Goal: Task Accomplishment & Management: Use online tool/utility

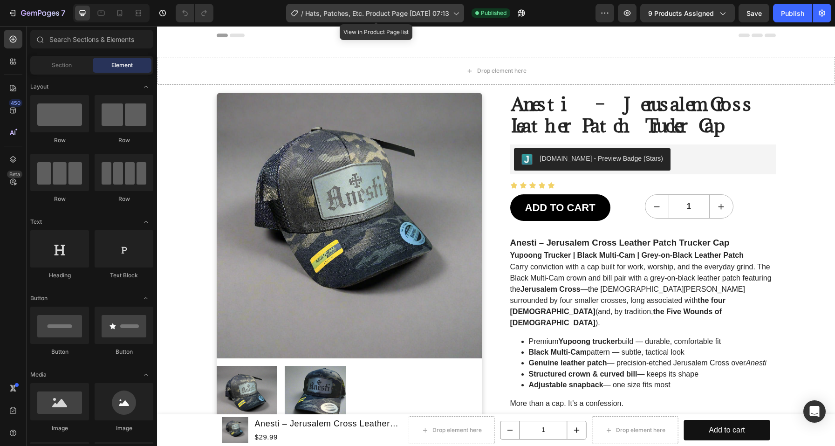
click at [406, 14] on span "Hats, Patches, Etc. Product Page [DATE] 07:13" at bounding box center [377, 13] width 144 height 10
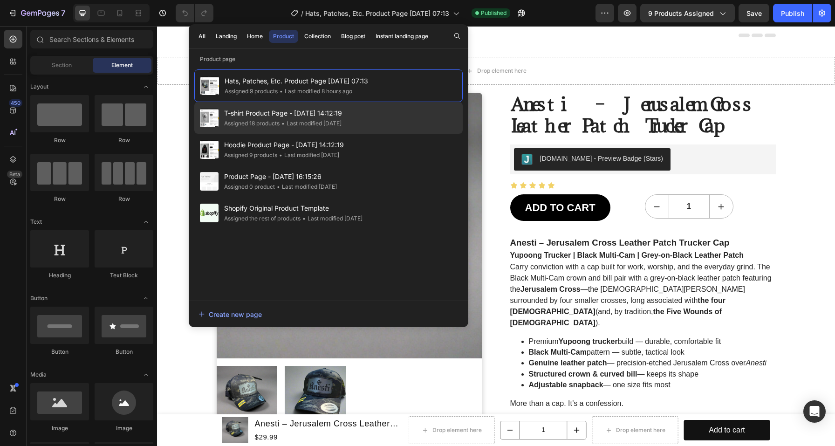
click at [320, 120] on div "• Last modified 2 days ago" at bounding box center [311, 123] width 62 height 9
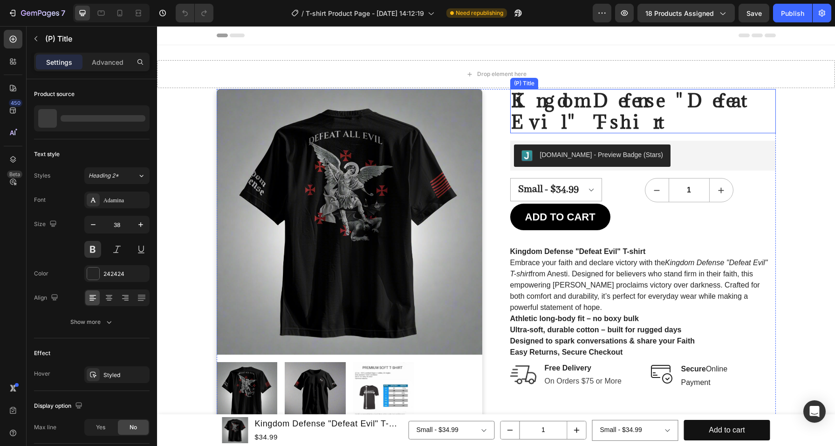
click at [665, 106] on h2 "Kingdom Defense "Defeat Evil" T-shirt" at bounding box center [643, 111] width 266 height 44
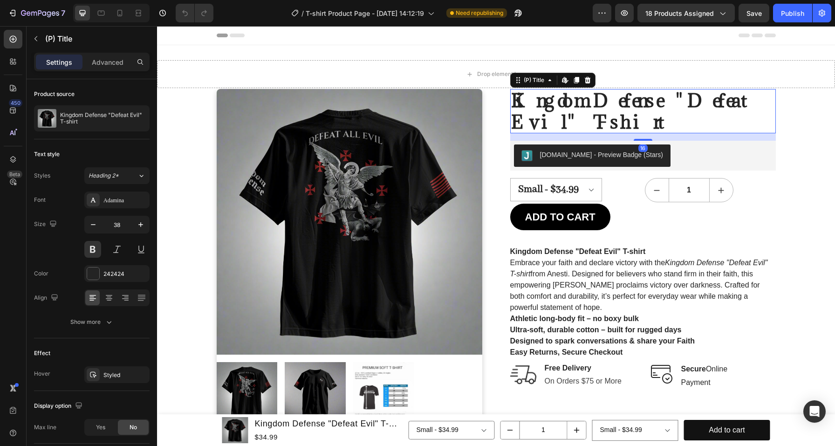
click at [632, 100] on h2 "Kingdom Defense "Defeat Evil" T-shirt" at bounding box center [643, 111] width 266 height 44
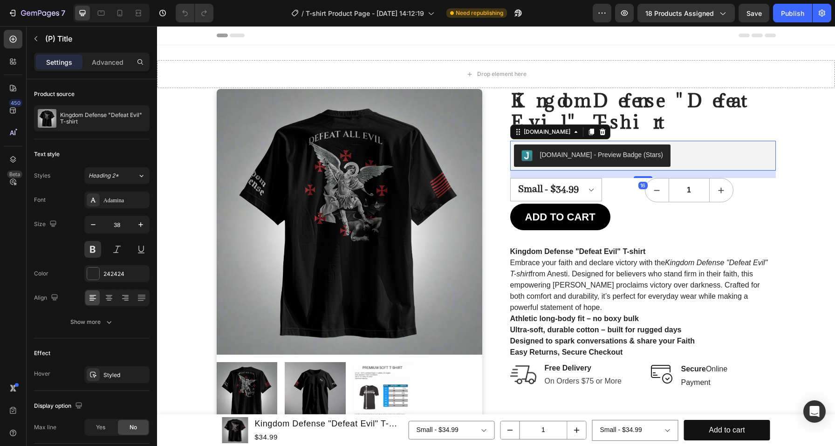
click at [692, 155] on div "[DOMAIN_NAME] - Preview Badge (Stars)" at bounding box center [643, 155] width 258 height 22
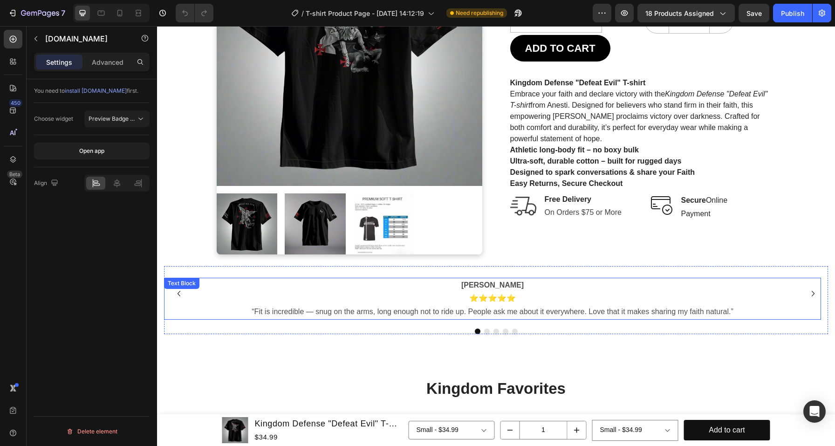
scroll to position [165, 0]
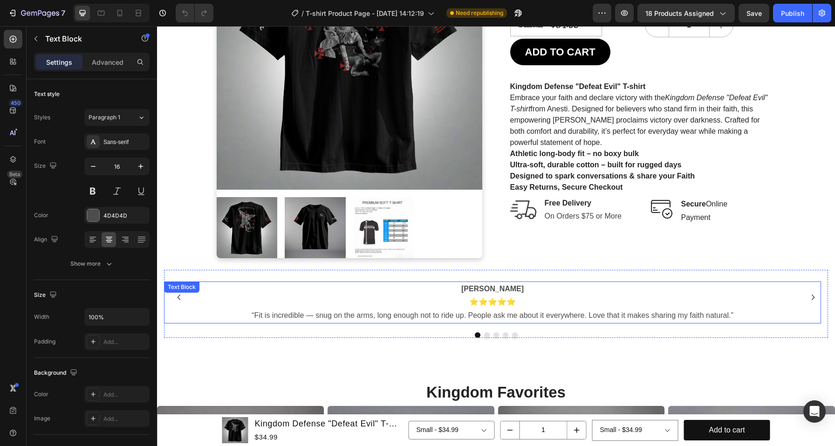
click at [473, 300] on p "⭐⭐⭐⭐⭐ “Fit is incredible — snug on the arms, long enough not to ride up. People…" at bounding box center [492, 309] width 655 height 27
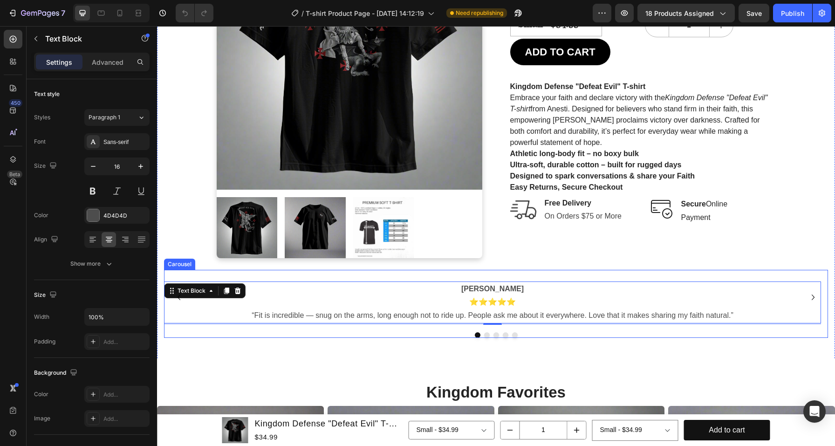
click at [191, 273] on div "[PERSON_NAME] ⭐⭐⭐⭐⭐ “Fit is incredible — snug on the arms, long enough not to r…" at bounding box center [492, 297] width 657 height 55
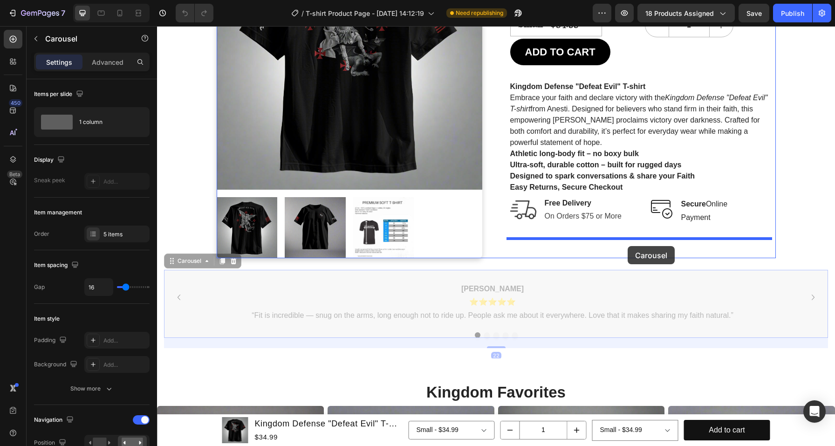
drag, startPoint x: 171, startPoint y: 261, endPoint x: 628, endPoint y: 246, distance: 457.0
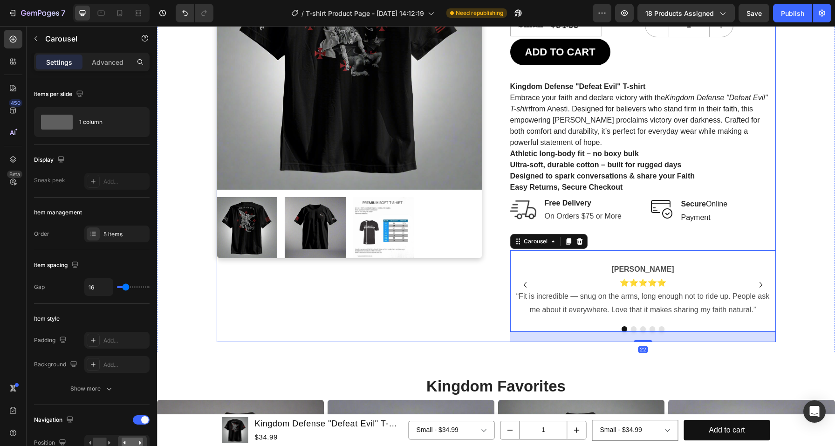
click at [450, 330] on div "Product Images" at bounding box center [350, 133] width 266 height 418
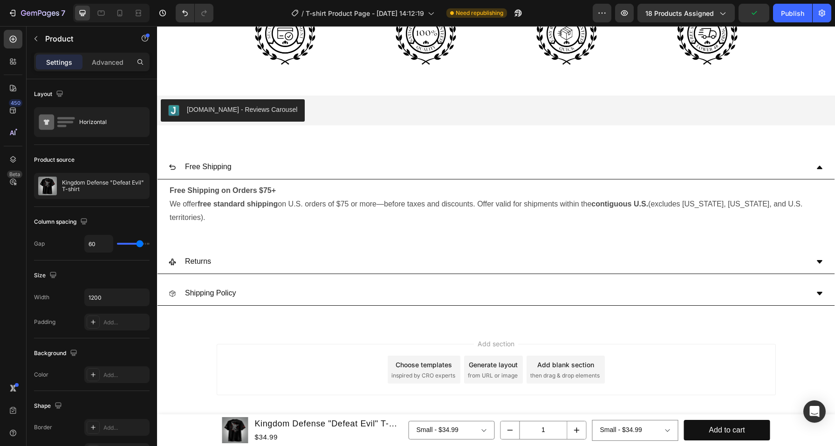
scroll to position [834, 0]
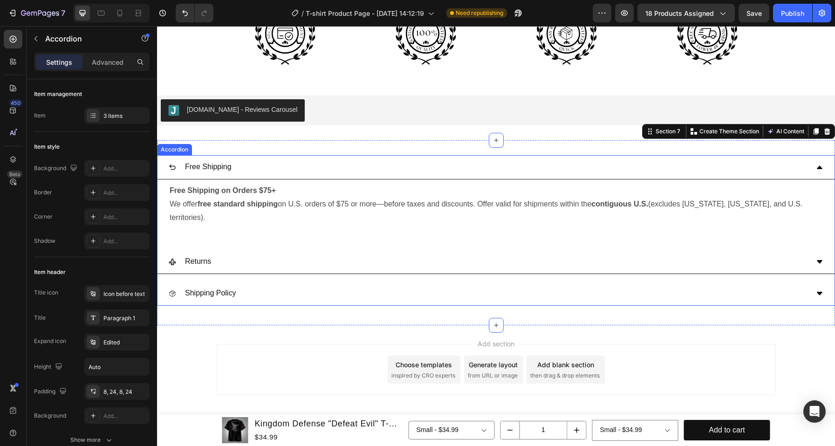
click at [684, 160] on div "Free Shipping" at bounding box center [489, 167] width 640 height 16
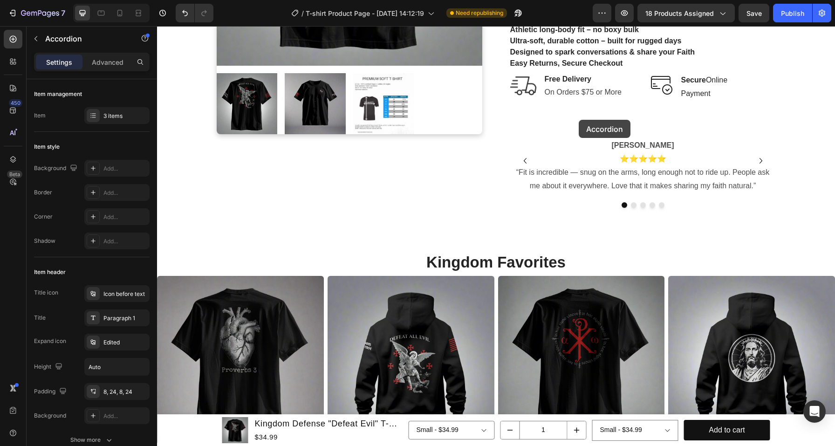
scroll to position [285, 0]
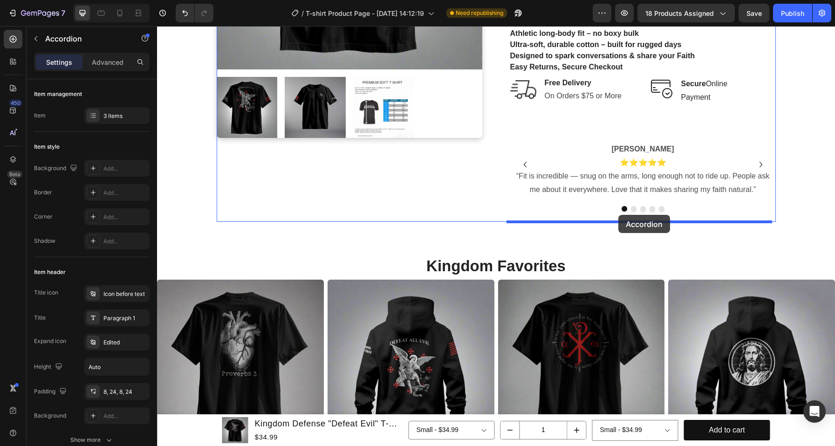
drag, startPoint x: 167, startPoint y: 197, endPoint x: 619, endPoint y: 215, distance: 451.5
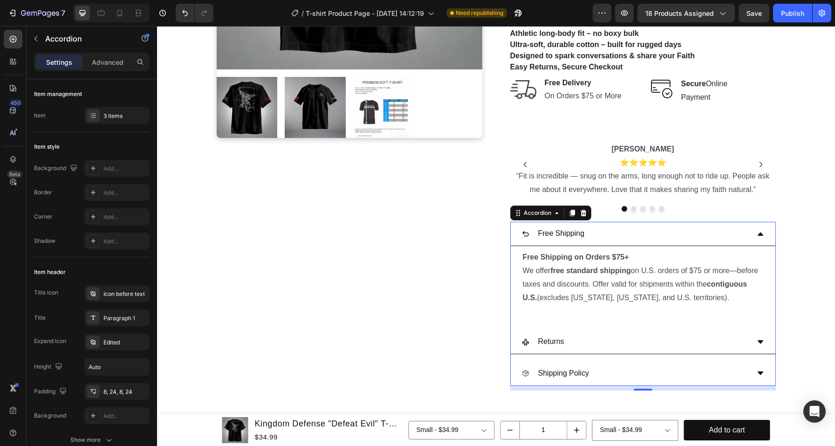
click at [642, 231] on div "Free Shipping" at bounding box center [635, 234] width 227 height 16
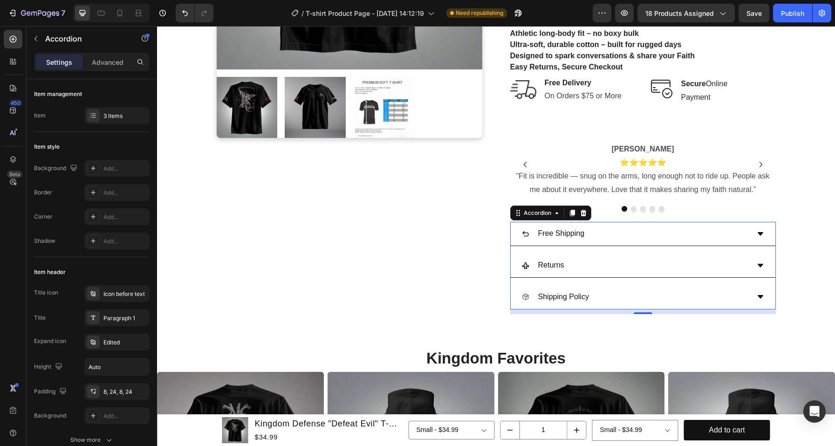
click at [617, 265] on div "Returns" at bounding box center [635, 265] width 227 height 16
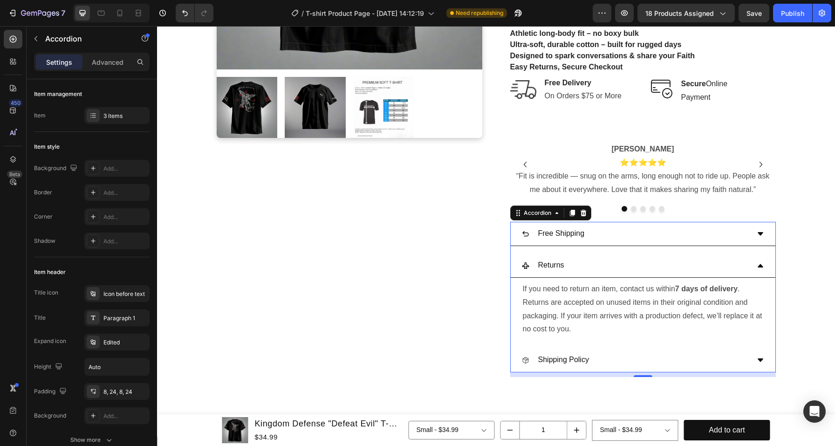
click at [617, 265] on div "Returns" at bounding box center [635, 265] width 227 height 16
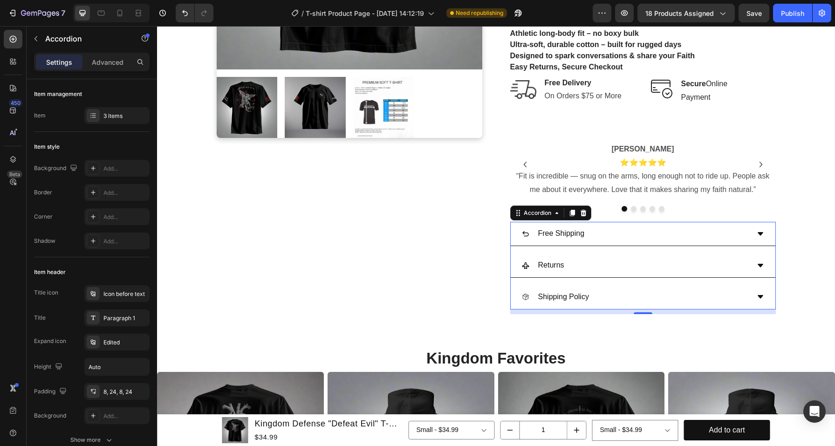
click at [667, 296] on div "Shipping Policy" at bounding box center [635, 297] width 227 height 16
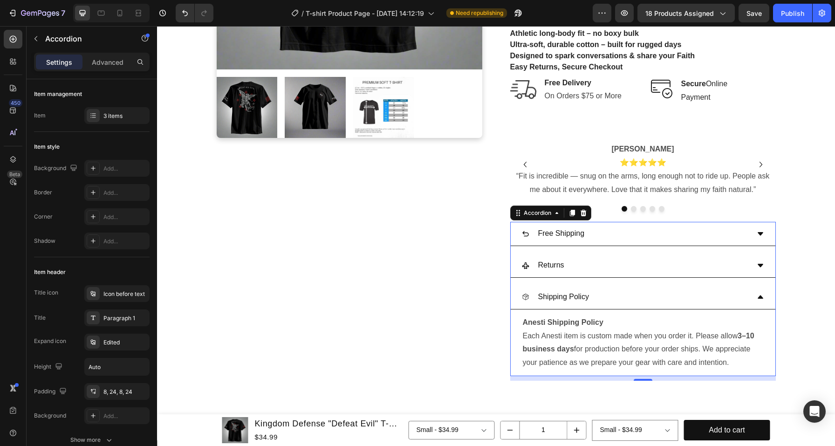
click at [667, 296] on div "Shipping Policy" at bounding box center [635, 297] width 227 height 16
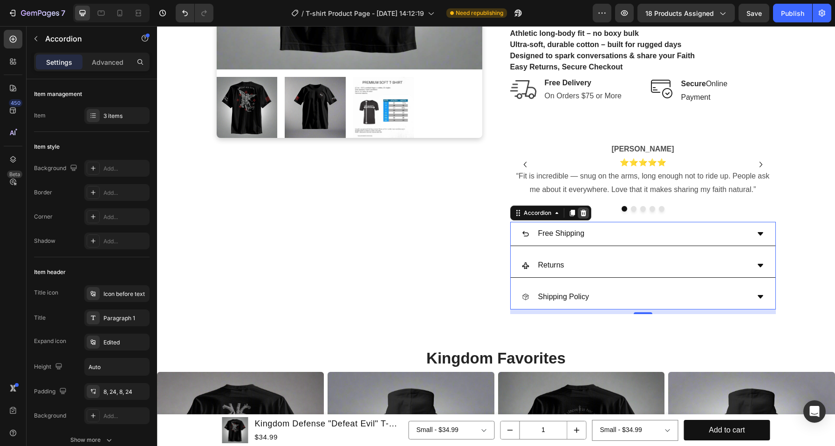
click at [581, 213] on icon at bounding box center [583, 213] width 6 height 7
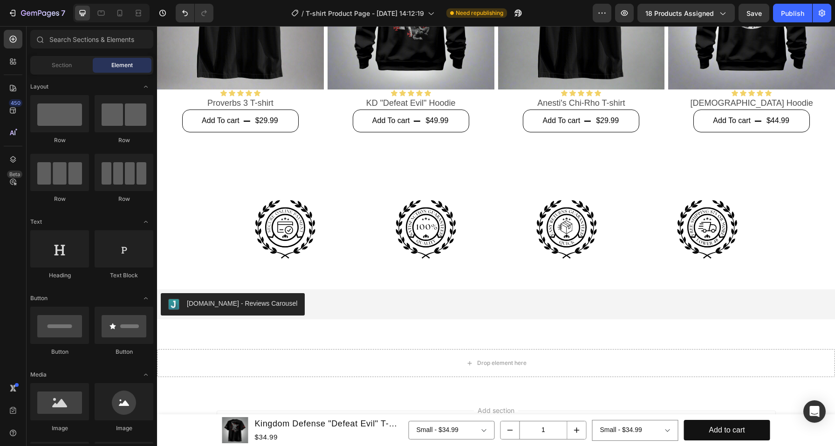
scroll to position [650, 0]
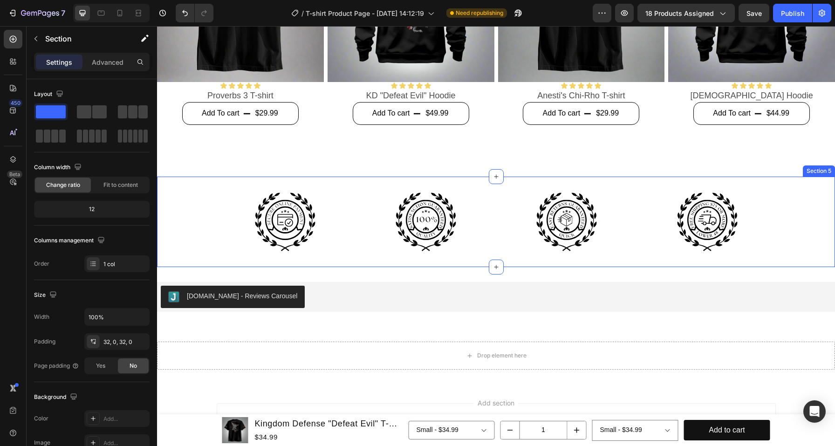
click at [529, 255] on div "Icon Icon Icon Icon Row Section 5" at bounding box center [496, 222] width 678 height 90
click at [824, 165] on icon at bounding box center [827, 167] width 7 height 7
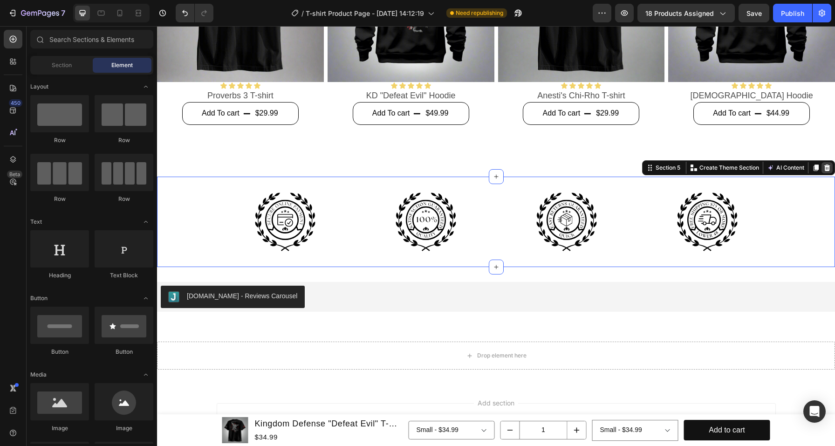
scroll to position [630, 0]
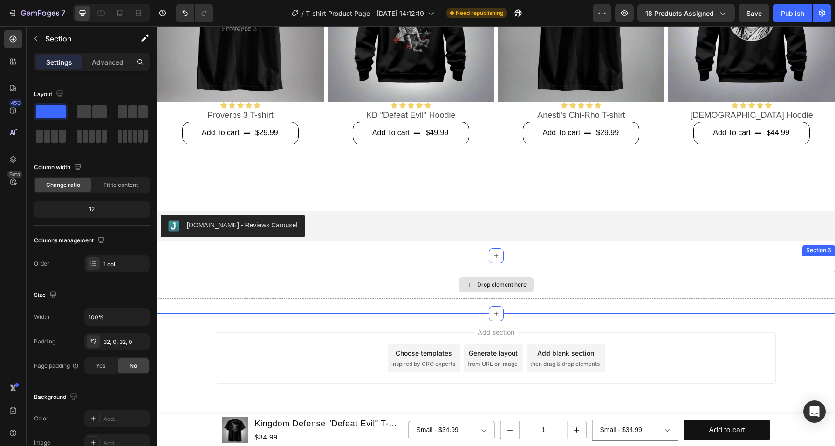
click at [629, 273] on div "Drop element here" at bounding box center [496, 285] width 678 height 28
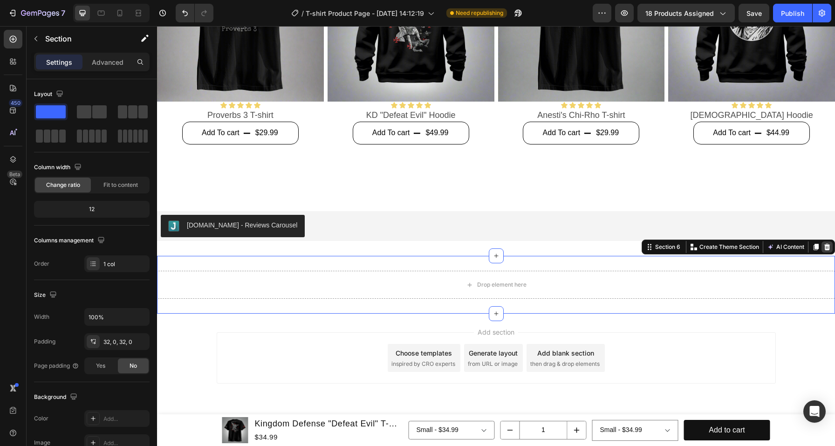
click at [825, 247] on icon at bounding box center [828, 247] width 6 height 7
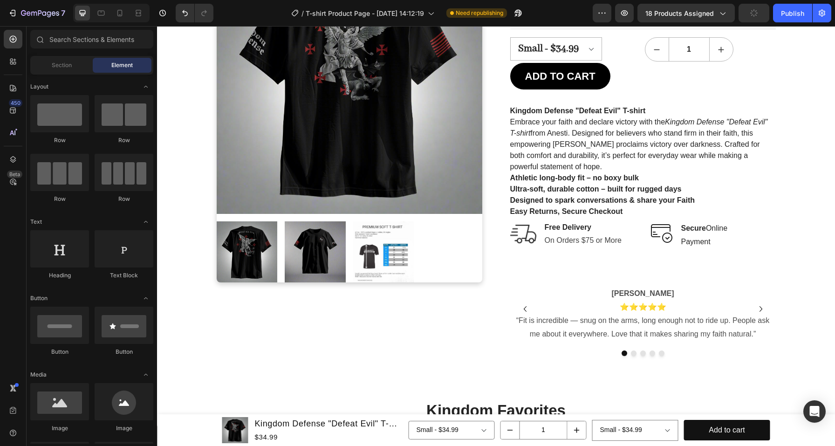
scroll to position [142, 0]
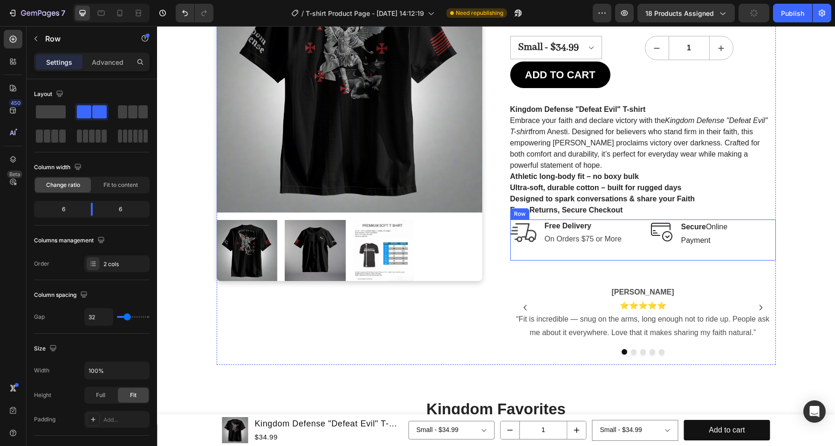
click at [584, 257] on div "Image Free Delivery Text block On Orders $75 or More Text block Row" at bounding box center [572, 240] width 125 height 41
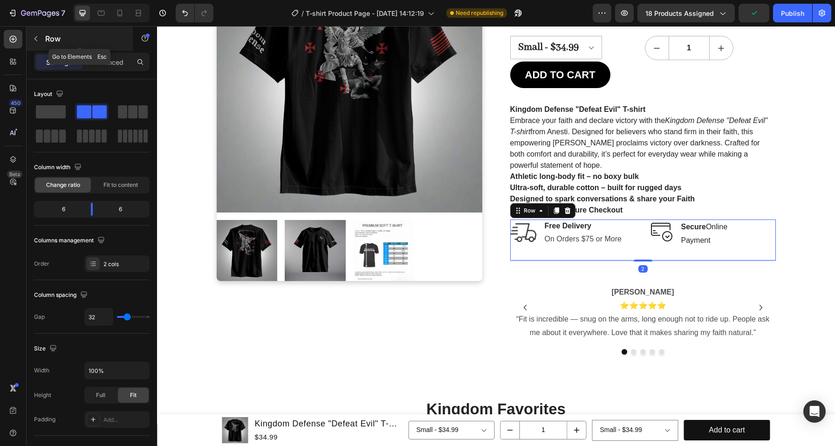
click at [37, 40] on icon "button" at bounding box center [35, 38] width 7 height 7
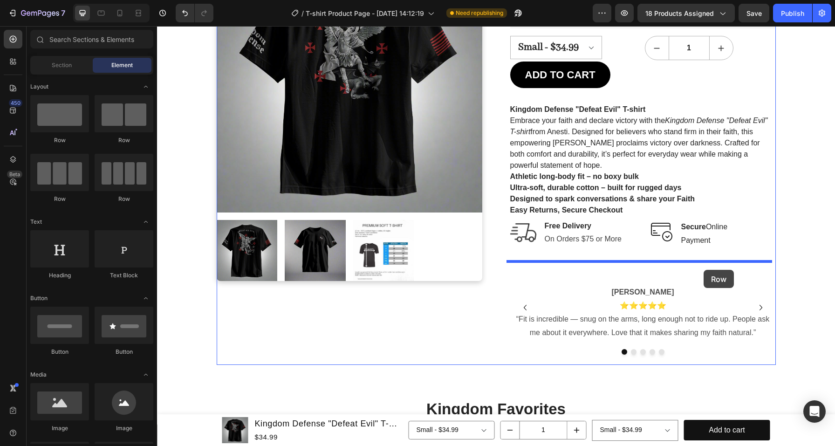
drag, startPoint x: 230, startPoint y: 151, endPoint x: 704, endPoint y: 270, distance: 488.2
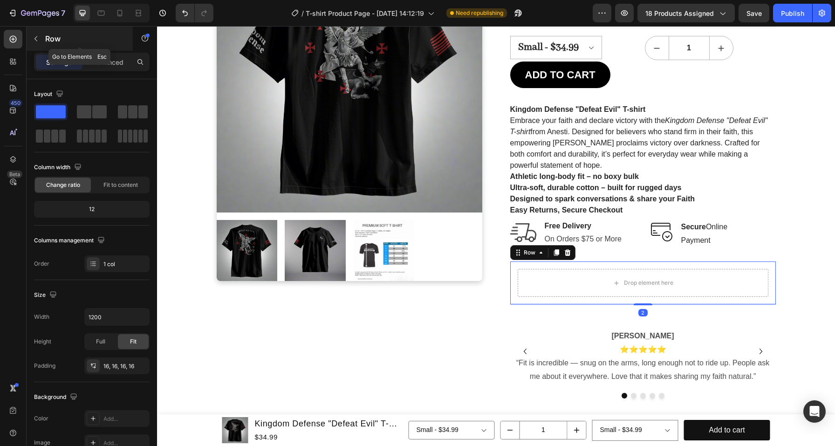
click at [53, 37] on p "Row" at bounding box center [84, 38] width 79 height 11
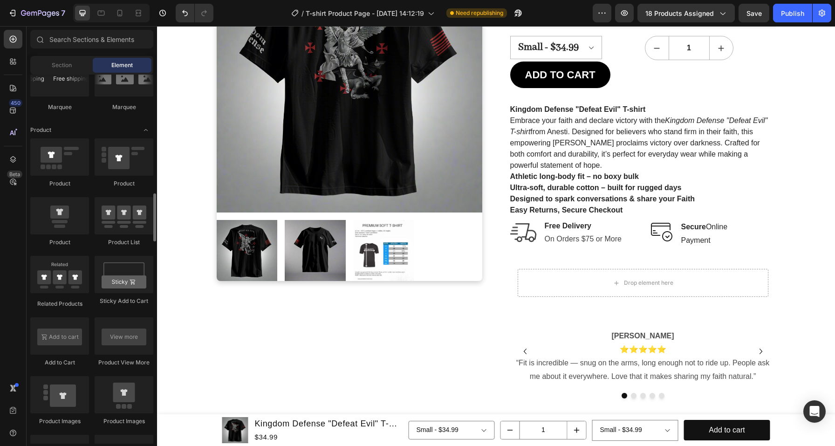
scroll to position [1146, 0]
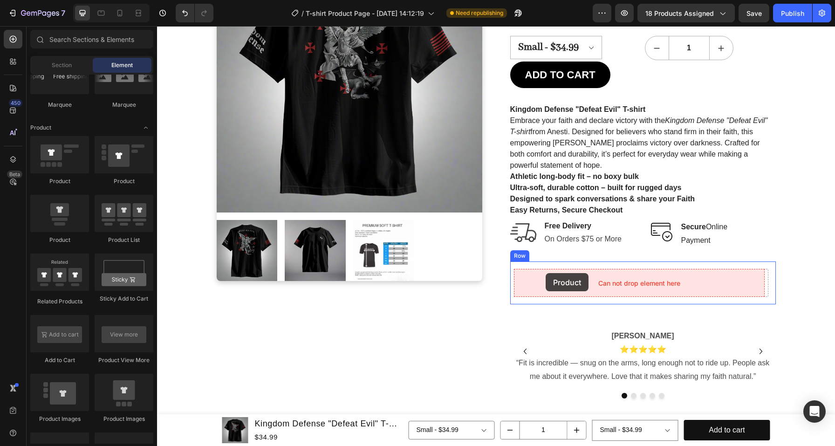
drag, startPoint x: 213, startPoint y: 241, endPoint x: 546, endPoint y: 273, distance: 333.9
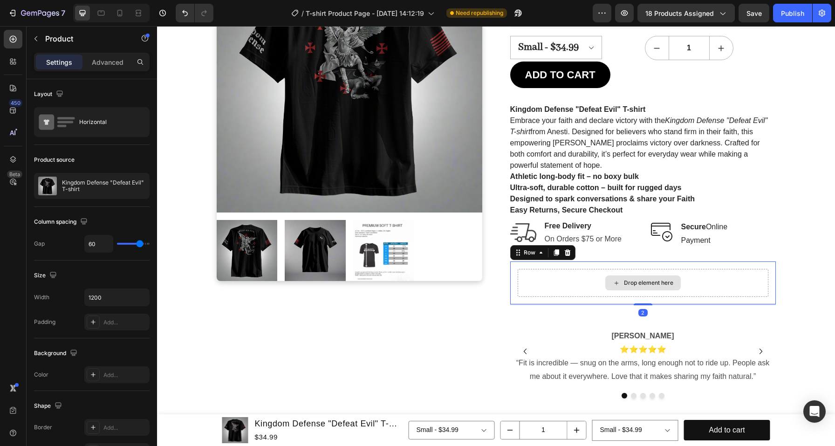
click at [547, 282] on div "Drop element here" at bounding box center [643, 283] width 251 height 28
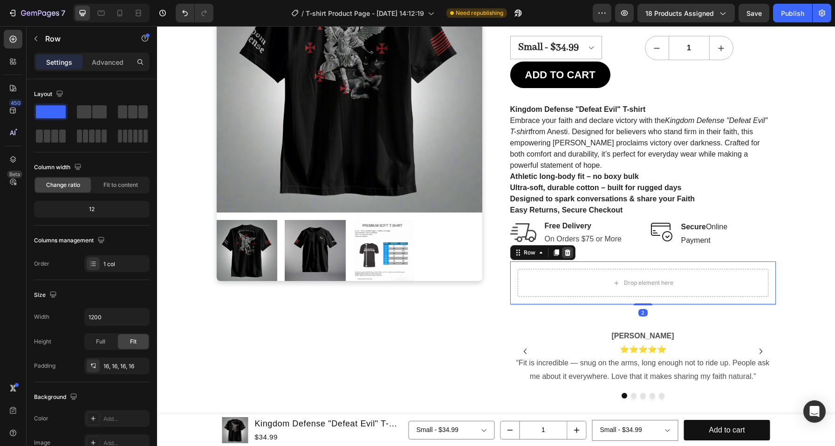
click at [564, 254] on icon at bounding box center [567, 252] width 6 height 7
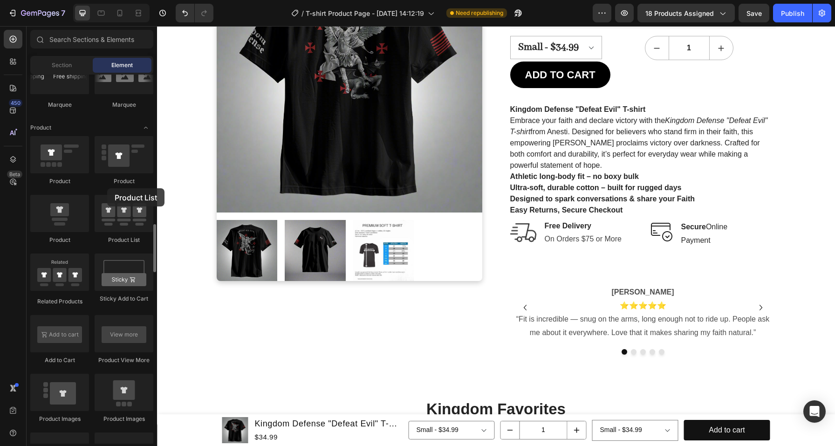
drag, startPoint x: 119, startPoint y: 219, endPoint x: 104, endPoint y: 188, distance: 34.0
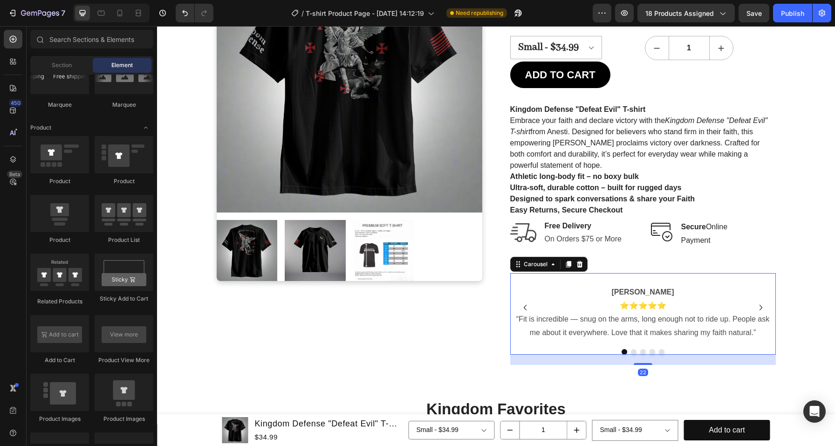
click at [630, 275] on div "[PERSON_NAME] ⭐⭐⭐⭐⭐ “Fit is incredible — snug on the arms, long enough not to r…" at bounding box center [643, 307] width 266 height 69
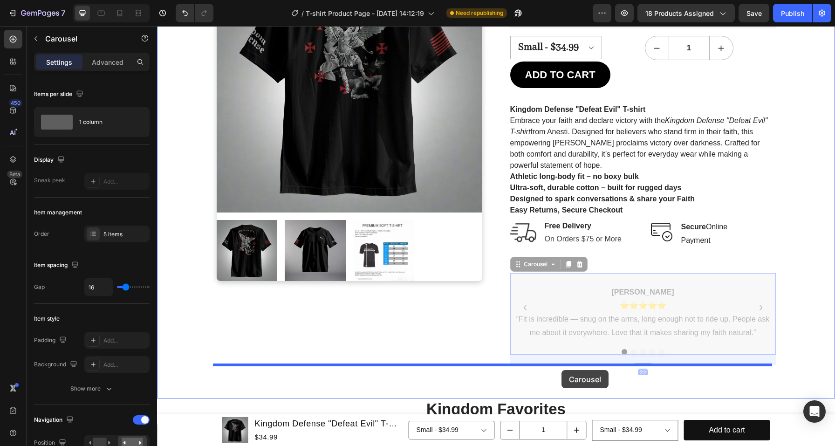
drag, startPoint x: 514, startPoint y: 263, endPoint x: 562, endPoint y: 370, distance: 117.5
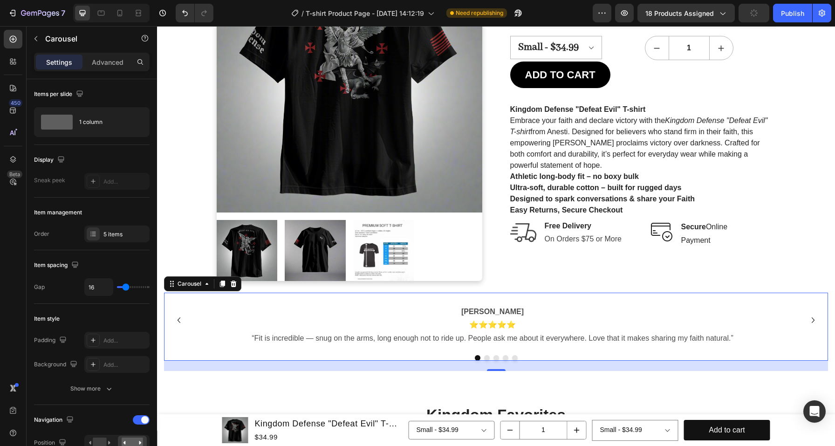
click at [541, 294] on div "[PERSON_NAME] ⭐⭐⭐⭐⭐ “Fit is incredible — snug on the arms, long enough not to r…" at bounding box center [492, 320] width 657 height 55
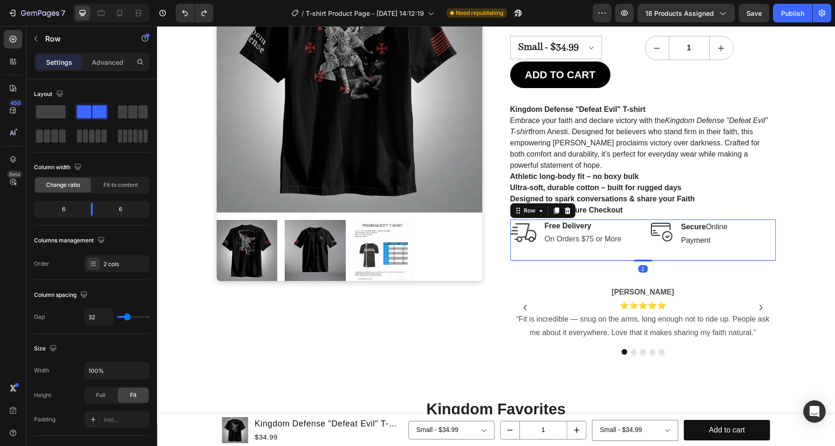
click at [618, 250] on div "Image Free Delivery Text block On Orders $75 or More Text block Row" at bounding box center [572, 240] width 125 height 41
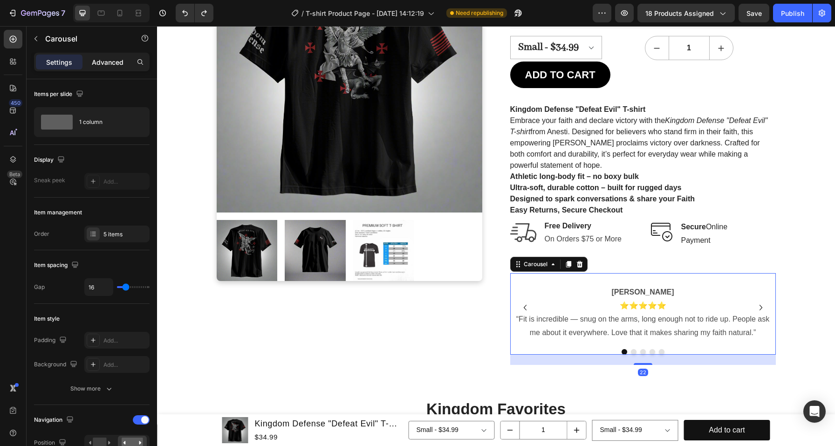
click at [111, 68] on div "Advanced" at bounding box center [107, 62] width 47 height 15
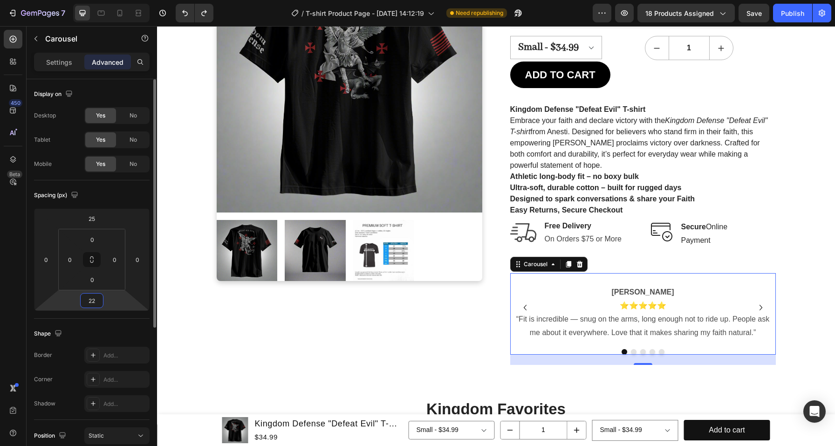
click at [89, 301] on input "22" at bounding box center [91, 301] width 19 height 14
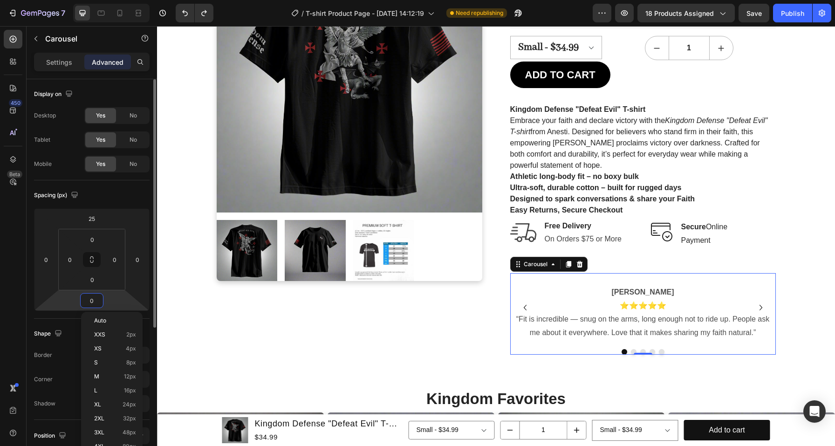
type input "0"
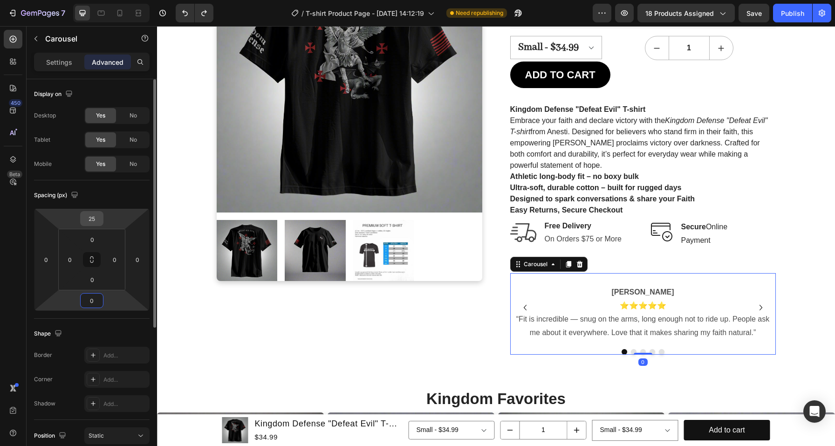
click at [97, 220] on input "25" at bounding box center [91, 219] width 19 height 14
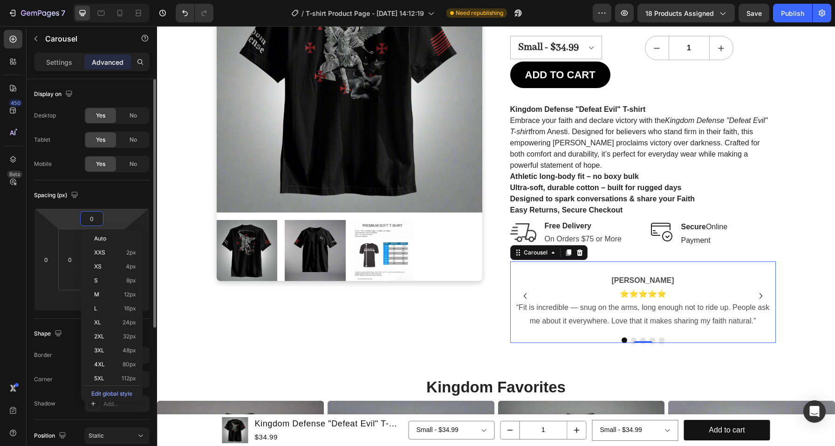
type input "0"
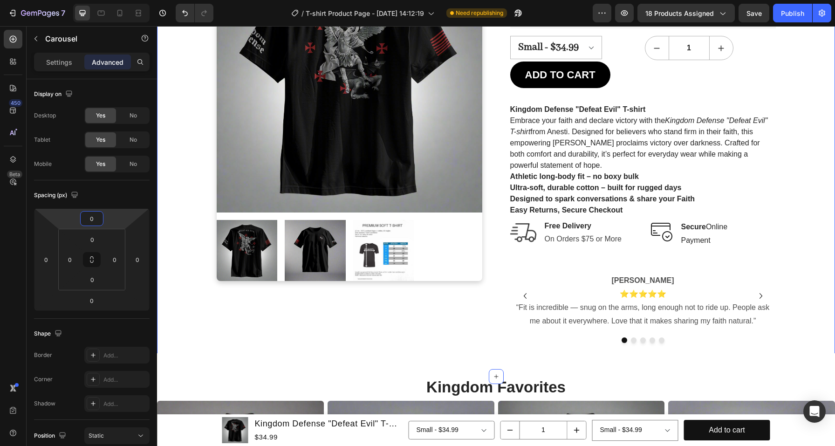
click at [675, 351] on div "Product Images Kingdom Defense "Defeat Evil" T-shirt (P) Title [DOMAIN_NAME] - …" at bounding box center [496, 169] width 678 height 416
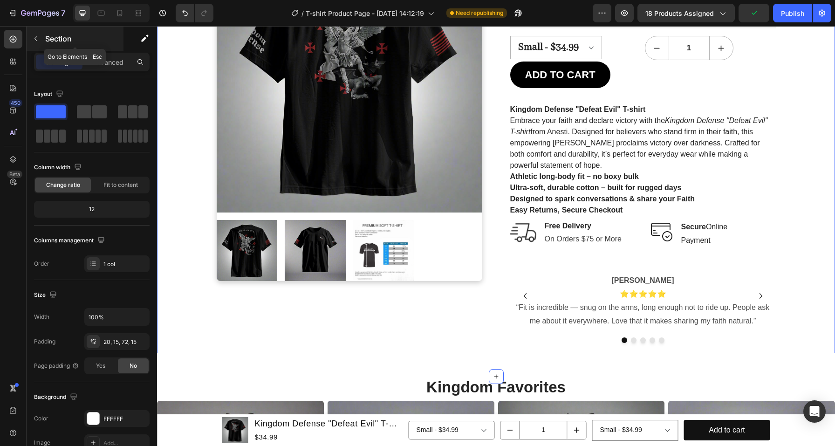
click at [56, 41] on p "Section" at bounding box center [83, 38] width 76 height 11
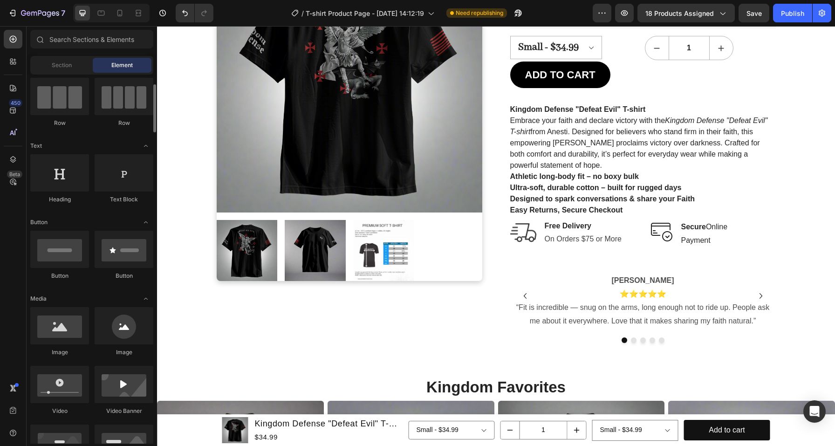
scroll to position [0, 0]
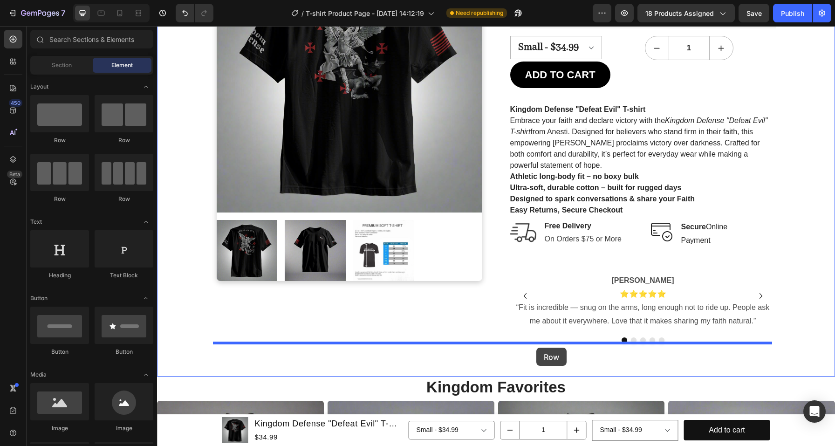
drag, startPoint x: 284, startPoint y: 145, endPoint x: 536, endPoint y: 348, distance: 323.9
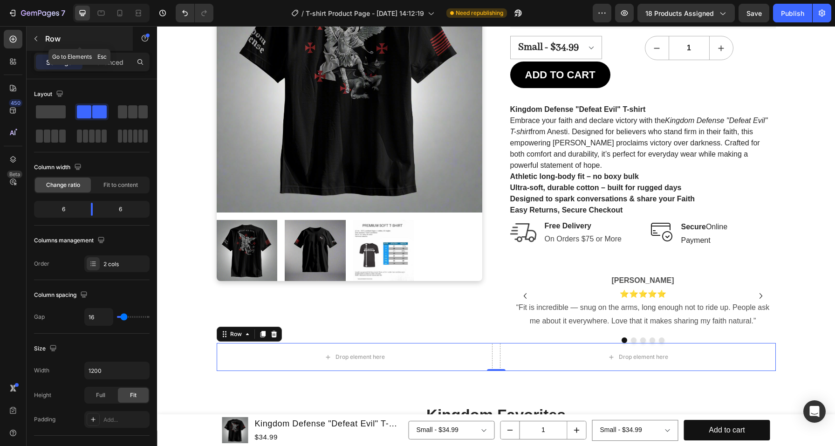
click at [50, 37] on p "Row" at bounding box center [84, 38] width 79 height 11
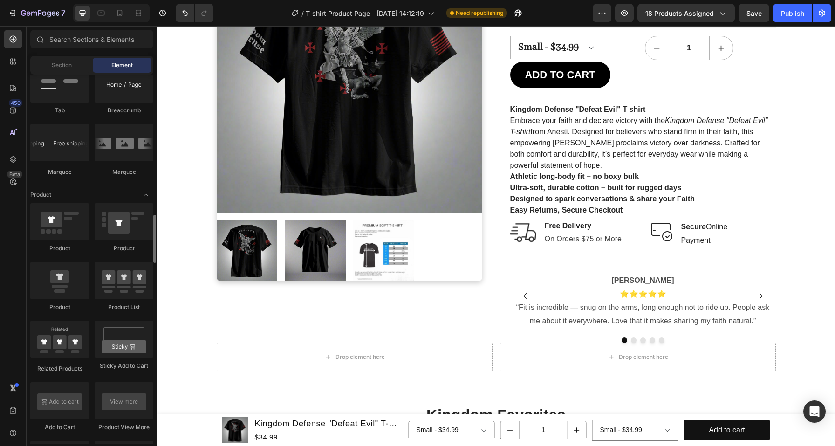
scroll to position [1079, 0]
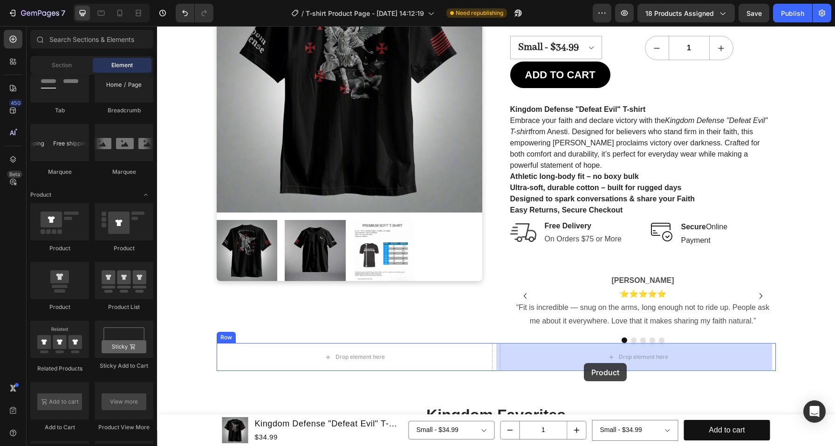
drag, startPoint x: 220, startPoint y: 303, endPoint x: 584, endPoint y: 363, distance: 368.9
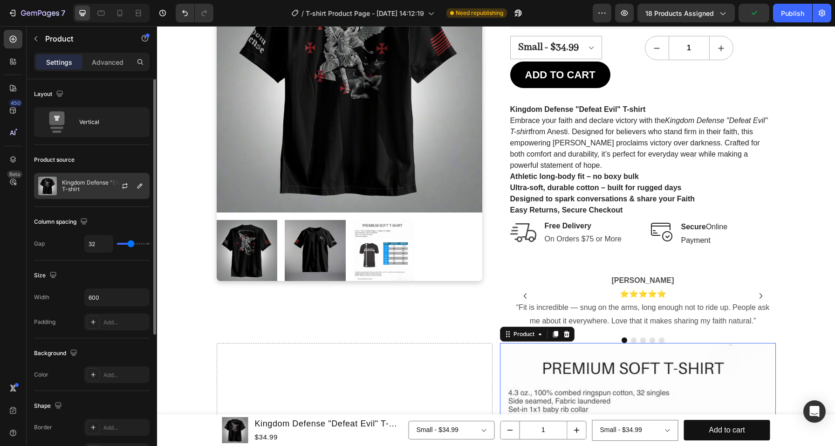
click at [110, 188] on div at bounding box center [128, 185] width 41 height 25
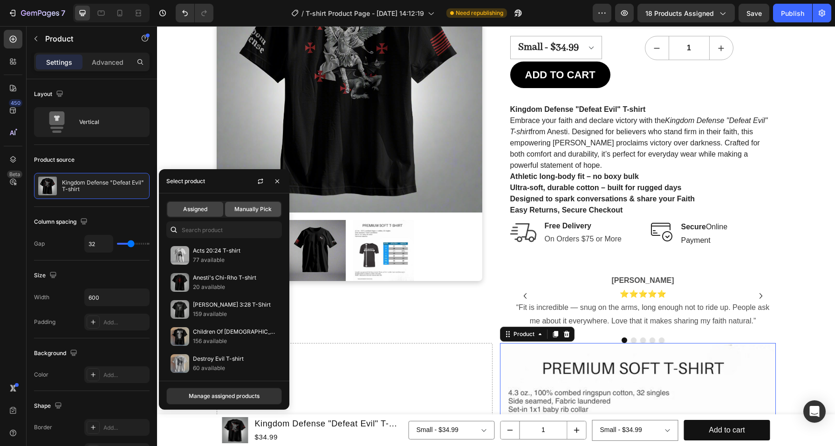
click at [259, 210] on span "Manually Pick" at bounding box center [252, 209] width 37 height 8
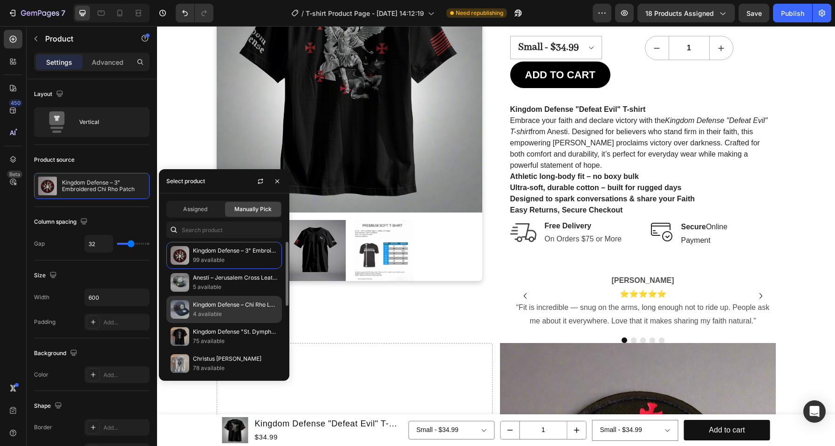
click at [227, 305] on p "Kingdom Defense – Chi Rho Leather Patch Trucker Cap" at bounding box center [235, 304] width 85 height 9
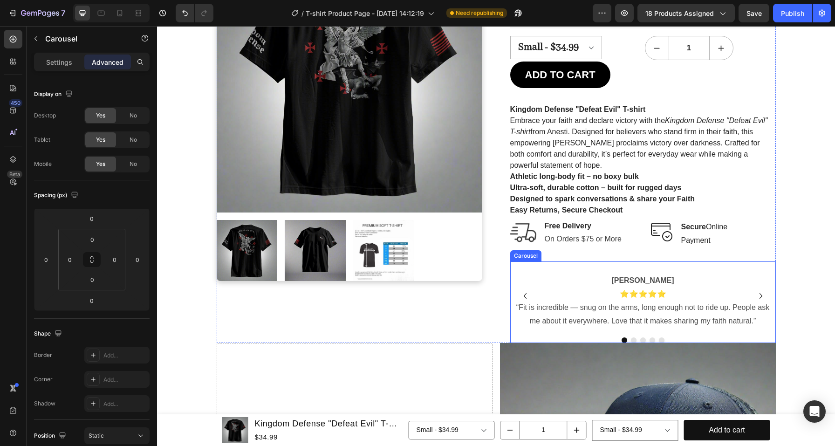
click at [729, 330] on div "[PERSON_NAME] ⭐⭐⭐⭐⭐ “Fit is incredible — snug on the arms, long enough not to r…" at bounding box center [643, 302] width 266 height 82
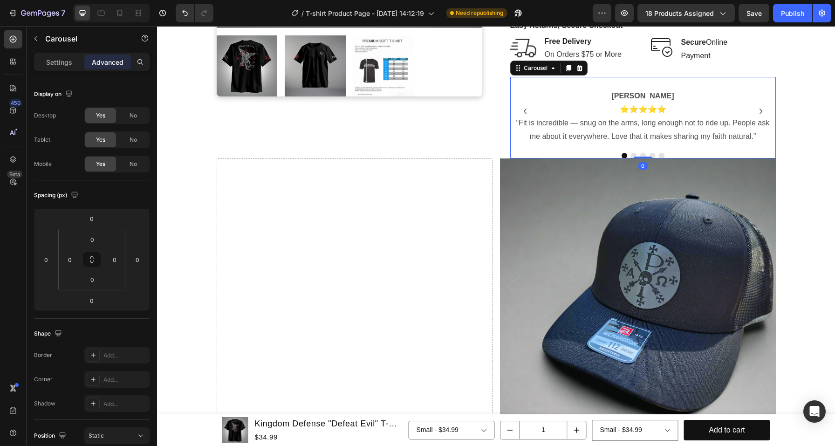
scroll to position [329, 0]
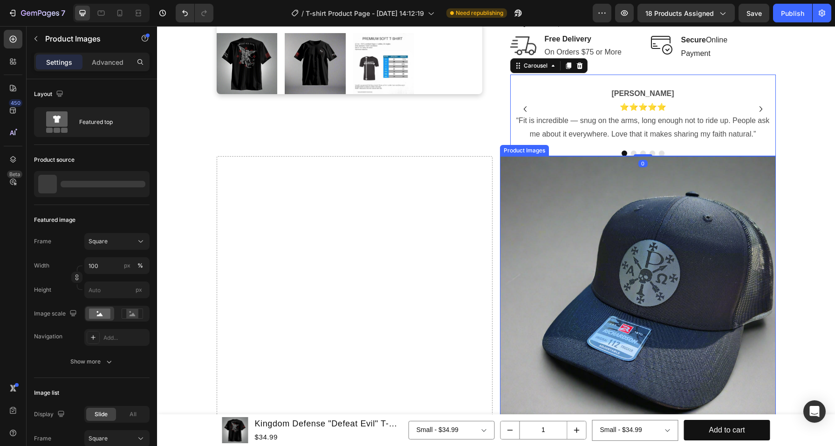
click at [679, 274] on img at bounding box center [638, 294] width 276 height 276
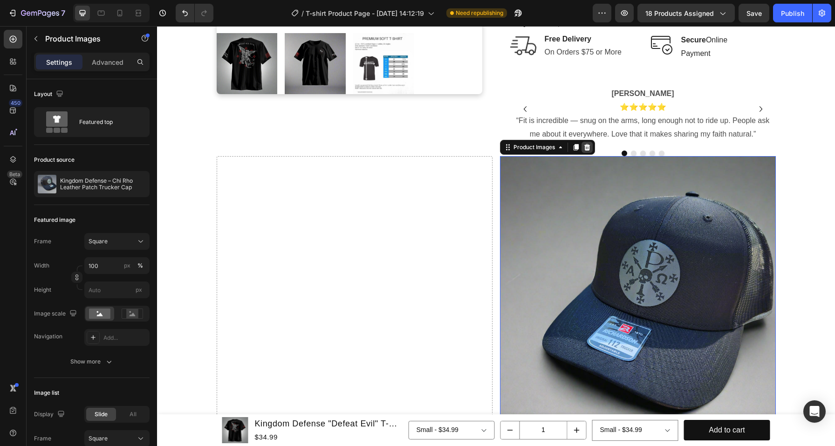
click at [588, 150] on div at bounding box center [587, 147] width 11 height 11
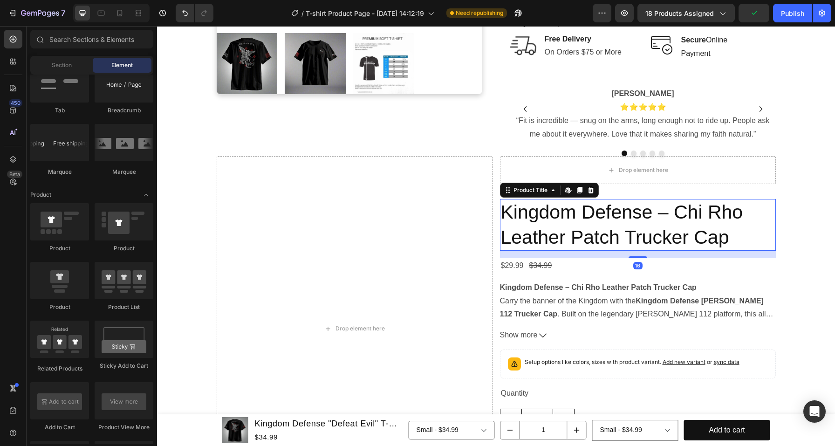
click at [568, 214] on h2 "Kingdom Defense – Chi Rho Leather Patch Trucker Cap" at bounding box center [638, 225] width 276 height 52
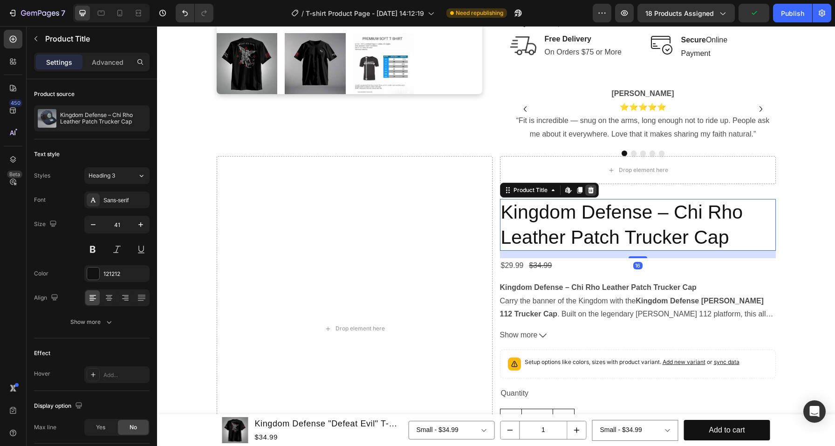
click at [588, 188] on icon at bounding box center [591, 190] width 6 height 7
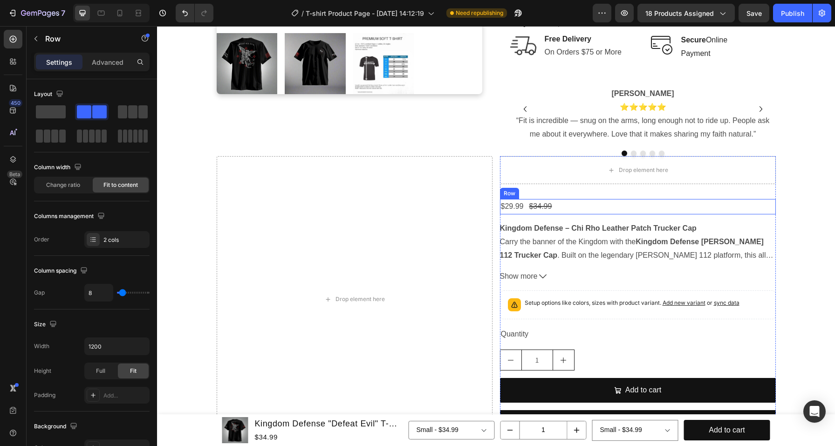
click at [572, 207] on div "$29.99 Product Price Product Price $34.99 Product Price Product Price Row" at bounding box center [638, 206] width 276 height 15
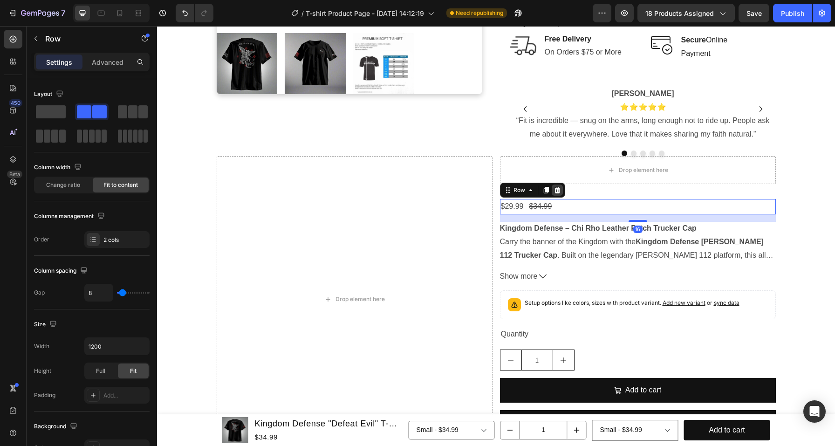
click at [557, 190] on icon at bounding box center [557, 189] width 7 height 7
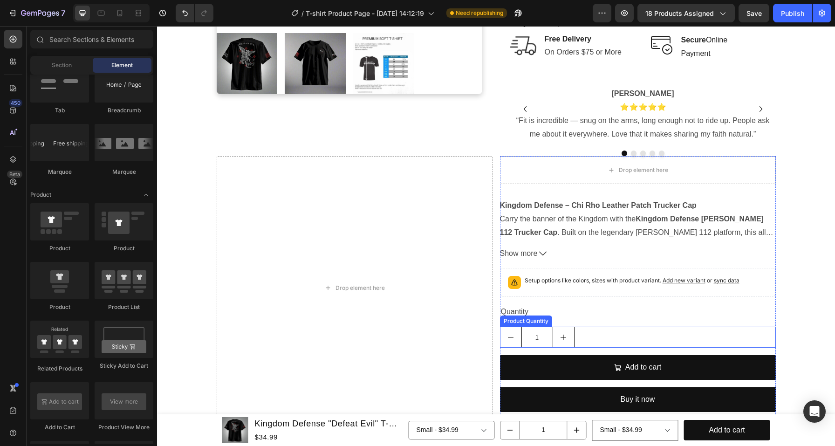
click at [604, 332] on div "1" at bounding box center [638, 337] width 276 height 21
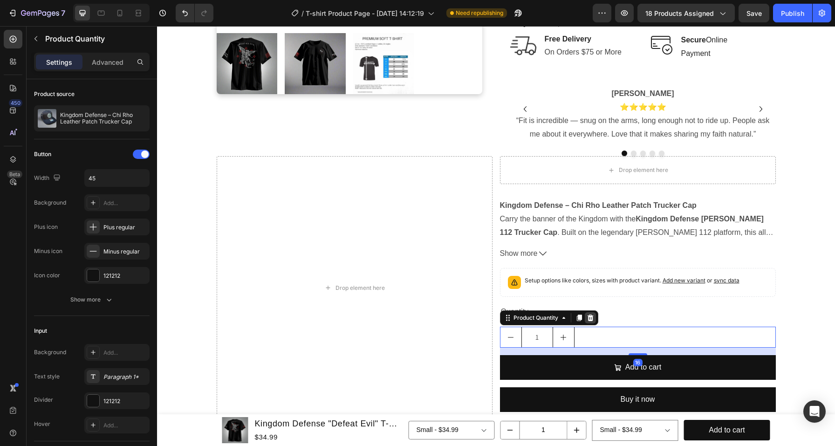
click at [592, 316] on div at bounding box center [590, 317] width 11 height 11
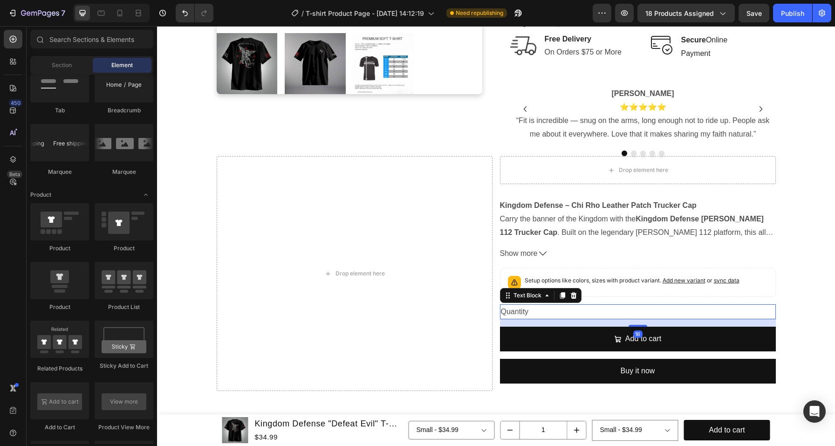
click at [593, 308] on div "Quantity" at bounding box center [638, 311] width 276 height 15
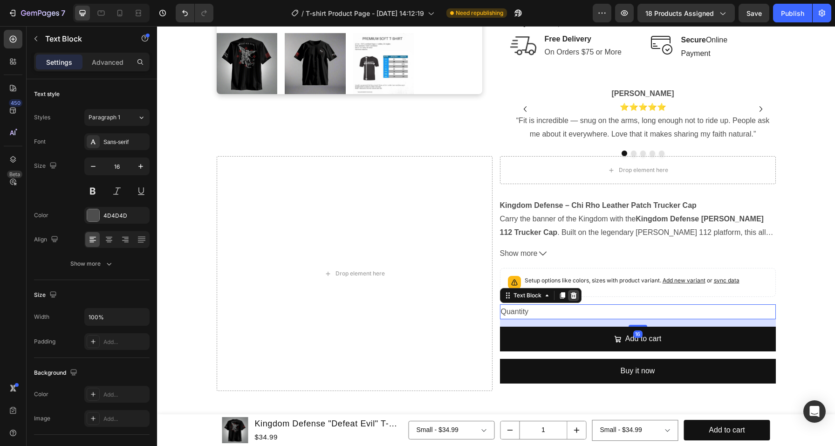
click at [571, 292] on icon at bounding box center [573, 295] width 7 height 7
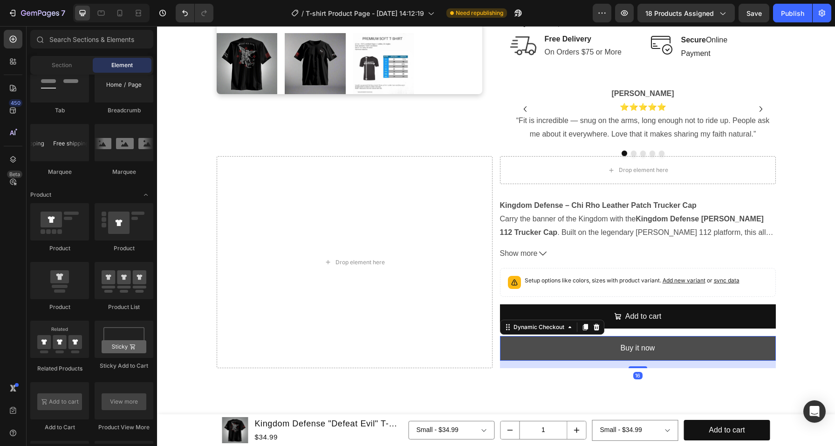
click at [561, 338] on button "Buy it now" at bounding box center [638, 348] width 276 height 25
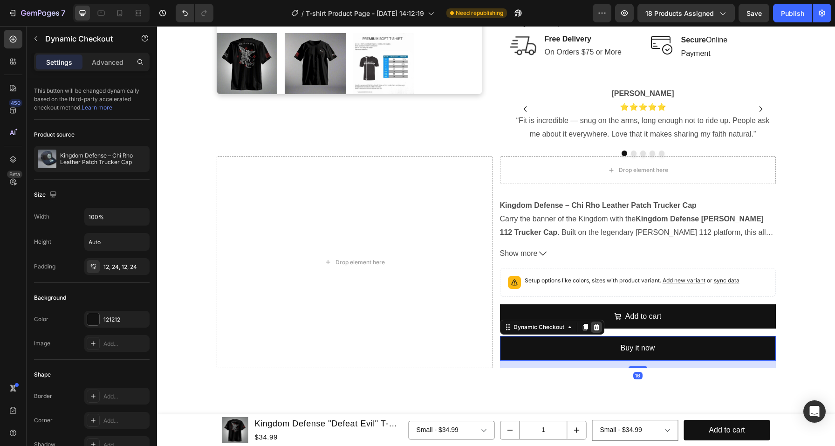
click at [593, 326] on icon at bounding box center [596, 327] width 6 height 7
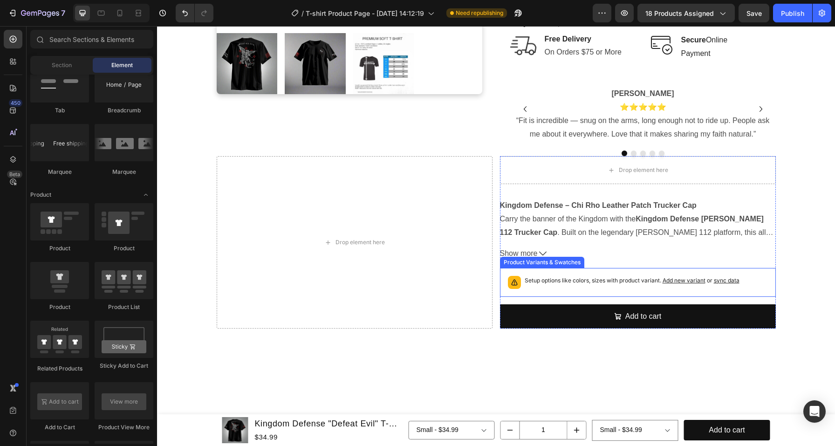
click at [578, 286] on div "Setup options like colors, sizes with product variant. Add new variant or sync …" at bounding box center [632, 282] width 215 height 13
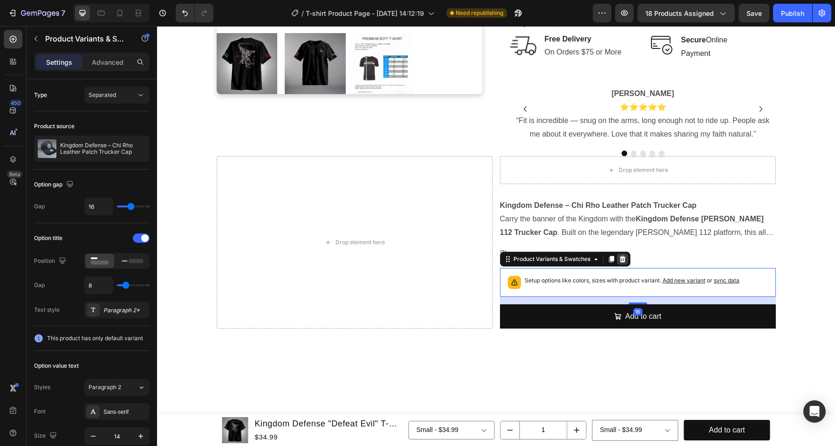
click at [619, 256] on icon at bounding box center [622, 258] width 6 height 7
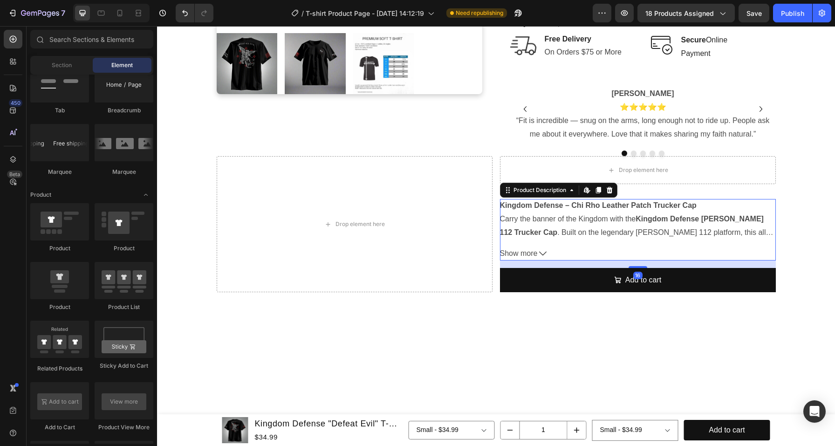
click at [591, 254] on button "Show more" at bounding box center [638, 254] width 276 height 14
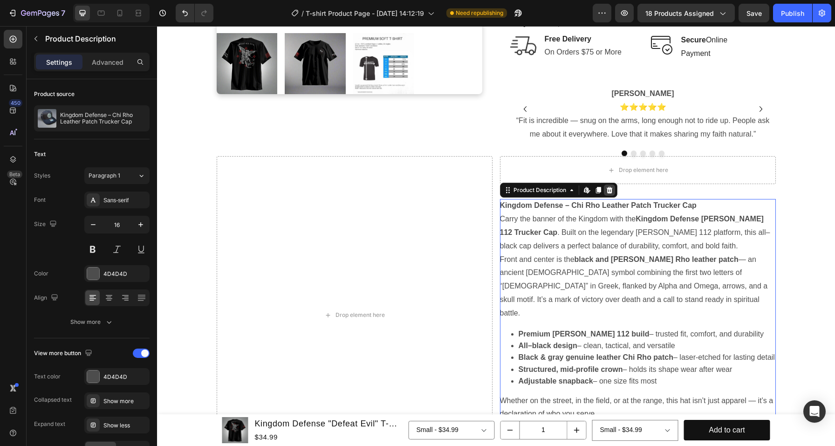
click at [609, 191] on icon at bounding box center [609, 189] width 7 height 7
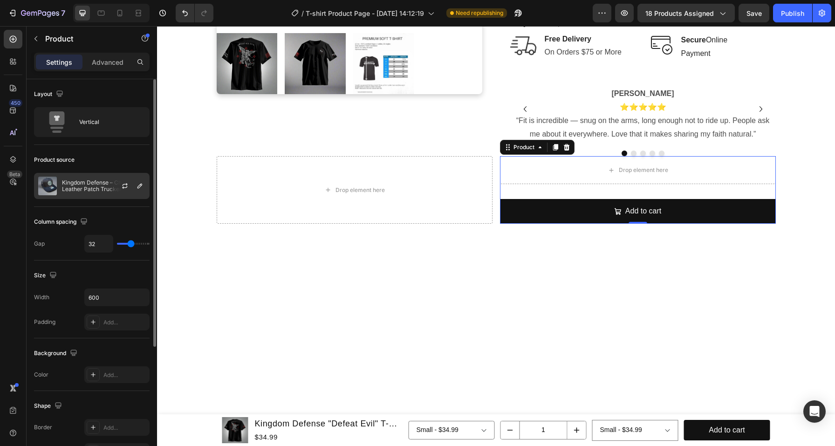
drag, startPoint x: 37, startPoint y: 36, endPoint x: 65, endPoint y: 186, distance: 152.7
click at [65, 186] on div "Sections(18) Elements(84) Section Element Hero Section Product Detail Brands Tr…" at bounding box center [92, 236] width 131 height 420
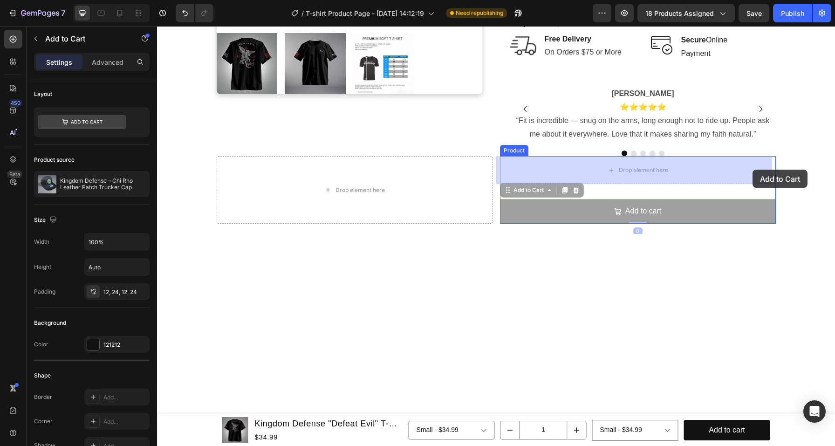
drag, startPoint x: 543, startPoint y: 207, endPoint x: 752, endPoint y: 170, distance: 211.7
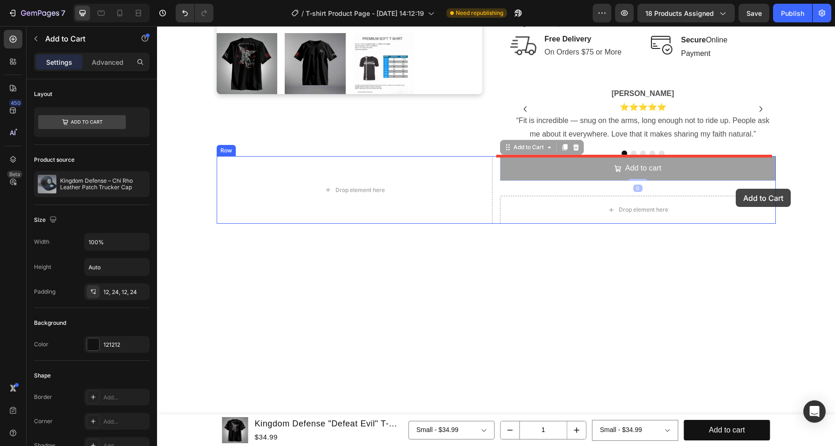
drag, startPoint x: 520, startPoint y: 165, endPoint x: 736, endPoint y: 189, distance: 217.1
click at [736, 189] on div "Header Product Images Kingdom Defense "Defeat Evil" T-shirt Product Title $34.9…" at bounding box center [496, 216] width 678 height 1038
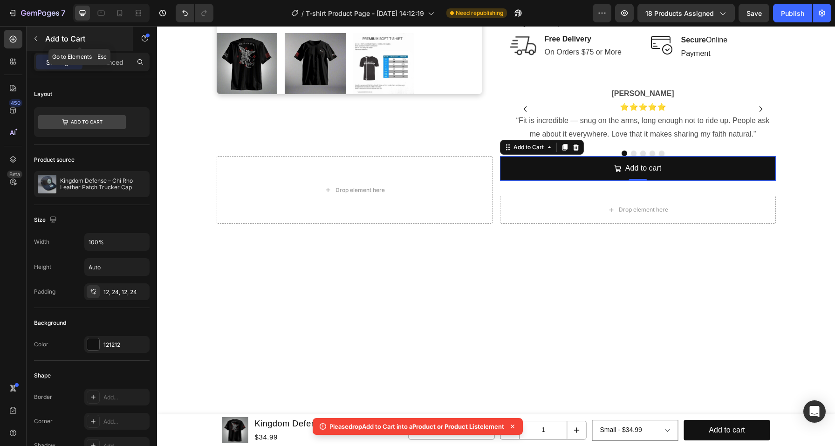
click at [36, 40] on icon "button" at bounding box center [35, 38] width 7 height 7
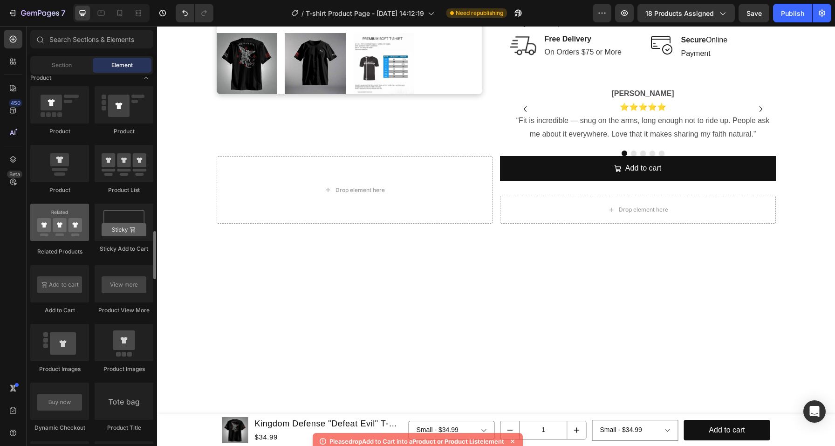
scroll to position [1197, 0]
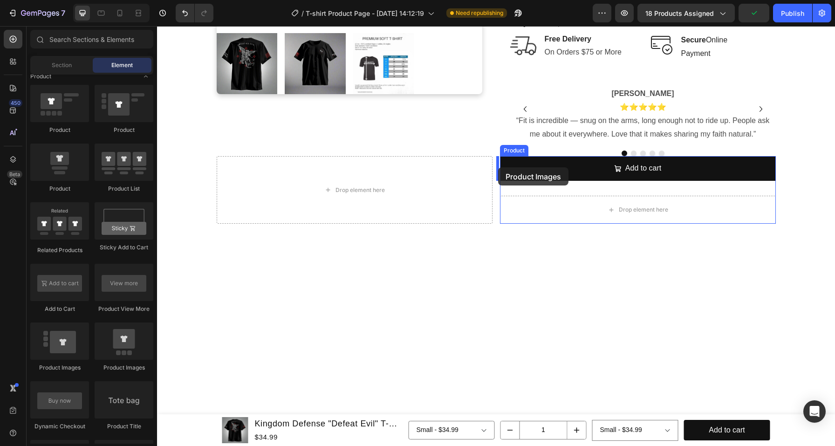
drag, startPoint x: 219, startPoint y: 360, endPoint x: 498, endPoint y: 167, distance: 339.8
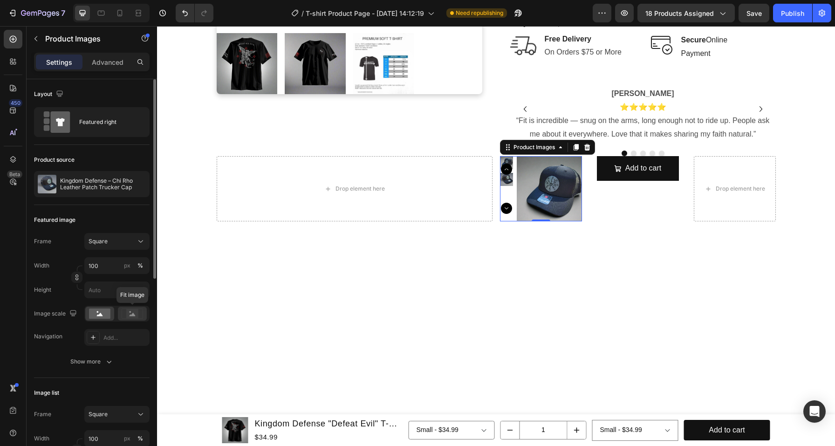
click at [132, 315] on icon at bounding box center [133, 314] width 6 height 3
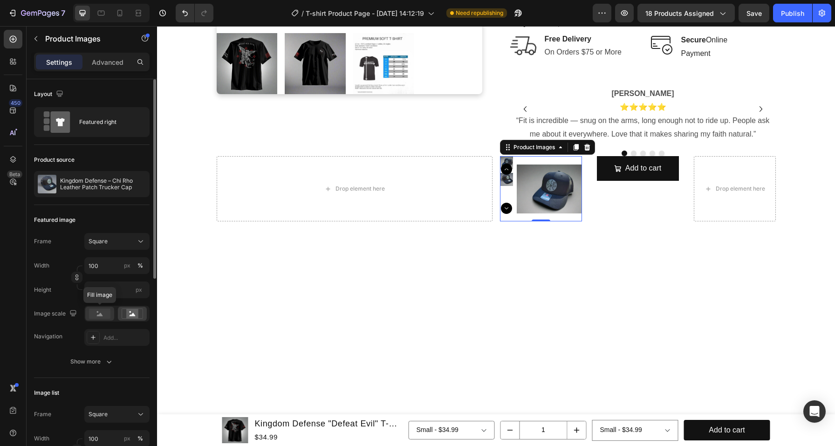
click at [105, 313] on rect at bounding box center [99, 314] width 21 height 10
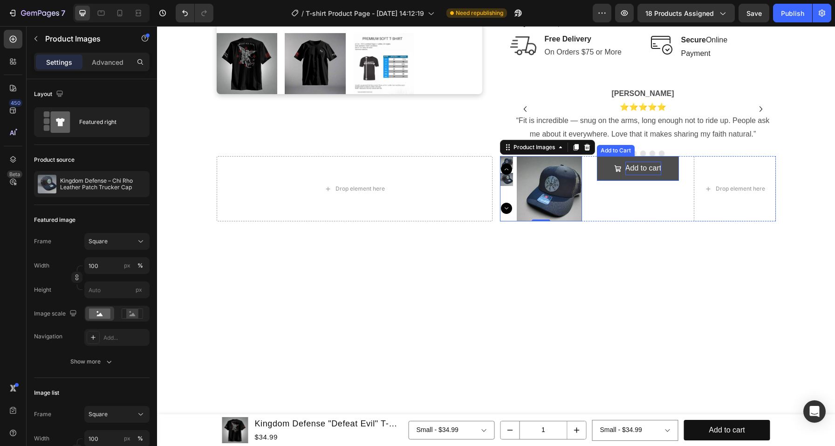
click at [649, 170] on div "Add to cart" at bounding box center [644, 169] width 36 height 14
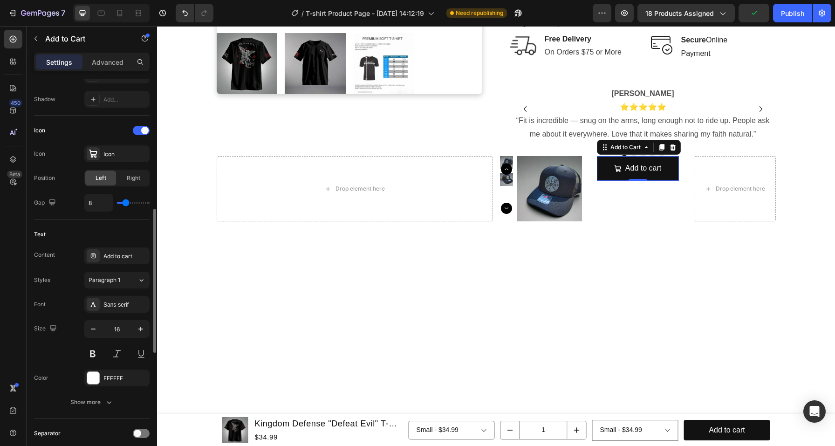
scroll to position [348, 0]
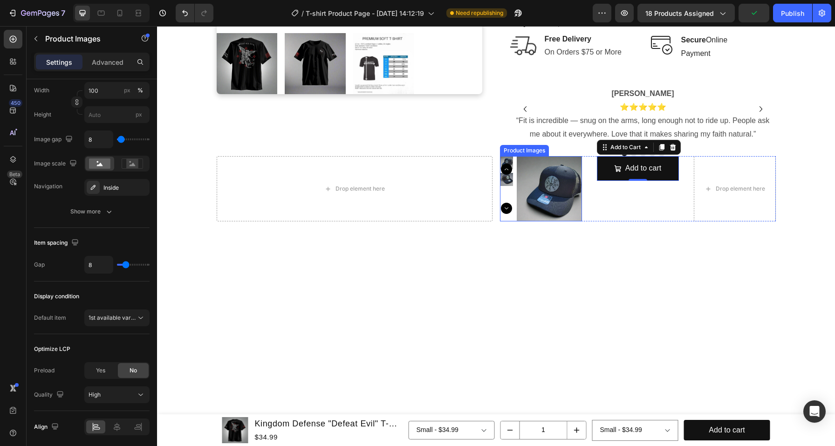
click at [511, 193] on div at bounding box center [541, 188] width 82 height 65
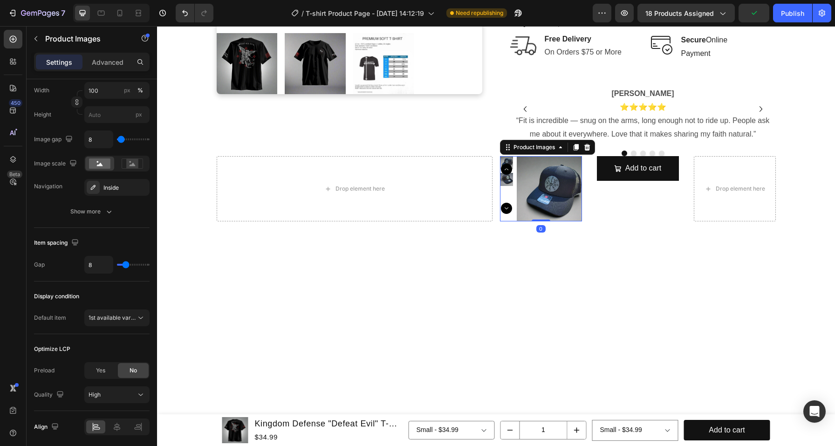
scroll to position [0, 0]
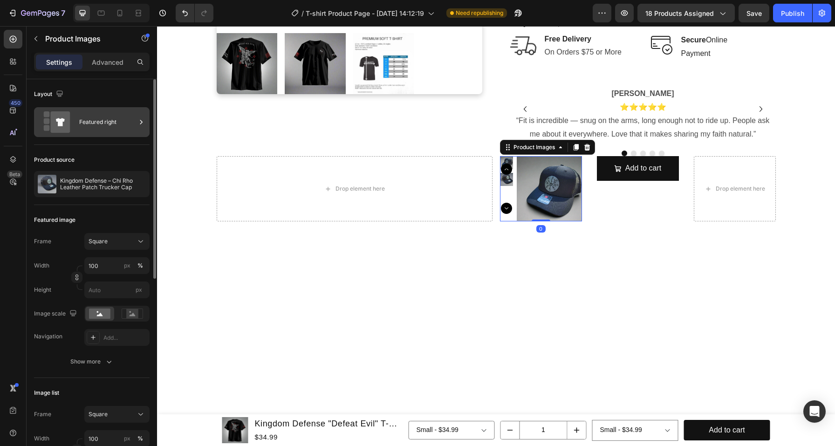
click at [99, 124] on div "Featured right" at bounding box center [107, 121] width 57 height 21
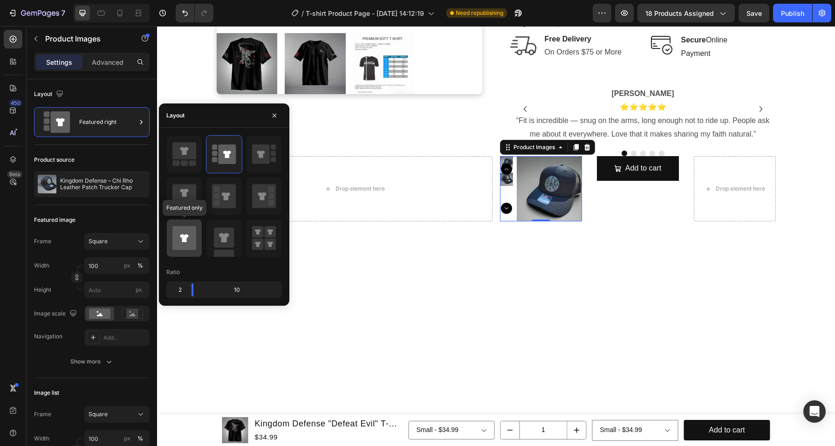
click at [189, 234] on icon at bounding box center [184, 238] width 24 height 24
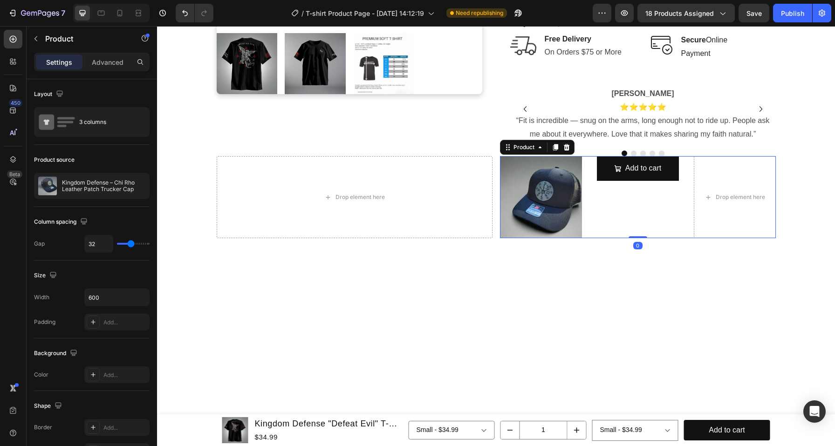
click at [619, 202] on div "Add to cart Add to Cart" at bounding box center [638, 197] width 82 height 82
click at [640, 170] on div "Add to cart" at bounding box center [644, 169] width 36 height 14
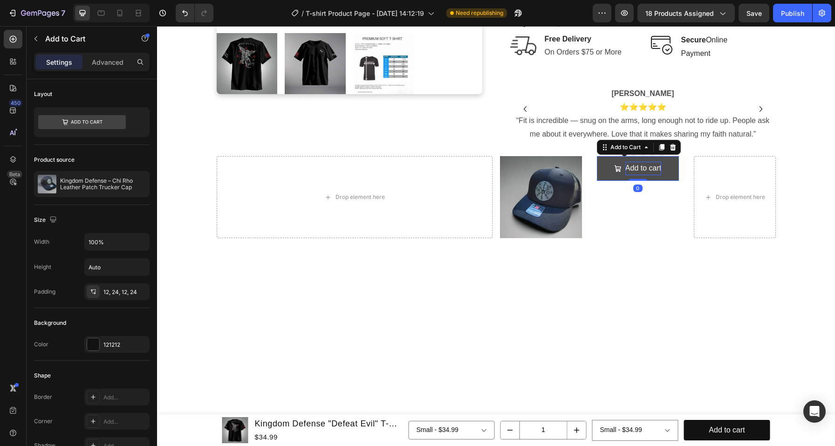
click at [640, 170] on div "Add to cart" at bounding box center [644, 169] width 36 height 14
click at [640, 170] on p "Add to cart" at bounding box center [644, 169] width 36 height 14
click at [597, 156] on button "Ad d" at bounding box center [638, 168] width 82 height 25
click at [597, 156] on button "Add" at bounding box center [638, 168] width 82 height 25
click at [597, 156] on button "Add Ri" at bounding box center [638, 168] width 82 height 25
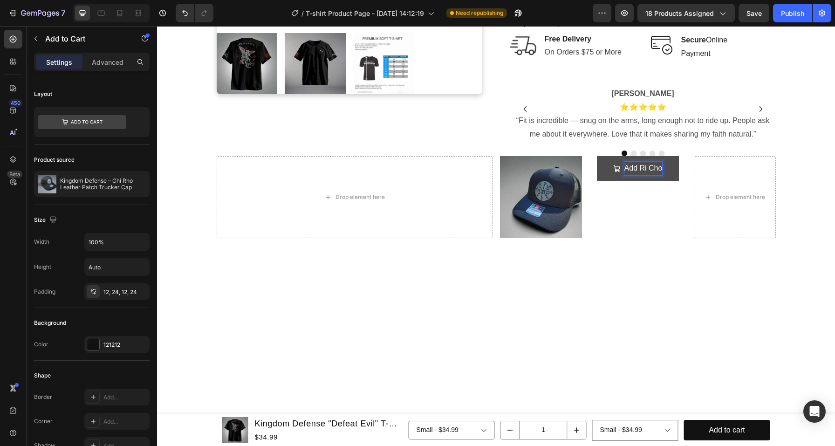
click at [597, 156] on button "Add Ri Cho" at bounding box center [638, 168] width 82 height 25
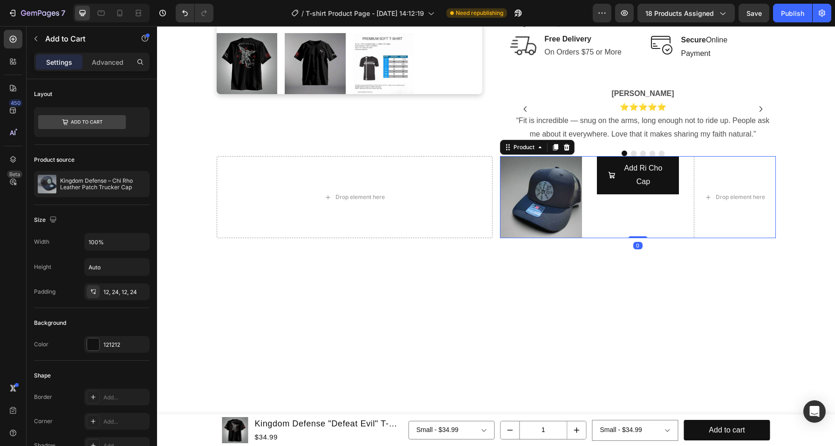
click at [670, 211] on div "Add Ri Cho Cap Add to Cart" at bounding box center [638, 197] width 82 height 82
click at [658, 187] on p "Add Ri Cho Cap" at bounding box center [643, 175] width 48 height 27
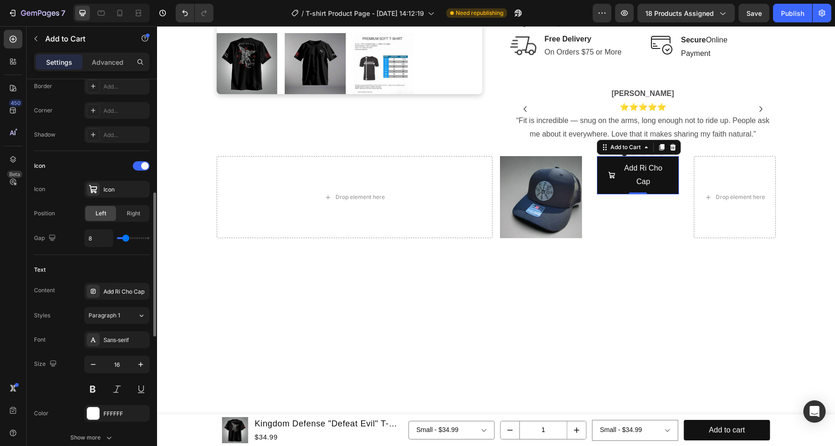
scroll to position [310, 0]
click at [139, 161] on div "Icon" at bounding box center [92, 166] width 116 height 15
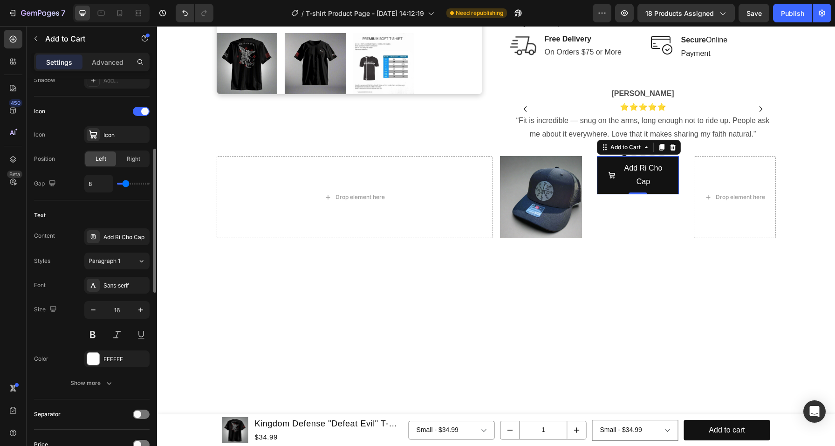
scroll to position [314, 0]
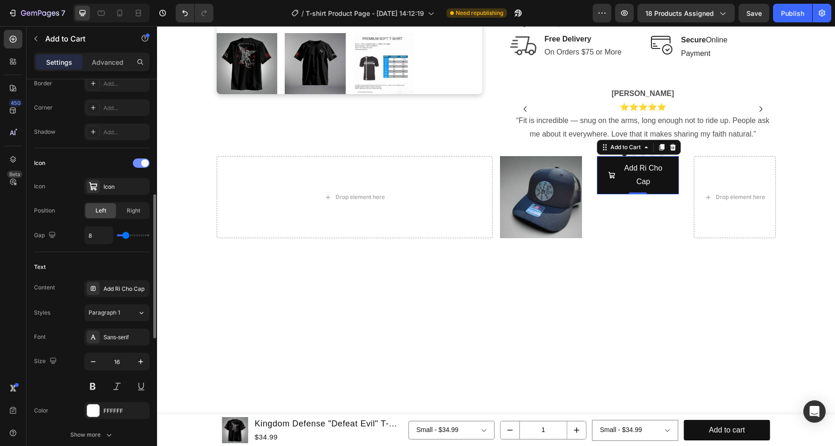
click at [144, 167] on div at bounding box center [141, 162] width 17 height 9
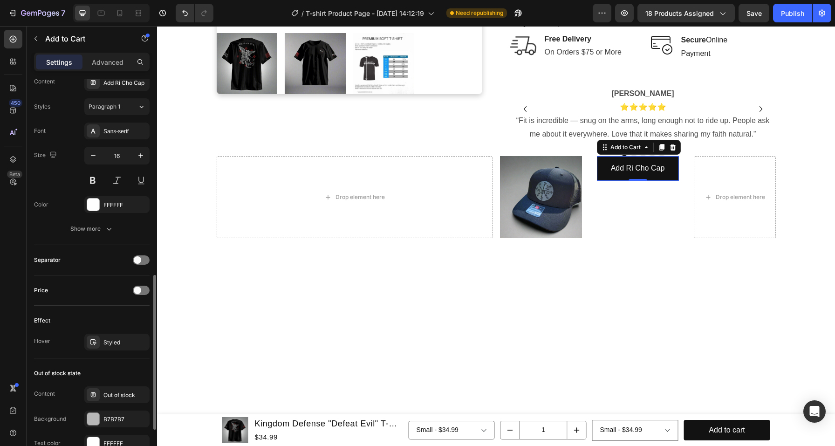
scroll to position [478, 0]
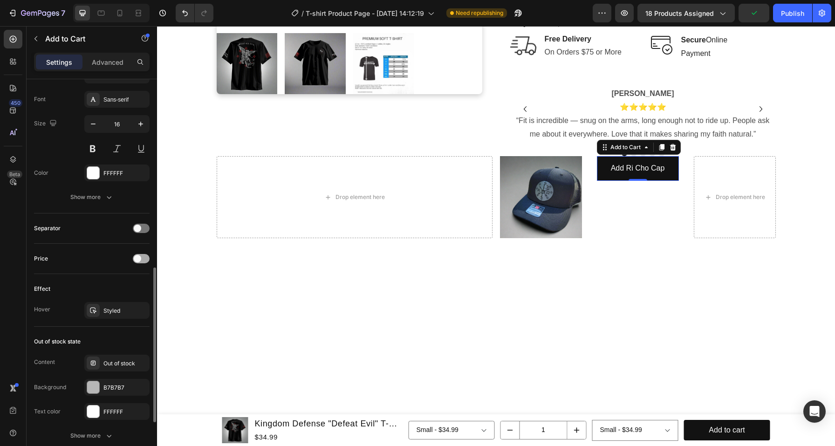
click at [142, 263] on div at bounding box center [141, 258] width 17 height 9
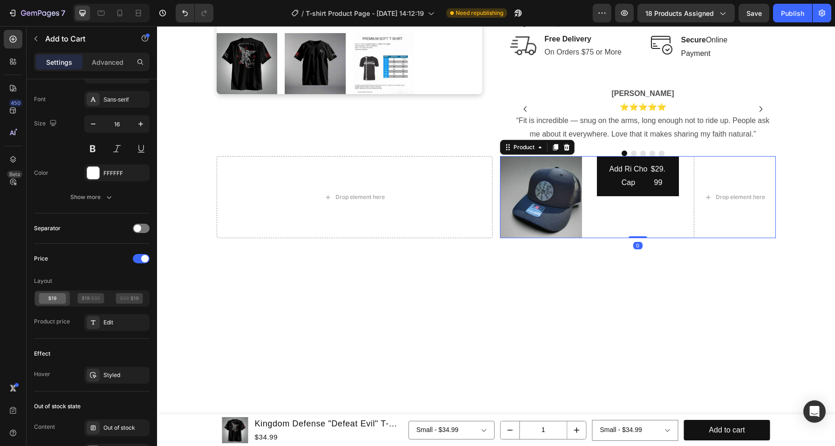
click at [687, 182] on div "Product Images Add Ri Cho Cap $29.99 Add to Cart Drop element here Product 0" at bounding box center [638, 197] width 276 height 82
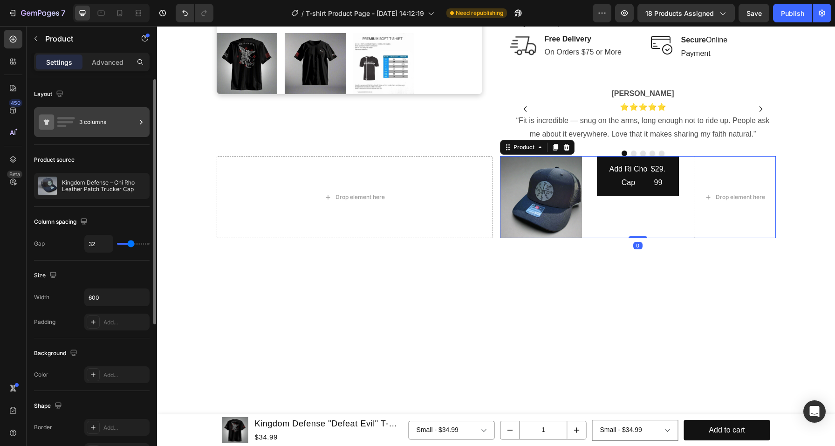
click at [89, 117] on div "3 columns" at bounding box center [107, 121] width 57 height 21
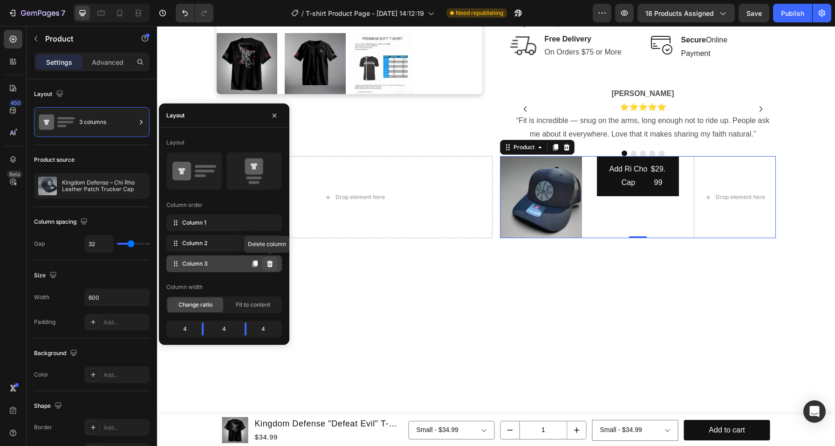
click at [274, 262] on button at bounding box center [269, 263] width 15 height 15
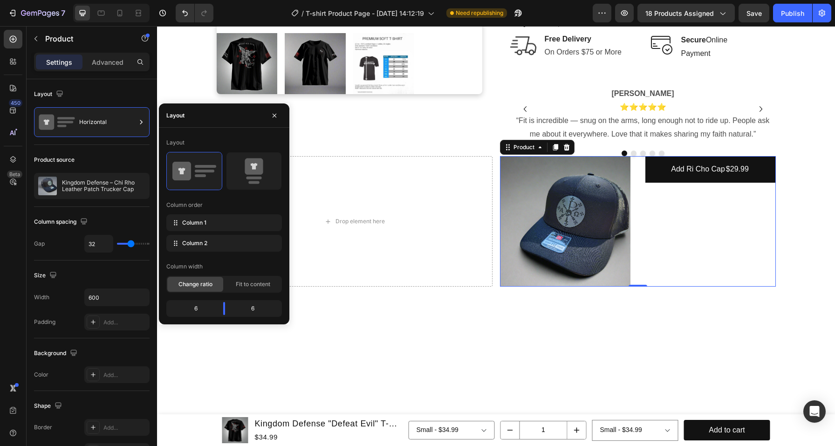
click at [715, 216] on div "Add Ri Cho Cap $29.99 Add to Cart" at bounding box center [711, 221] width 131 height 131
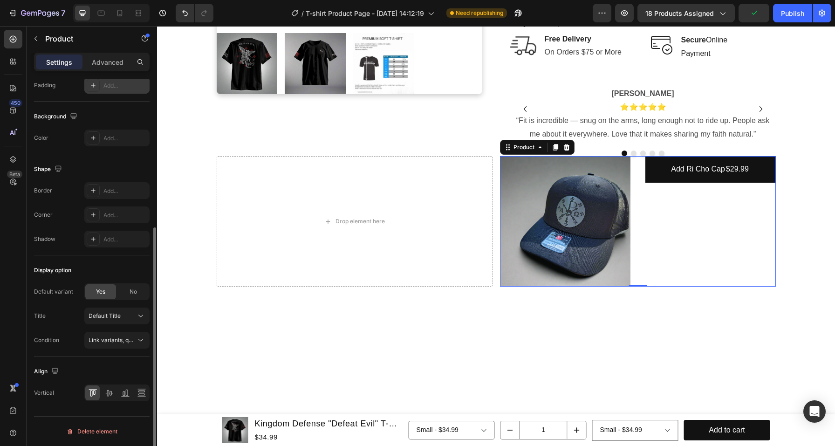
scroll to position [236, 0]
click at [112, 387] on div at bounding box center [109, 393] width 14 height 15
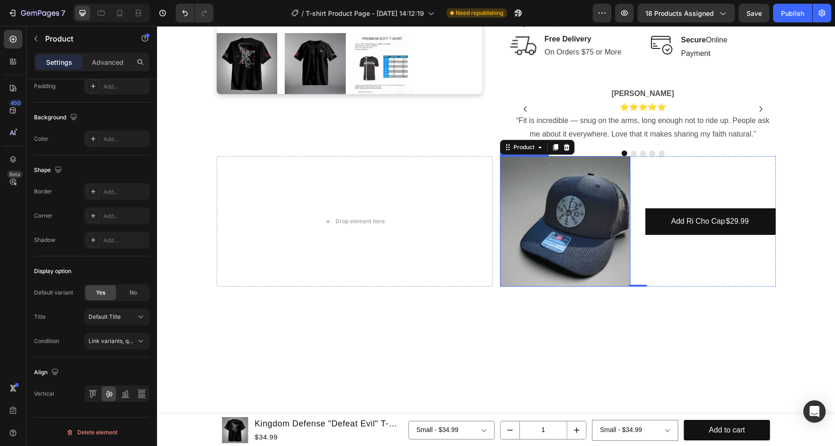
click at [561, 188] on img at bounding box center [565, 221] width 131 height 131
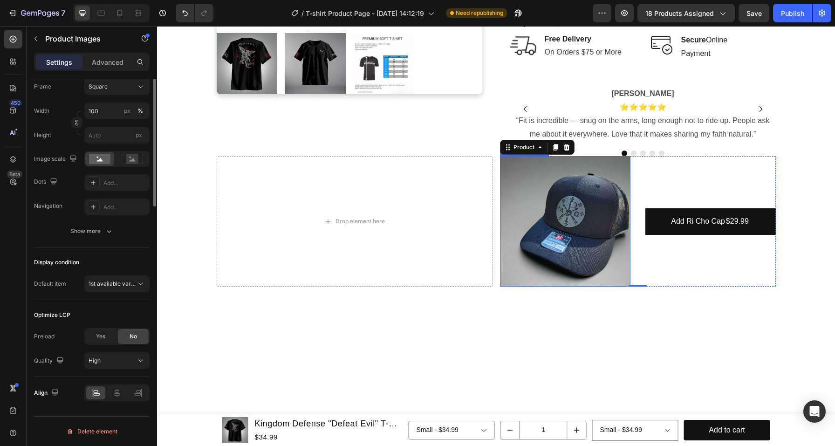
scroll to position [0, 0]
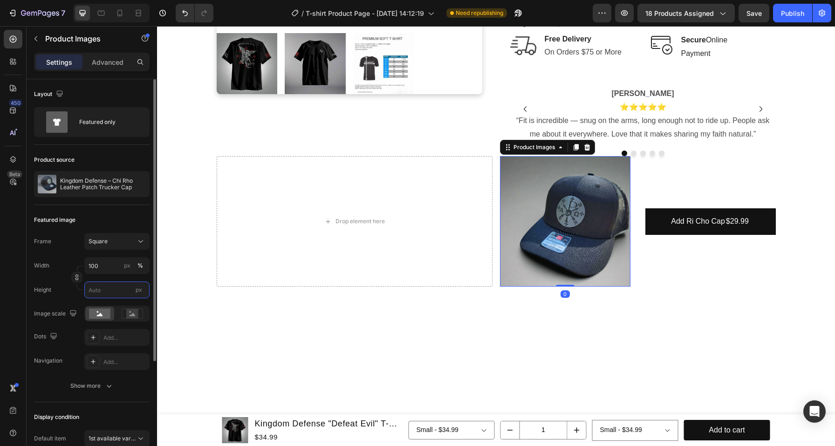
click at [99, 285] on input "px" at bounding box center [116, 290] width 65 height 17
type input "6"
type input "60"
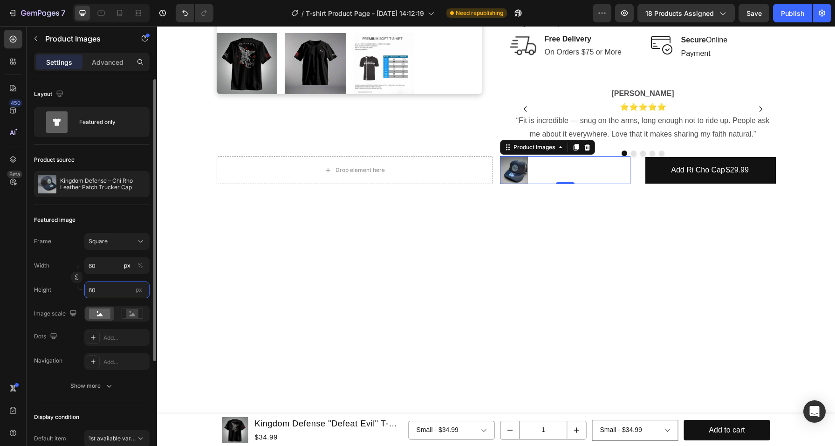
type input "8"
type input "80"
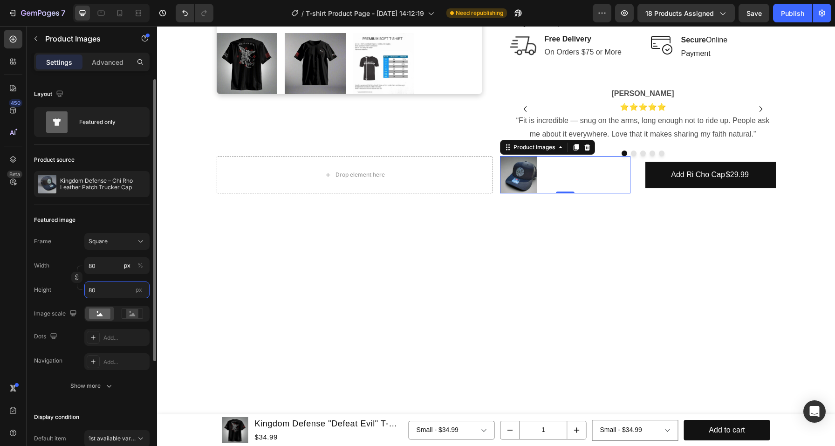
type input "1"
type input "10"
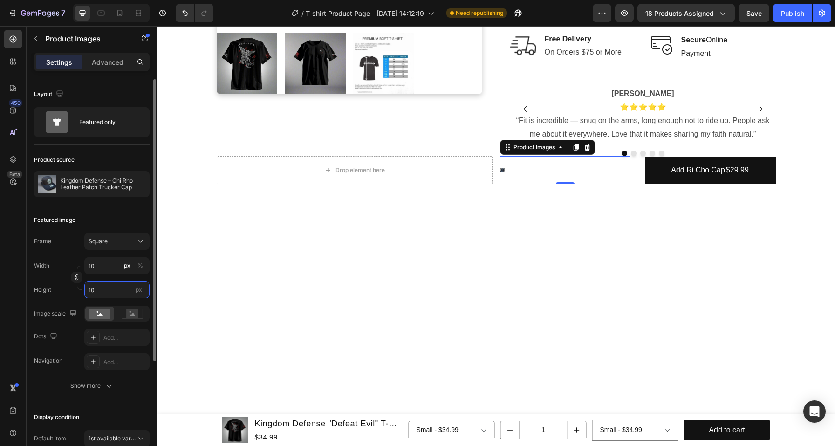
type input "100"
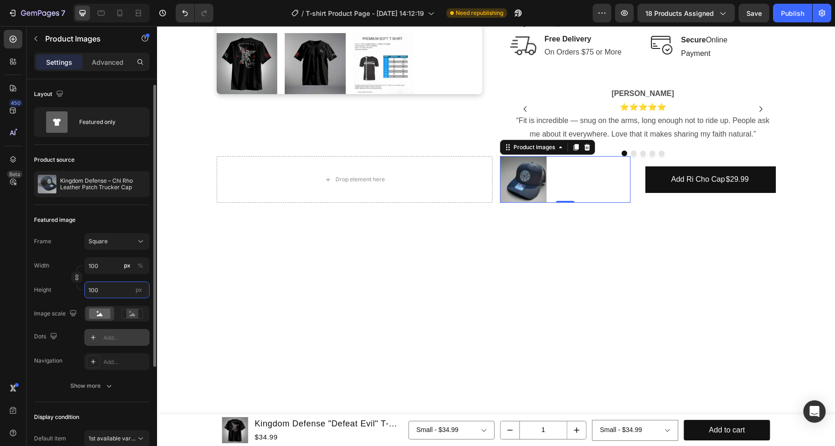
scroll to position [155, 0]
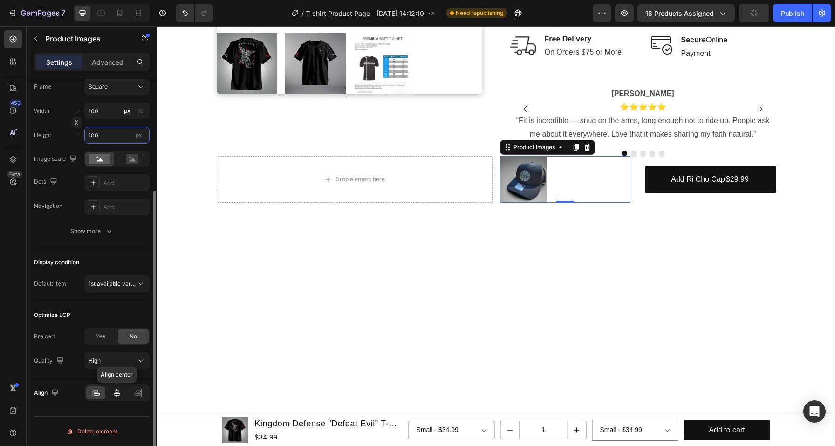
type input "100"
click at [110, 393] on div at bounding box center [116, 392] width 19 height 13
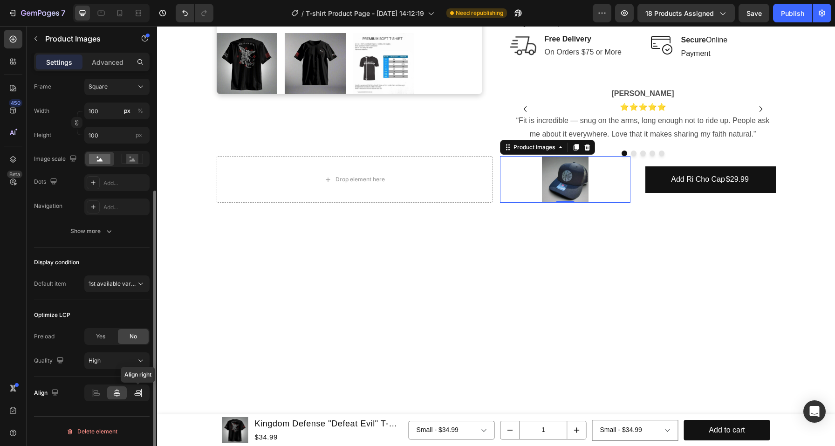
click at [140, 393] on icon at bounding box center [137, 392] width 9 height 9
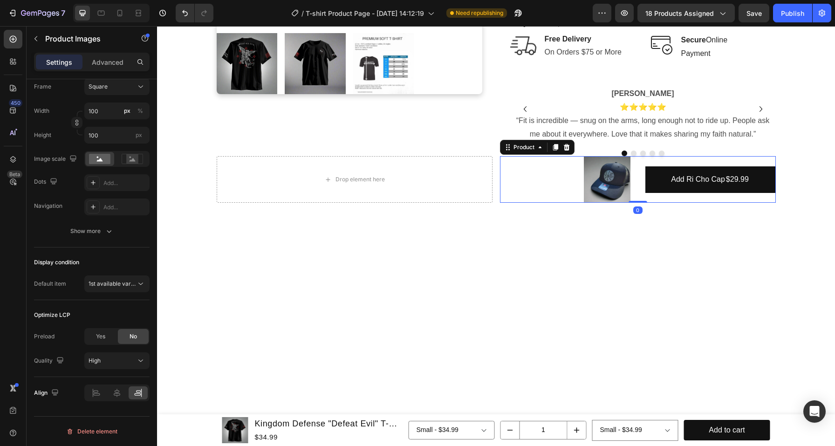
click at [641, 198] on div "Product Images Add Ri Cho Cap $29.99 Add to Cart Product 0" at bounding box center [638, 179] width 276 height 47
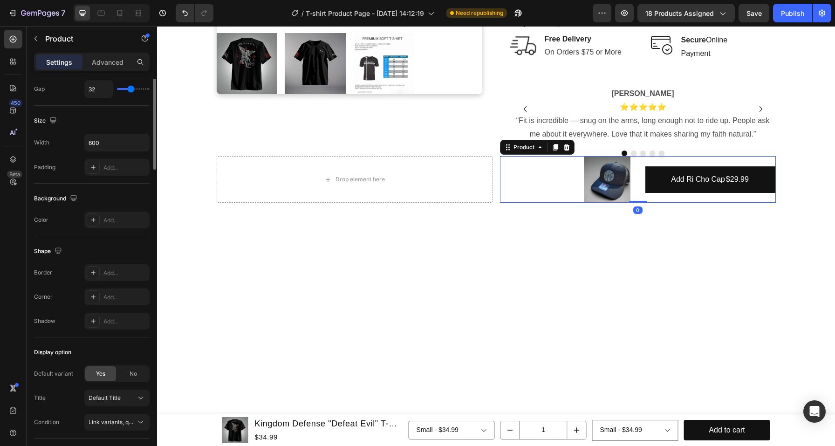
scroll to position [0, 0]
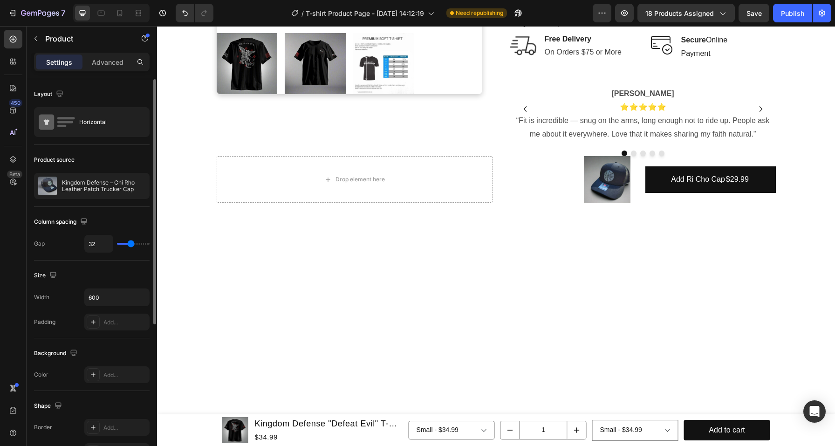
click at [641, 246] on div at bounding box center [496, 348] width 678 height 270
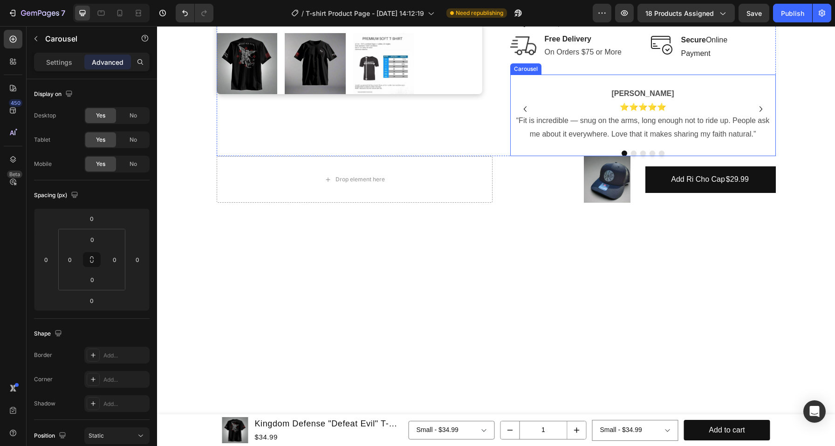
click at [686, 147] on div "[PERSON_NAME] ⭐⭐⭐⭐⭐ “Fit is incredible — snug on the arms, long enough not to r…" at bounding box center [643, 116] width 266 height 82
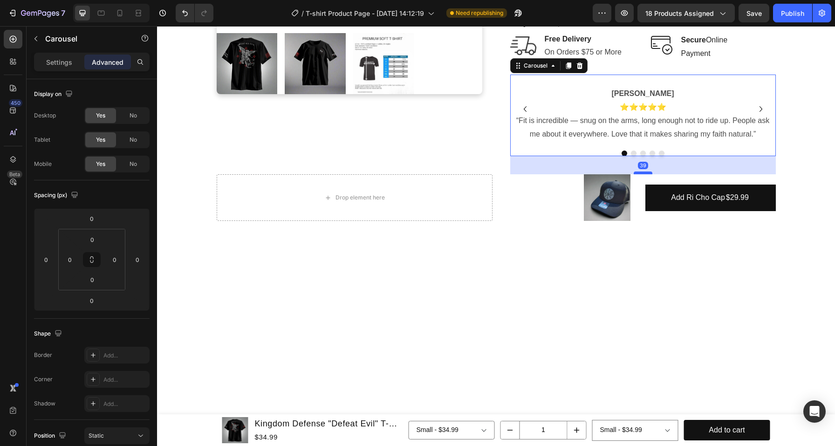
drag, startPoint x: 638, startPoint y: 154, endPoint x: 638, endPoint y: 172, distance: 18.2
click at [638, 172] on div at bounding box center [643, 173] width 19 height 3
type input "39"
click at [656, 271] on div at bounding box center [496, 366] width 678 height 270
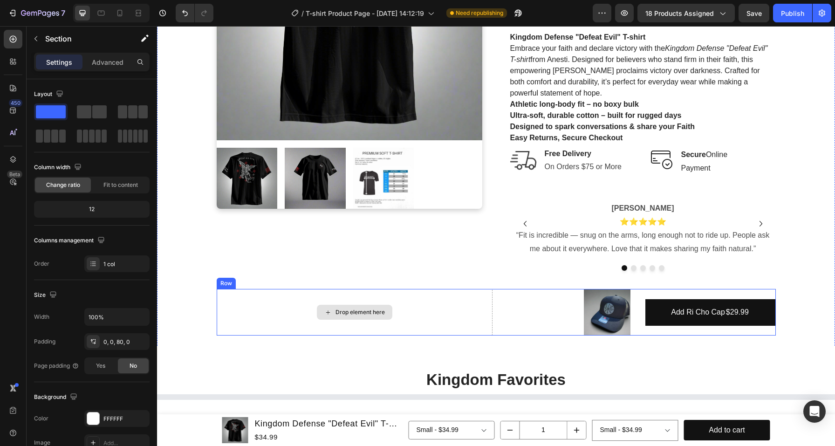
scroll to position [210, 0]
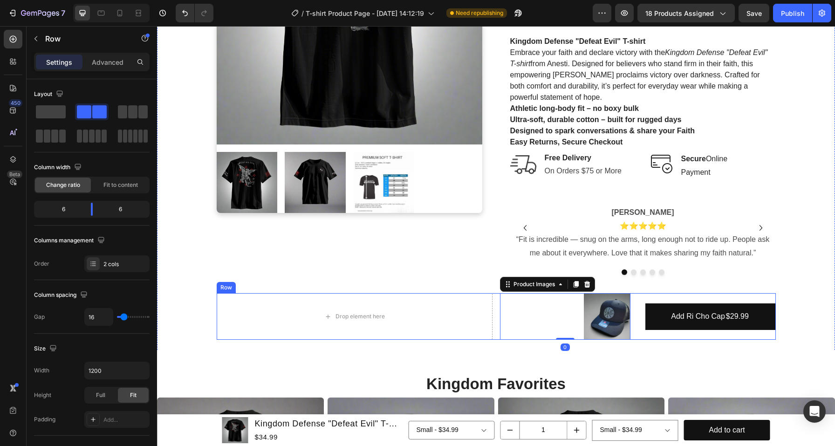
click at [490, 332] on div "Drop element here Product Images 0 Add Ri Cho Cap $29.99 Add to Cart Product Row" at bounding box center [496, 316] width 559 height 47
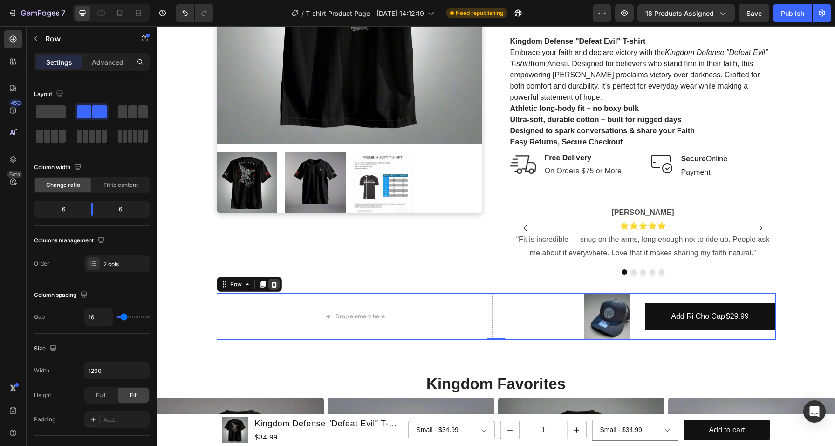
click at [270, 285] on icon at bounding box center [273, 284] width 7 height 7
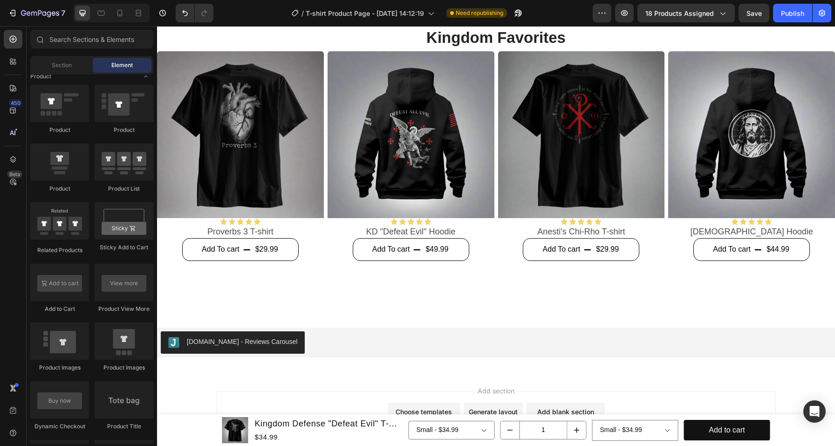
scroll to position [569, 0]
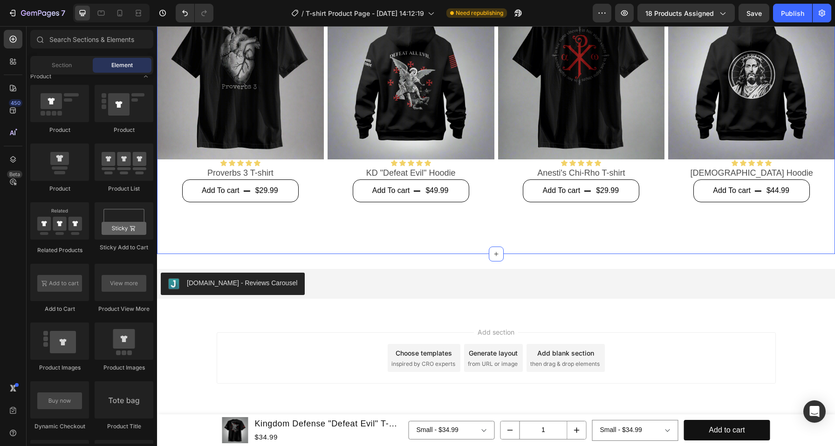
click at [391, 237] on div "Image [DEMOGRAPHIC_DATA] Forged Text Block Advanced List Image [DEMOGRAPHIC_DAT…" at bounding box center [496, 99] width 678 height 309
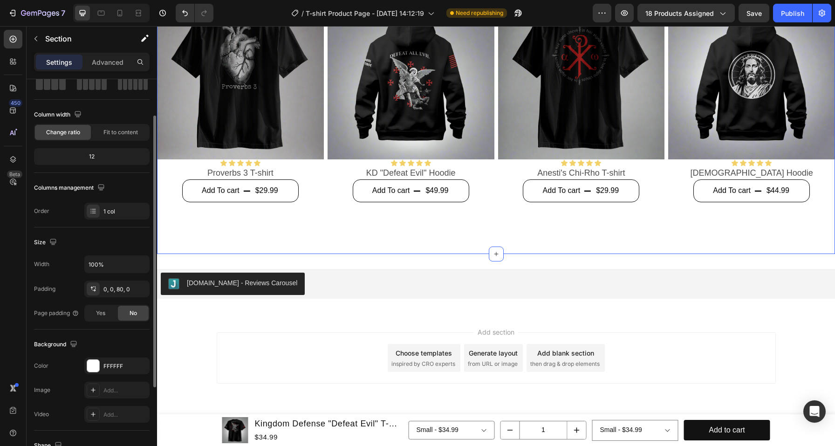
scroll to position [82, 0]
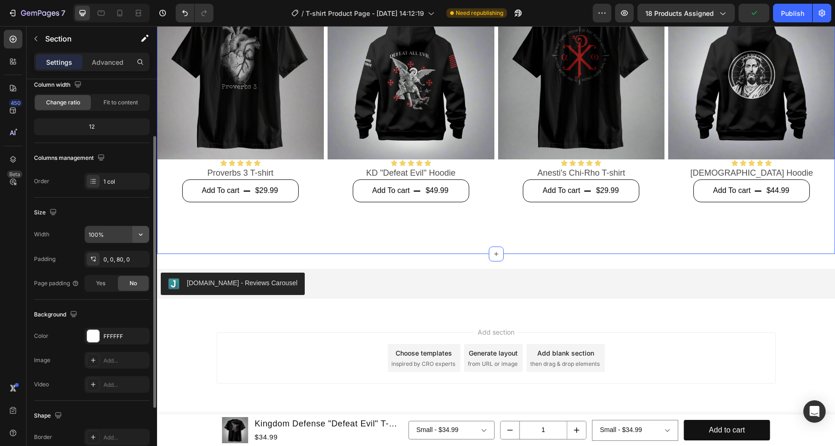
click at [143, 234] on icon "button" at bounding box center [140, 234] width 9 height 9
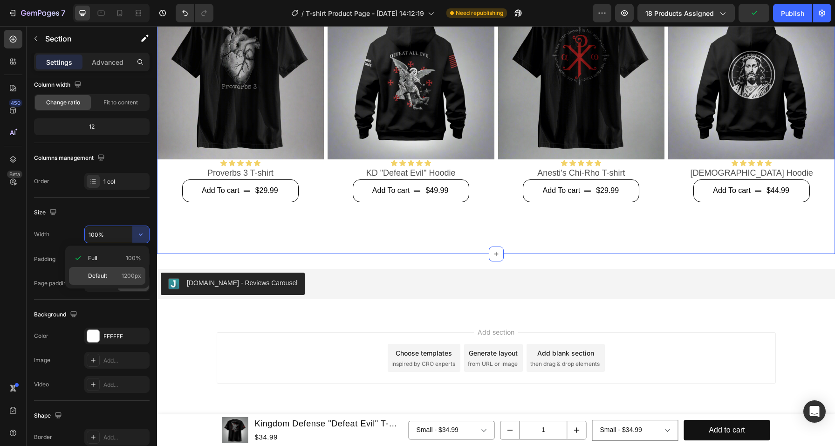
click at [115, 276] on p "Default 1200px" at bounding box center [114, 276] width 53 height 8
type input "1200"
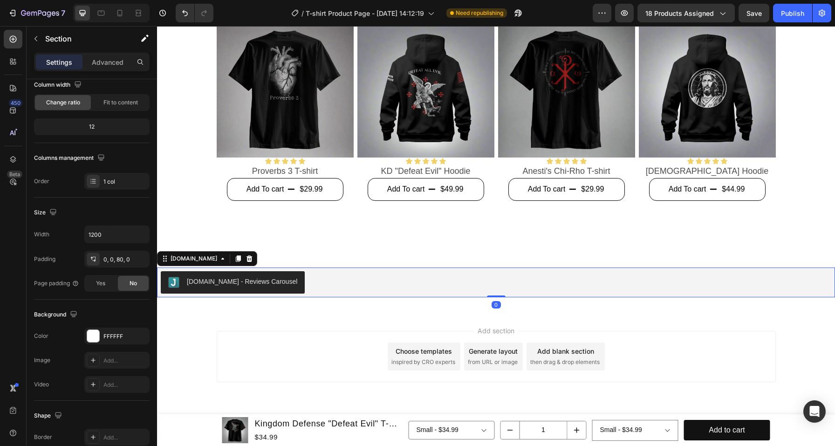
click at [366, 271] on div "[DOMAIN_NAME] - Reviews Carousel" at bounding box center [496, 282] width 671 height 22
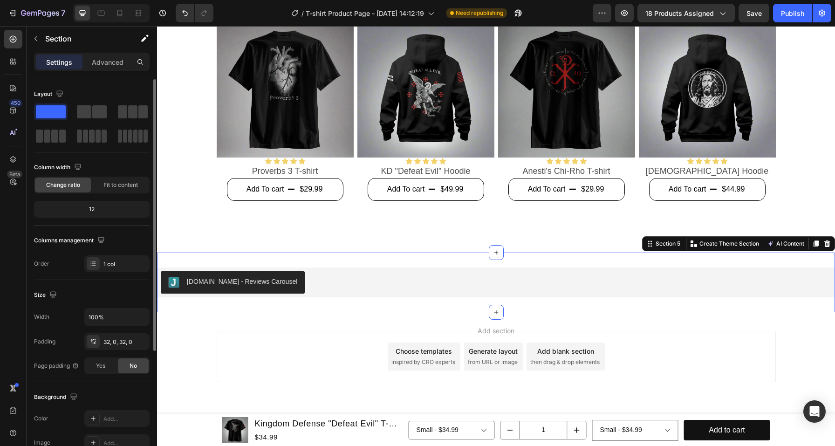
click at [351, 260] on div "[DOMAIN_NAME] - Reviews Carousel [DOMAIN_NAME] Section 5 Create Theme Section A…" at bounding box center [496, 283] width 678 height 60
click at [140, 316] on icon "button" at bounding box center [140, 316] width 9 height 9
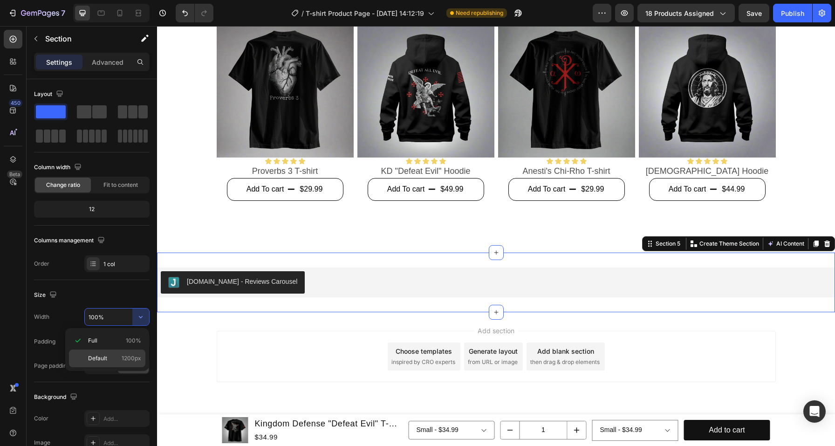
click at [120, 352] on div "Default 1200px" at bounding box center [107, 359] width 76 height 18
type input "1200"
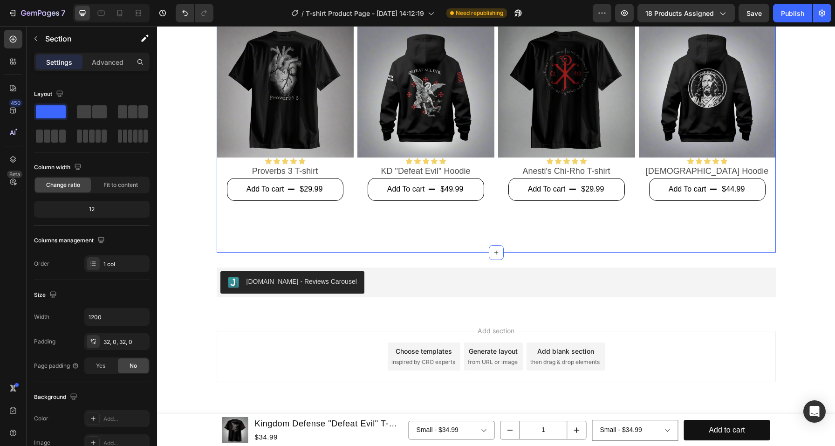
click at [410, 241] on div "Image [DEMOGRAPHIC_DATA] Forged Text Block Advanced List Image [DEMOGRAPHIC_DAT…" at bounding box center [496, 112] width 559 height 279
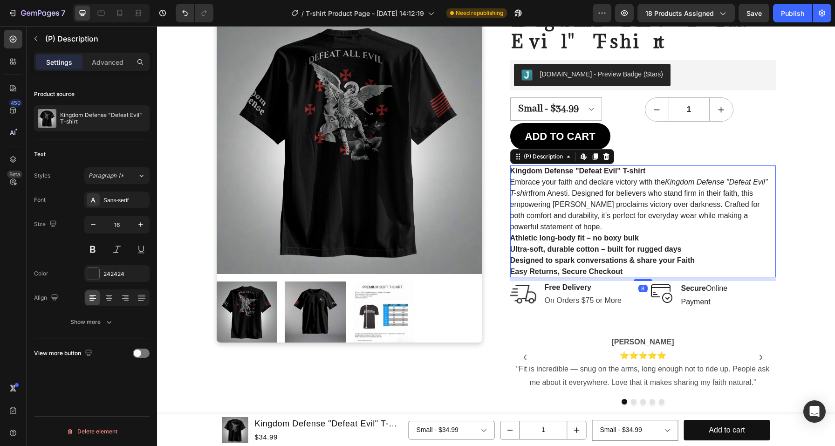
scroll to position [80, 0]
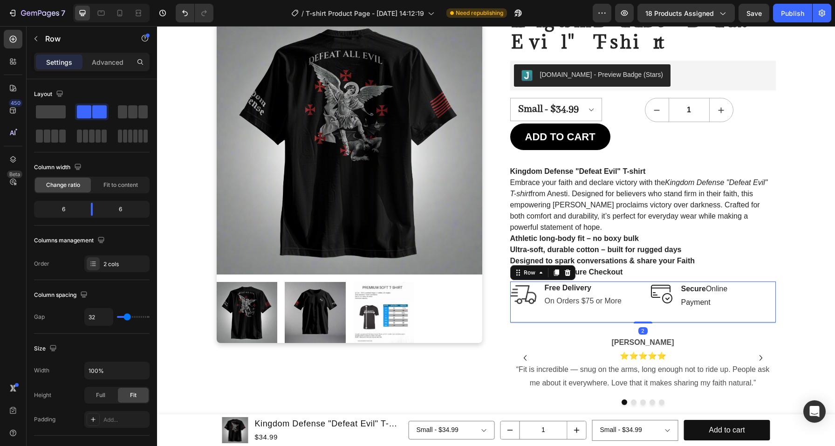
click at [641, 313] on div "Image Free Delivery Text block On Orders $75 or More Text block Row Image Secur…" at bounding box center [643, 302] width 266 height 41
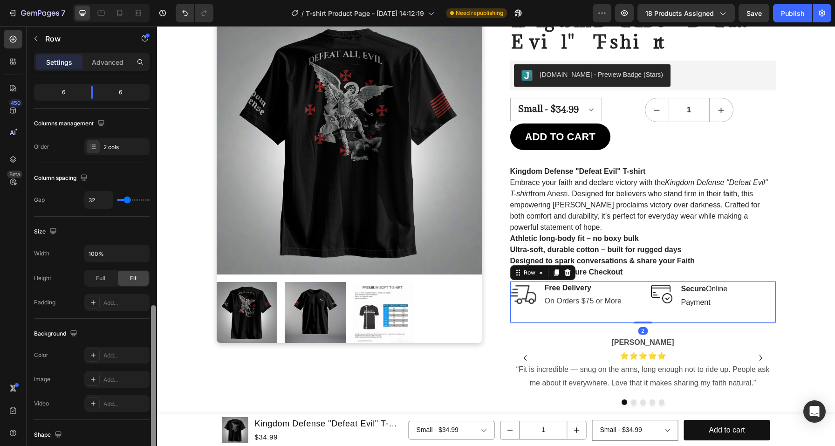
scroll to position [282, 0]
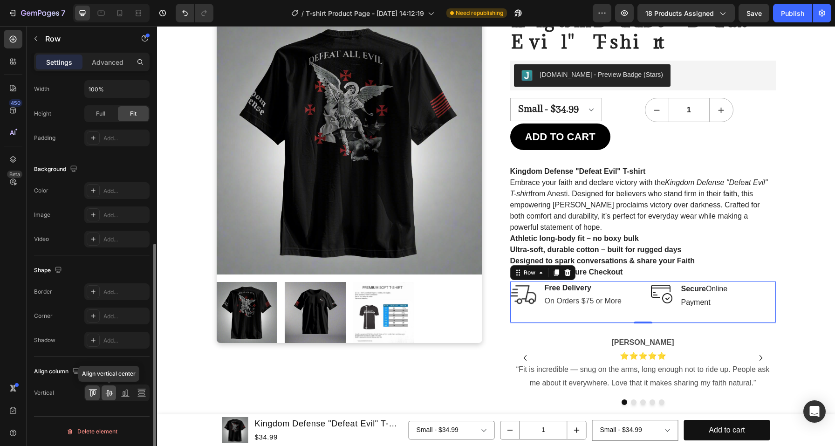
click at [108, 393] on icon at bounding box center [108, 392] width 9 height 9
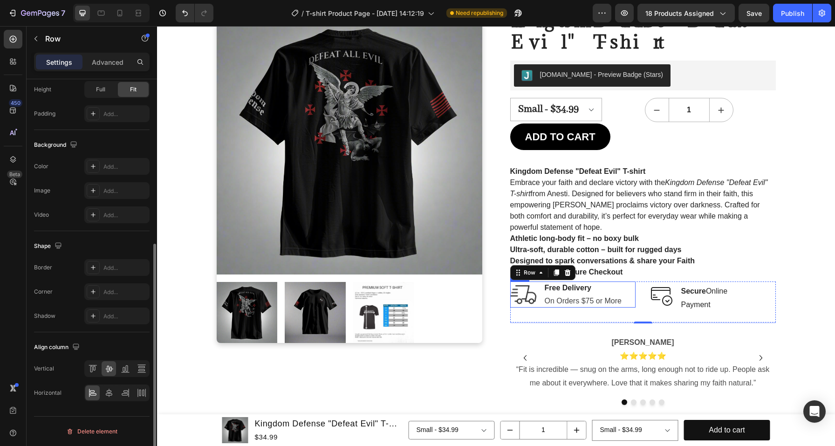
click at [536, 306] on div "Image Free Delivery Text block On Orders $75 or More Text block Row" at bounding box center [572, 295] width 125 height 26
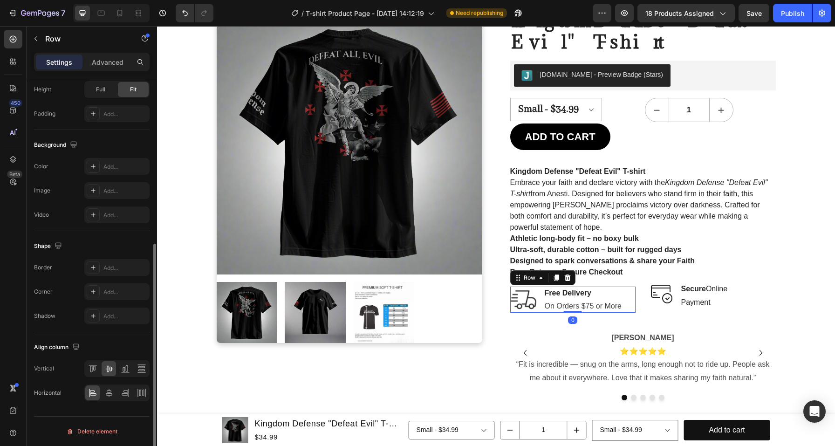
drag, startPoint x: 568, startPoint y: 321, endPoint x: 570, endPoint y: 287, distance: 33.6
click at [570, 287] on div "Image Free Delivery Text block On Orders $75 or More Text block Row 0" at bounding box center [572, 300] width 125 height 26
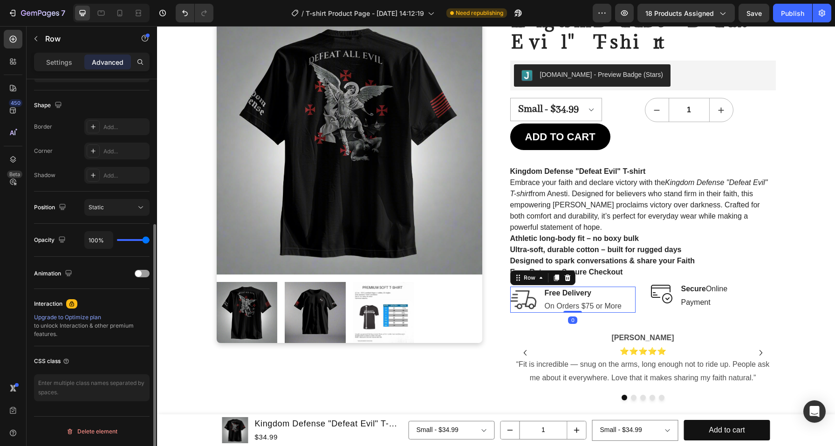
scroll to position [228, 0]
click at [674, 307] on div "Image Secure Online Payment Text block Row" at bounding box center [713, 300] width 125 height 36
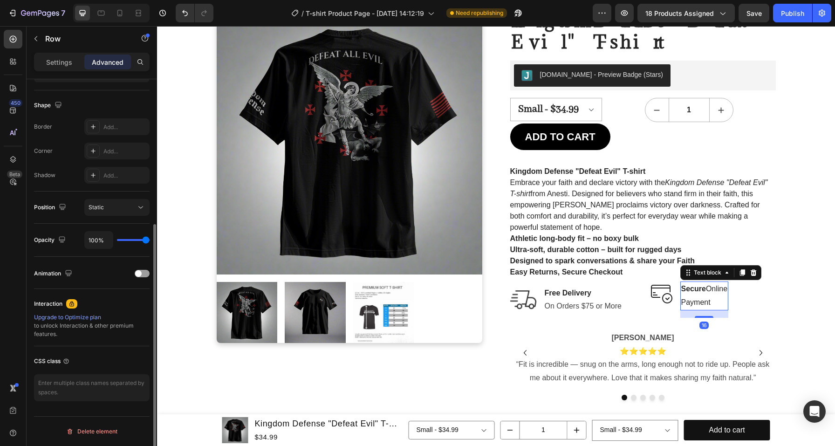
click at [712, 296] on p "Secure Online Payment" at bounding box center [704, 295] width 47 height 27
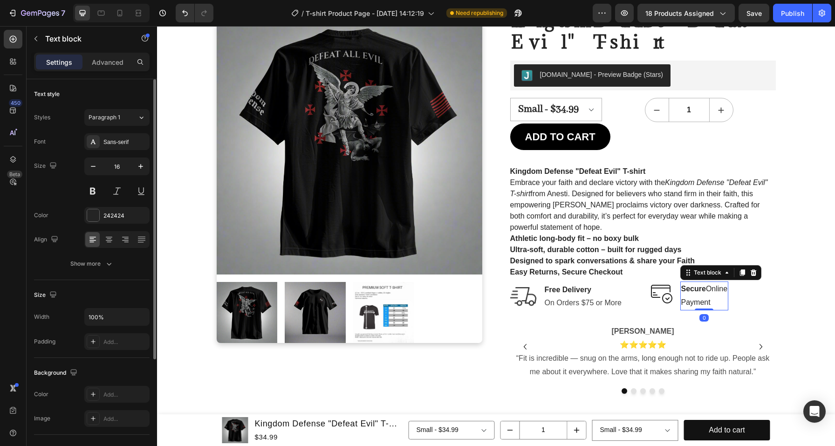
drag, startPoint x: 708, startPoint y: 316, endPoint x: 708, endPoint y: 287, distance: 29.4
click at [708, 287] on div "Secure Online Payment Text block 0" at bounding box center [705, 296] width 48 height 29
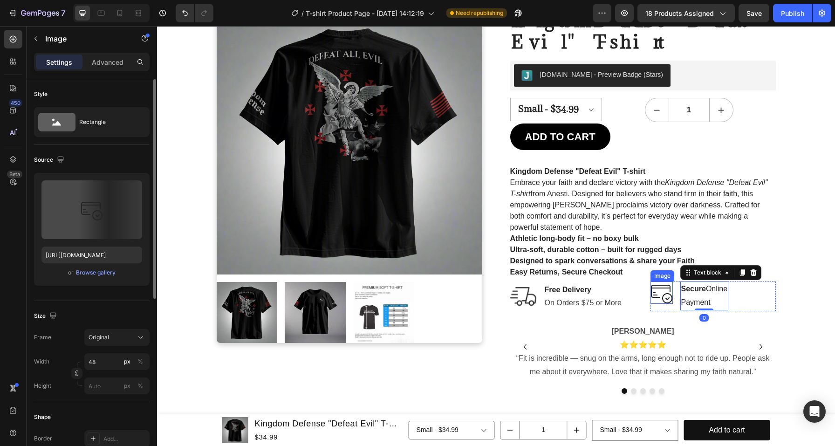
click at [663, 287] on img at bounding box center [662, 293] width 22 height 22
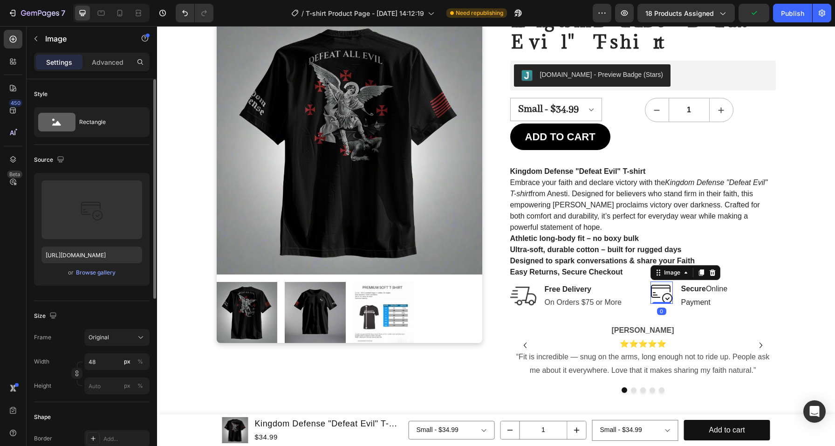
drag, startPoint x: 662, startPoint y: 309, endPoint x: 662, endPoint y: 291, distance: 18.2
click at [662, 291] on div "Image 0" at bounding box center [662, 293] width 22 height 22
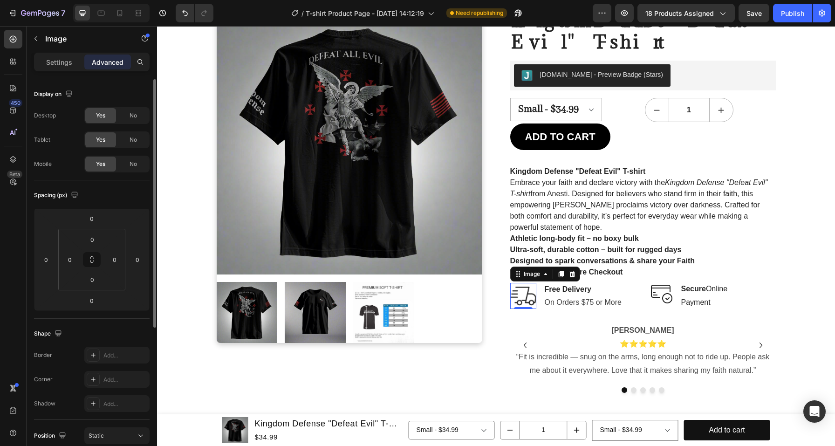
click at [521, 294] on img at bounding box center [523, 296] width 26 height 26
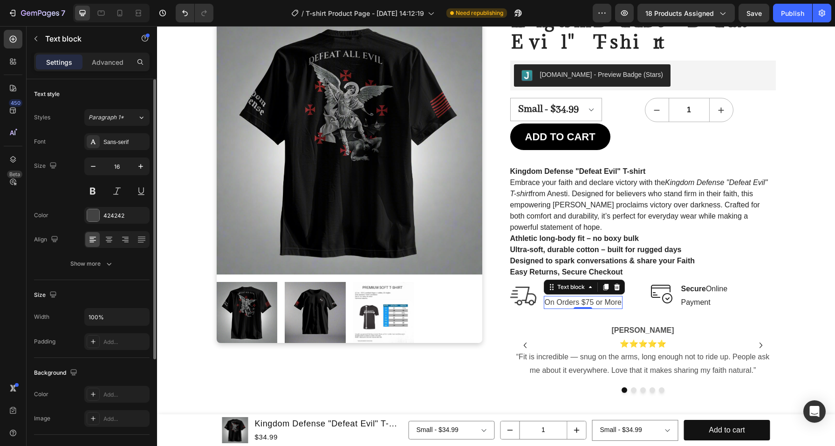
click at [580, 302] on p "On Orders $75 or More" at bounding box center [583, 302] width 77 height 11
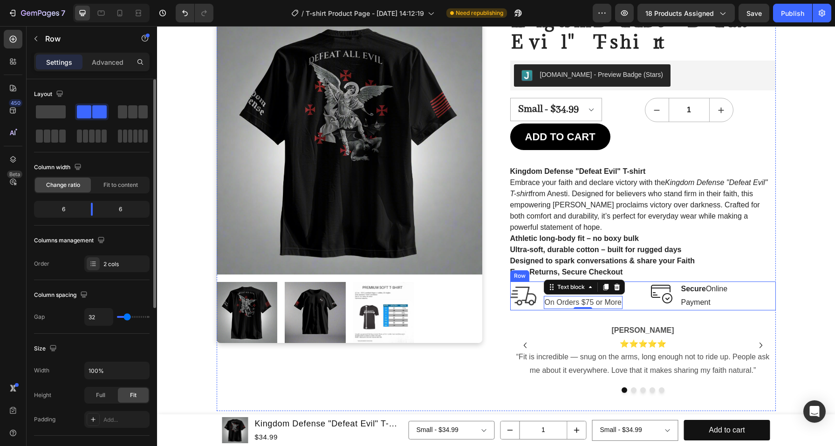
click at [632, 300] on div "Image Free Delivery Text block On Orders $75 or More Text block 0 Row Image Sec…" at bounding box center [643, 296] width 266 height 29
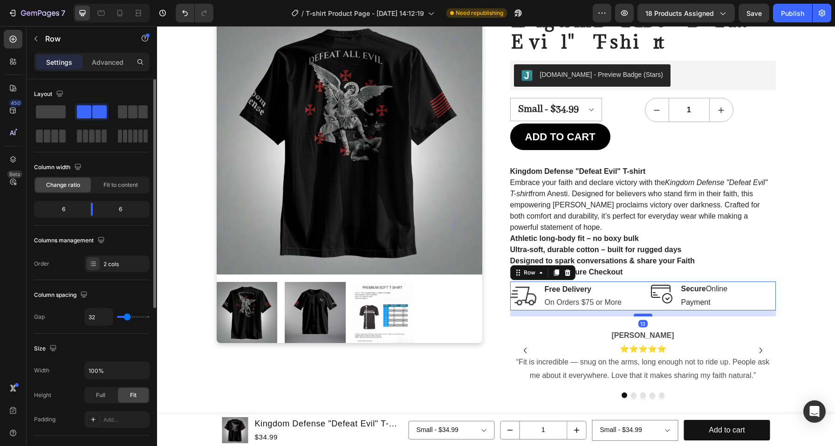
drag, startPoint x: 641, startPoint y: 310, endPoint x: 641, endPoint y: 316, distance: 5.1
click at [641, 316] on div at bounding box center [643, 315] width 19 height 3
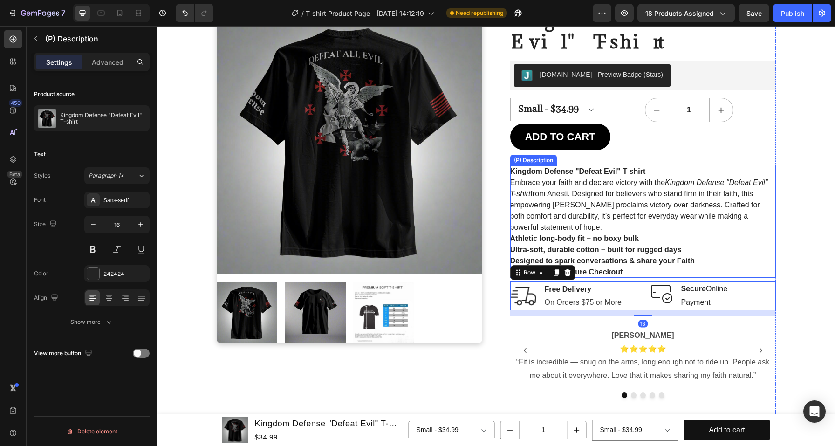
click at [727, 242] on div "Kingdom Defense "Defeat Evil" T-shirt Embrace your faith and declare victory wi…" at bounding box center [643, 222] width 266 height 112
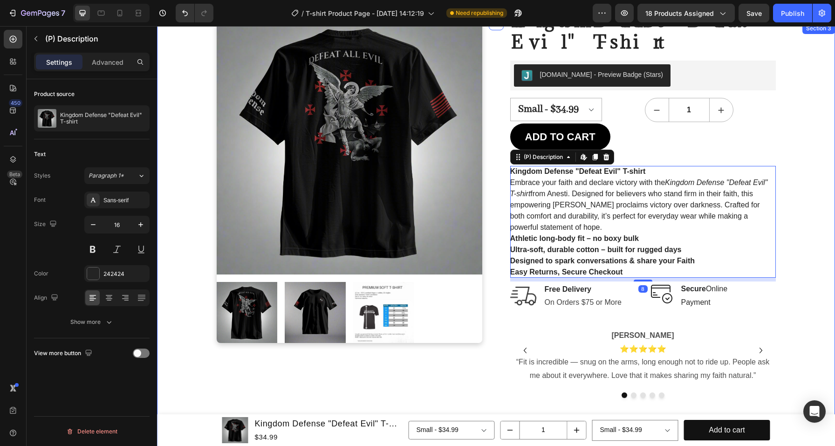
click at [786, 300] on div "Product Images Kingdom Defense "Defeat Evil" T-shirt (P) Title [DOMAIN_NAME] - …" at bounding box center [496, 224] width 664 height 384
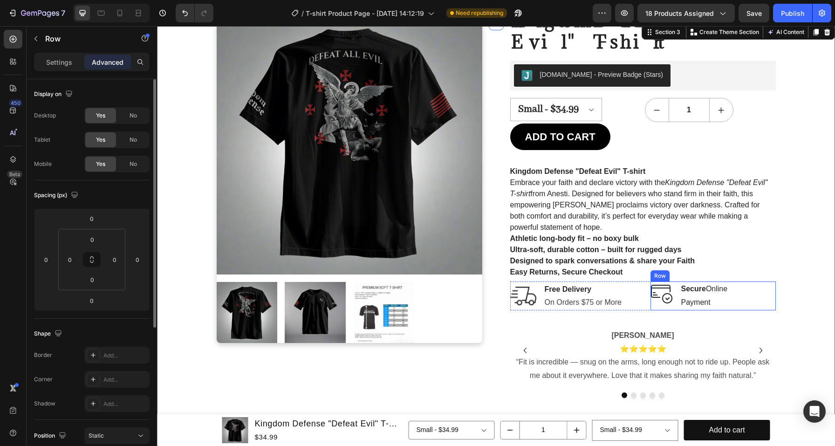
click at [728, 296] on div "Image Secure Online Payment Text block Row" at bounding box center [713, 296] width 125 height 29
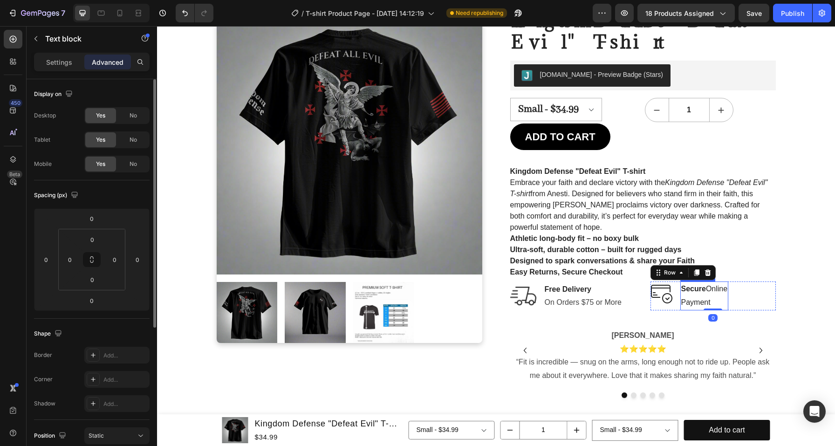
click at [696, 293] on p "Secure Online Payment" at bounding box center [704, 295] width 47 height 27
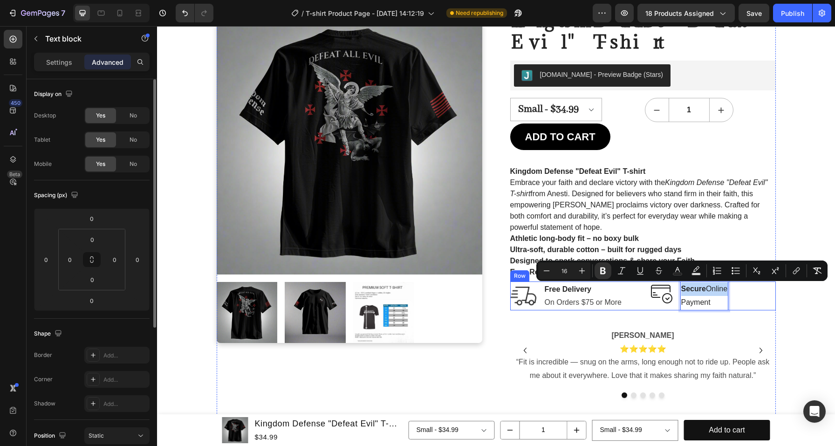
click at [644, 292] on div "Image Free Delivery Text block On Orders $75 or More Text block Row Image Secur…" at bounding box center [643, 296] width 266 height 29
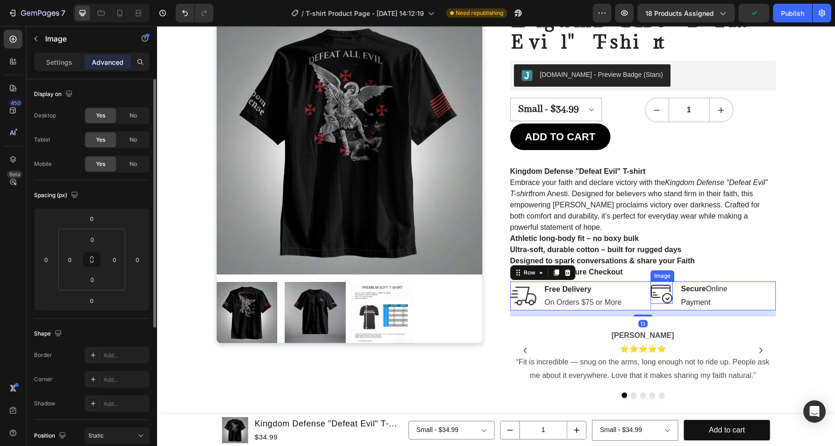
click at [660, 292] on img at bounding box center [662, 293] width 22 height 22
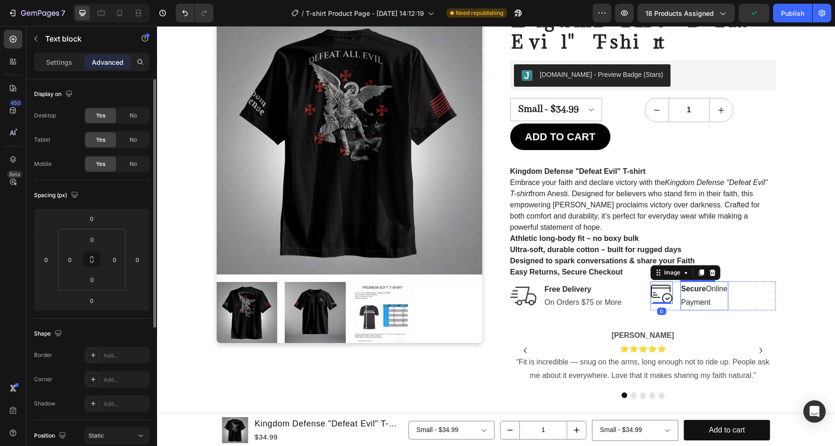
click at [706, 292] on p "Secure Online Payment" at bounding box center [704, 295] width 47 height 27
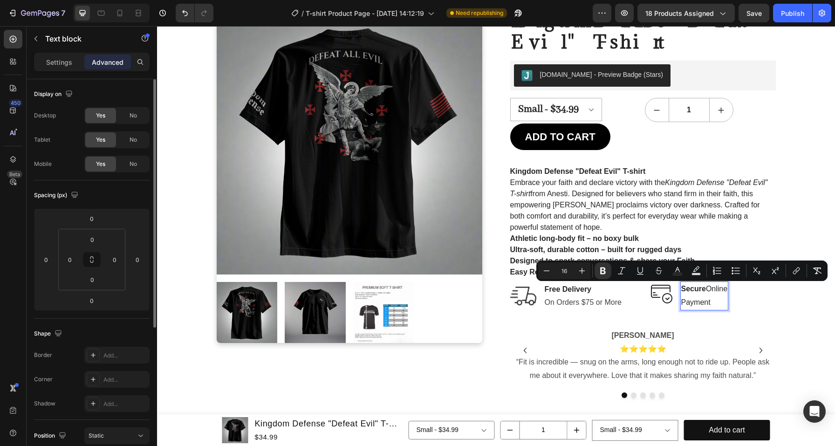
click at [711, 299] on p "Secure Online Payment" at bounding box center [704, 295] width 47 height 27
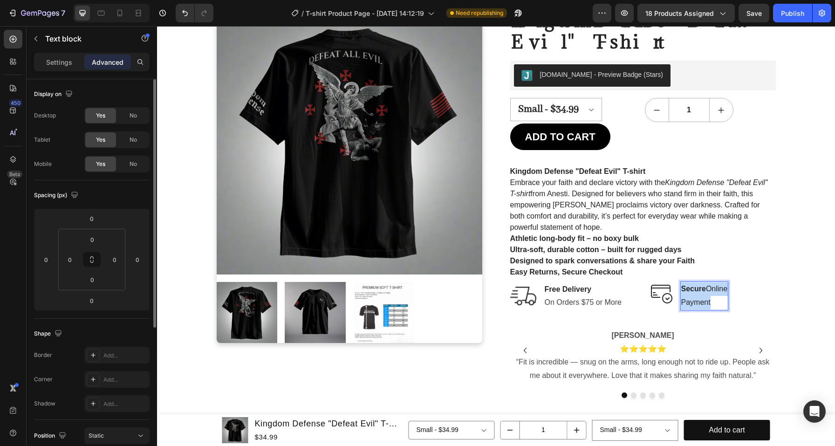
drag, startPoint x: 711, startPoint y: 299, endPoint x: 678, endPoint y: 285, distance: 35.3
click at [681, 285] on p "Secure Online Payment" at bounding box center [704, 295] width 47 height 27
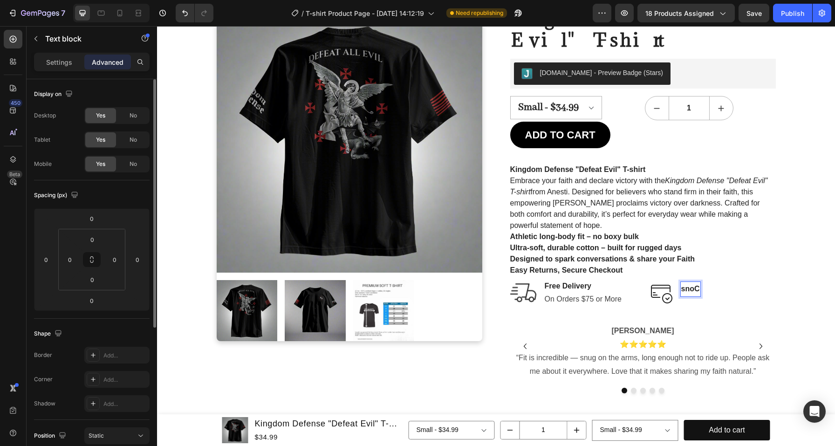
scroll to position [80, 0]
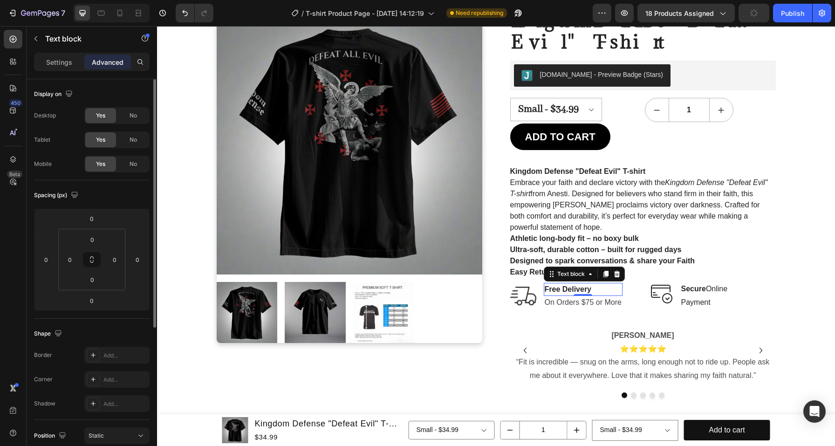
click at [557, 288] on p "Free Delivery" at bounding box center [583, 289] width 77 height 11
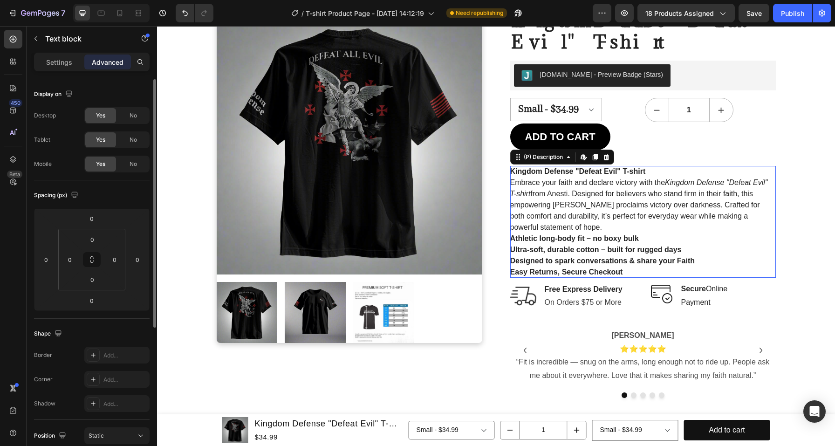
click at [749, 257] on div "Kingdom Defense "Defeat Evil" T-shirt Embrace your faith and declare victory wi…" at bounding box center [643, 222] width 266 height 112
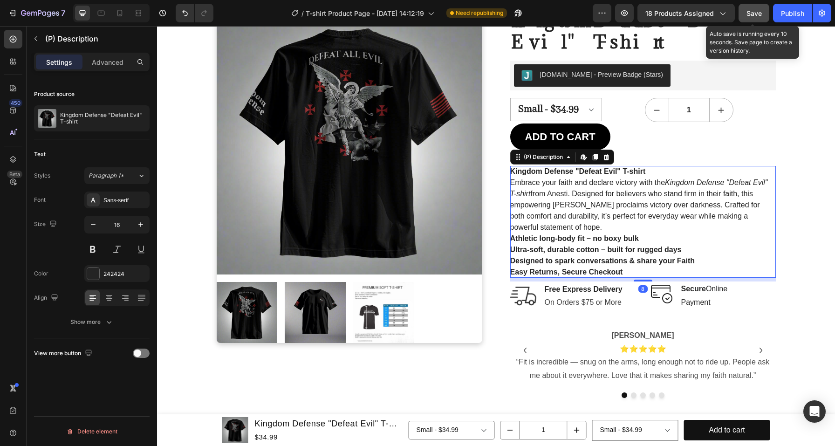
click at [754, 14] on span "Save" at bounding box center [754, 13] width 15 height 8
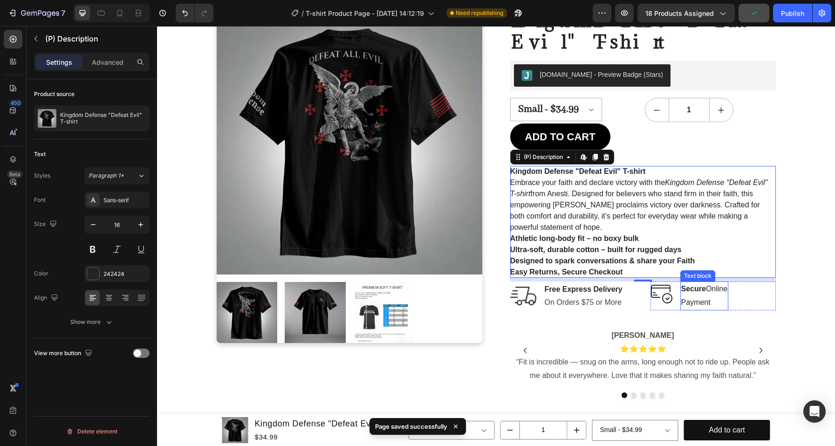
click at [695, 301] on p "Secure Online Payment" at bounding box center [704, 295] width 47 height 27
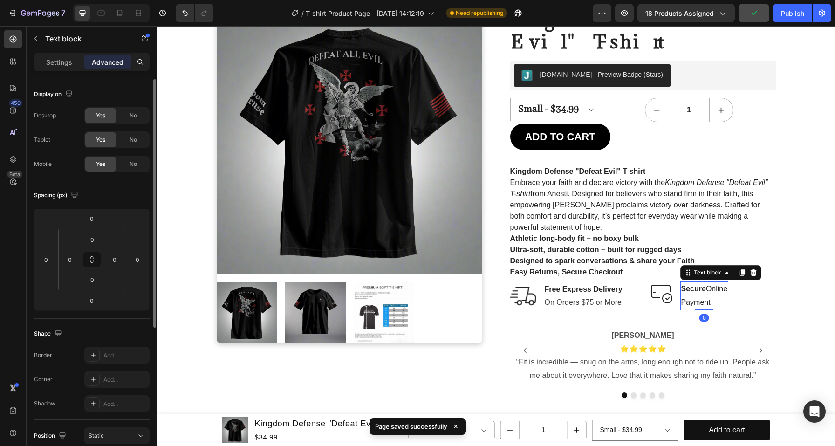
click at [695, 301] on p "Secure Online Payment" at bounding box center [704, 295] width 47 height 27
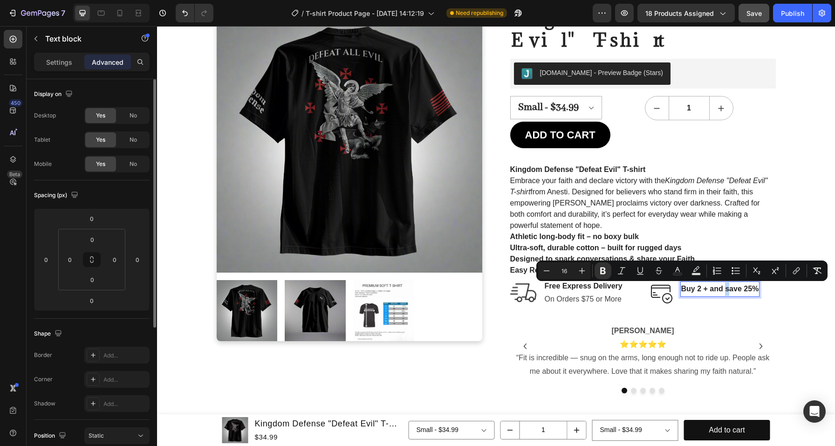
click at [723, 290] on strong "Buy 2 + and save 25%" at bounding box center [720, 289] width 78 height 8
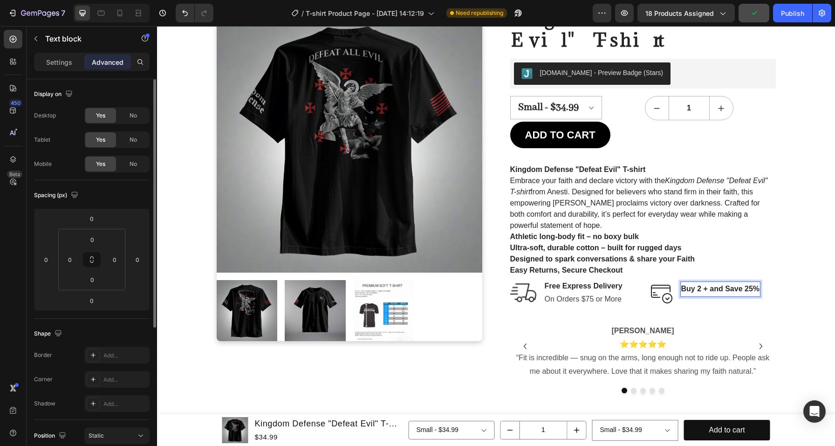
click at [704, 291] on strong "Buy 2 + and Save 25%" at bounding box center [720, 289] width 79 height 8
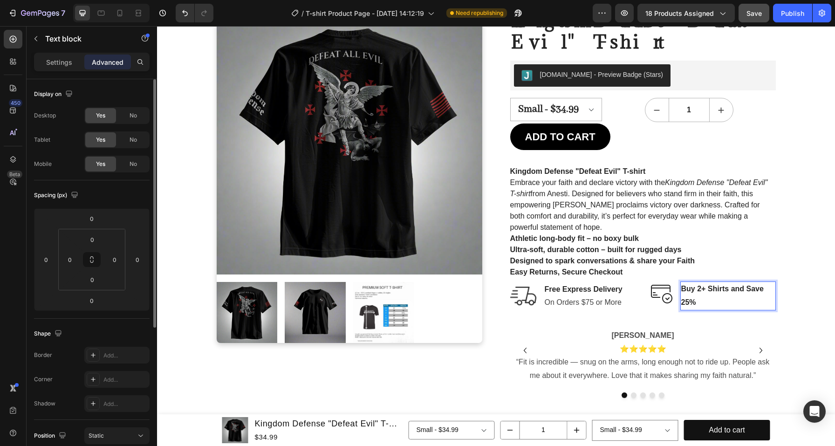
click at [732, 288] on strong "Buy 2+ Shirts and Save 25%" at bounding box center [722, 295] width 82 height 21
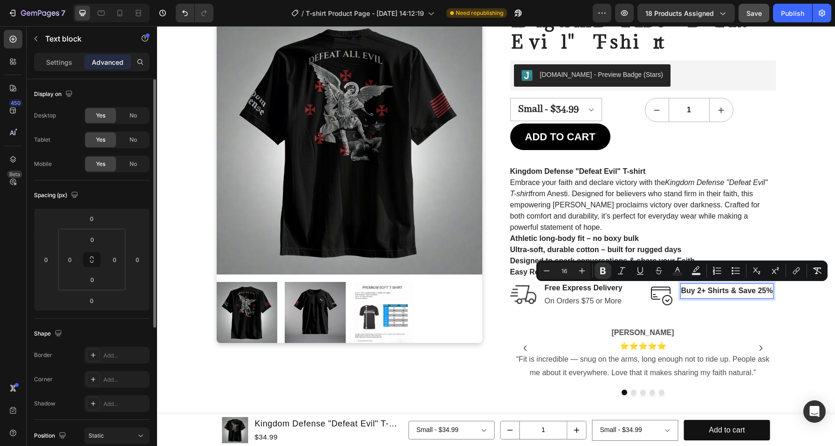
scroll to position [82, 0]
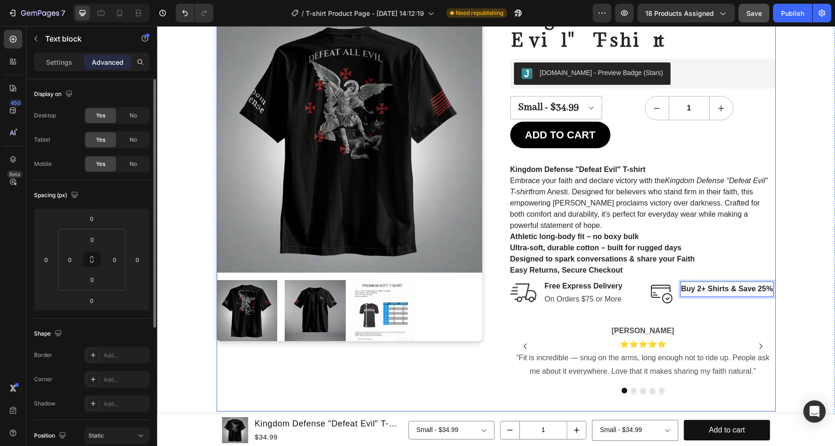
click at [726, 306] on div "Kingdom Defense "Defeat Evil" T-shirt (P) Title [DOMAIN_NAME] - Preview Badge (…" at bounding box center [643, 209] width 266 height 405
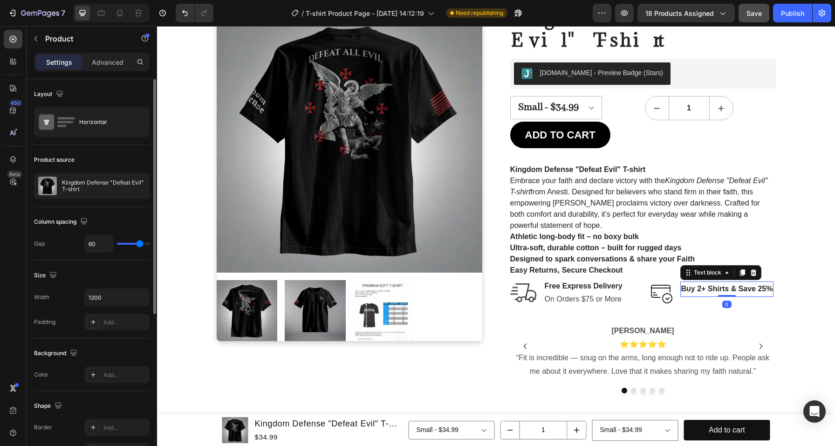
click at [724, 293] on strong "Buy 2+ Shirts & Save 25%" at bounding box center [727, 289] width 92 height 8
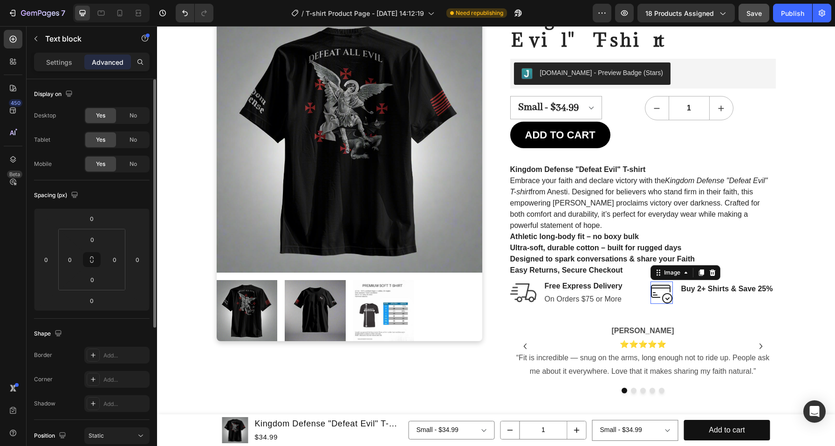
click at [667, 296] on img at bounding box center [662, 293] width 22 height 22
click at [681, 300] on div "Buy 2+ Shirts & Save 25% Text block" at bounding box center [728, 293] width 94 height 22
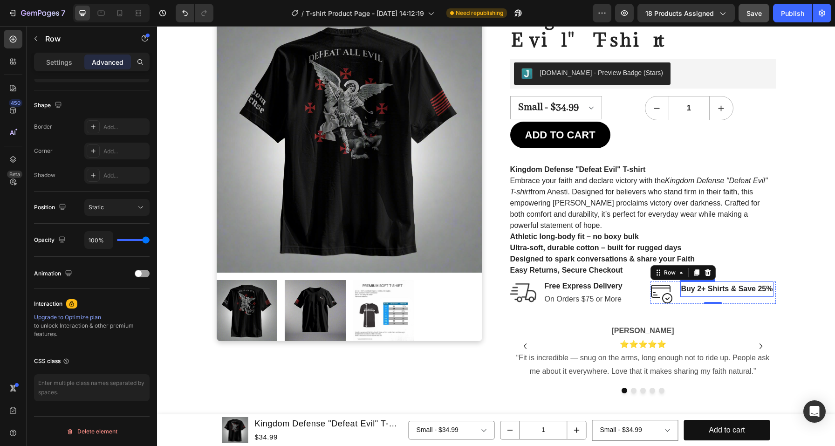
click at [755, 290] on strong "Buy 2+ Shirts & Save 25%" at bounding box center [727, 289] width 92 height 8
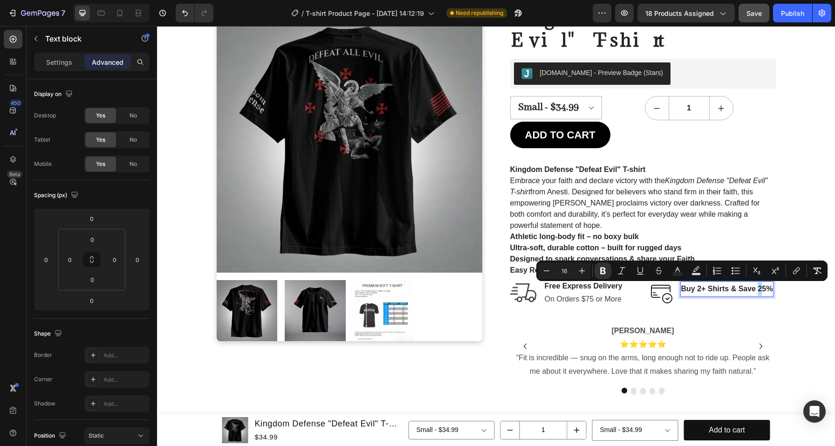
click at [755, 290] on strong "Buy 2+ Shirts & Save 25%" at bounding box center [727, 289] width 92 height 8
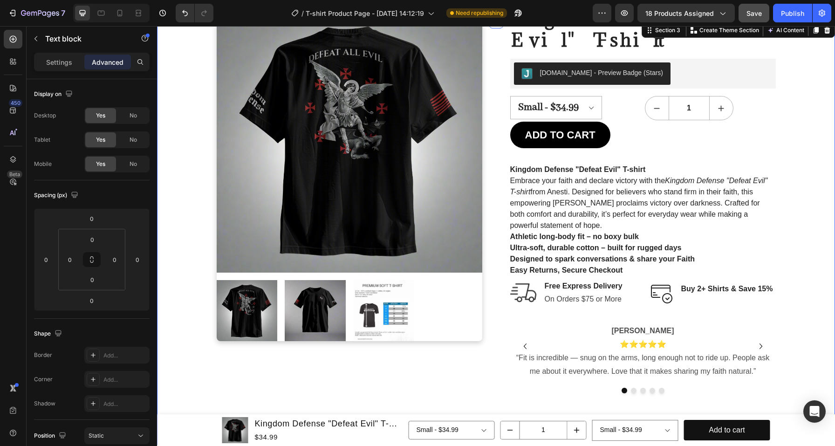
click at [779, 316] on div "Product Images Kingdom Defense "Defeat Evil" T-shirt (P) Title [DOMAIN_NAME] - …" at bounding box center [496, 220] width 664 height 381
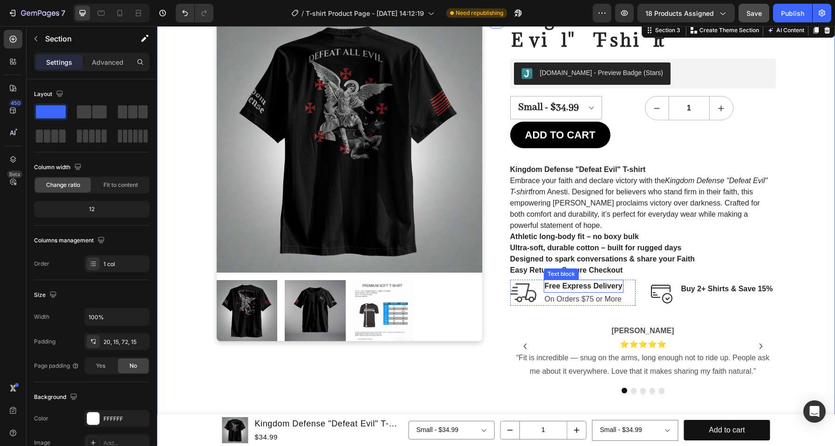
click at [591, 287] on p "Free Express Delivery" at bounding box center [584, 286] width 78 height 11
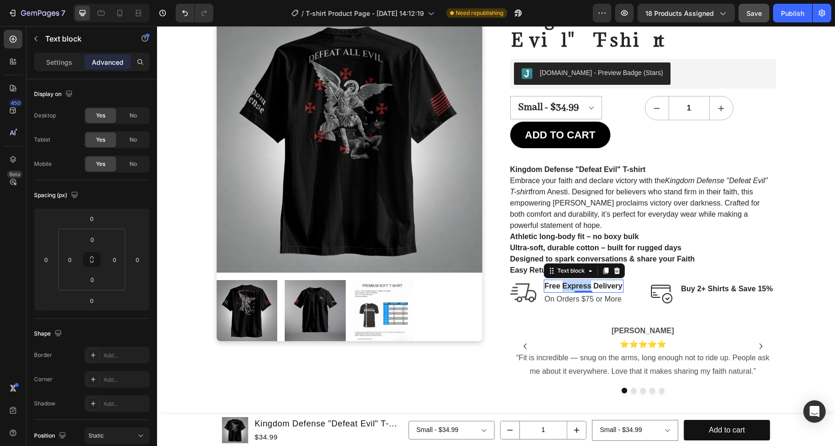
click at [572, 287] on p "Free Express Delivery" at bounding box center [584, 286] width 78 height 11
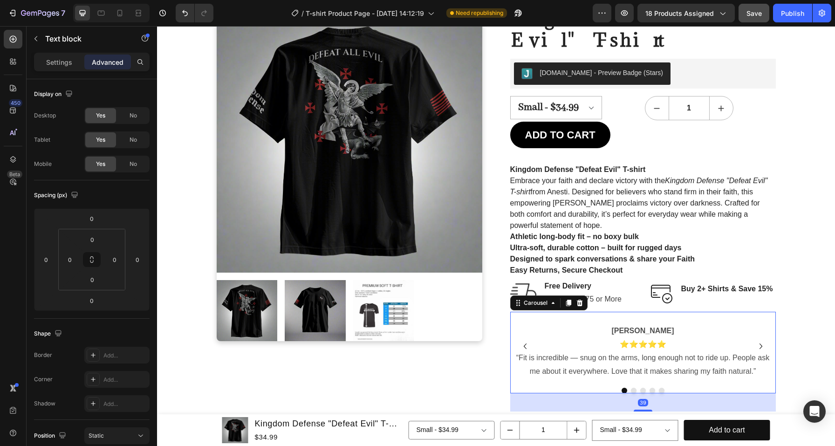
click at [728, 317] on div "[PERSON_NAME] ⭐⭐⭐⭐⭐ “Fit is incredible — snug on the arms, long enough not to r…" at bounding box center [643, 346] width 266 height 69
click at [752, 16] on span "Save" at bounding box center [754, 13] width 15 height 8
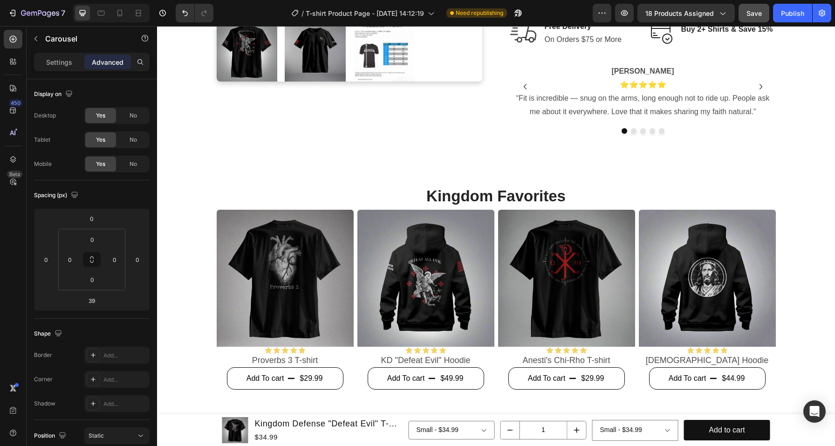
scroll to position [344, 0]
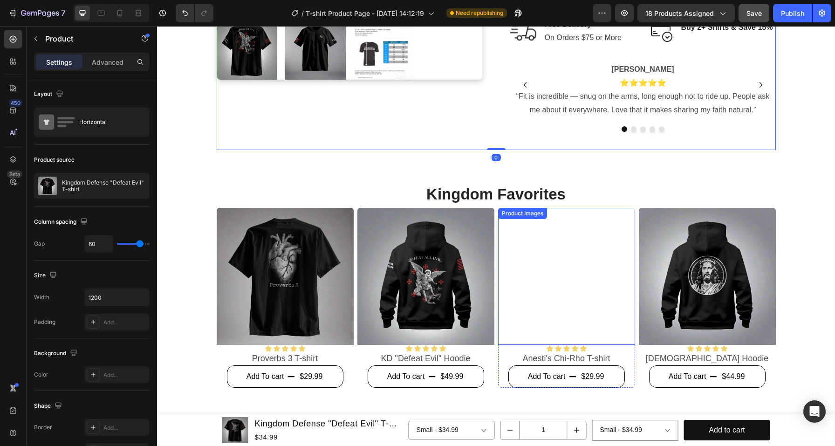
scroll to position [531, 0]
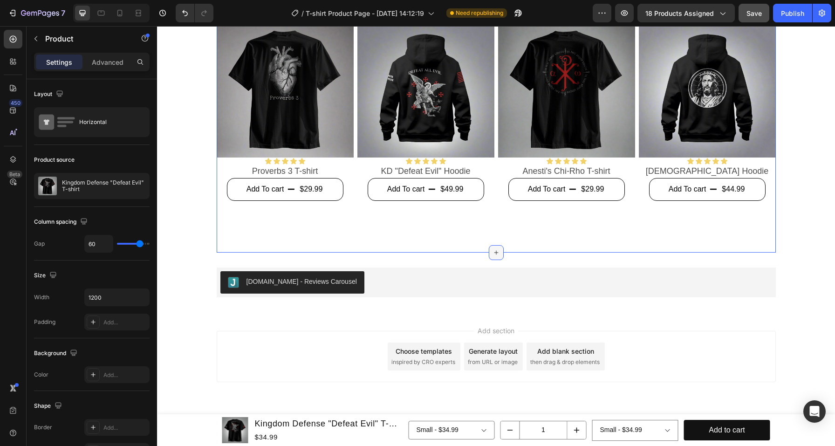
click at [493, 249] on icon at bounding box center [496, 252] width 7 height 7
click at [51, 45] on div "Product" at bounding box center [80, 39] width 106 height 24
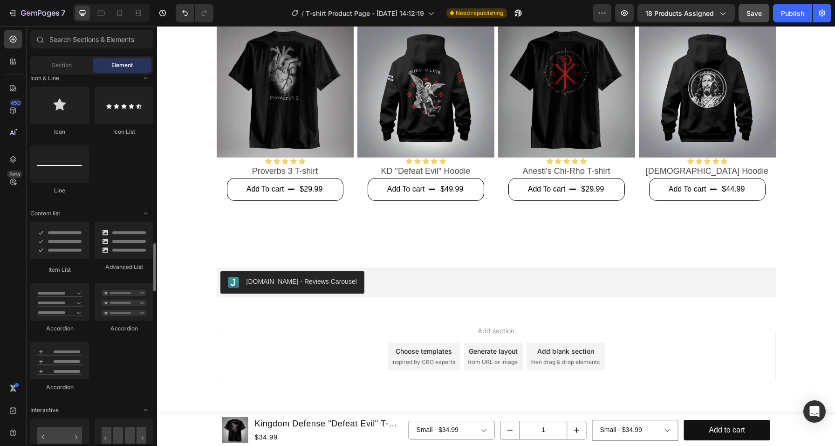
scroll to position [0, 0]
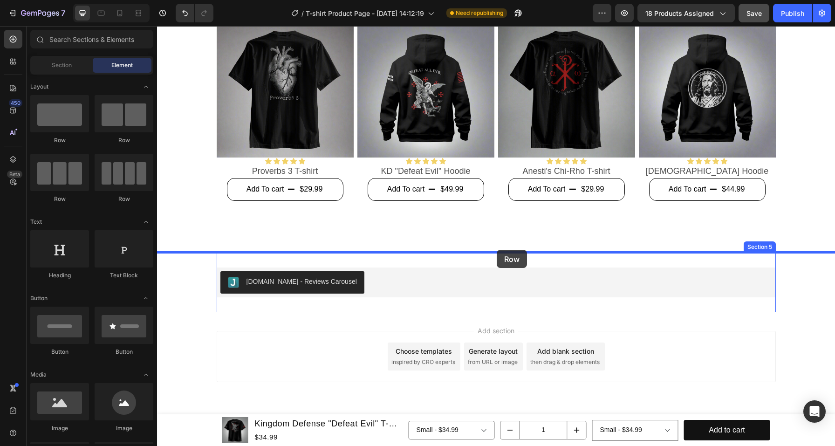
drag, startPoint x: 275, startPoint y: 139, endPoint x: 497, endPoint y: 250, distance: 248.3
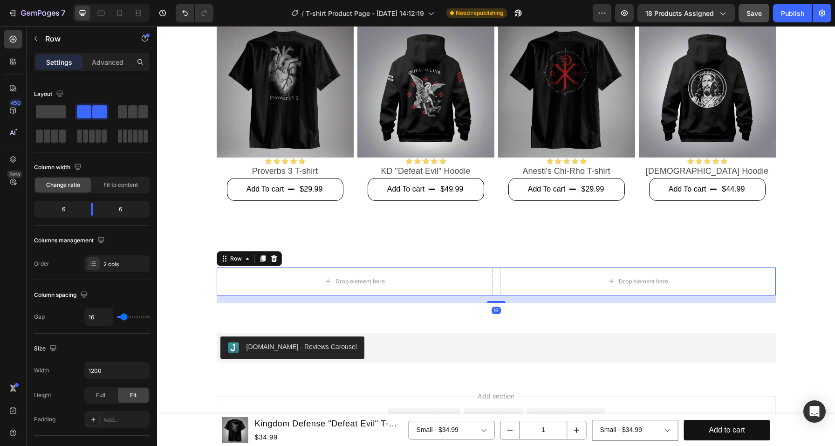
click at [494, 283] on div "Drop element here Drop element here Row 16" at bounding box center [496, 282] width 559 height 28
click at [57, 39] on p "Row" at bounding box center [84, 38] width 79 height 11
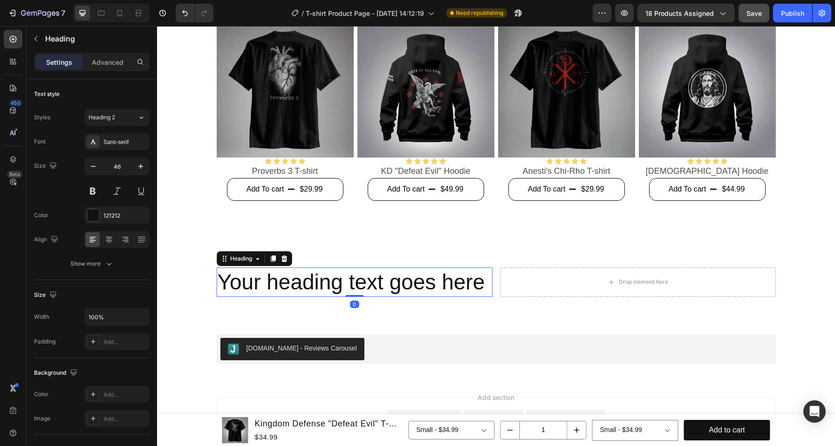
click at [315, 281] on h2 "Your heading text goes here" at bounding box center [355, 283] width 276 height 30
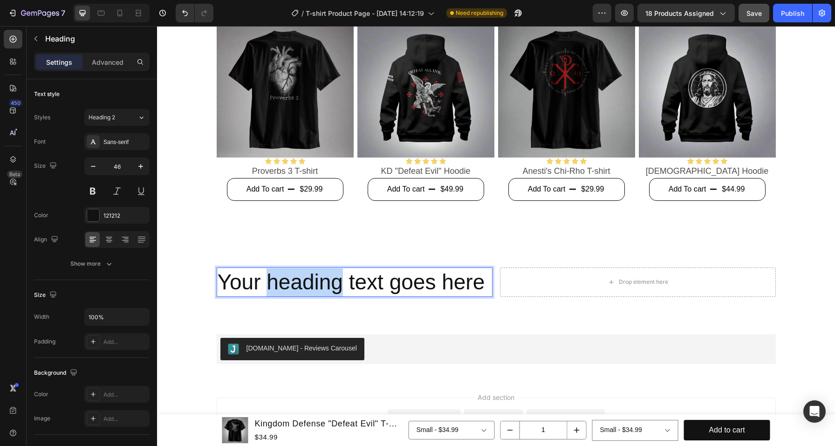
click at [315, 281] on h2 "Your heading text goes here" at bounding box center [355, 283] width 276 height 30
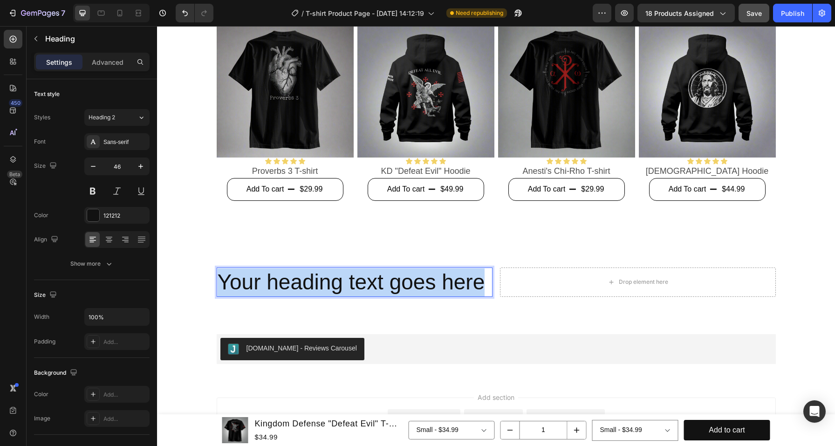
click at [314, 281] on p "Your heading text goes here" at bounding box center [355, 282] width 274 height 28
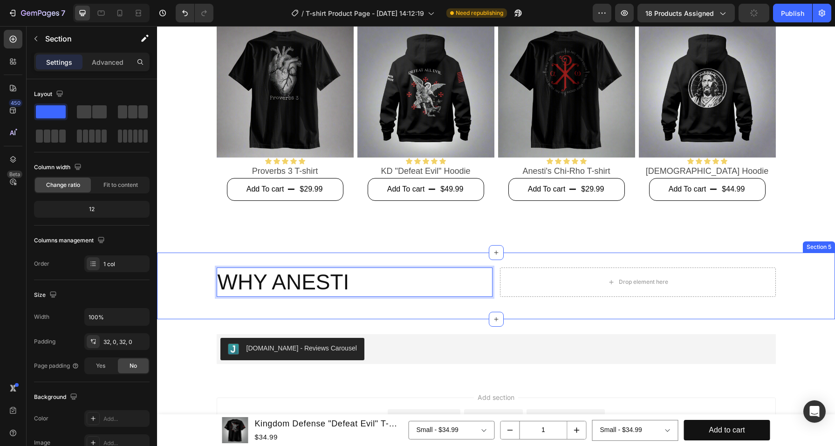
click at [360, 256] on div "WHY ANESTI Heading 0 Drop element here Row Section 5" at bounding box center [496, 286] width 678 height 67
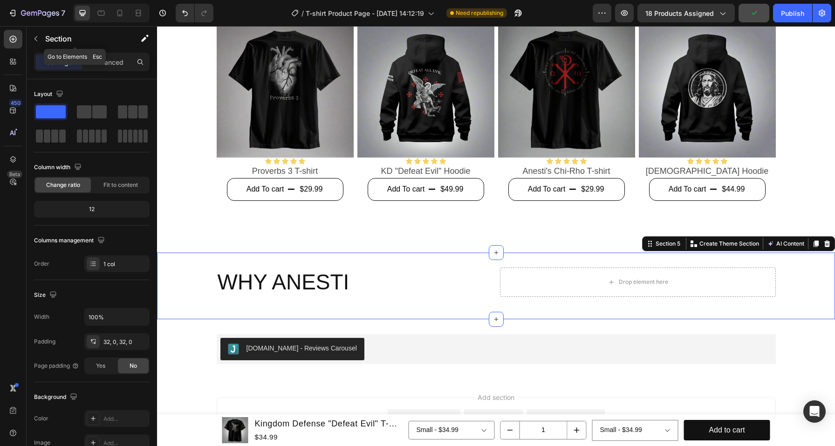
click at [59, 40] on p "Section" at bounding box center [83, 38] width 76 height 11
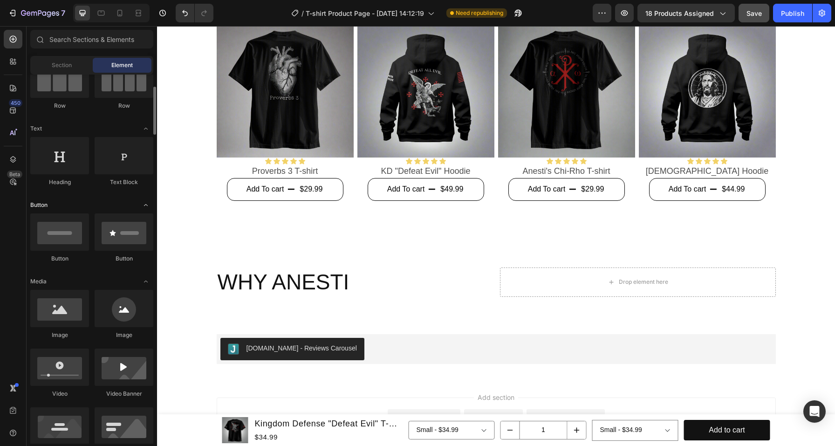
scroll to position [97, 0]
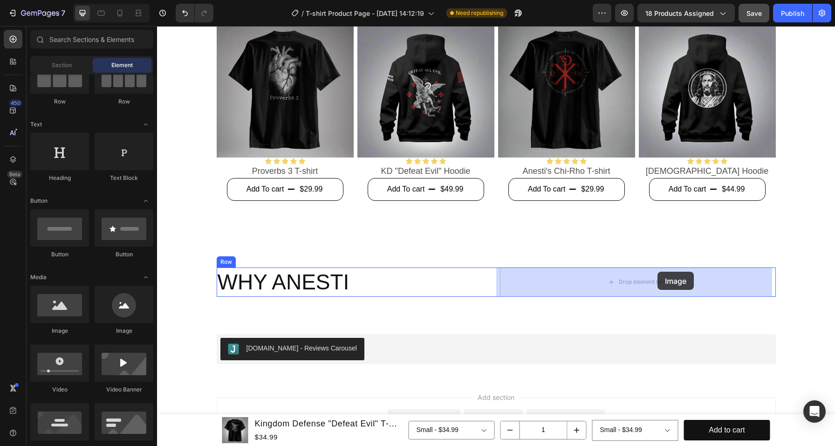
drag, startPoint x: 222, startPoint y: 329, endPoint x: 656, endPoint y: 273, distance: 438.0
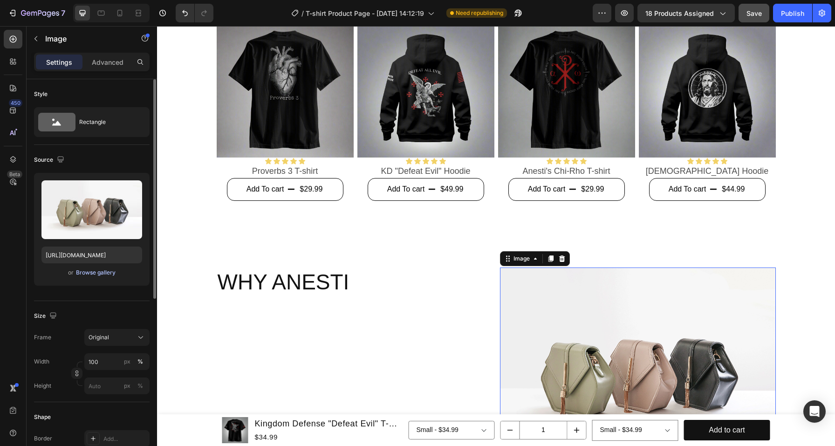
click at [108, 273] on div "Browse gallery" at bounding box center [96, 272] width 40 height 8
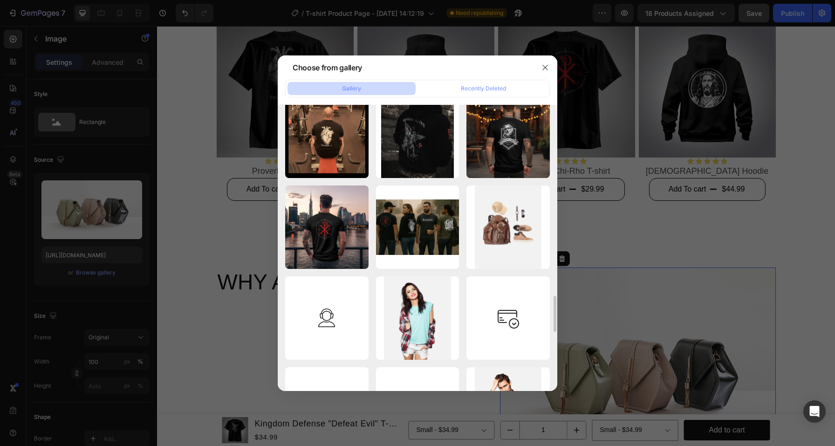
scroll to position [1925, 0]
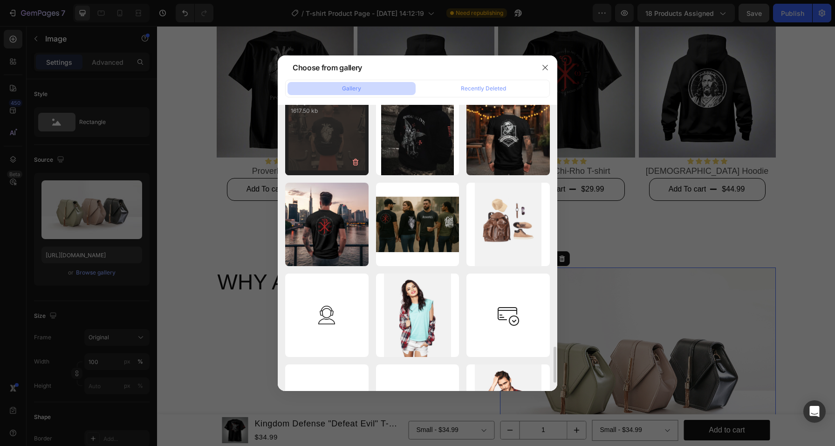
click at [337, 136] on div "3.png 1617.50 kb" at bounding box center [326, 133] width 83 height 83
type input "[URL][DOMAIN_NAME]"
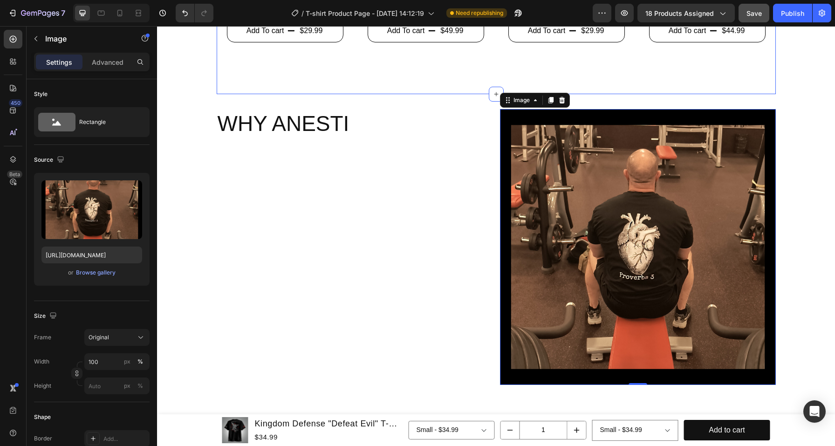
scroll to position [692, 0]
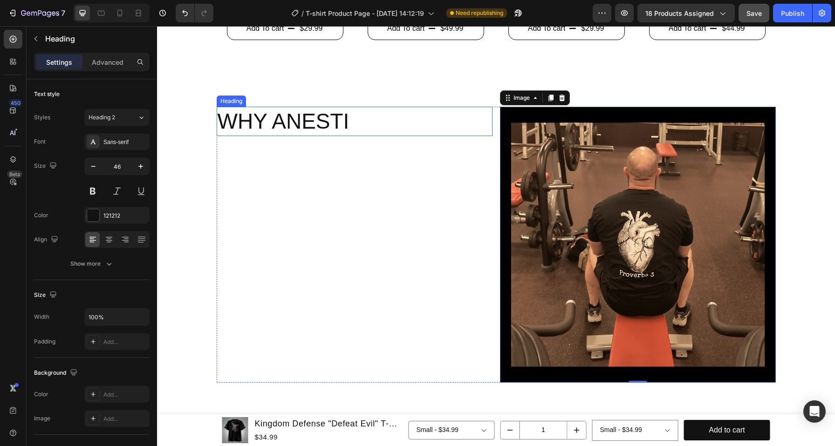
click at [367, 125] on p "WHY ANESTI" at bounding box center [355, 122] width 274 height 28
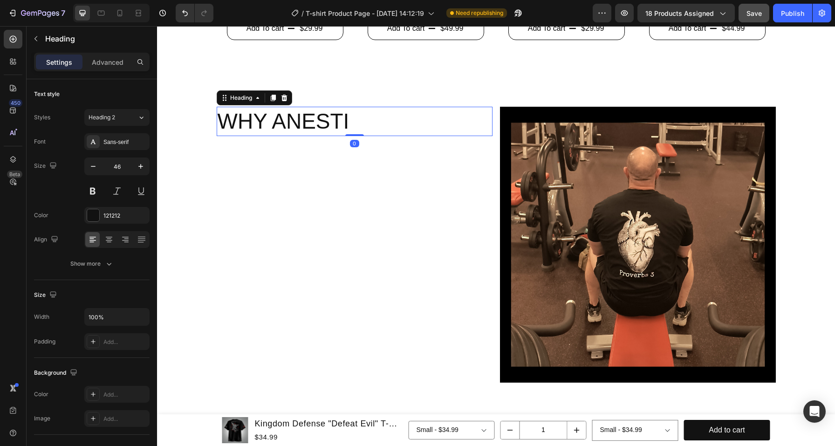
click at [367, 125] on p "WHY ANESTI" at bounding box center [355, 122] width 274 height 28
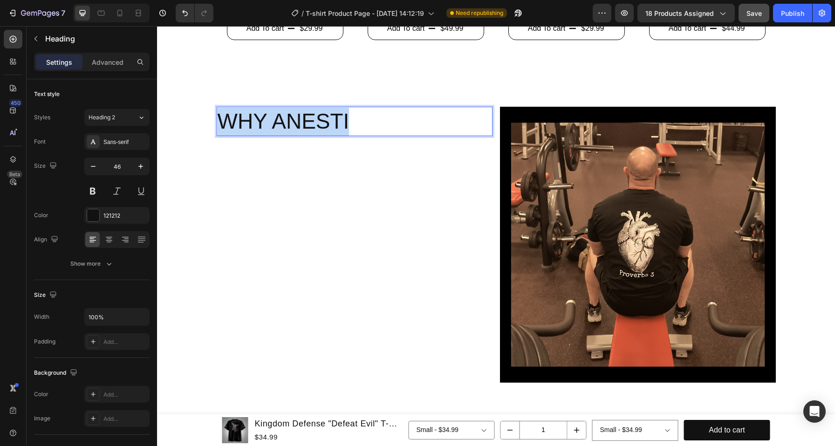
click at [367, 125] on p "WHY ANESTI" at bounding box center [355, 122] width 274 height 28
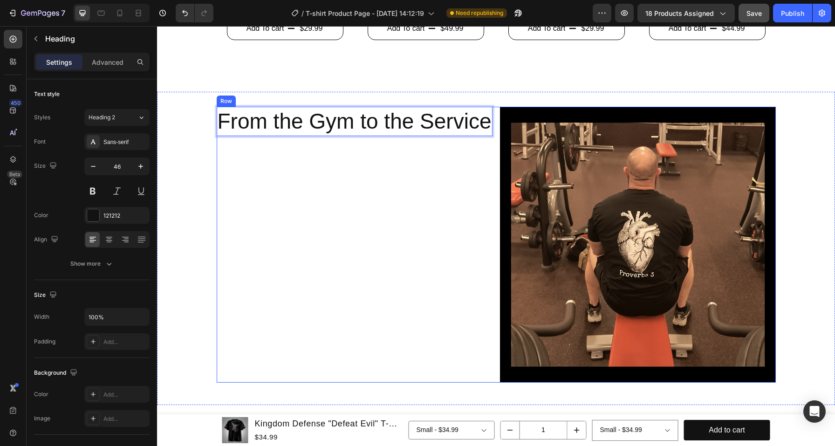
click at [325, 156] on div "From the Gym to the Service Heading 0" at bounding box center [355, 245] width 276 height 276
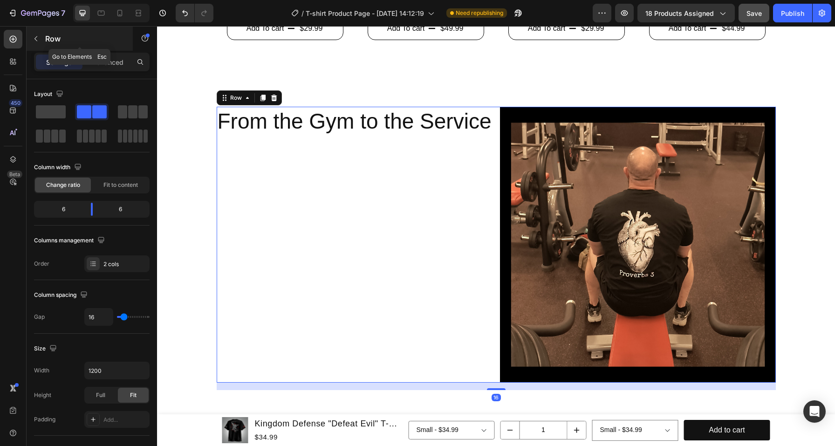
click at [53, 40] on p "Row" at bounding box center [84, 38] width 79 height 11
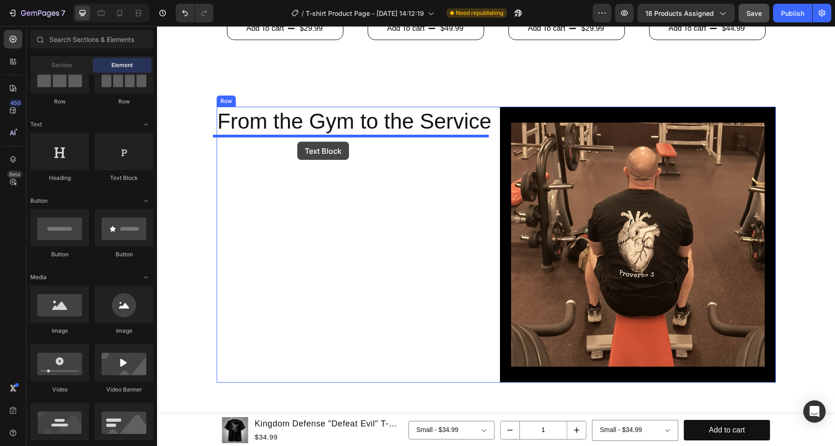
drag, startPoint x: 279, startPoint y: 171, endPoint x: 297, endPoint y: 142, distance: 34.4
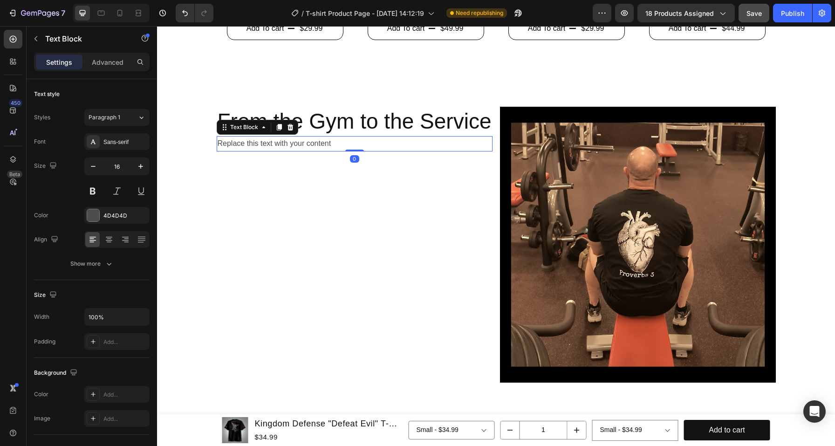
click at [299, 142] on div "Replace this text with your content" at bounding box center [355, 143] width 276 height 15
click at [299, 142] on p "Replace this text with your content" at bounding box center [355, 144] width 274 height 14
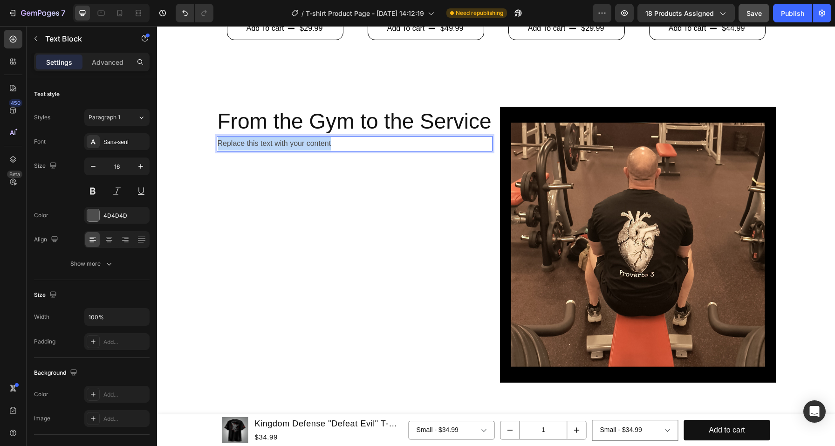
click at [299, 142] on p "Replace this text with your content" at bounding box center [355, 144] width 274 height 14
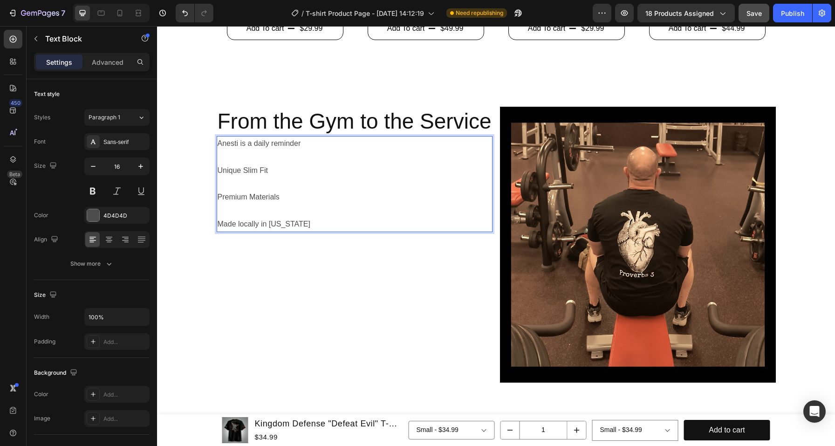
click at [265, 156] on p "Rich Text Editor. Editing area: main" at bounding box center [355, 158] width 274 height 14
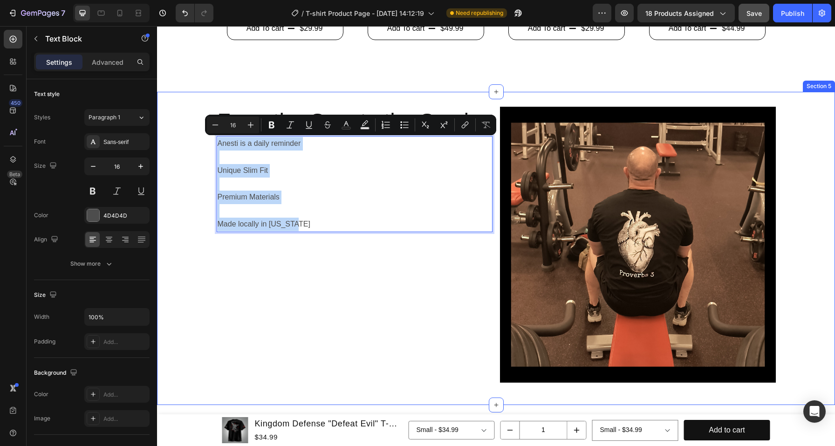
drag, startPoint x: 311, startPoint y: 227, endPoint x: 212, endPoint y: 147, distance: 127.7
click at [212, 147] on div "From the Gym to the Service Heading Anesti is a daily reminder Unique Slim Fit …" at bounding box center [496, 248] width 678 height 283
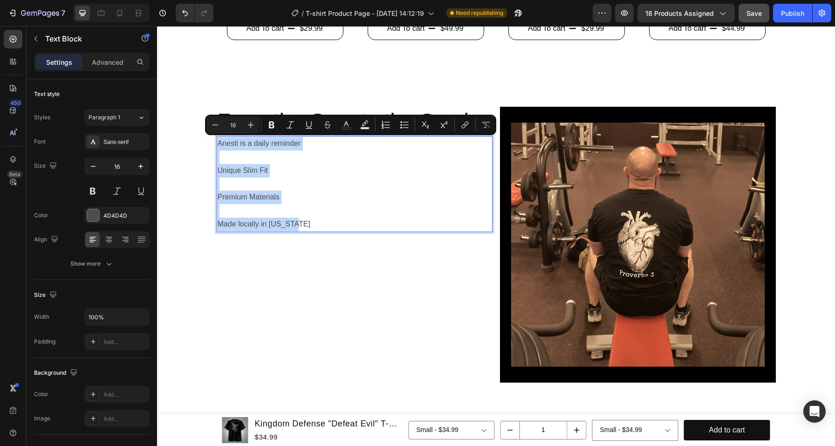
click at [226, 145] on p "Anesti is a daily reminder" at bounding box center [355, 144] width 274 height 14
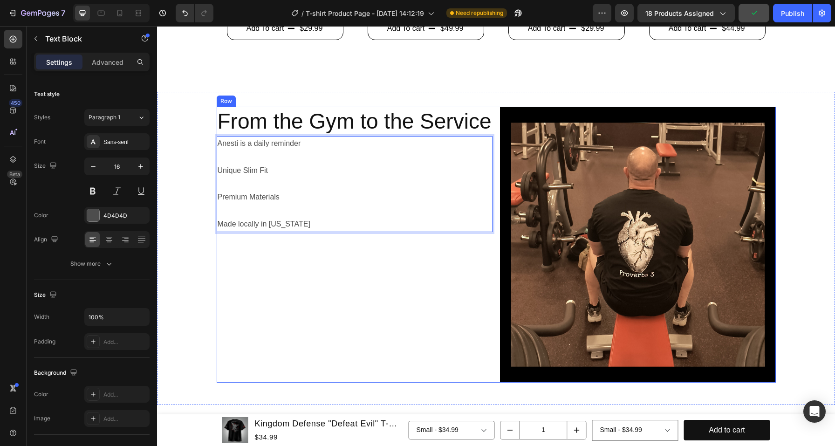
click at [275, 283] on div "From the Gym to the Service Heading Anesti is a daily reminder Unique Slim Fit …" at bounding box center [355, 245] width 276 height 276
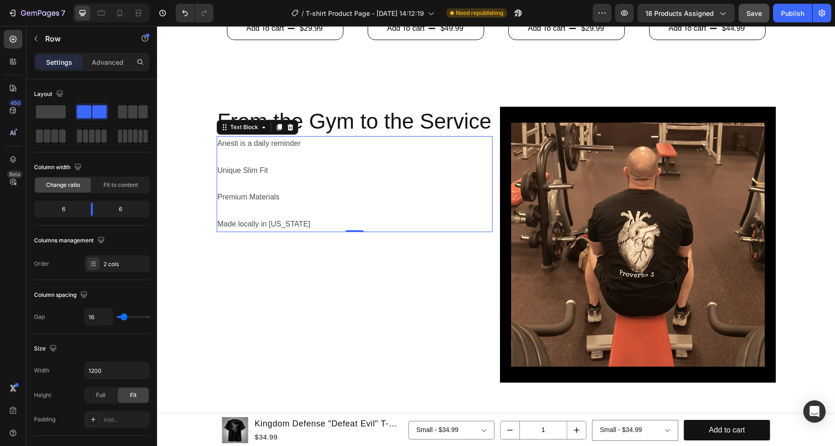
click at [368, 146] on p "Anesti is a daily reminder" at bounding box center [355, 144] width 274 height 14
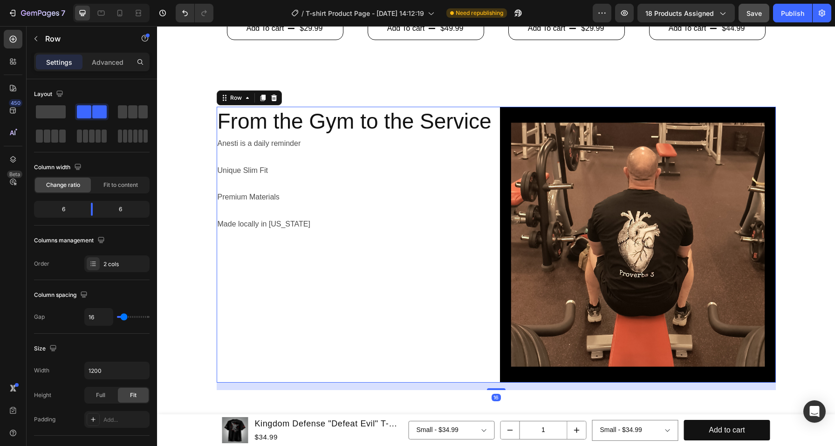
click at [443, 296] on div "From the Gym to the Service Heading Anesti is a daily reminder Unique Slim Fit …" at bounding box center [355, 245] width 276 height 276
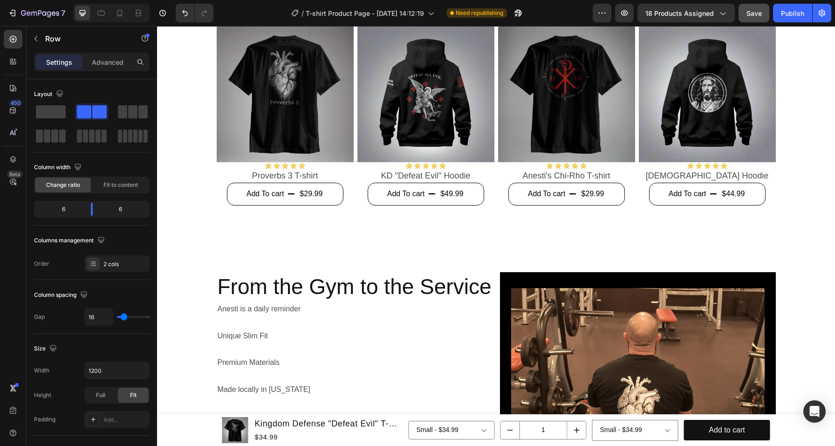
scroll to position [536, 0]
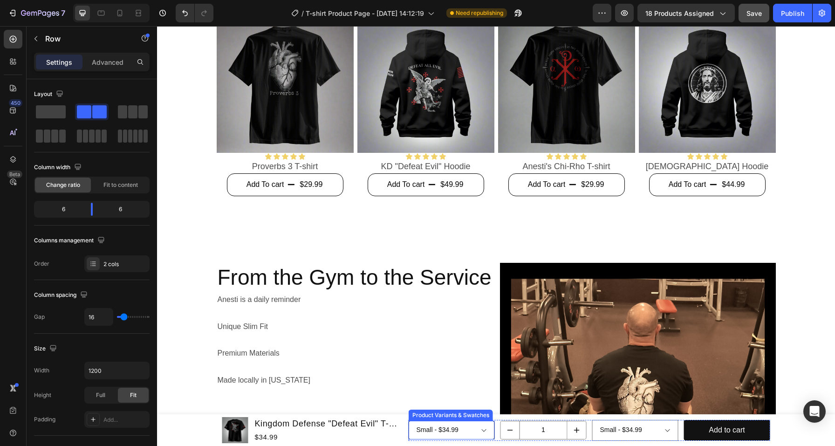
click at [461, 433] on select "Small - $34.99 Medium - $34.99 Large - $34.99 X Large - $34.99 2X - $36.99 3X -…" at bounding box center [452, 430] width 86 height 19
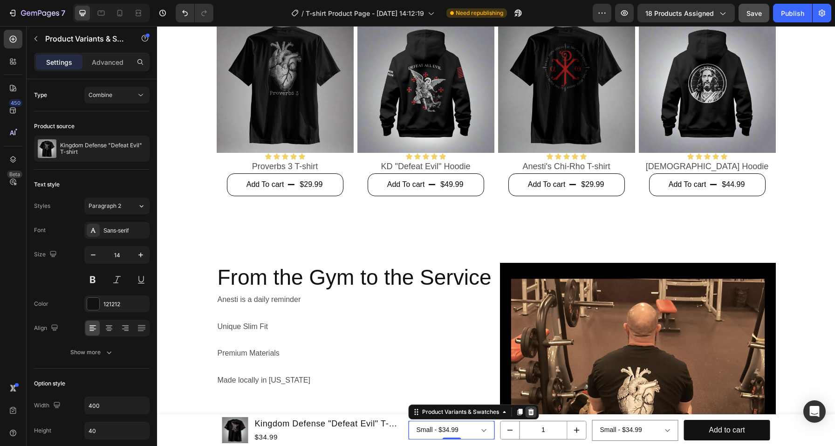
click at [528, 413] on icon at bounding box center [531, 412] width 6 height 7
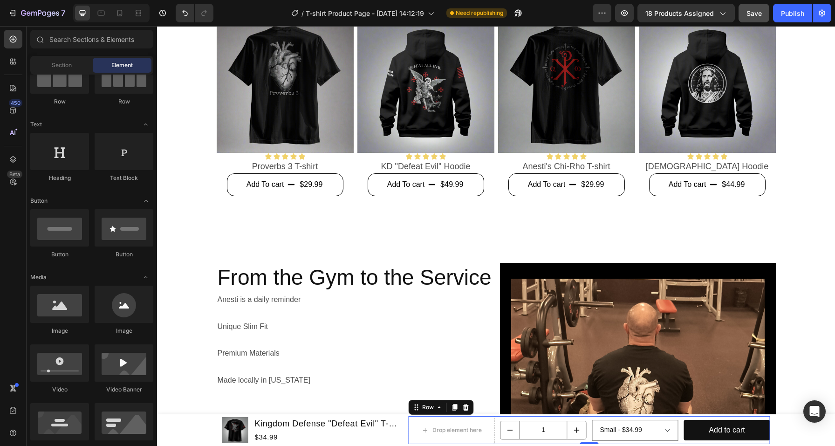
click at [493, 440] on div "Drop element here 1 Product Quantity Small - $34.99 Medium - $34.99 Large - $34…" at bounding box center [590, 430] width 362 height 28
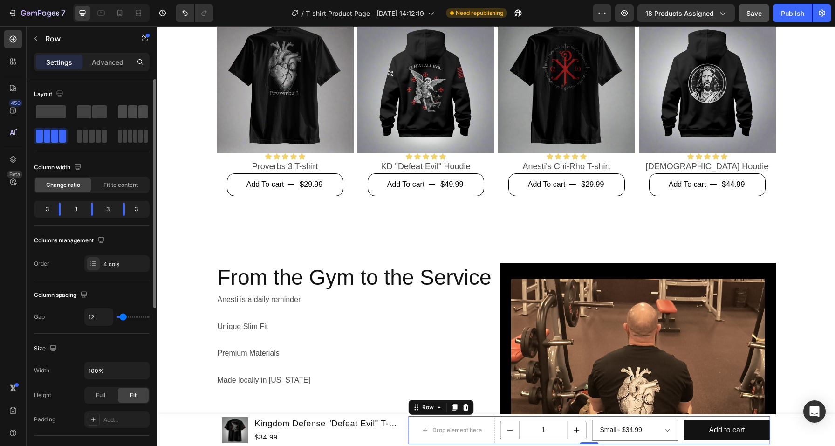
click at [146, 116] on span at bounding box center [142, 111] width 9 height 13
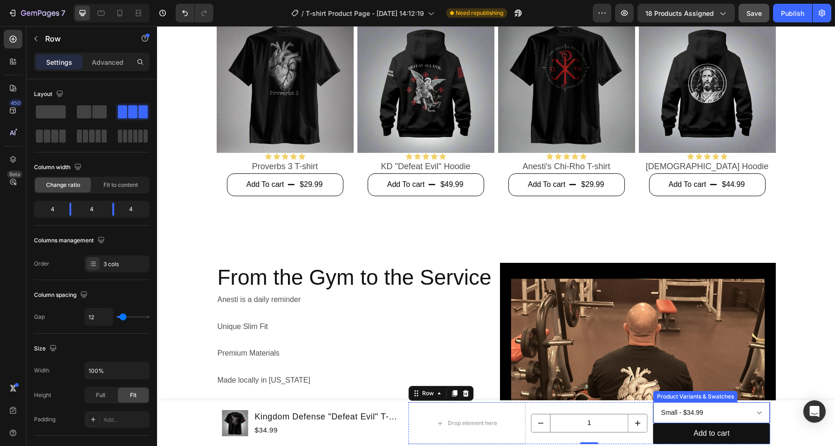
drag, startPoint x: 684, startPoint y: 413, endPoint x: 677, endPoint y: 413, distance: 6.5
click at [684, 413] on select "Small - $34.99 Medium - $34.99 Large - $34.99 X Large - $34.99 2X - $36.99 3X -…" at bounding box center [711, 412] width 117 height 21
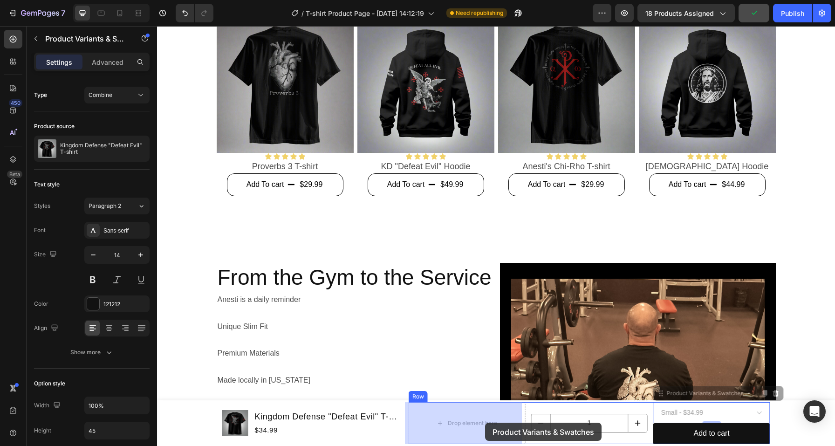
drag, startPoint x: 699, startPoint y: 395, endPoint x: 520, endPoint y: 414, distance: 180.0
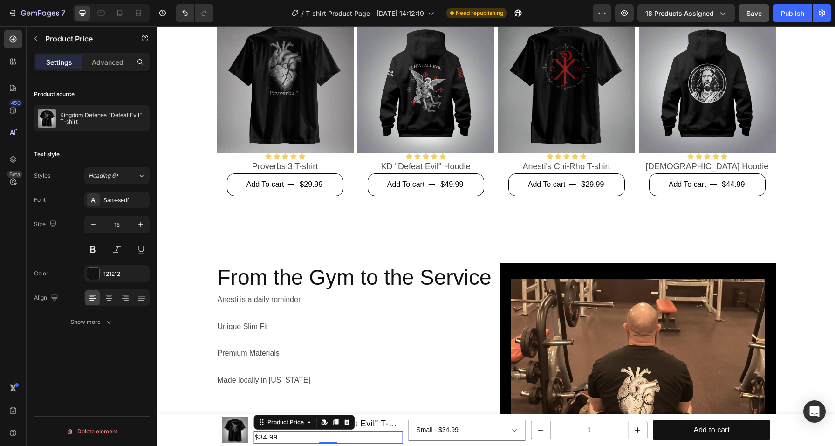
click at [378, 437] on div "$34.99" at bounding box center [328, 437] width 149 height 13
click at [345, 423] on icon at bounding box center [347, 422] width 6 height 7
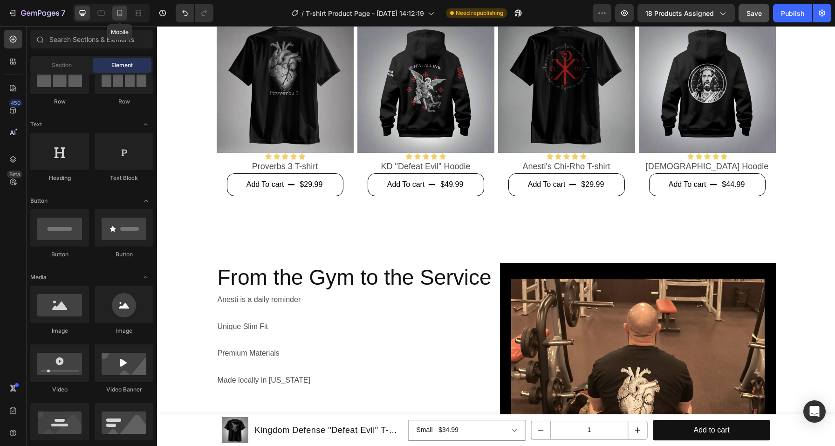
click at [120, 9] on icon at bounding box center [119, 12] width 9 height 9
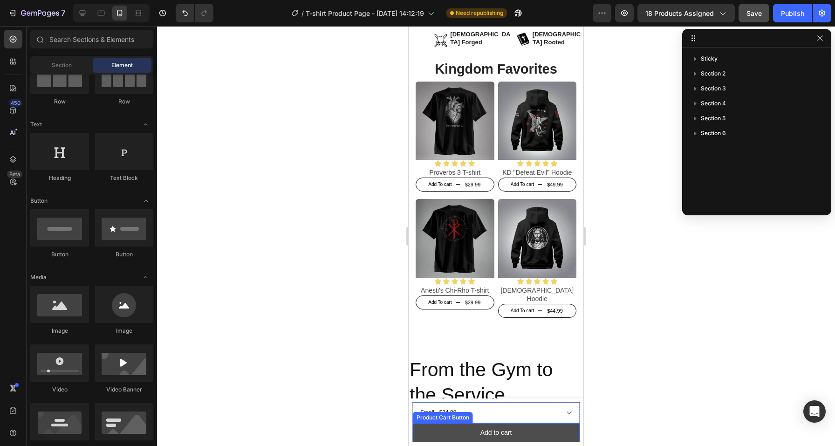
click at [520, 430] on button "Add to cart" at bounding box center [495, 432] width 167 height 19
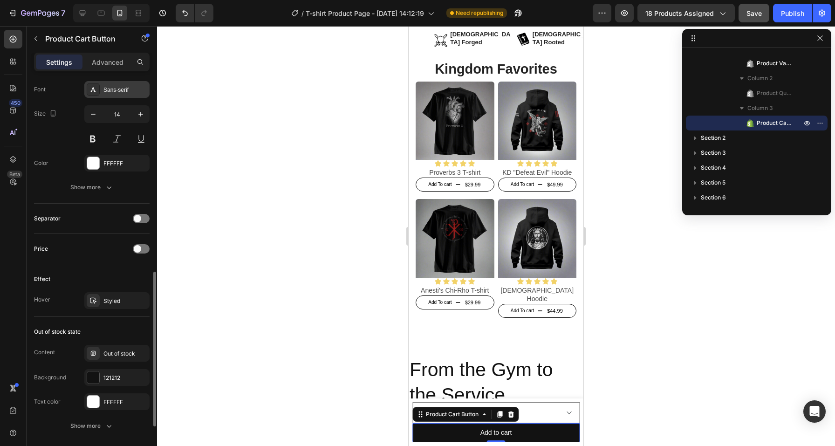
scroll to position [489, 0]
click at [139, 245] on span at bounding box center [137, 246] width 7 height 7
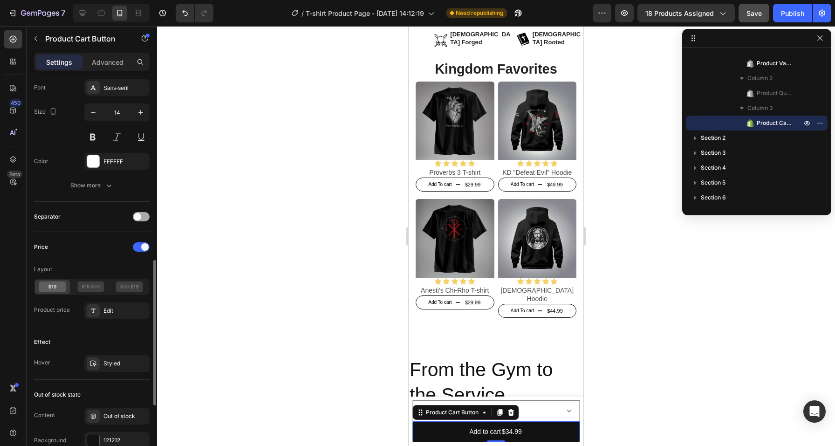
click at [143, 217] on div at bounding box center [141, 216] width 17 height 9
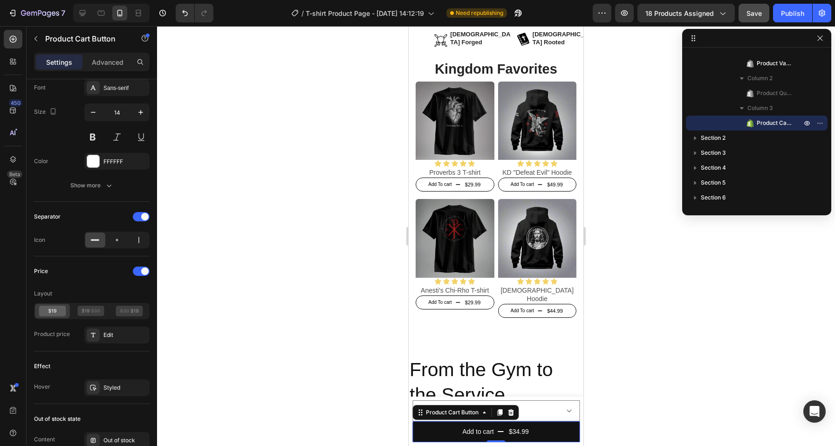
click at [620, 364] on div at bounding box center [496, 236] width 678 height 420
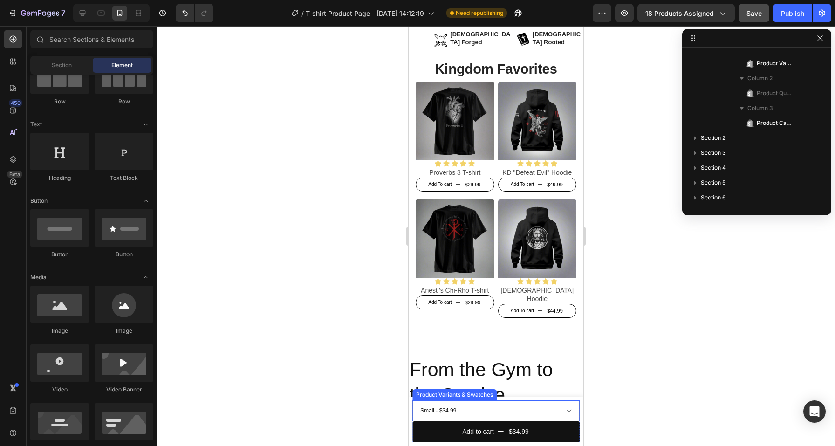
click at [533, 414] on select "Small - $34.99 Medium - $34.99 Large - $34.99 X Large - $34.99 2X - $36.99 3X -…" at bounding box center [495, 410] width 167 height 21
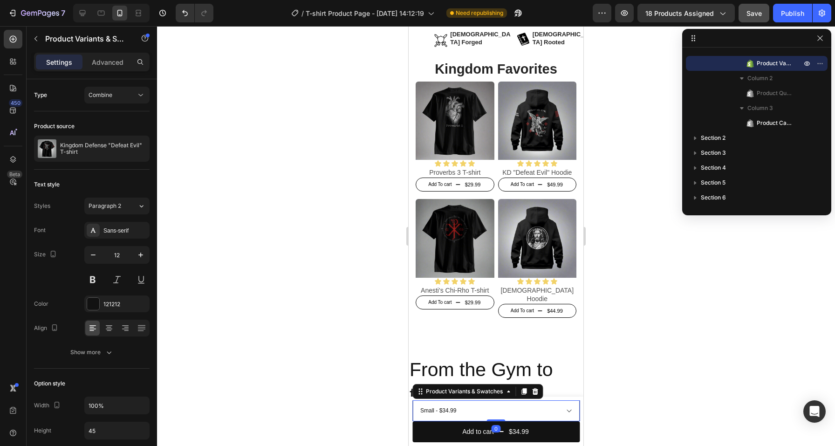
click at [464, 408] on select "Small - $34.99 Medium - $34.99 Large - $34.99 X Large - $34.99 2X - $36.99 3X -…" at bounding box center [495, 410] width 167 height 21
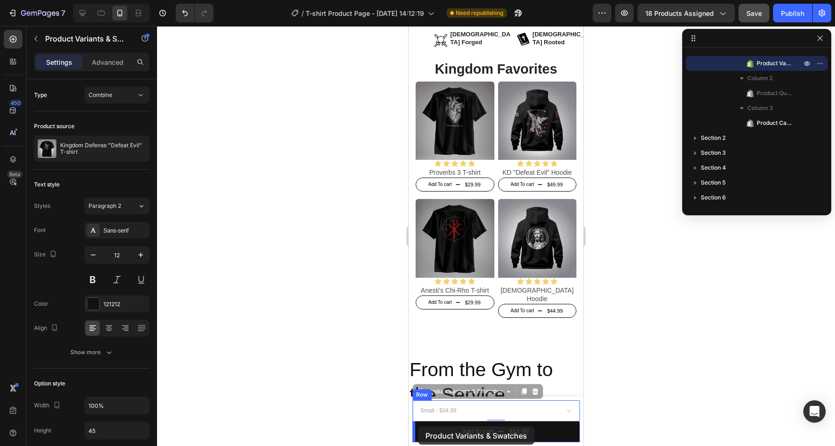
drag, startPoint x: 421, startPoint y: 390, endPoint x: 418, endPoint y: 426, distance: 36.5
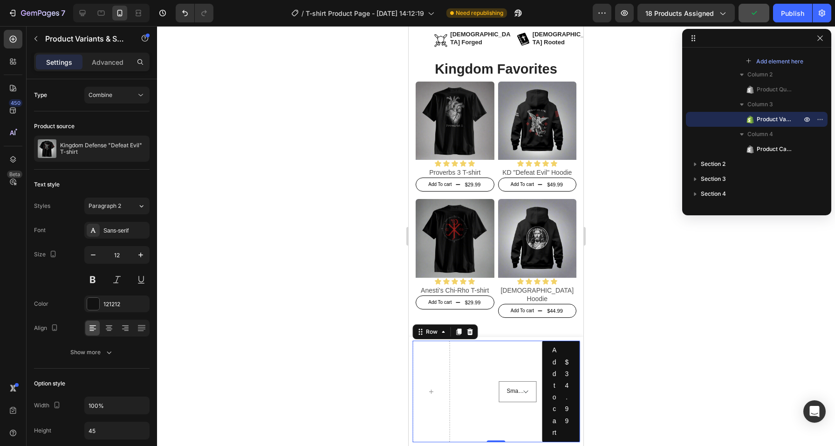
scroll to position [27, 0]
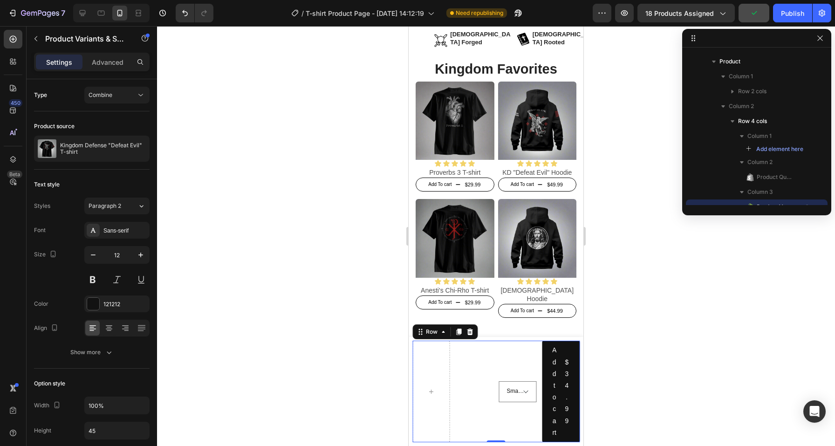
click at [482, 403] on div "1 Product Quantity" at bounding box center [475, 392] width 38 height 102
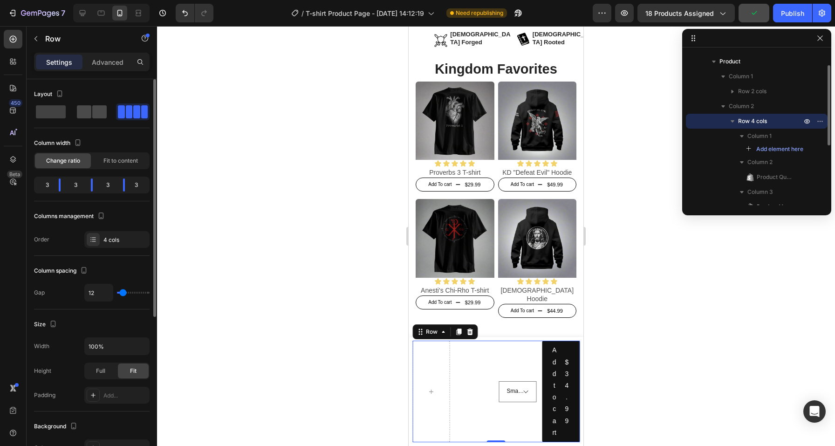
click at [93, 111] on span at bounding box center [99, 111] width 14 height 13
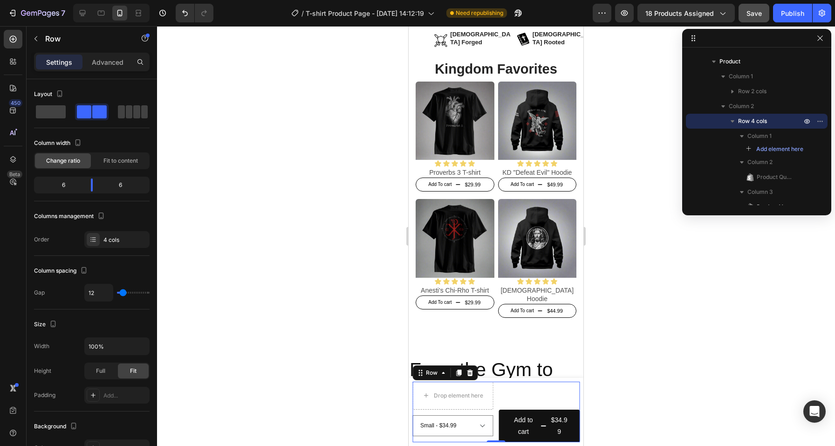
click at [514, 394] on div "1 Product Quantity" at bounding box center [539, 396] width 81 height 28
click at [464, 420] on select "Small - $34.99 Medium - $34.99 Large - $34.99 X Large - $34.99 2X - $36.99 3X -…" at bounding box center [452, 425] width 81 height 21
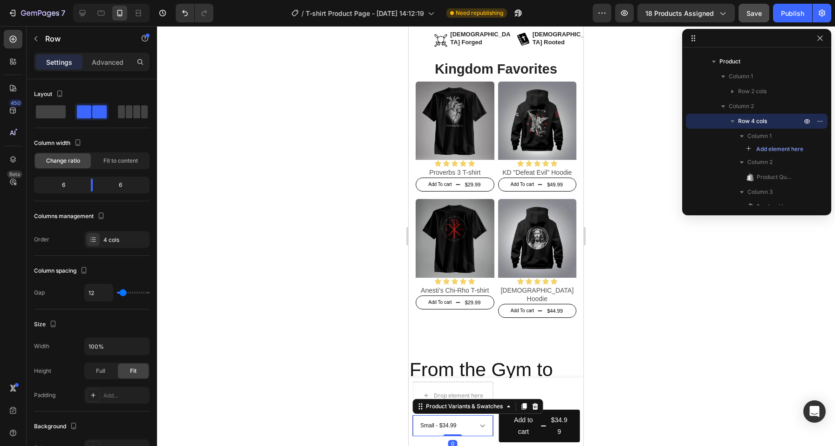
scroll to position [113, 0]
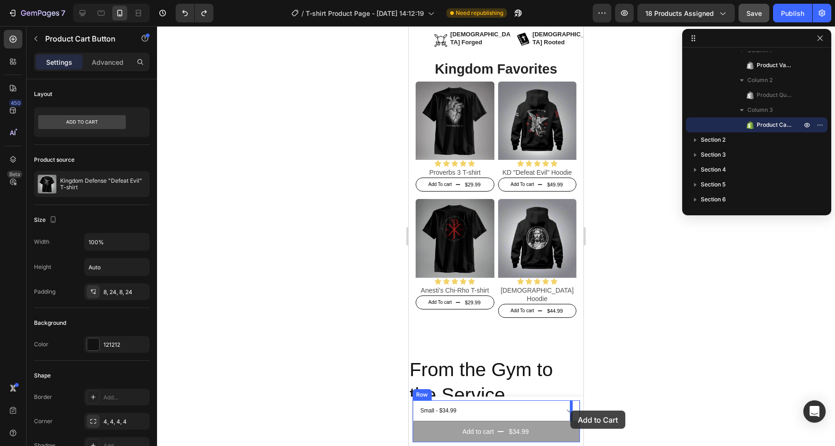
drag, startPoint x: 420, startPoint y: 429, endPoint x: 569, endPoint y: 411, distance: 149.9
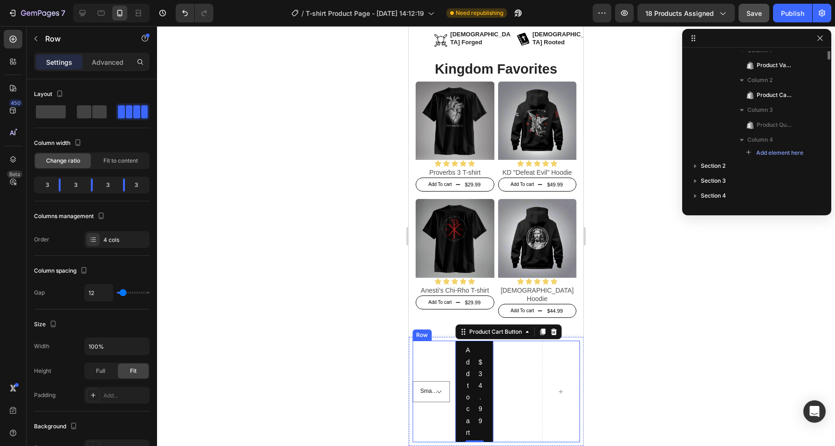
scroll to position [27, 0]
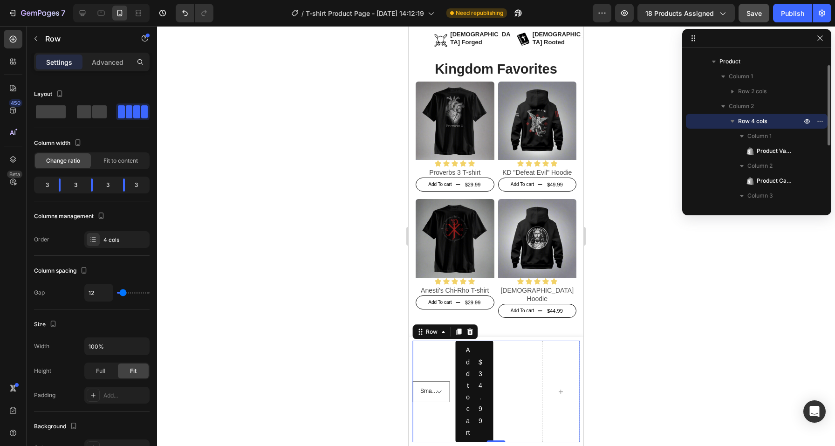
click at [521, 418] on div "1 Product Quantity" at bounding box center [518, 392] width 38 height 102
click at [521, 419] on div "1 Product Quantity" at bounding box center [518, 392] width 38 height 102
click at [92, 110] on span at bounding box center [99, 111] width 14 height 13
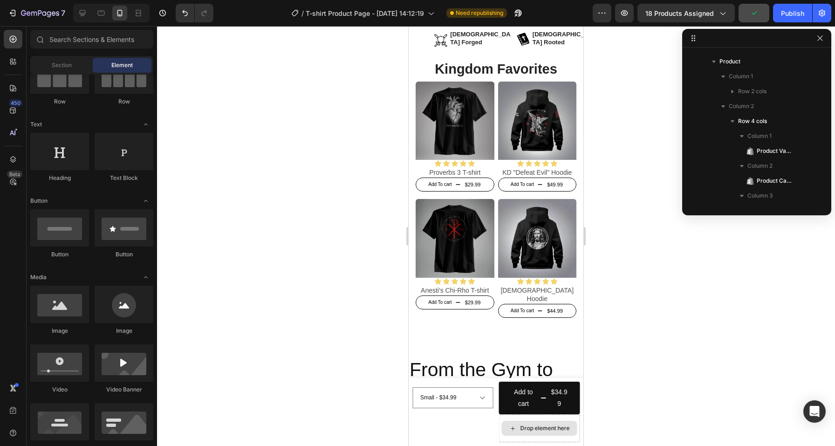
click at [520, 428] on div "Drop element here" at bounding box center [544, 428] width 49 height 7
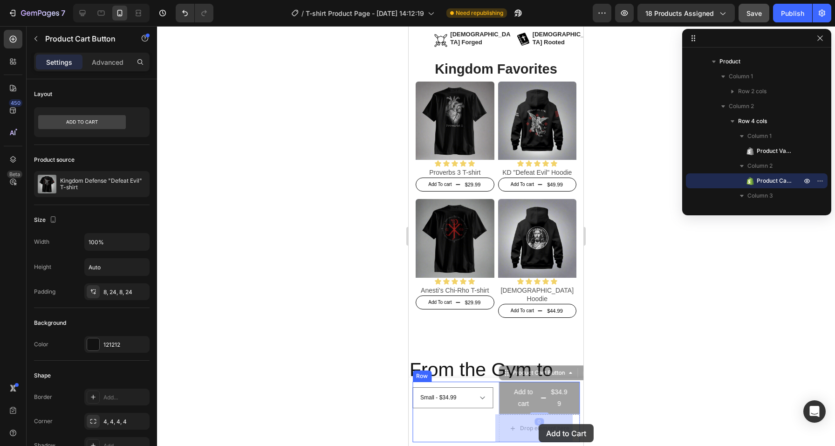
drag, startPoint x: 539, startPoint y: 404, endPoint x: 539, endPoint y: 423, distance: 18.6
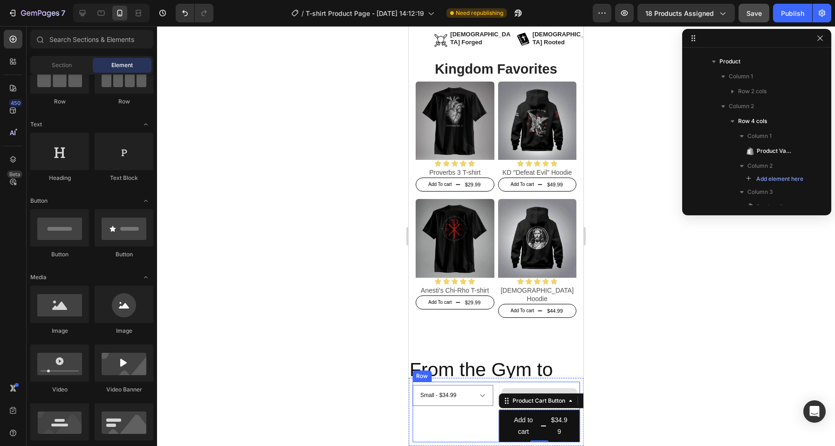
click at [534, 388] on div "Drop element here" at bounding box center [540, 395] width 76 height 15
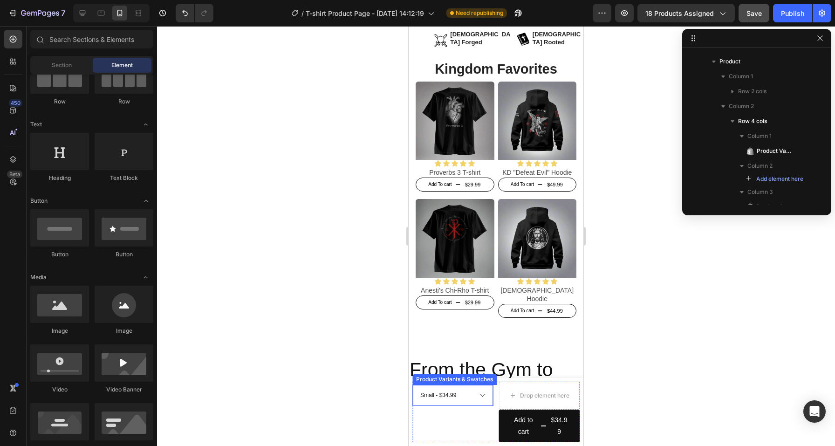
click at [467, 394] on select "Small - $34.99 Medium - $34.99 Large - $34.99 X Large - $34.99 2X - $36.99 3X -…" at bounding box center [452, 395] width 81 height 21
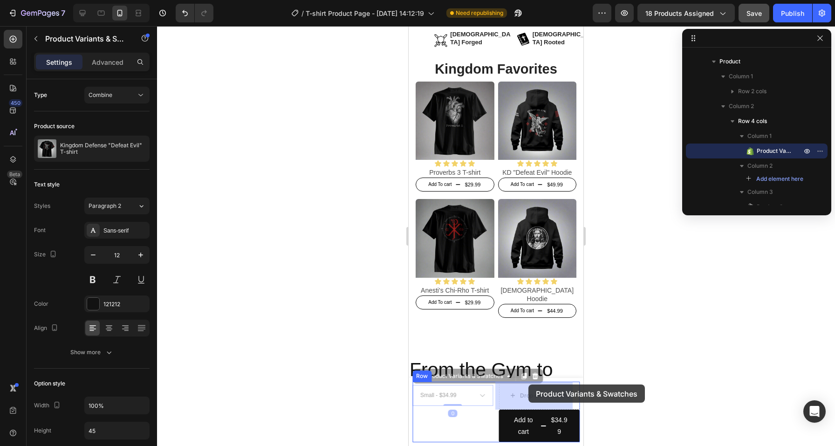
drag, startPoint x: 471, startPoint y: 377, endPoint x: 505, endPoint y: 383, distance: 34.5
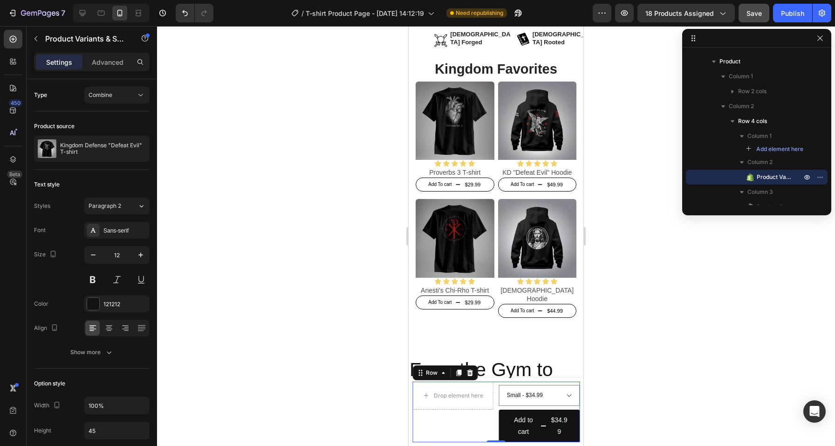
click at [483, 418] on div "1 Product Quantity" at bounding box center [452, 426] width 81 height 33
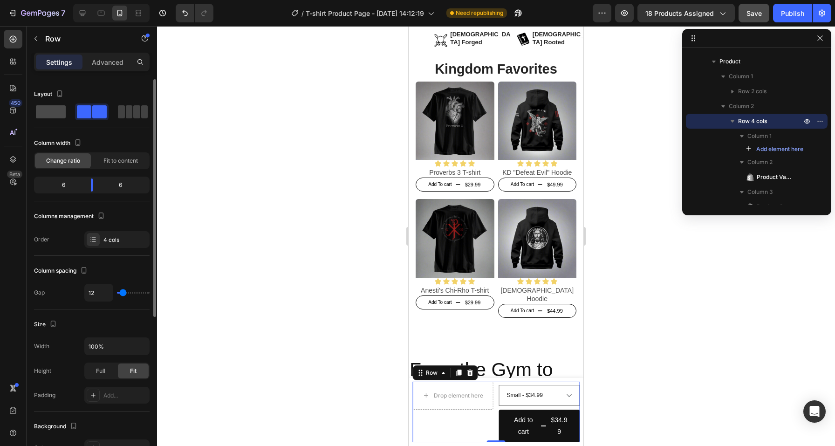
click at [126, 114] on span at bounding box center [129, 111] width 7 height 13
type input "0"
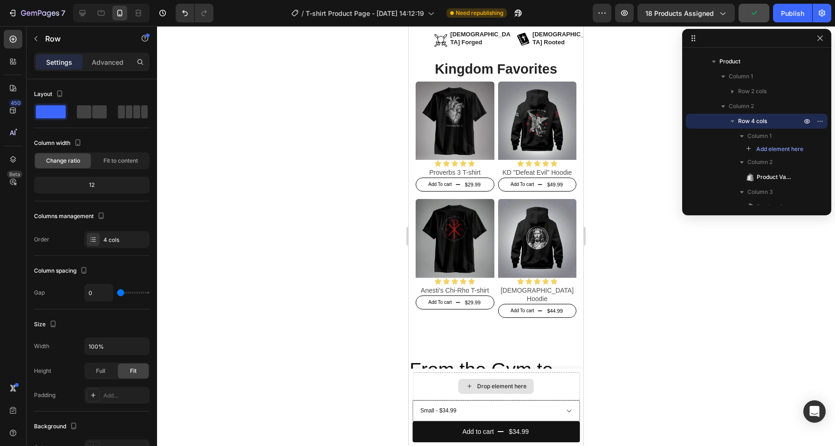
click at [521, 383] on div "Drop element here" at bounding box center [501, 386] width 49 height 7
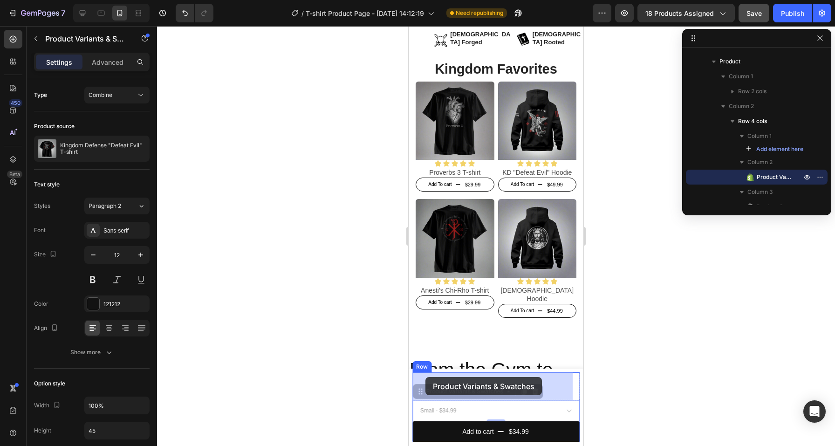
drag, startPoint x: 436, startPoint y: 397, endPoint x: 426, endPoint y: 378, distance: 20.9
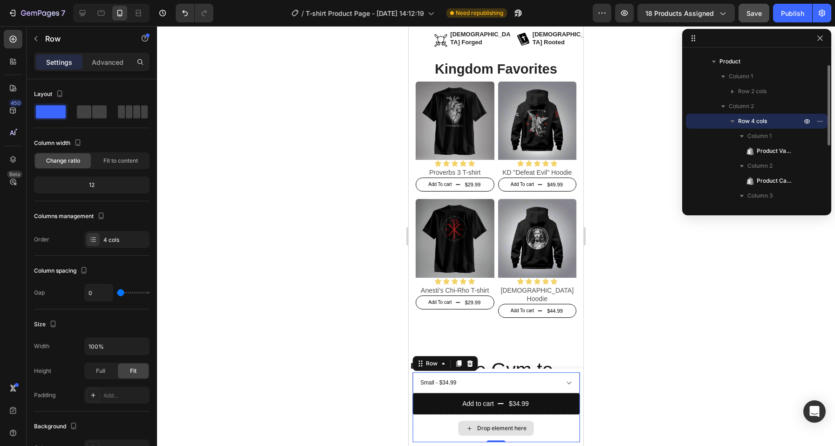
click at [442, 433] on div "Drop element here" at bounding box center [495, 428] width 167 height 28
click at [91, 113] on div at bounding box center [92, 111] width 30 height 13
type input "12"
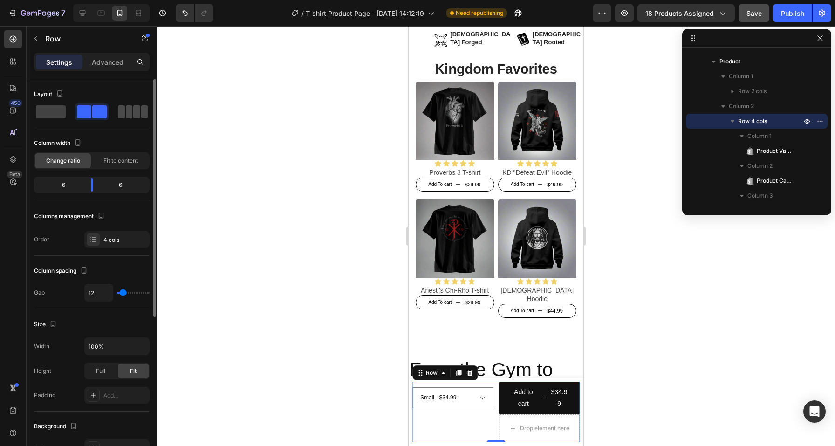
click at [141, 110] on span at bounding box center [144, 111] width 7 height 13
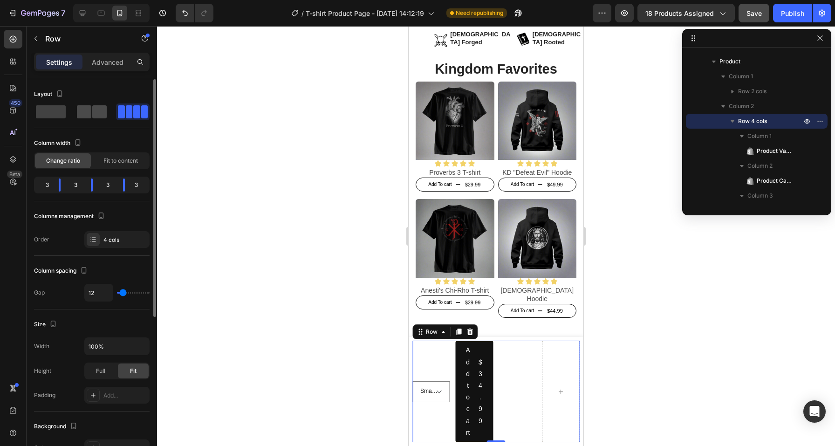
click at [116, 119] on div at bounding box center [133, 111] width 34 height 17
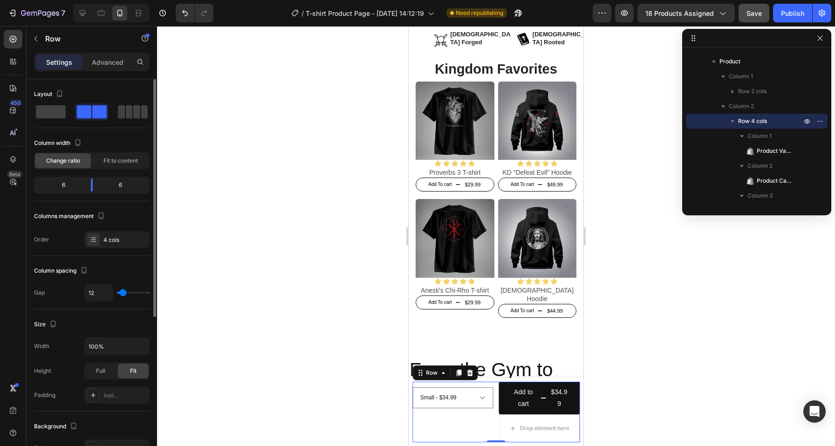
click at [32, 114] on div "Layout Column width Change ratio Fit to content 6 6 Columns management Order 4 …" at bounding box center [92, 404] width 131 height 651
click at [126, 111] on span at bounding box center [129, 111] width 7 height 13
type input "0"
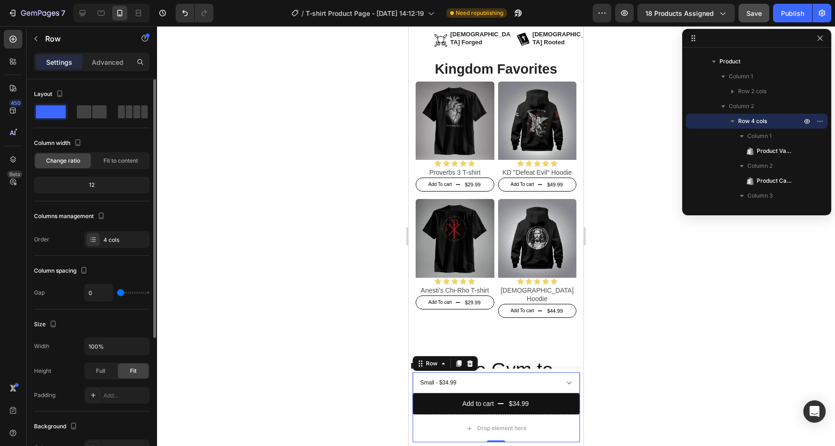
click at [124, 229] on div "Columns management Order 4 cols" at bounding box center [92, 228] width 116 height 39
click at [124, 237] on div "4 cols" at bounding box center [125, 240] width 44 height 8
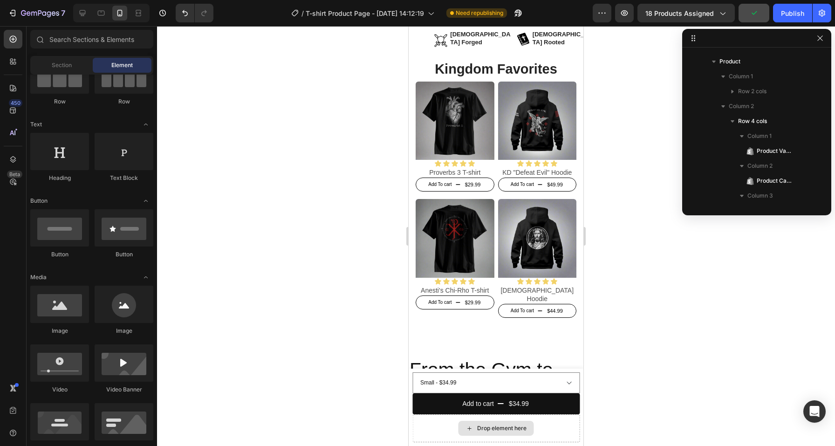
click at [471, 435] on div "Drop element here" at bounding box center [497, 428] width 76 height 15
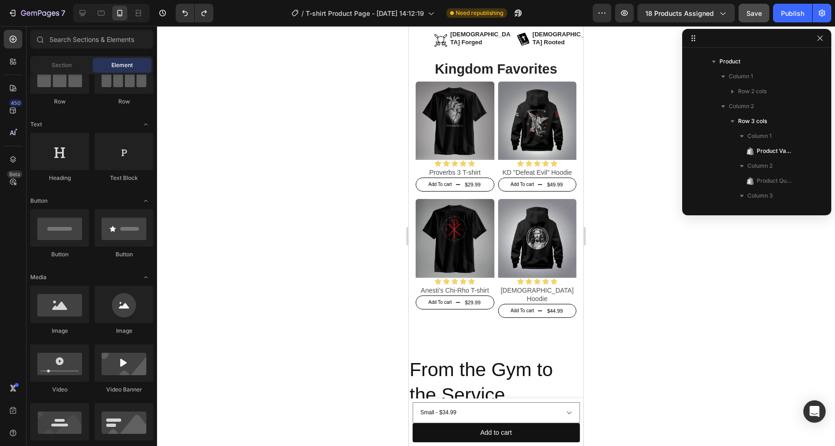
click at [597, 411] on div at bounding box center [496, 236] width 678 height 420
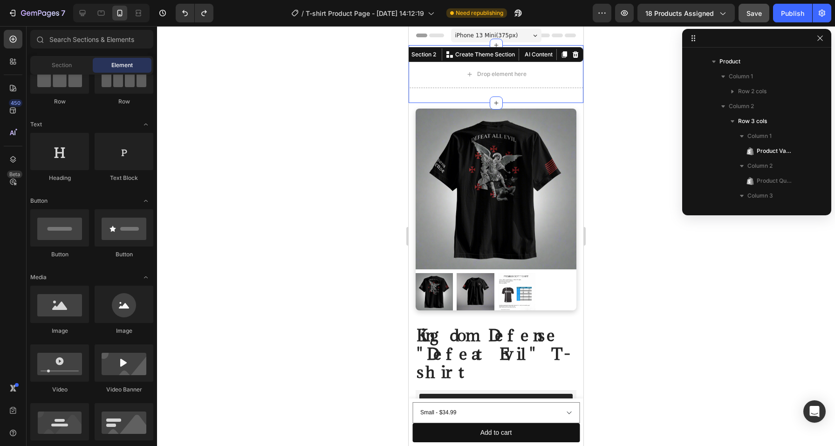
scroll to position [131, 0]
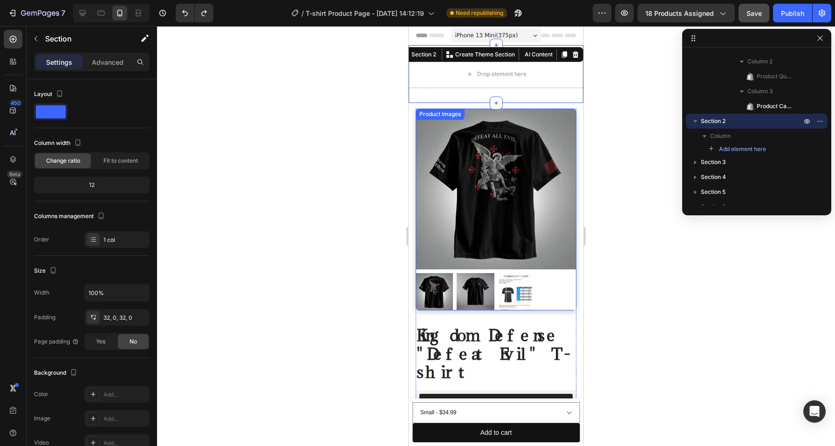
click at [537, 197] on img at bounding box center [496, 189] width 161 height 161
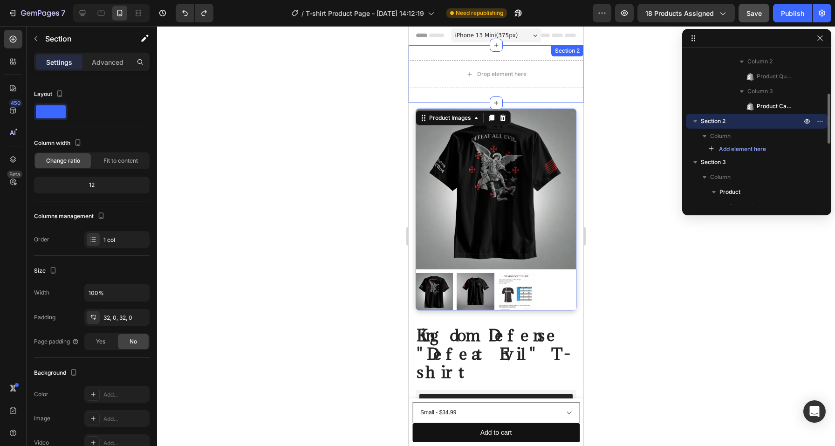
click at [531, 95] on div "Drop element here Section 2" at bounding box center [496, 74] width 175 height 58
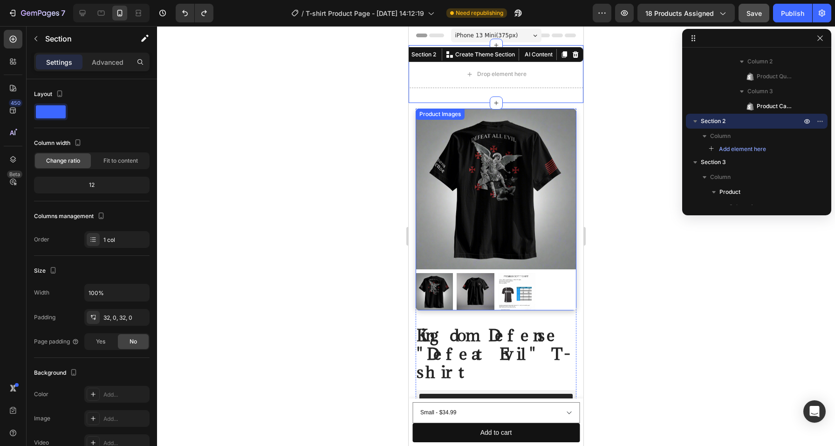
click at [442, 118] on div "Product Images" at bounding box center [440, 114] width 49 height 11
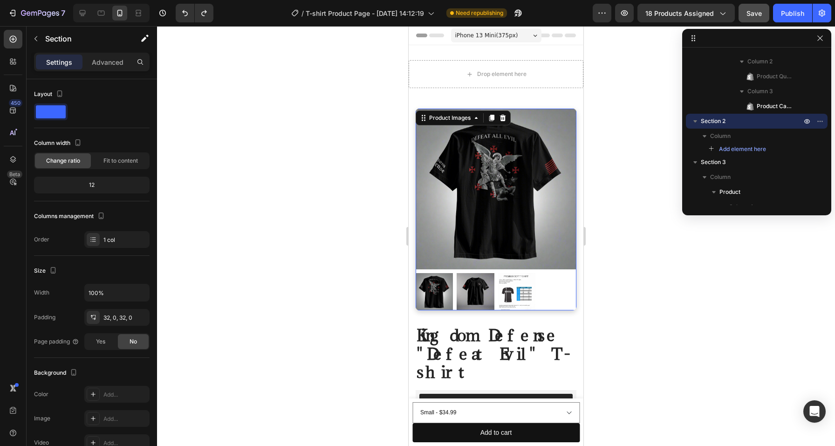
scroll to position [232, 0]
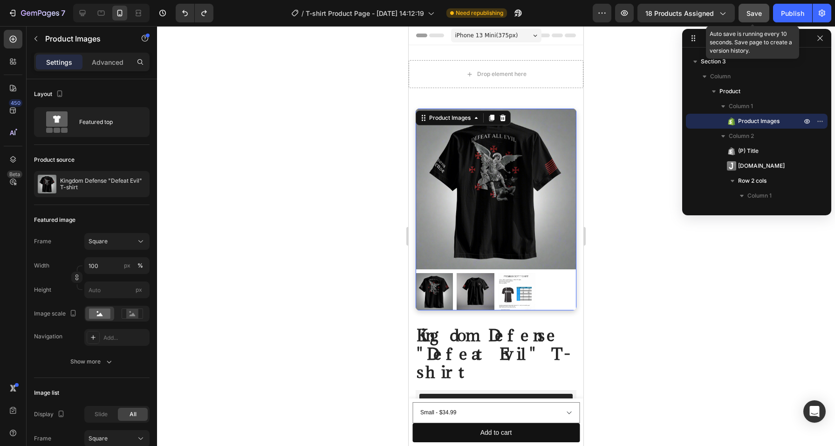
click at [759, 14] on span "Save" at bounding box center [754, 13] width 15 height 8
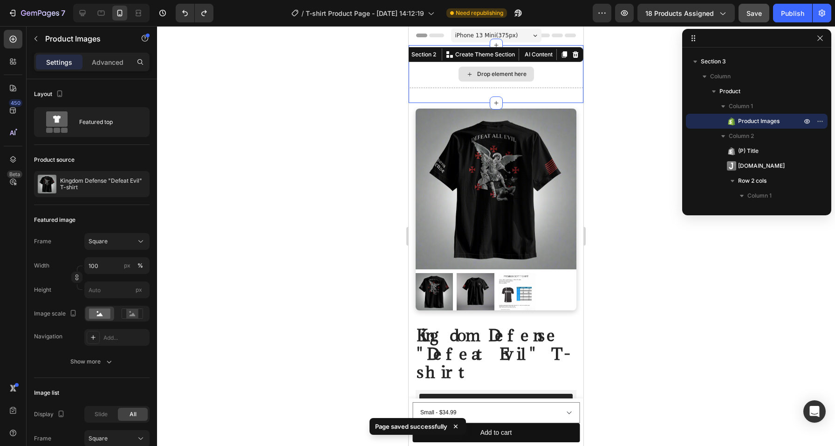
click at [564, 78] on div "Drop element here" at bounding box center [496, 74] width 175 height 28
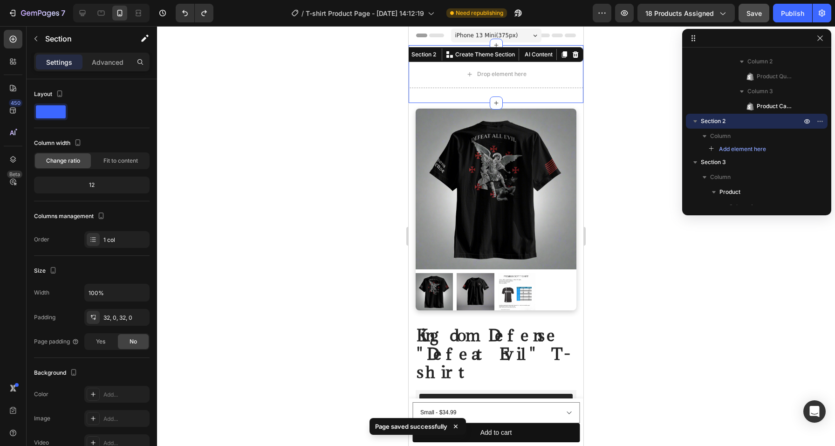
click at [382, 77] on div at bounding box center [496, 236] width 678 height 420
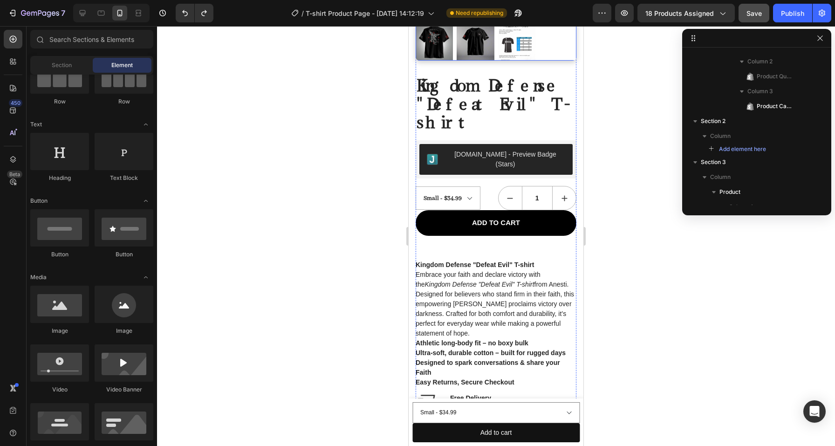
scroll to position [251, 0]
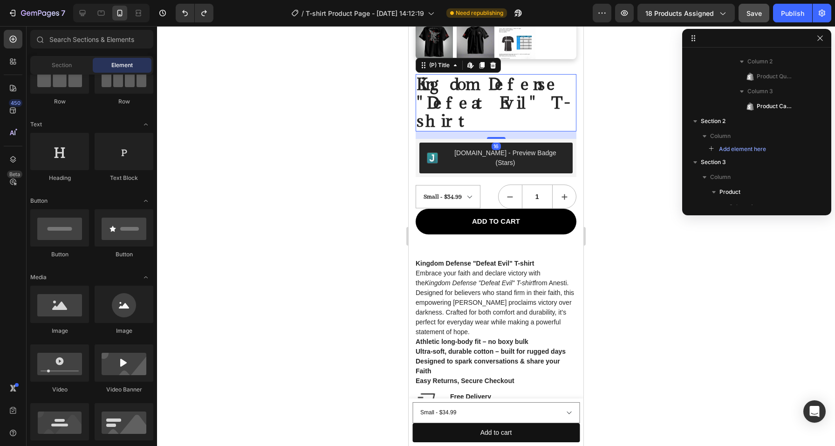
click at [482, 101] on h2 "Kingdom Defense "Defeat Evil" T-shirt" at bounding box center [496, 102] width 161 height 57
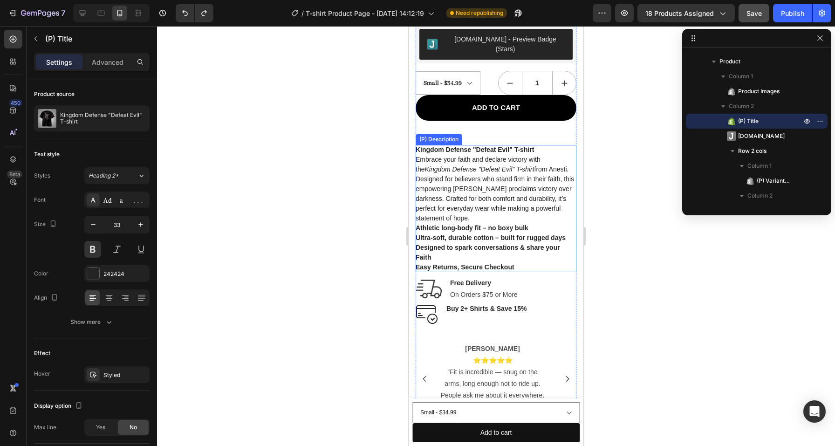
scroll to position [364, 0]
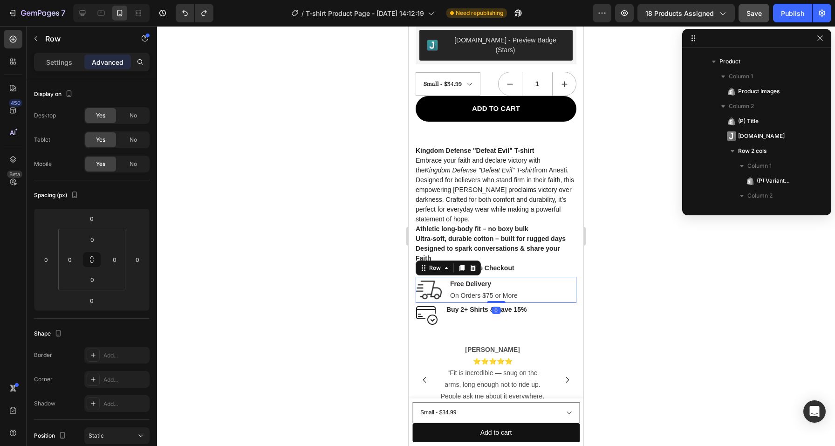
click at [567, 277] on div "Image Free Delivery Text block On Orders $75 or More Text block Row 0" at bounding box center [496, 290] width 161 height 26
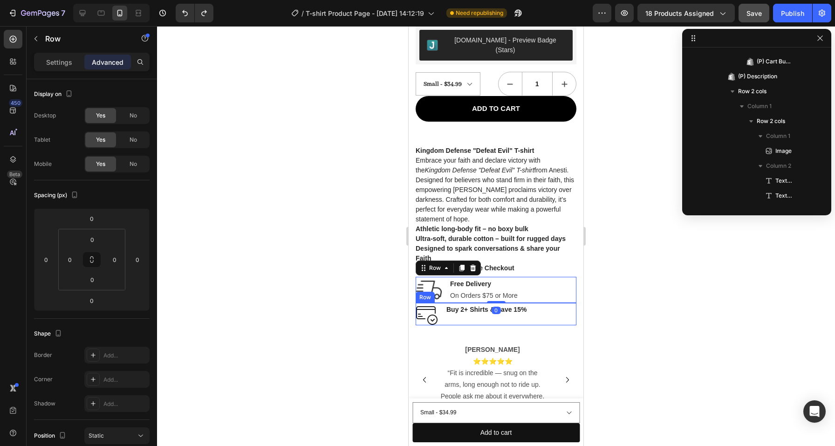
scroll to position [560, 0]
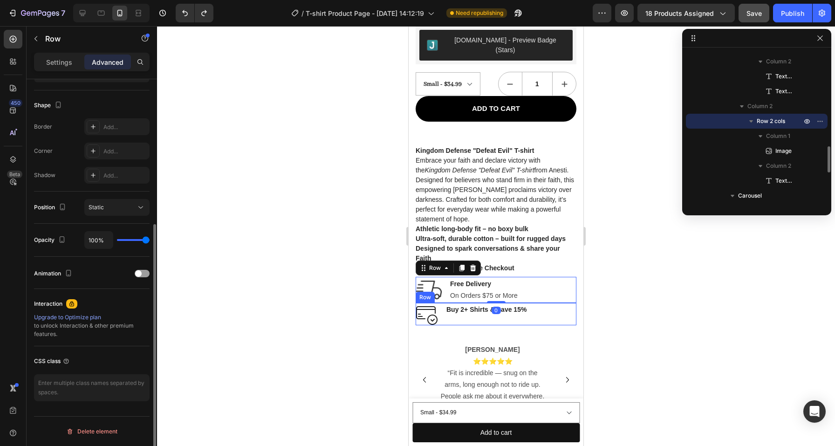
click at [567, 303] on div "Image Buy 2+ Shirts & Save 15% Text block Row" at bounding box center [496, 314] width 161 height 22
click at [444, 290] on icon at bounding box center [446, 293] width 7 height 7
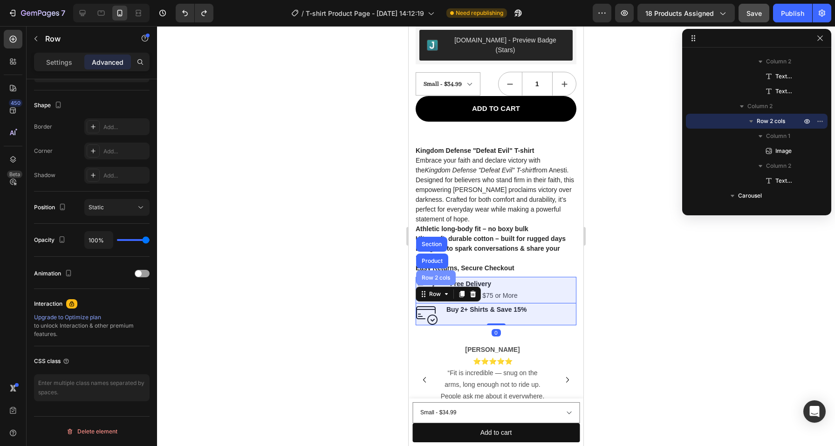
click at [438, 270] on div "Row 2 cols" at bounding box center [436, 277] width 40 height 15
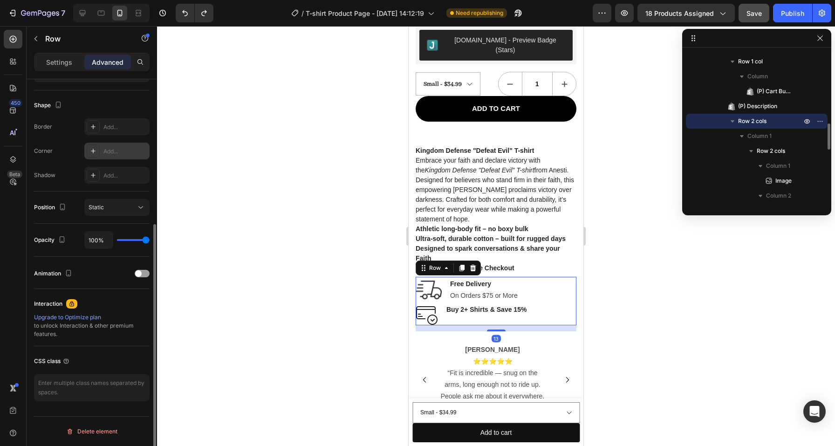
scroll to position [0, 0]
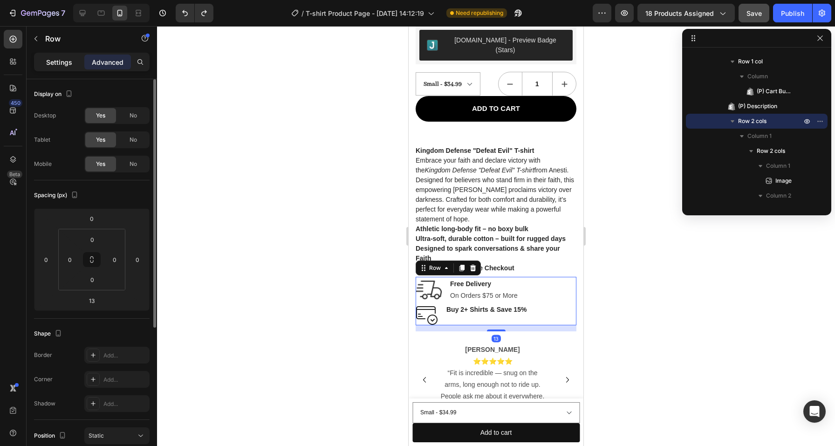
click at [69, 63] on p "Settings" at bounding box center [59, 62] width 26 height 10
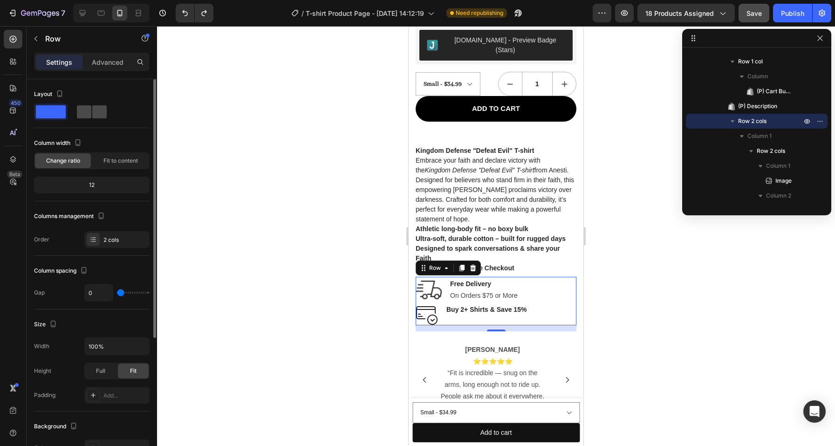
click at [95, 114] on span at bounding box center [99, 111] width 14 height 13
type input "32"
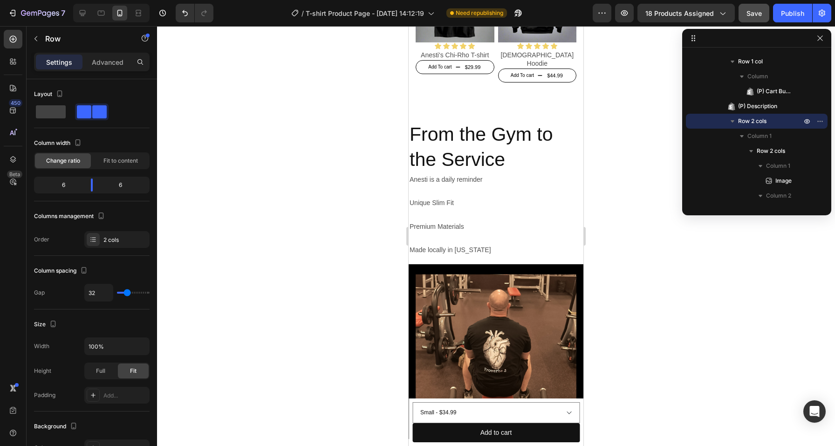
scroll to position [1032, 0]
click at [523, 232] on p at bounding box center [496, 238] width 173 height 12
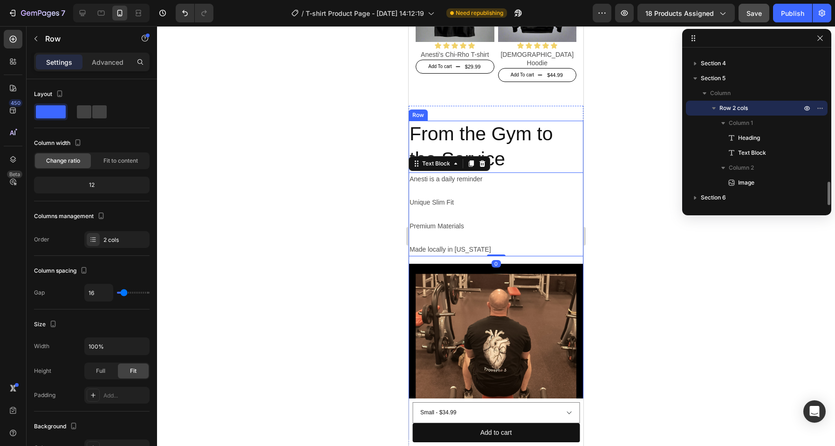
click at [515, 241] on div "From the Gym to the Service Heading Anesti is a daily reminder Unique Slim Fit …" at bounding box center [496, 280] width 175 height 318
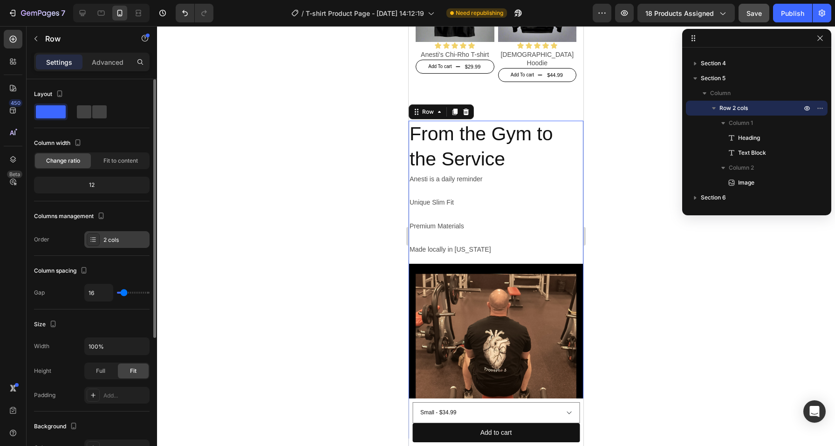
click at [103, 243] on div "2 cols" at bounding box center [116, 239] width 65 height 17
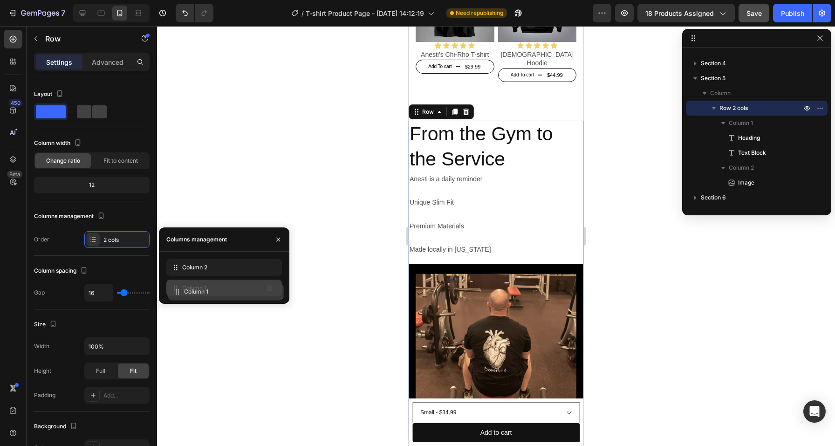
drag, startPoint x: 177, startPoint y: 265, endPoint x: 179, endPoint y: 289, distance: 24.3
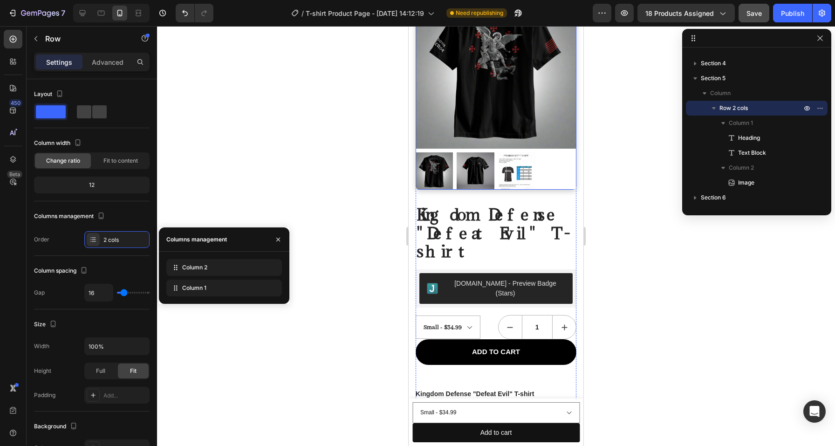
scroll to position [126, 0]
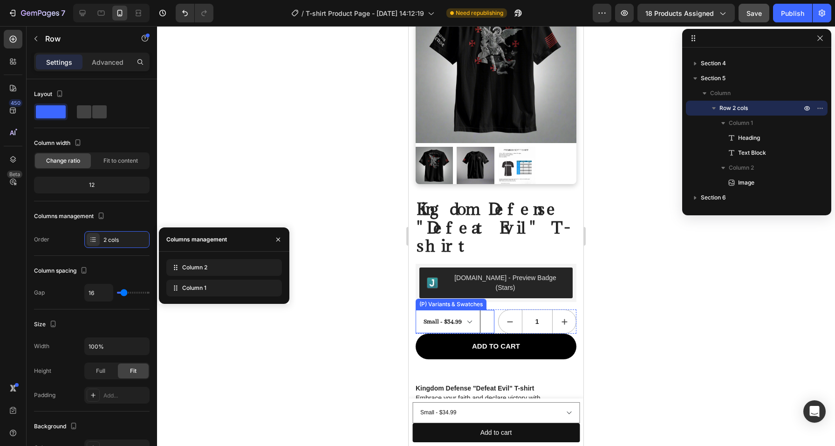
click at [440, 310] on select "Small - $34.99 Medium - $34.99 Large - $34.99 X Large - $34.99 2X - $36.99 3X -…" at bounding box center [448, 321] width 65 height 23
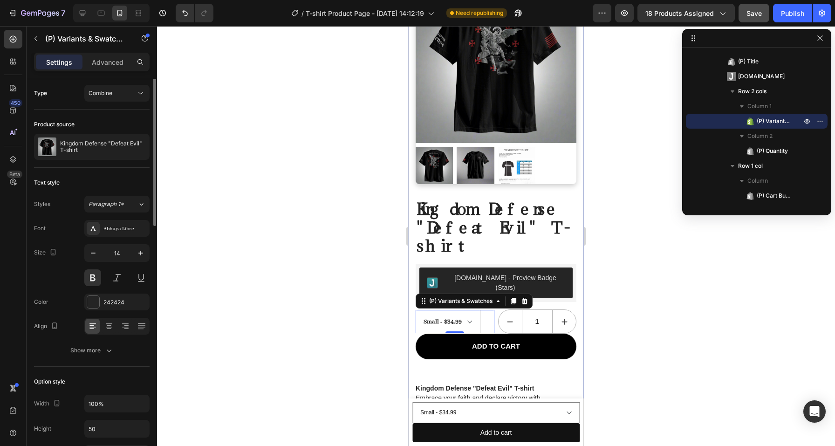
scroll to position [0, 0]
click at [134, 95] on div "Combine" at bounding box center [113, 95] width 48 height 8
click at [116, 115] on p "Separated" at bounding box center [115, 118] width 53 height 8
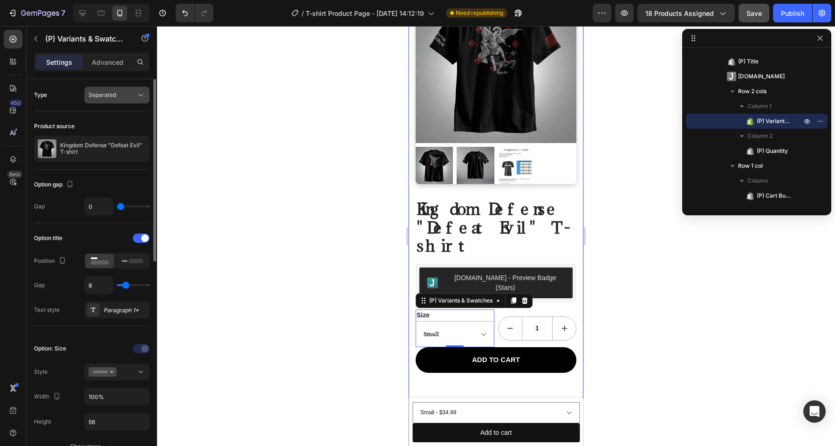
click at [126, 96] on div "Separated" at bounding box center [113, 95] width 48 height 8
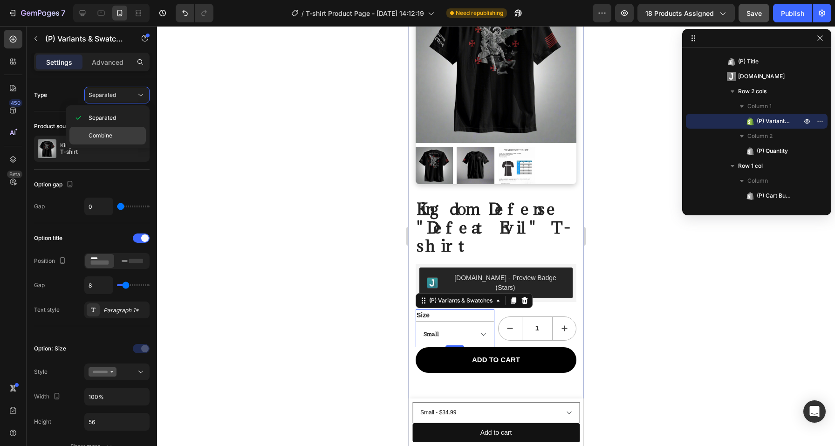
click at [109, 129] on div "Combine" at bounding box center [107, 136] width 76 height 18
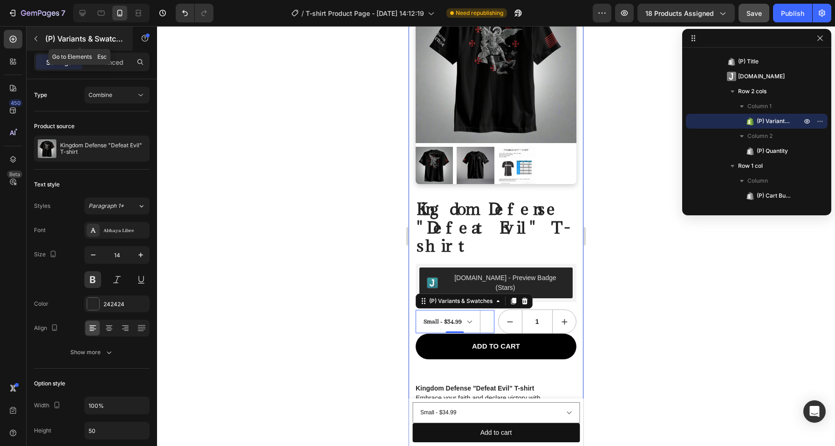
click at [44, 35] on div "(P) Variants & Swatches" at bounding box center [80, 39] width 106 height 24
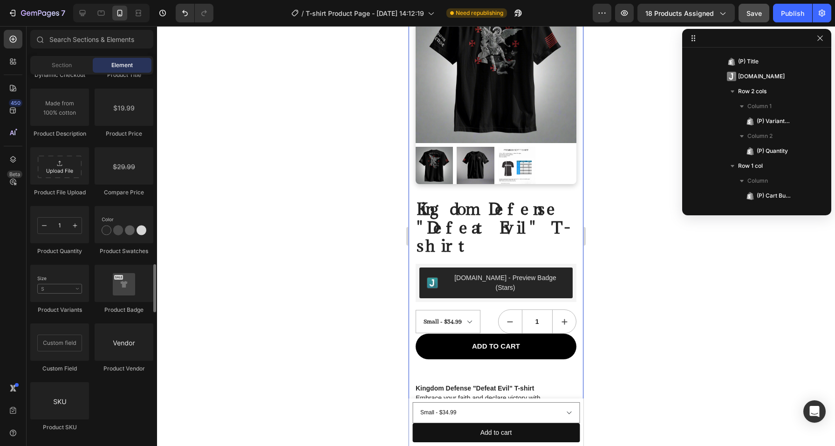
scroll to position [1550, 0]
drag, startPoint x: 532, startPoint y: 252, endPoint x: 472, endPoint y: 267, distance: 61.5
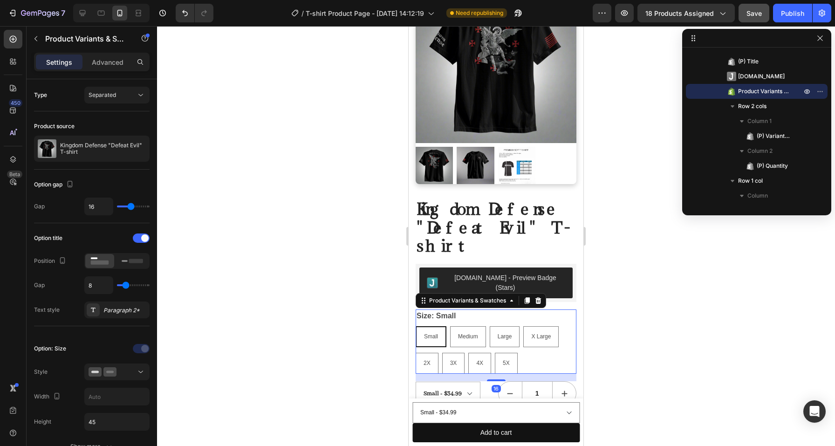
click at [468, 309] on div "Size: Small Small Small Small Medium Medium Medium Large Large Large X Large X …" at bounding box center [496, 341] width 161 height 64
click at [132, 264] on icon at bounding box center [132, 261] width 21 height 10
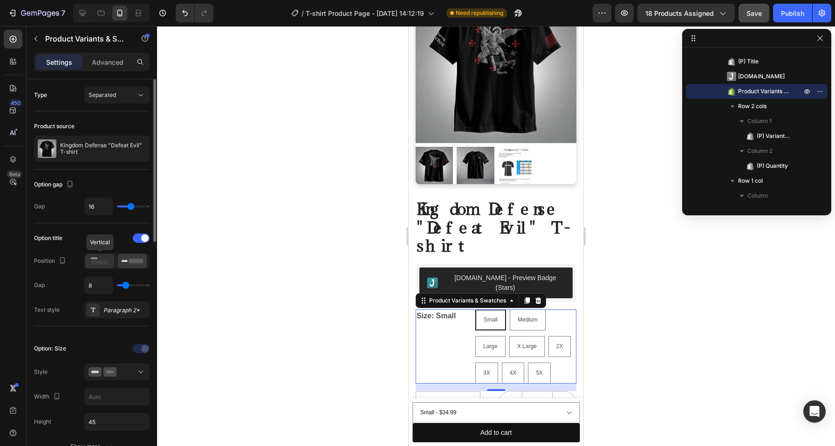
click at [102, 260] on icon at bounding box center [99, 261] width 21 height 10
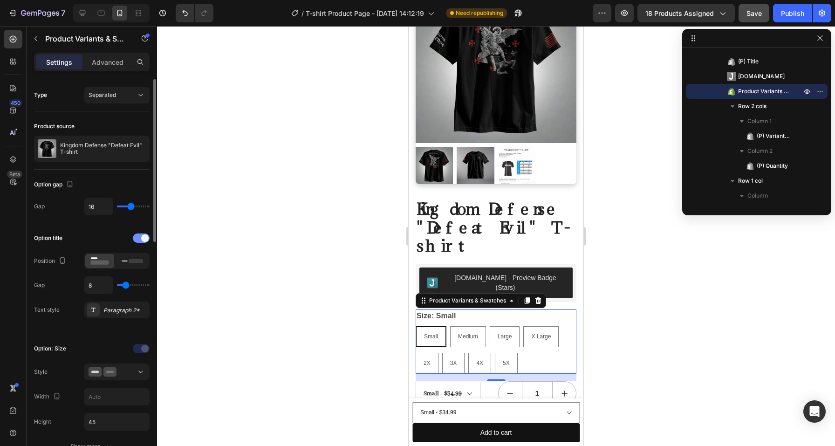
click at [137, 237] on div at bounding box center [141, 238] width 17 height 9
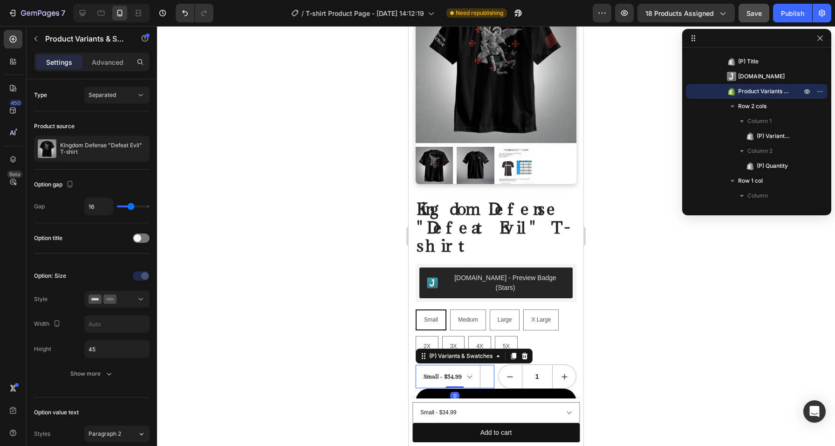
click at [482, 365] on div "Small - $34.99 Medium - $34.99 Large - $34.99 X Large - $34.99 2X - $36.99 3X -…" at bounding box center [455, 376] width 79 height 23
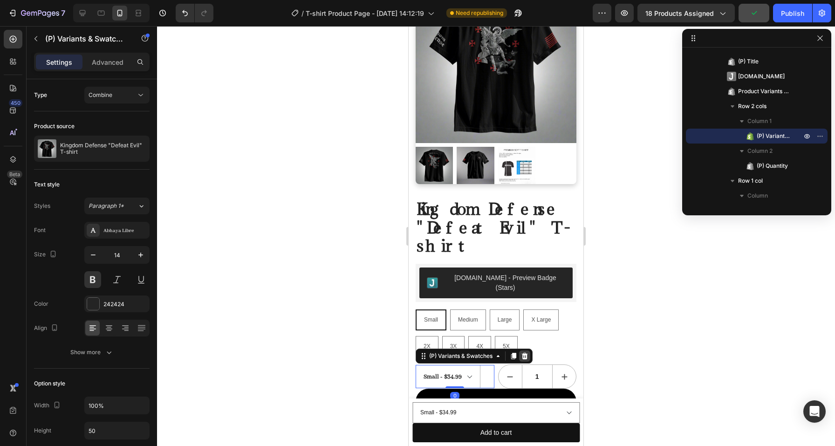
click at [524, 352] on icon at bounding box center [524, 355] width 7 height 7
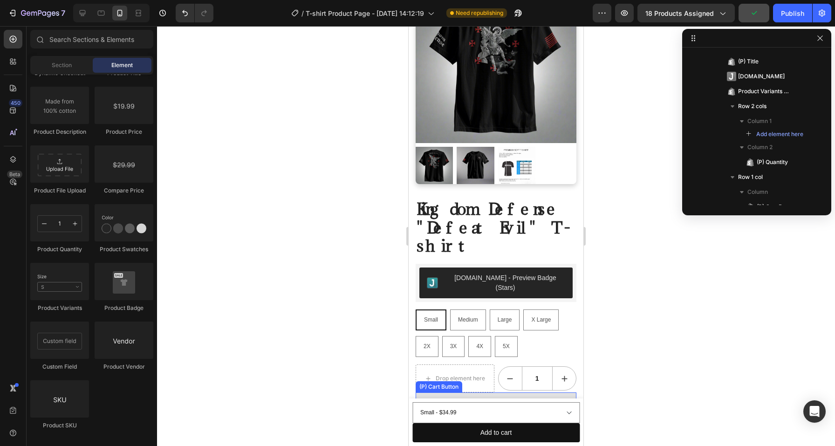
click at [533, 392] on button "ADD TO CART" at bounding box center [496, 405] width 161 height 26
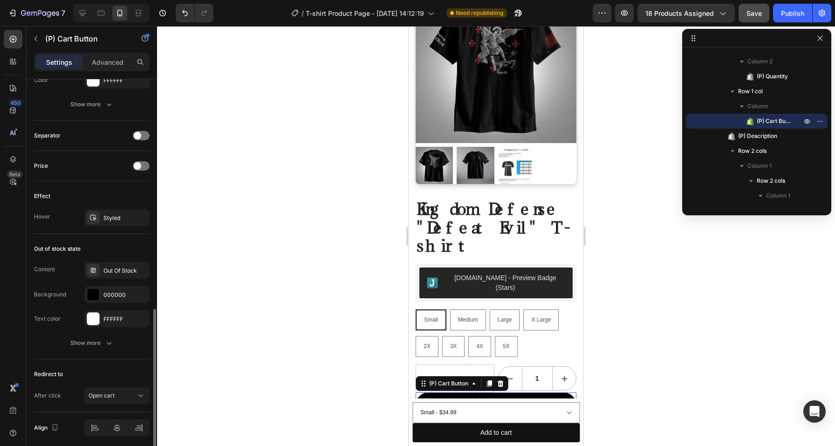
scroll to position [574, 0]
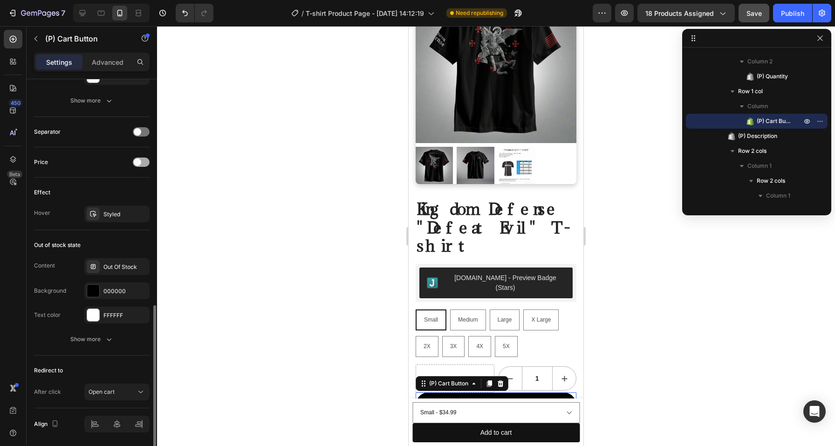
click at [138, 164] on span at bounding box center [137, 161] width 7 height 7
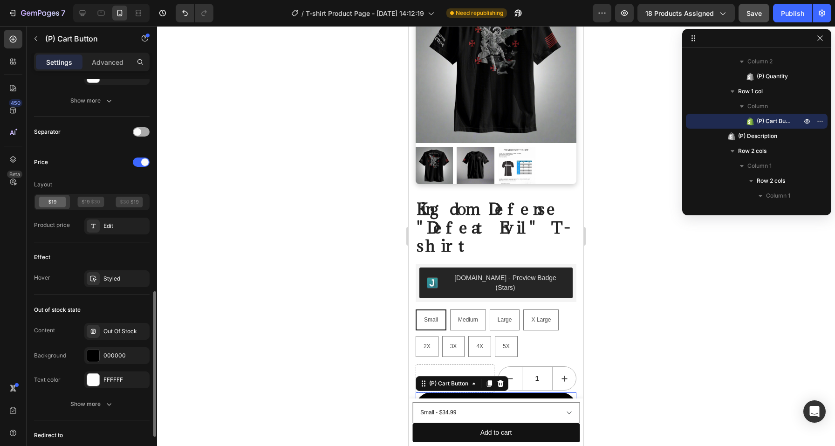
click at [139, 135] on span at bounding box center [137, 131] width 7 height 7
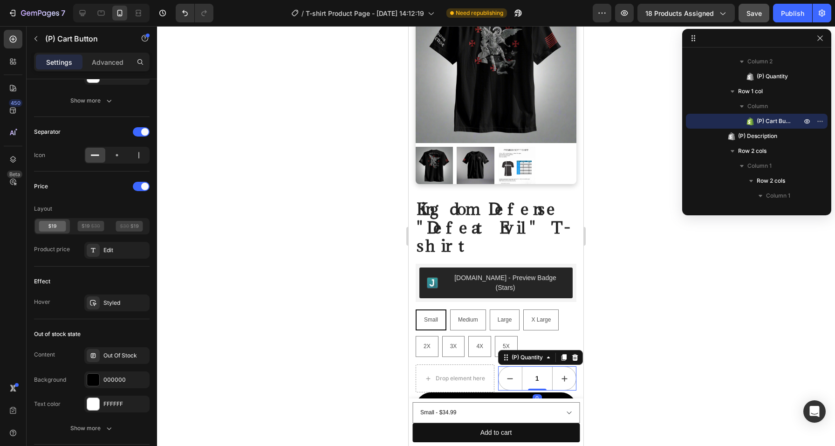
scroll to position [0, 0]
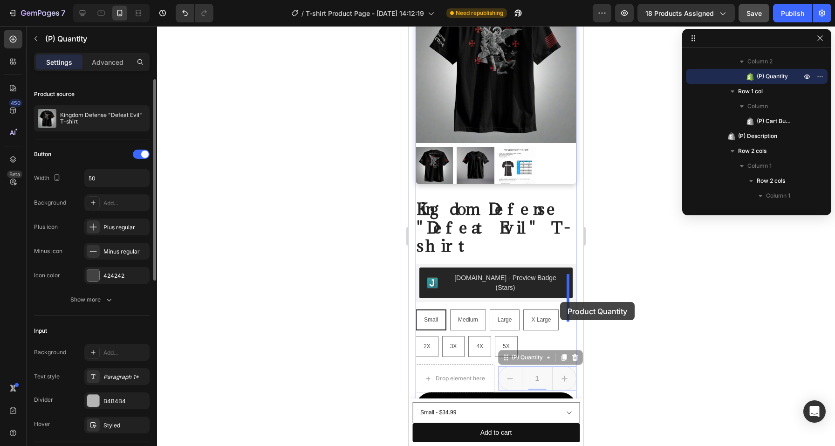
drag, startPoint x: 551, startPoint y: 348, endPoint x: 560, endPoint y: 302, distance: 46.6
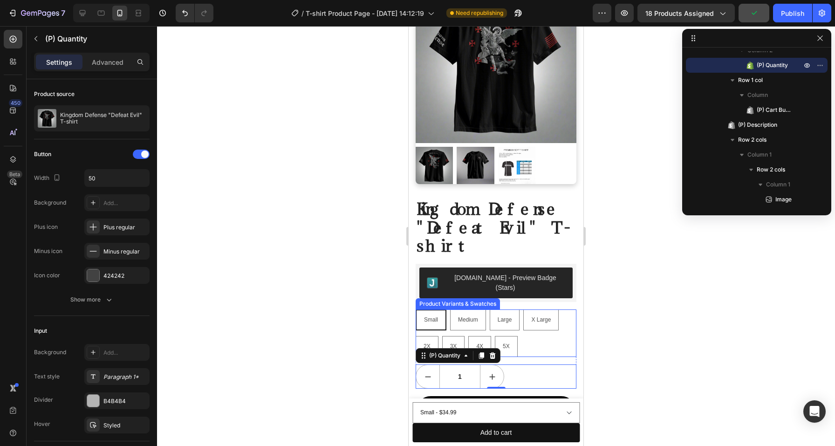
click at [546, 313] on div "Small Small Small Medium Medium Medium Large Large Large X Large X Large X Larg…" at bounding box center [496, 333] width 161 height 48
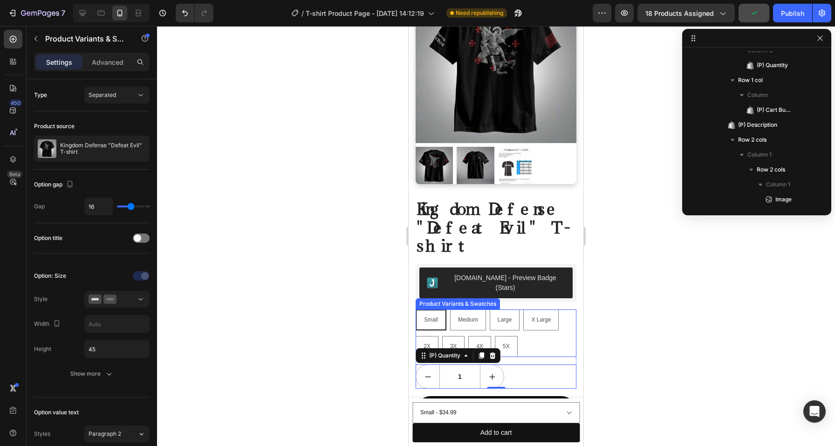
scroll to position [322, 0]
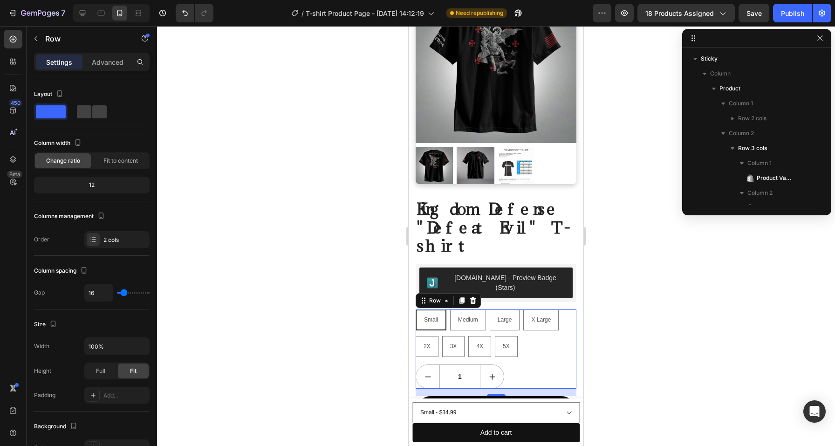
scroll to position [322, 0]
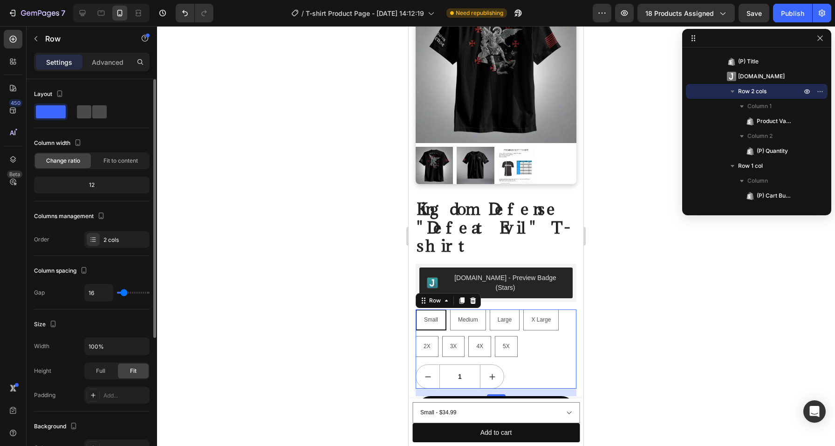
click at [91, 111] on div at bounding box center [92, 111] width 30 height 13
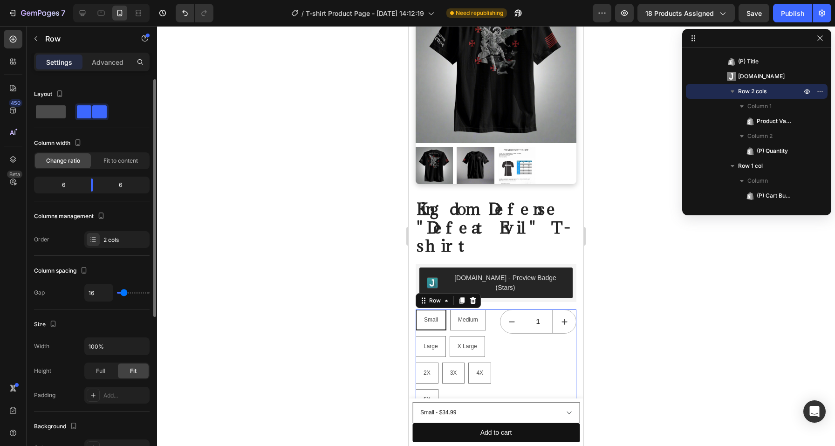
click at [58, 116] on span at bounding box center [51, 111] width 30 height 13
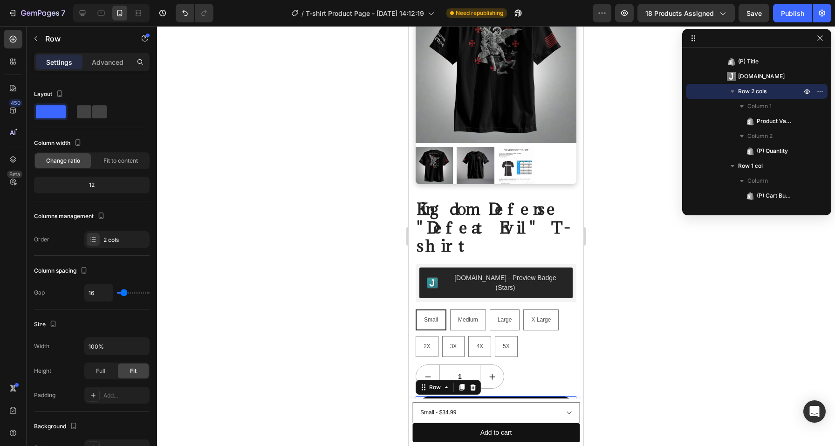
click at [545, 398] on div "ADD TO CART $34.99 (P) Cart Button" at bounding box center [496, 416] width 161 height 40
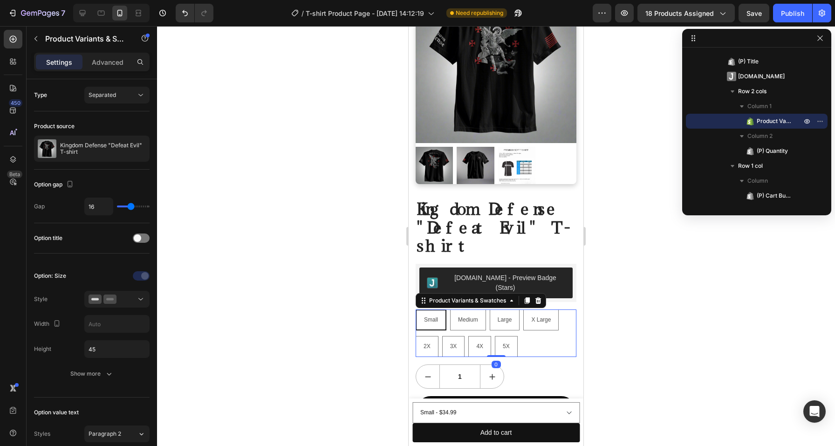
click at [542, 316] on div "Small Small Small Medium Medium Medium Large Large Large X Large X Large X Larg…" at bounding box center [496, 333] width 161 height 48
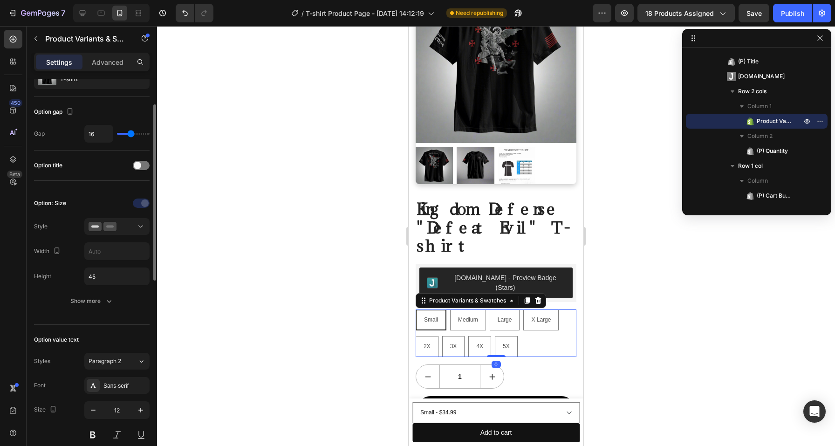
scroll to position [75, 0]
click at [123, 227] on div at bounding box center [117, 224] width 57 height 9
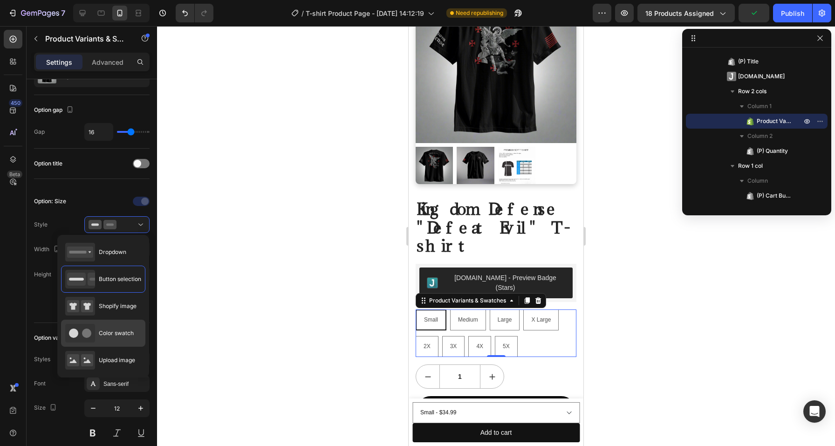
click at [114, 336] on span "Color swatch" at bounding box center [116, 333] width 35 height 8
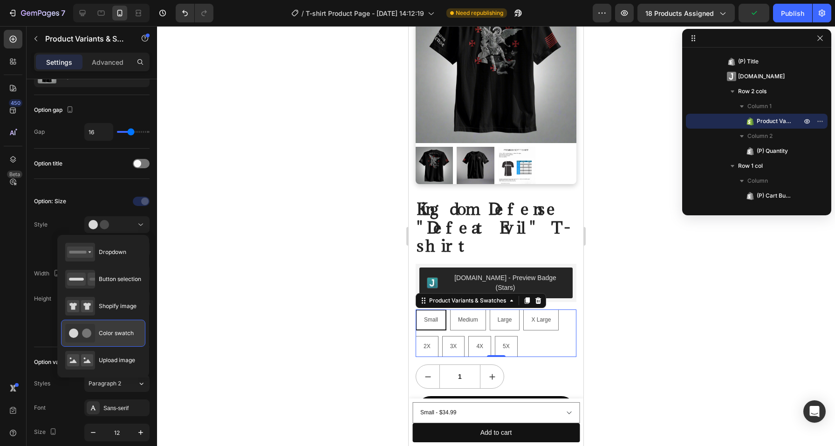
type input "45"
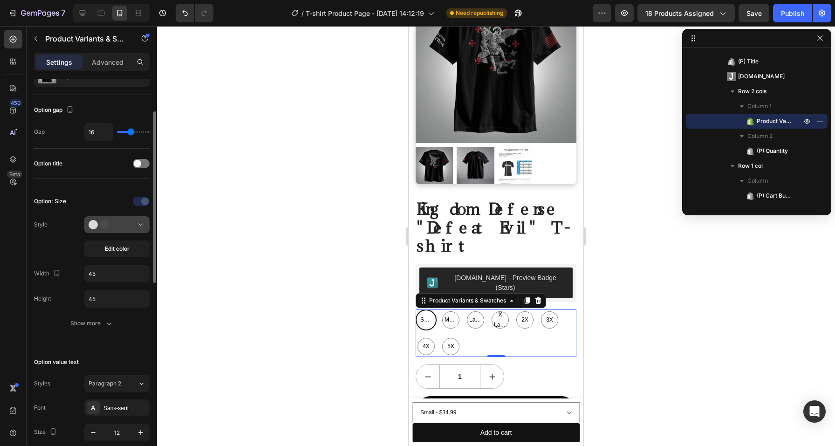
click at [124, 225] on div at bounding box center [117, 224] width 57 height 9
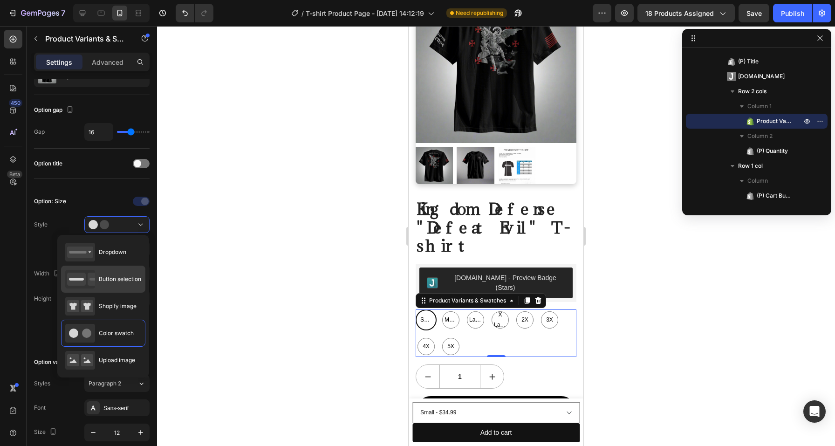
click at [112, 276] on span "Button selection" at bounding box center [120, 279] width 42 height 8
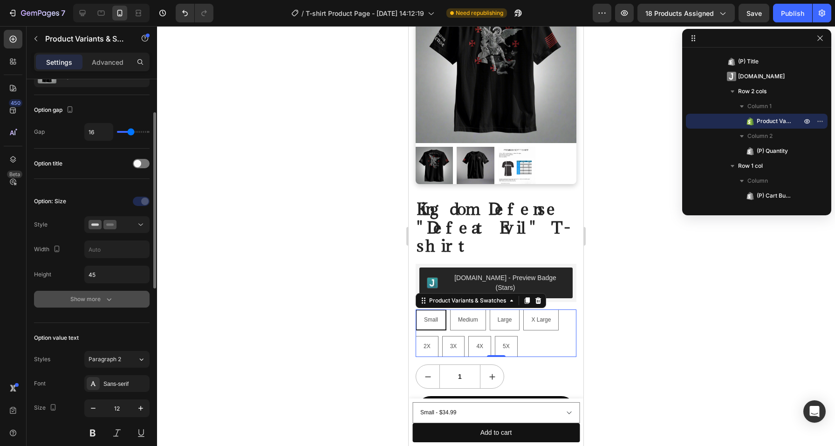
click at [96, 300] on div "Show more" at bounding box center [91, 299] width 43 height 9
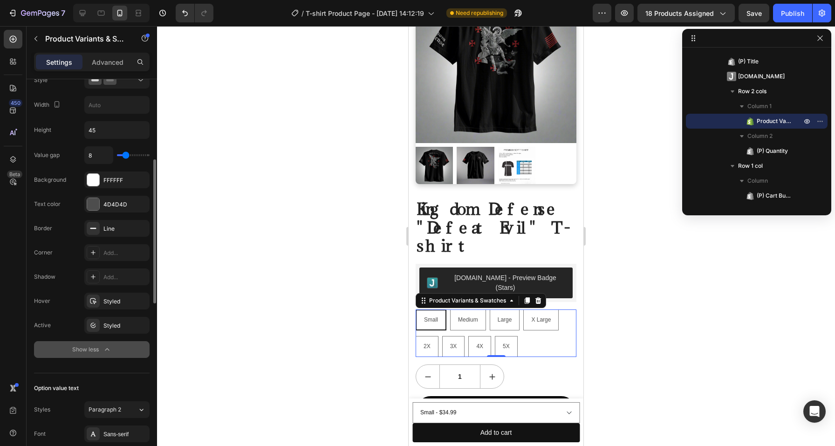
scroll to position [219, 0]
click at [96, 253] on icon at bounding box center [92, 252] width 7 height 7
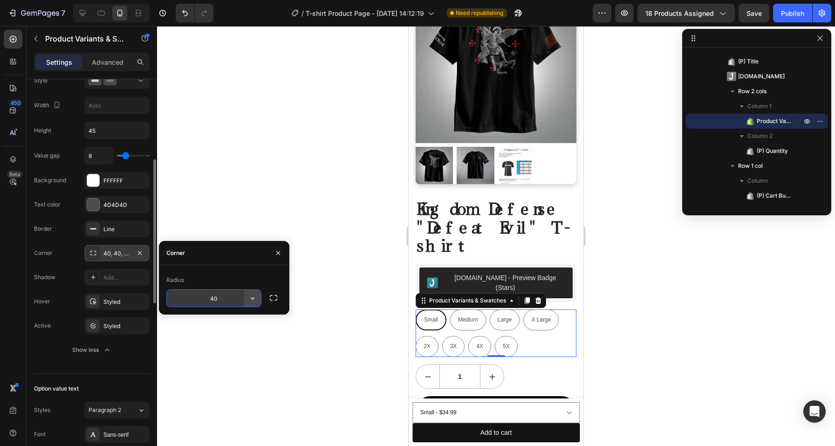
click at [254, 298] on icon "button" at bounding box center [252, 298] width 9 height 9
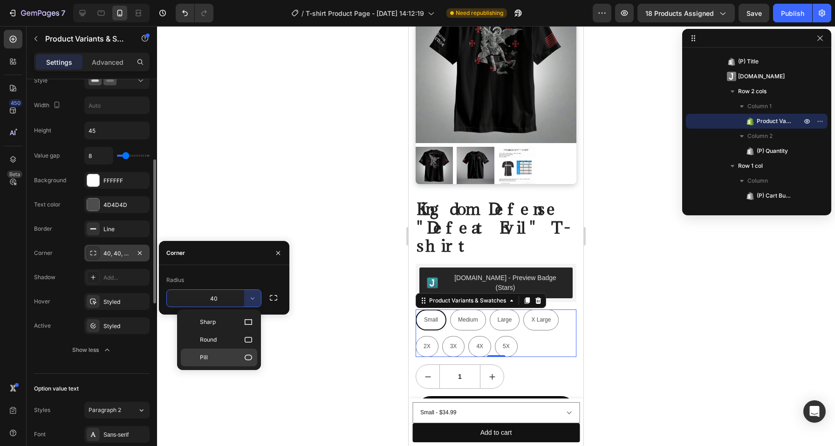
click at [235, 358] on p "Pill" at bounding box center [226, 357] width 53 height 9
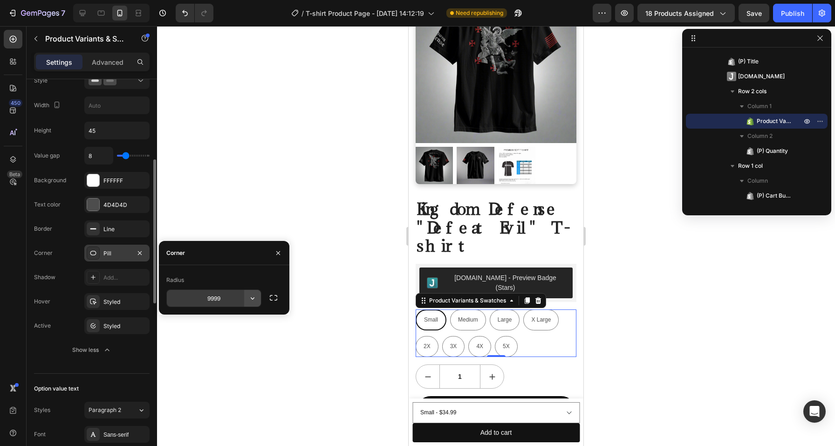
click at [250, 298] on icon "button" at bounding box center [252, 298] width 9 height 9
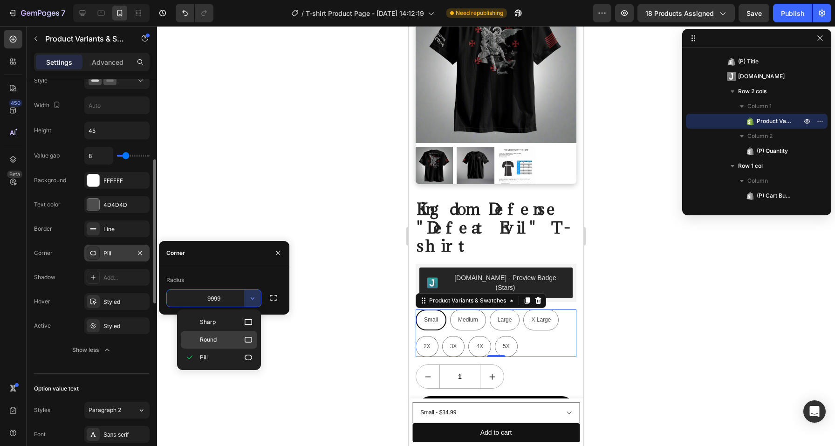
click at [228, 338] on p "Round" at bounding box center [226, 339] width 53 height 9
type input "8"
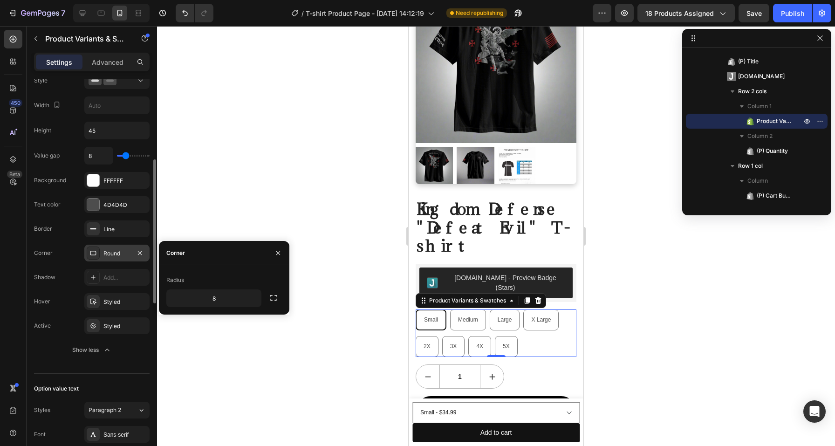
click at [236, 277] on div "Radius" at bounding box center [224, 280] width 116 height 15
click at [65, 317] on div "Shadow Add..." at bounding box center [92, 325] width 116 height 17
click at [63, 293] on div "Corner Round" at bounding box center [92, 301] width 116 height 17
click at [46, 250] on div "Corner" at bounding box center [43, 253] width 19 height 8
click at [434, 316] on span "Small" at bounding box center [431, 319] width 14 height 7
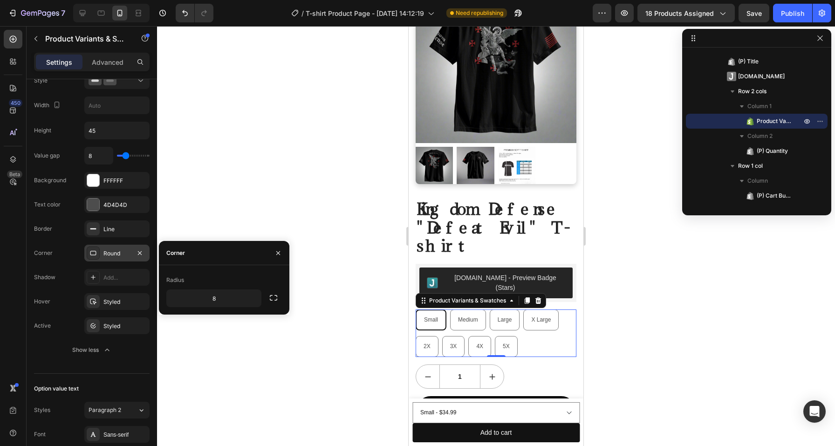
click at [416, 309] on input "Small Small Small" at bounding box center [415, 309] width 0 height 0
radio input "true"
click at [542, 313] on div "Small Small Small Medium Medium Medium Large Large Large X Large X Large X Larg…" at bounding box center [496, 333] width 161 height 48
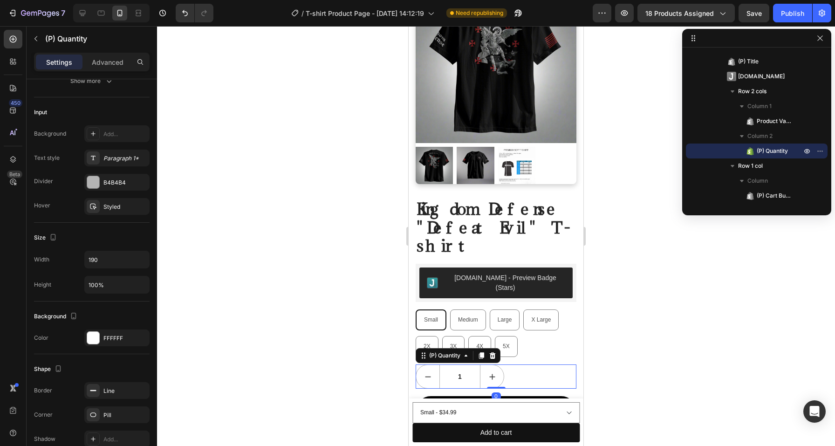
click at [540, 364] on div "1" at bounding box center [496, 376] width 161 height 24
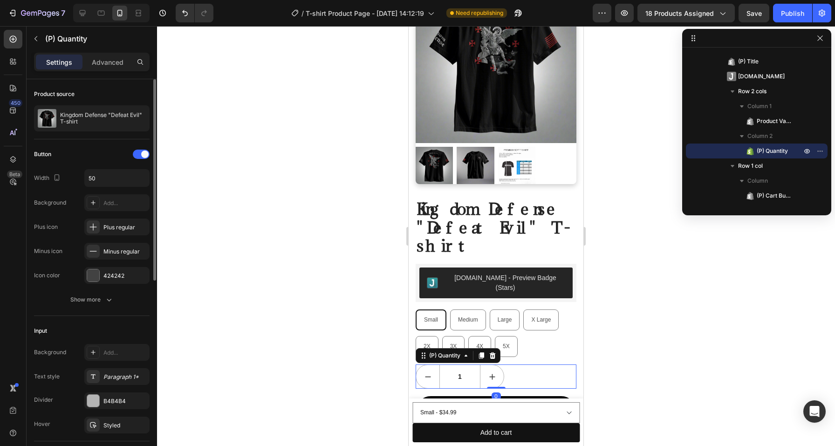
click at [549, 364] on div "1" at bounding box center [496, 376] width 161 height 24
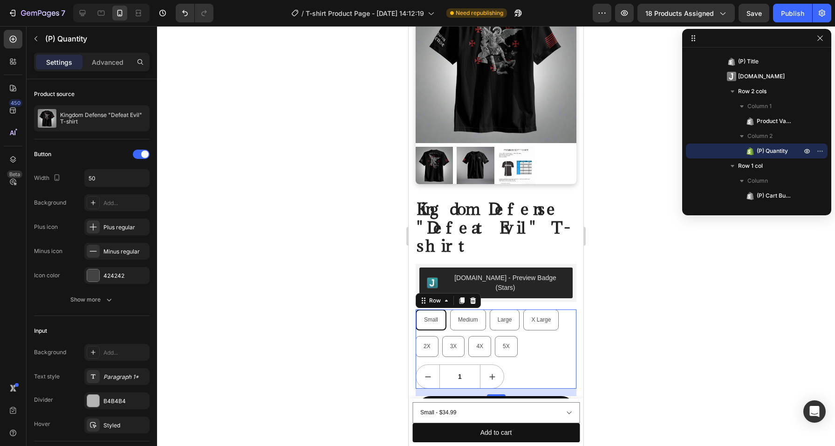
click at [546, 325] on div "Small Small Small Medium Medium Medium Large Large Large X Large X Large X Larg…" at bounding box center [496, 348] width 161 height 79
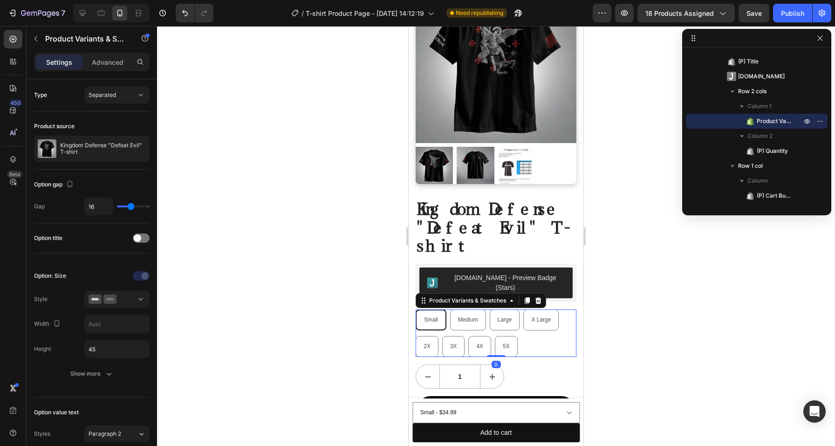
click at [536, 309] on div "Small Small Small Medium Medium Medium Large Large Large X Large X Large X Larg…" at bounding box center [496, 333] width 161 height 48
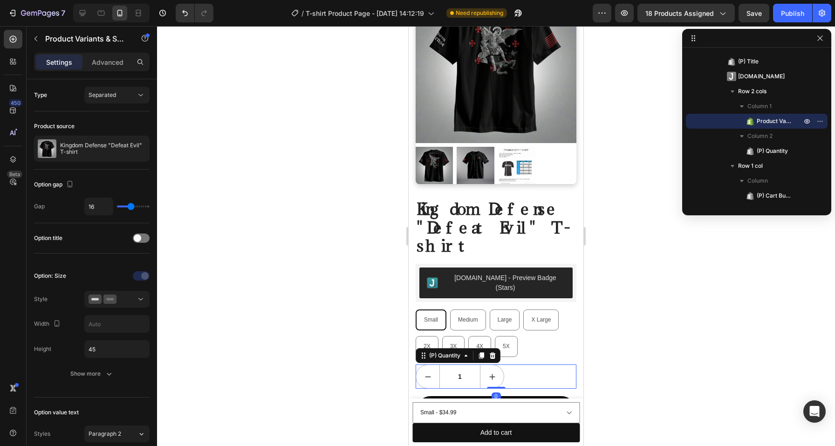
click at [543, 364] on div "1" at bounding box center [496, 376] width 161 height 24
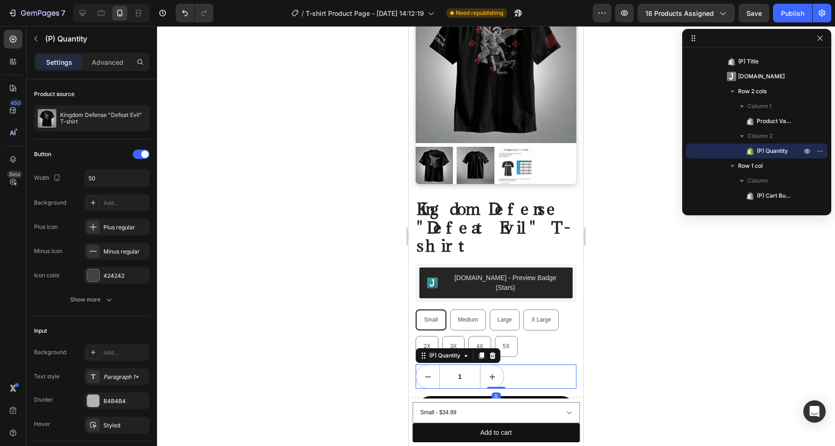
click at [629, 316] on div at bounding box center [496, 236] width 678 height 420
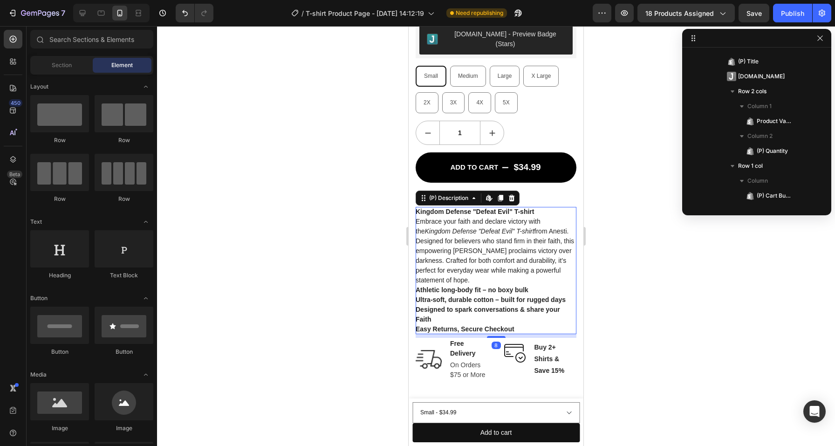
scroll to position [411, 0]
click at [495, 224] on p "Kingdom Defense "Defeat Evil" T-shirt Embrace your faith and declare victory wi…" at bounding box center [495, 246] width 158 height 76
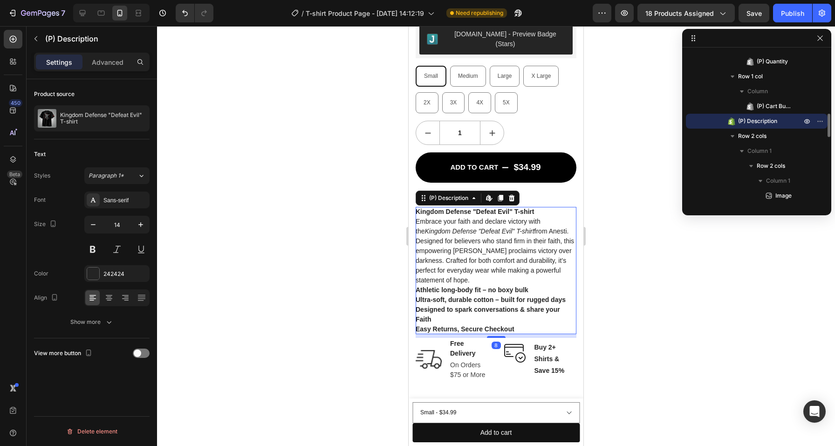
click at [495, 224] on p "Kingdom Defense "Defeat Evil" T-shirt Embrace your faith and declare victory wi…" at bounding box center [495, 246] width 158 height 76
click at [455, 227] on em "Kingdom Defense "Defeat Evil" T-shirt" at bounding box center [480, 230] width 110 height 7
click at [497, 222] on p "Kingdom Defense "Defeat Evil" T-shirt Embrace your faith and declare victory wi…" at bounding box center [495, 246] width 158 height 76
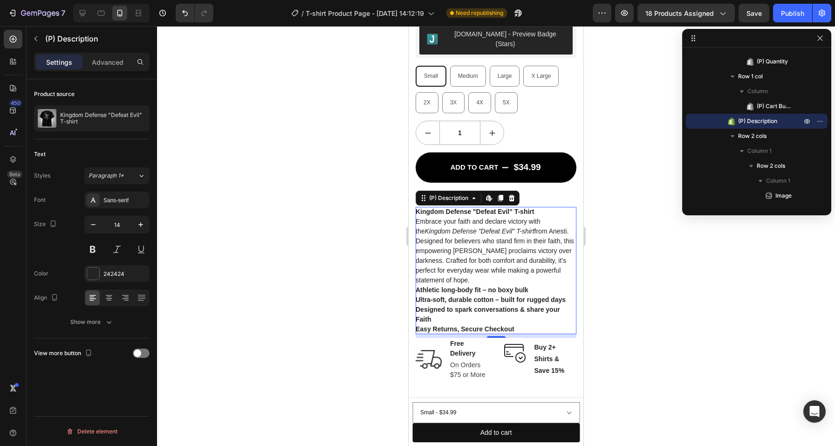
click at [497, 222] on p "Kingdom Defense "Defeat Evil" T-shirt Embrace your faith and declare victory wi…" at bounding box center [495, 246] width 158 height 76
click at [360, 179] on div at bounding box center [496, 236] width 678 height 420
click at [440, 208] on strong "Kingdom Defense "Defeat Evil" T-shirt" at bounding box center [475, 211] width 118 height 7
click at [195, 148] on div at bounding box center [496, 236] width 678 height 420
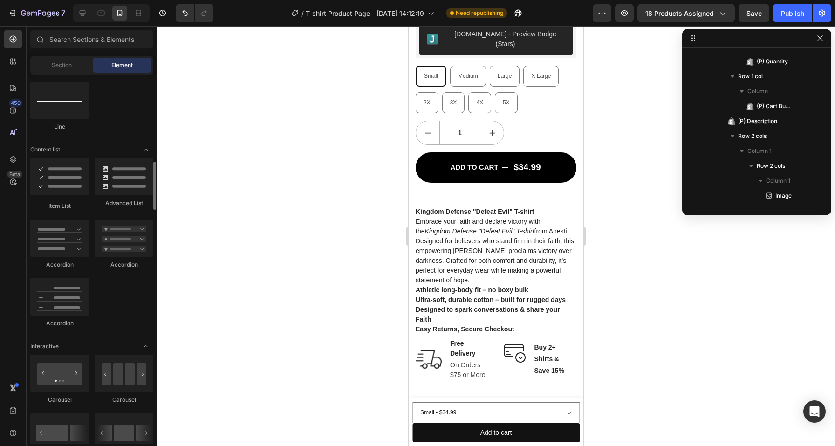
scroll to position [674, 0]
drag, startPoint x: 469, startPoint y: 206, endPoint x: 463, endPoint y: 169, distance: 37.3
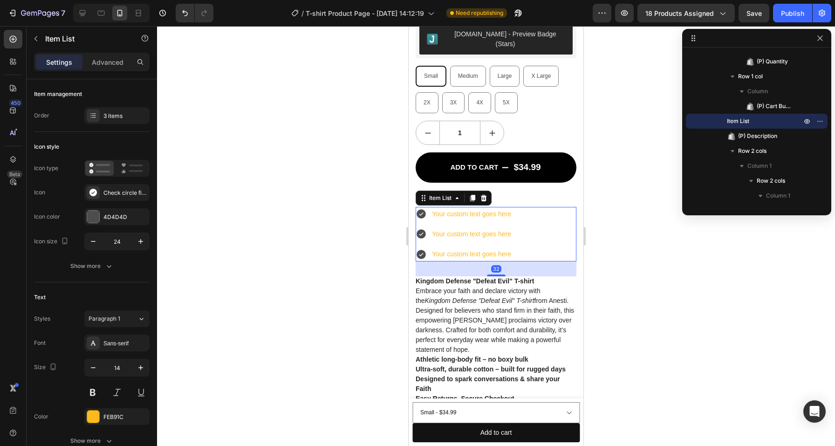
click at [471, 207] on div "Your custom text goes here" at bounding box center [472, 214] width 82 height 14
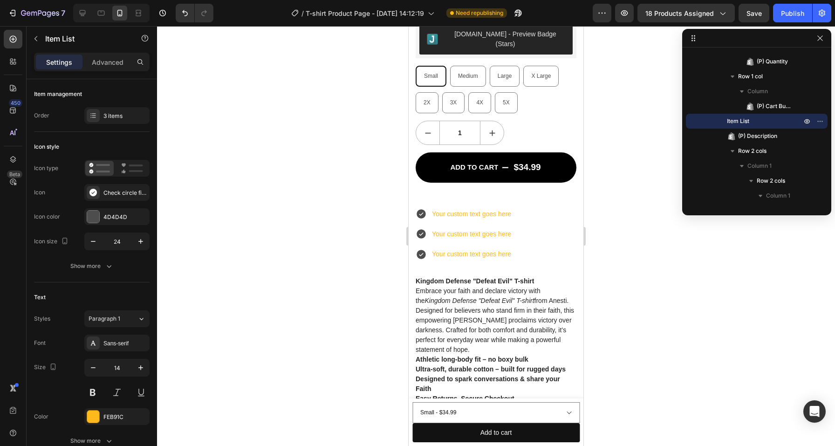
click at [529, 207] on div "Your custom text goes here Your custom text goes here Your custom text goes here" at bounding box center [496, 234] width 161 height 55
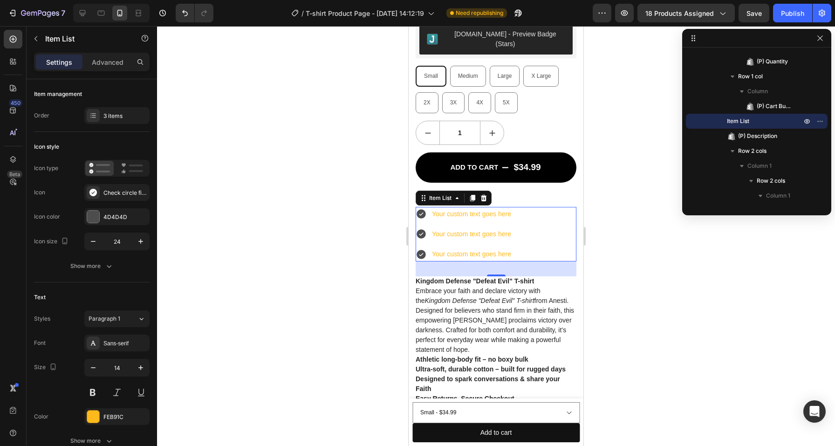
click at [420, 209] on icon at bounding box center [421, 213] width 9 height 9
click at [486, 194] on icon at bounding box center [484, 197] width 6 height 7
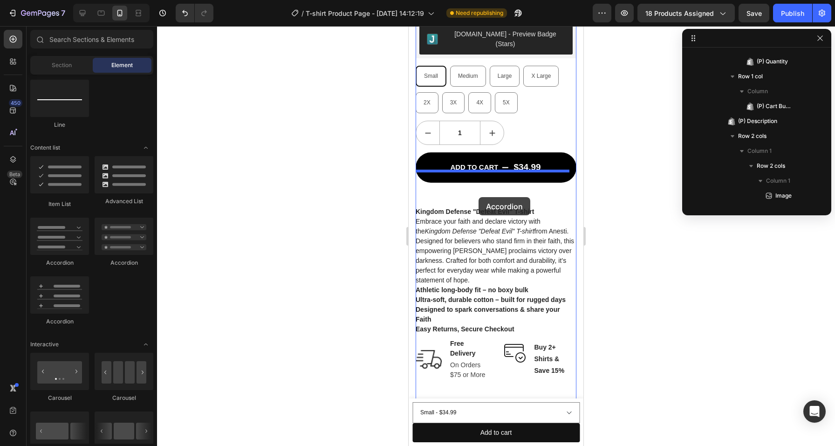
drag, startPoint x: 467, startPoint y: 267, endPoint x: 479, endPoint y: 197, distance: 71.0
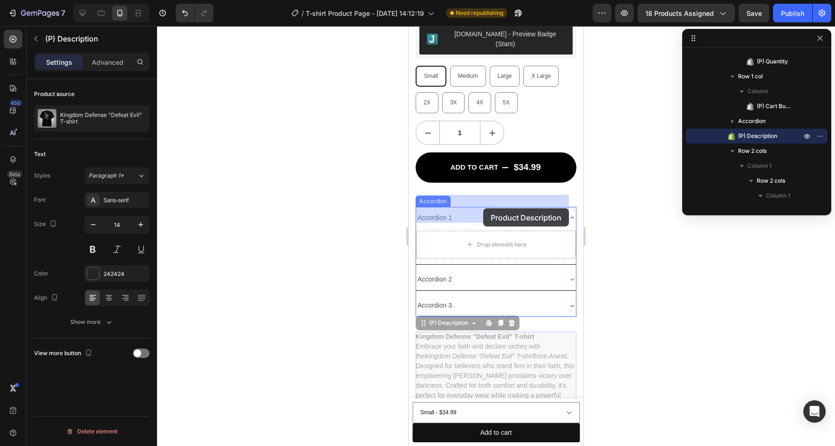
drag, startPoint x: 447, startPoint y: 325, endPoint x: 483, endPoint y: 208, distance: 122.5
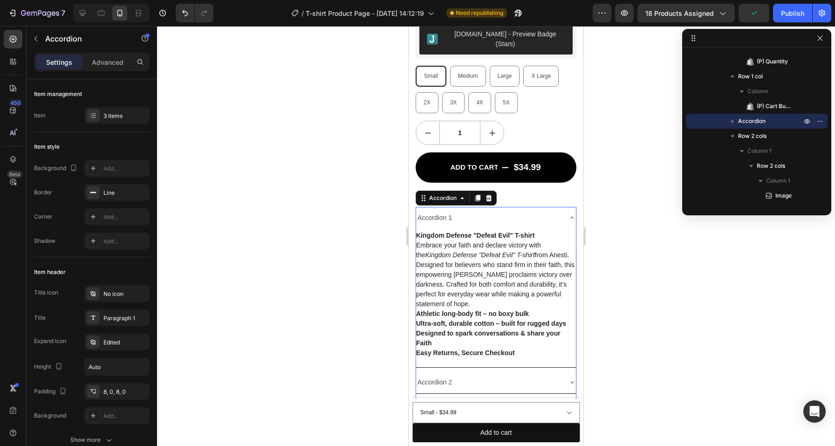
click at [485, 211] on div "Accordion 1" at bounding box center [488, 218] width 145 height 14
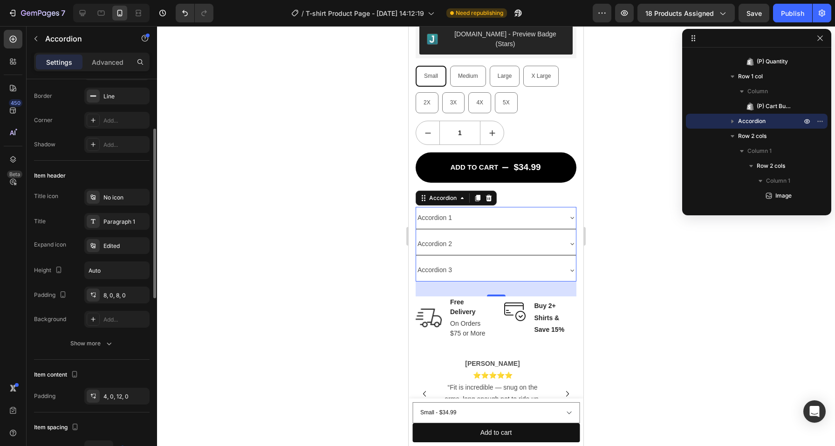
scroll to position [103, 0]
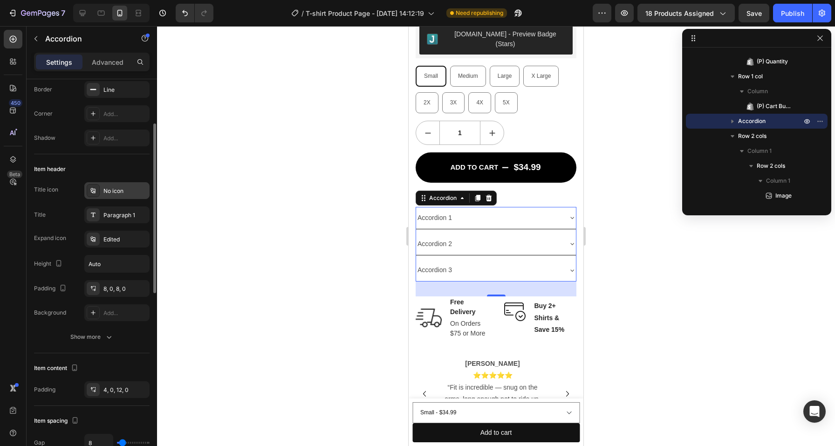
click at [105, 192] on div "No icon" at bounding box center [125, 191] width 44 height 8
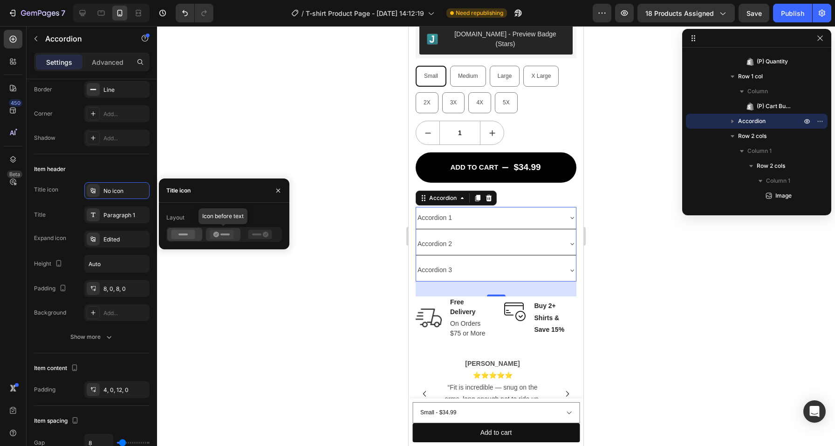
click at [214, 237] on icon at bounding box center [222, 234] width 24 height 9
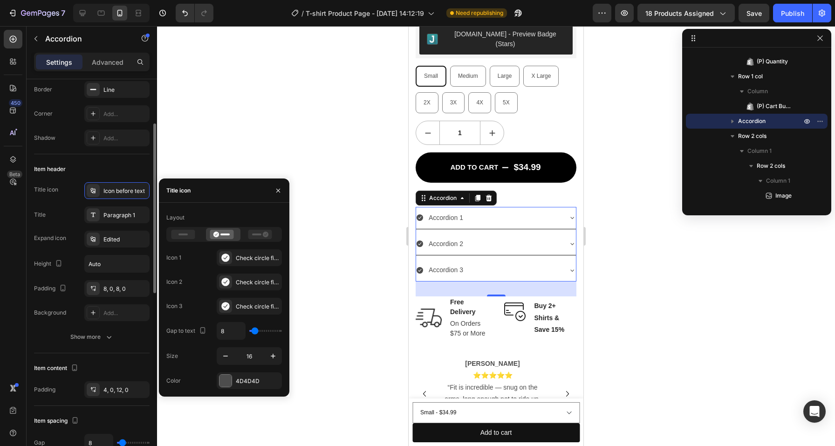
click at [48, 252] on div "Title icon Icon before text Title Paragraph 1 Expand icon Edited Height Auto Pa…" at bounding box center [92, 251] width 116 height 139
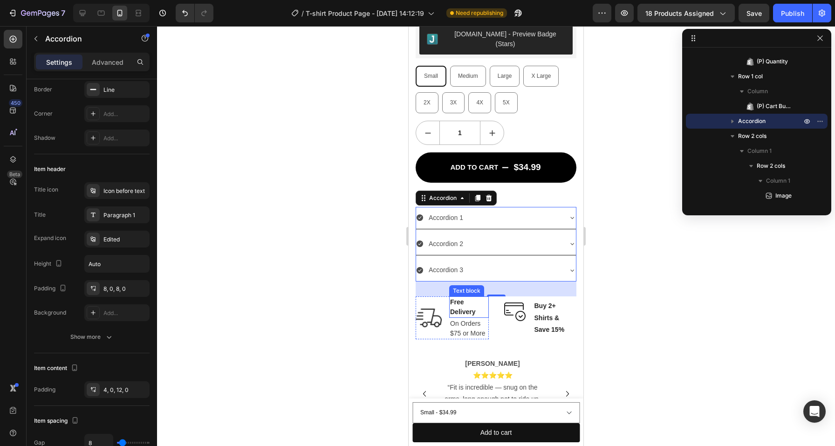
click at [488, 303] on div "Image Free Delivery Text block On Orders $75 or More Text block Row Image Buy 2…" at bounding box center [496, 317] width 161 height 43
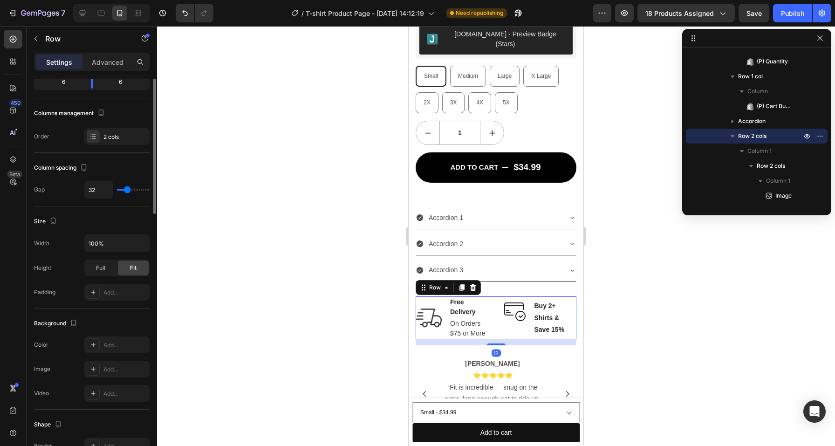
scroll to position [0, 0]
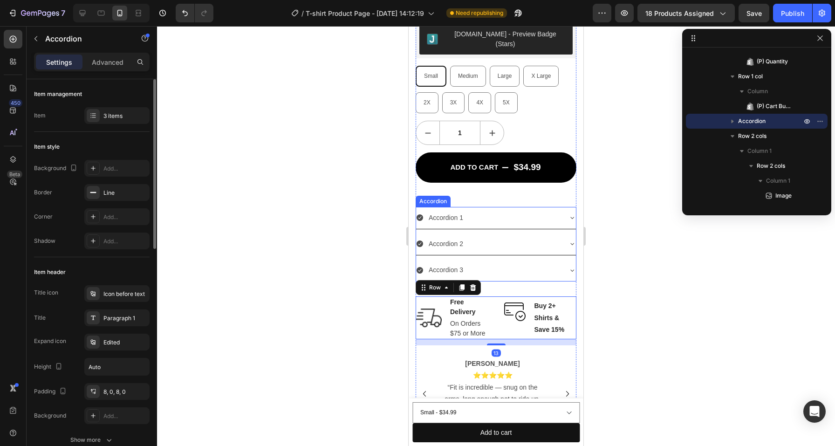
click at [540, 211] on div "Accordion 1" at bounding box center [488, 218] width 145 height 14
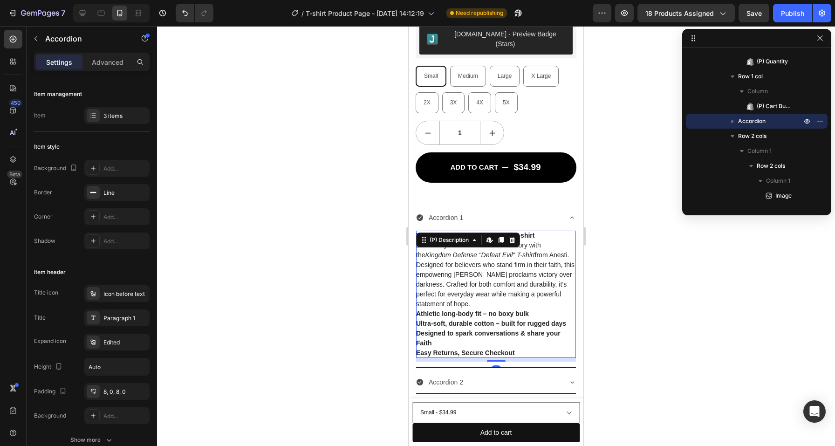
click at [482, 265] on div "Kingdom Defense "Defeat Evil" T-shirt Embrace your faith and declare victory wi…" at bounding box center [496, 294] width 160 height 127
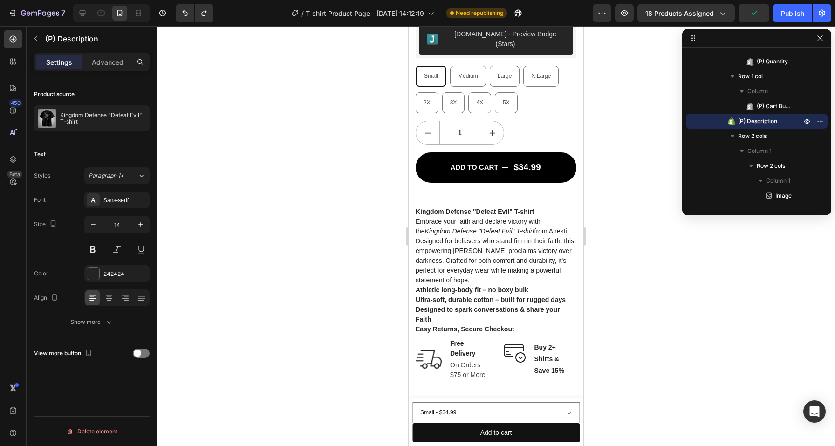
click at [475, 223] on p "Kingdom Defense "Defeat Evil" T-shirt Embrace your faith and declare victory wi…" at bounding box center [495, 246] width 158 height 76
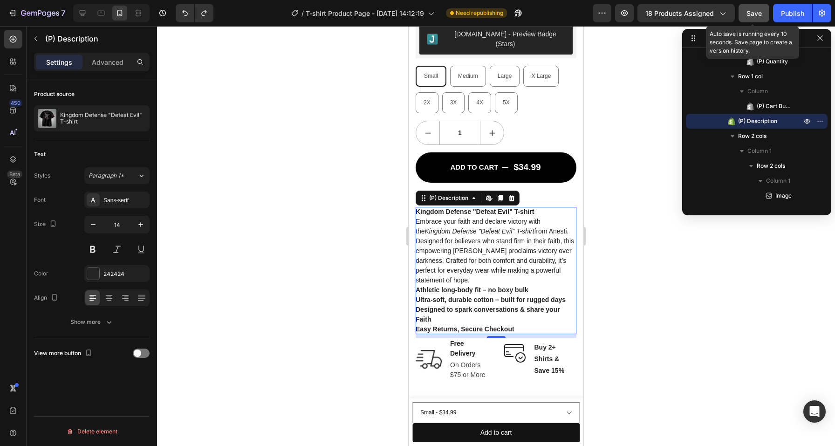
click at [752, 16] on span "Save" at bounding box center [754, 13] width 15 height 8
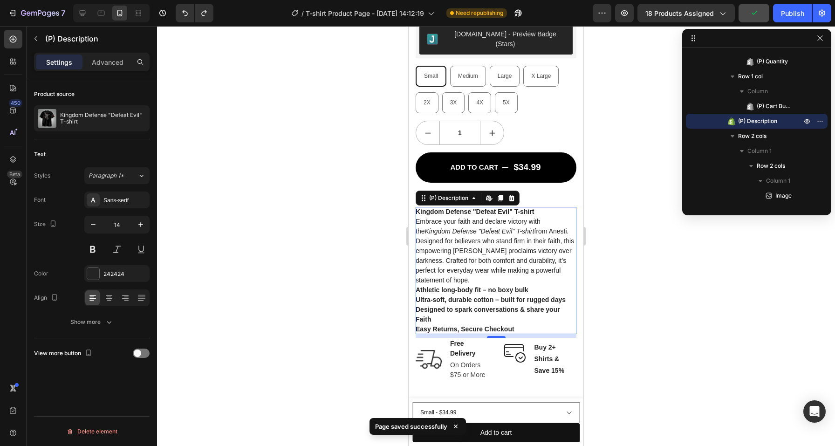
click at [490, 244] on div "Kingdom Defense "Defeat Evil" T-shirt Embrace your faith and declare victory wi…" at bounding box center [496, 270] width 161 height 127
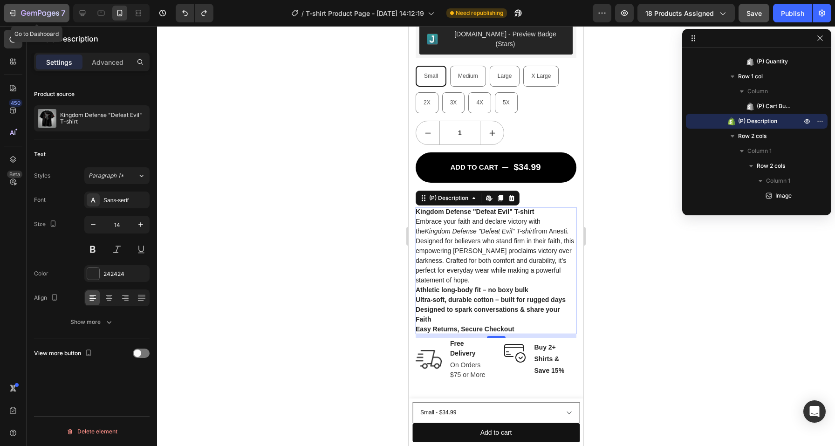
click at [48, 14] on icon "button" at bounding box center [49, 14] width 4 height 6
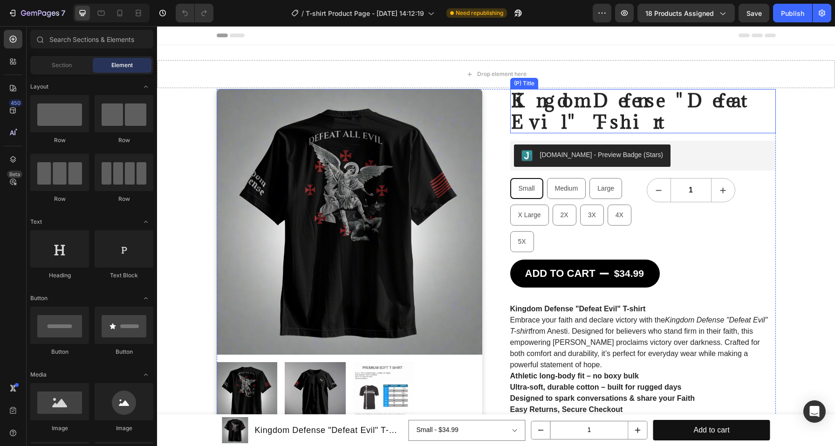
click at [601, 114] on h2 "Kingdom Defense "Defeat Evil" T-shirt" at bounding box center [643, 111] width 266 height 44
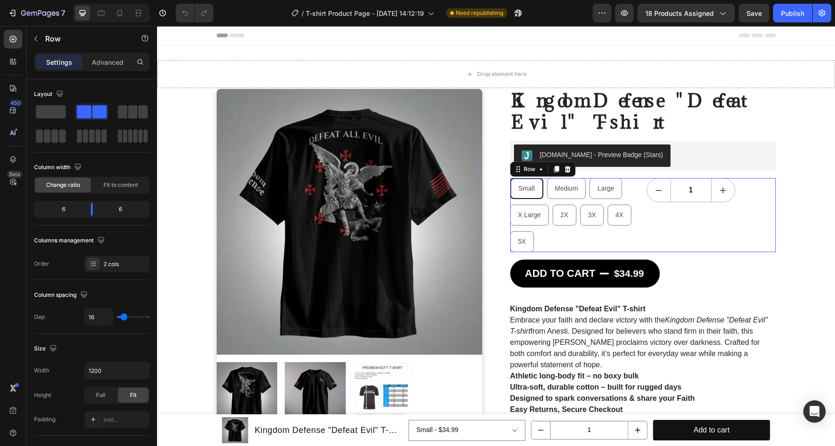
click at [751, 223] on div "1 (P) Quantity" at bounding box center [711, 215] width 129 height 74
click at [636, 97] on h2 "Kingdom Defense "Defeat Evil" T-shirt" at bounding box center [643, 111] width 266 height 44
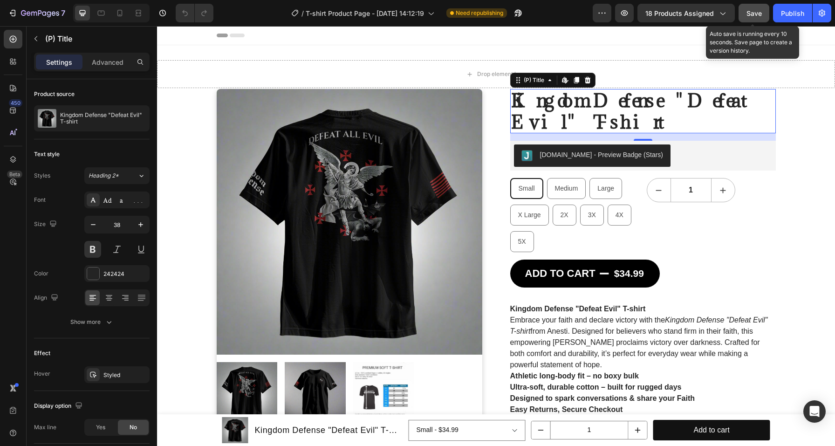
click at [749, 20] on button "Save" at bounding box center [754, 13] width 31 height 19
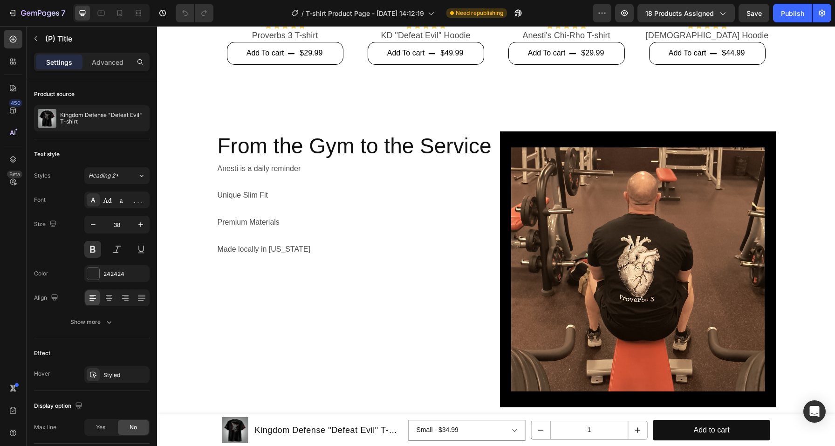
scroll to position [728, 0]
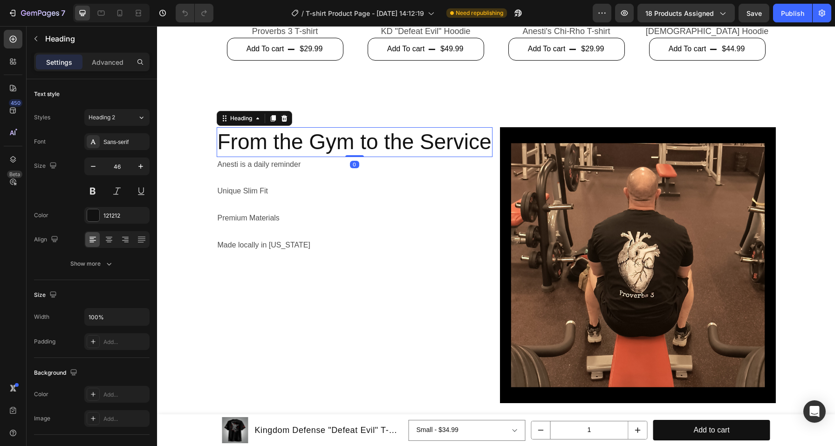
click at [406, 144] on h2 "From the Gym to the Service" at bounding box center [355, 142] width 276 height 30
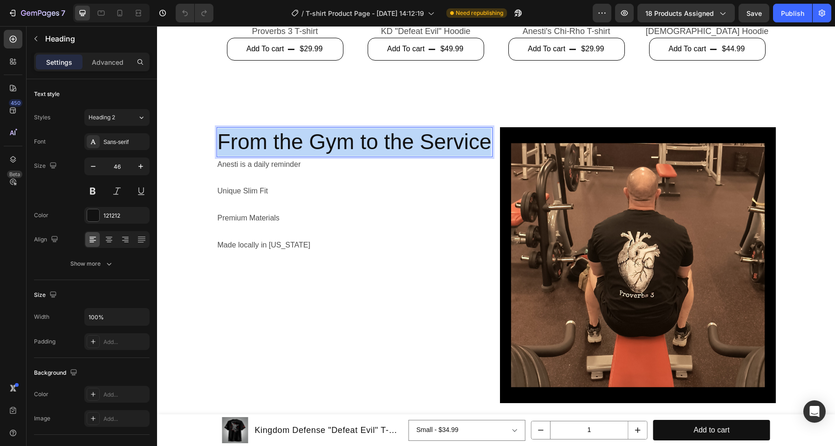
click at [406, 144] on p "From the Gym to the Service" at bounding box center [355, 142] width 274 height 28
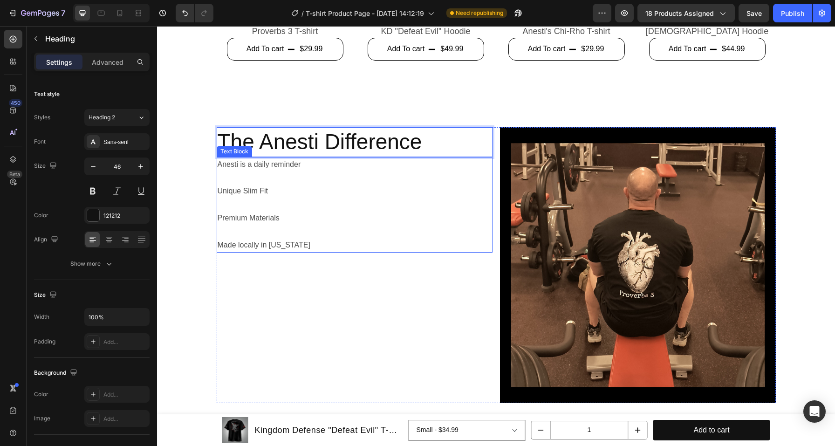
click at [357, 165] on p "Anesti is a daily reminder" at bounding box center [355, 165] width 274 height 14
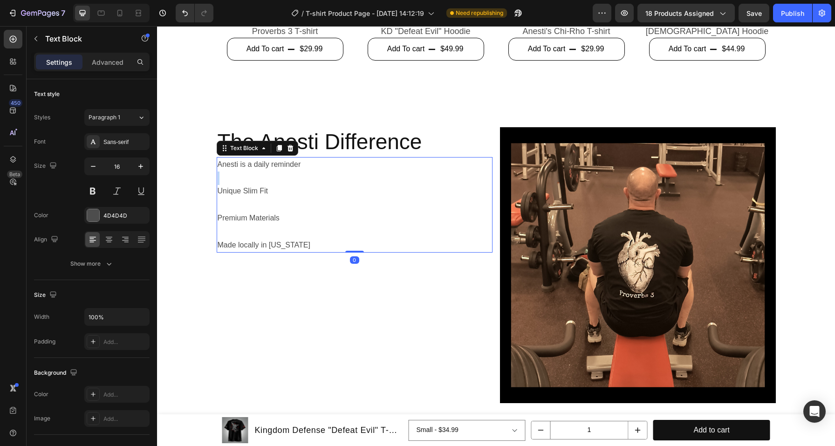
click at [357, 165] on p "Anesti is a daily reminder" at bounding box center [355, 165] width 274 height 14
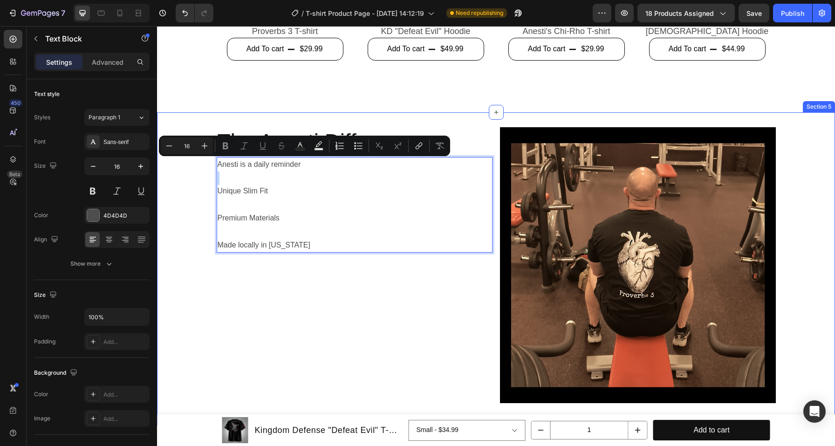
click at [480, 123] on div "The Anesti Difference Heading Anesti is a daily reminder Unique Slim Fit Premiu…" at bounding box center [496, 268] width 678 height 313
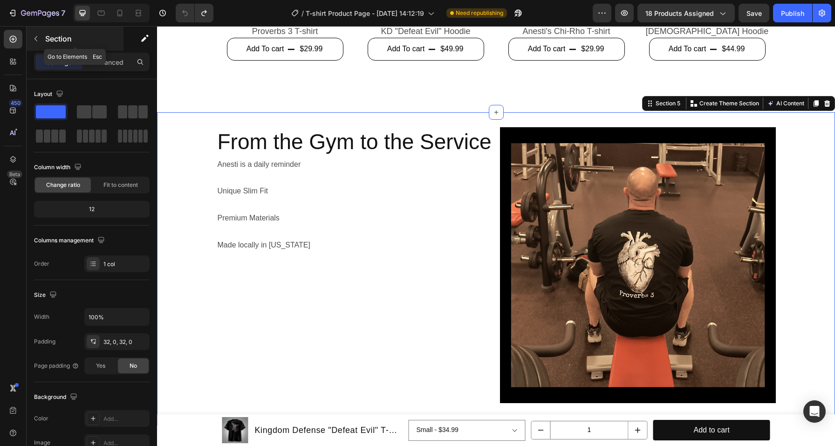
click at [61, 38] on p "Section" at bounding box center [83, 38] width 76 height 11
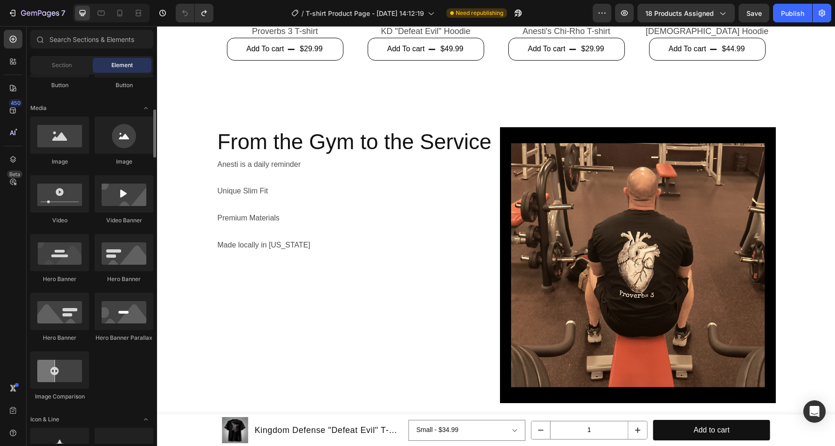
scroll to position [267, 0]
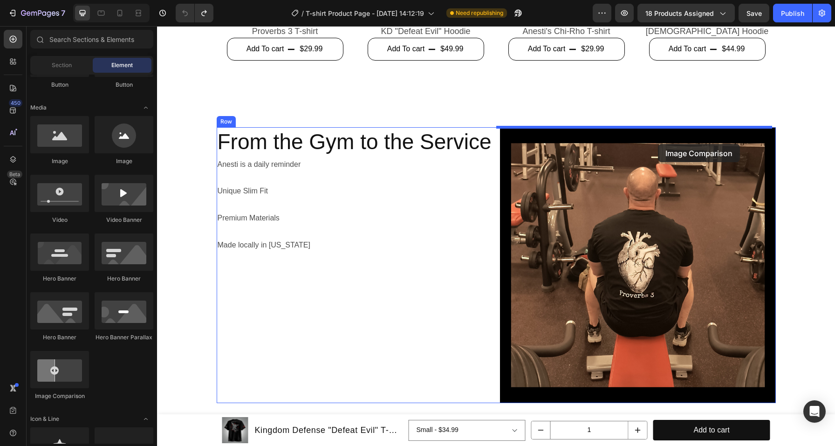
drag, startPoint x: 220, startPoint y: 401, endPoint x: 658, endPoint y: 144, distance: 508.3
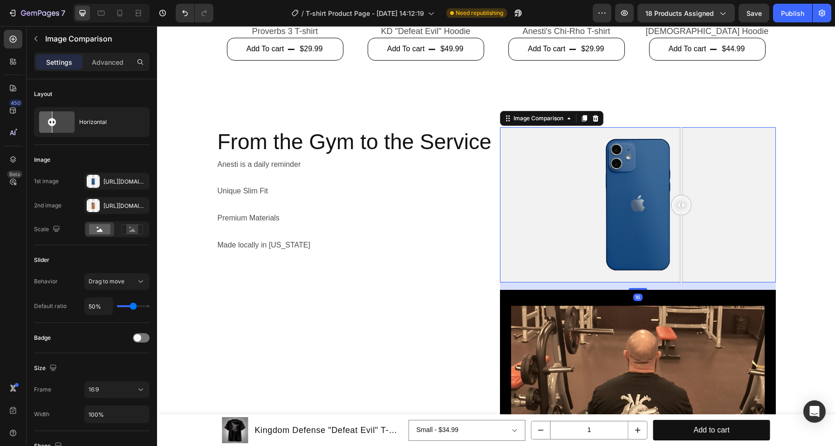
click at [678, 199] on div at bounding box center [638, 204] width 276 height 155
click at [609, 191] on div at bounding box center [638, 204] width 276 height 155
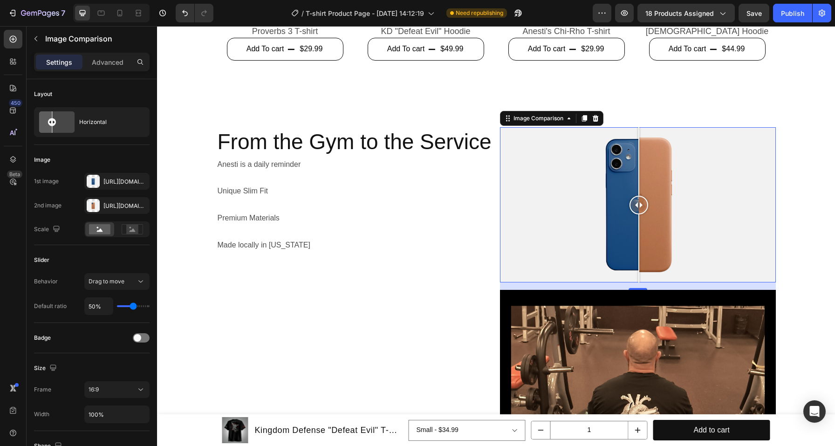
drag, startPoint x: 607, startPoint y: 200, endPoint x: 635, endPoint y: 188, distance: 30.7
click at [635, 187] on div at bounding box center [639, 204] width 19 height 155
drag, startPoint x: 631, startPoint y: 213, endPoint x: 637, endPoint y: 192, distance: 22.2
click at [637, 192] on div at bounding box center [640, 204] width 19 height 155
click at [57, 45] on div "Image Comparison" at bounding box center [87, 39] width 121 height 24
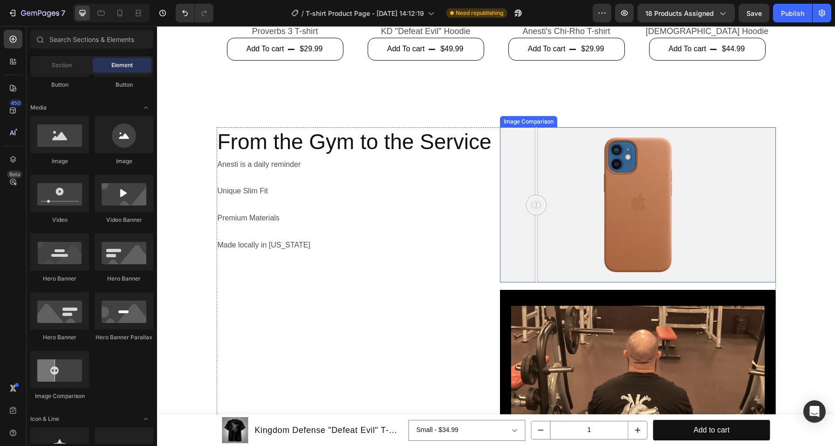
click at [533, 199] on div at bounding box center [638, 204] width 276 height 155
drag, startPoint x: 534, startPoint y: 198, endPoint x: 626, endPoint y: 205, distance: 92.5
click at [626, 205] on div at bounding box center [629, 205] width 19 height 19
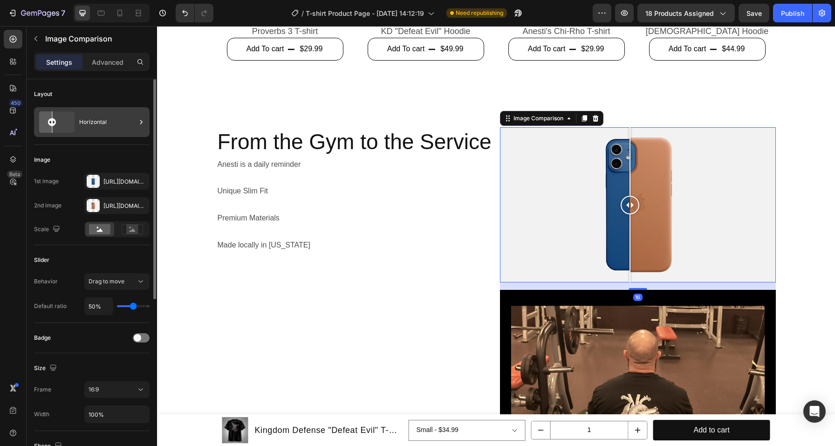
click at [93, 118] on div "Horizontal" at bounding box center [107, 121] width 57 height 21
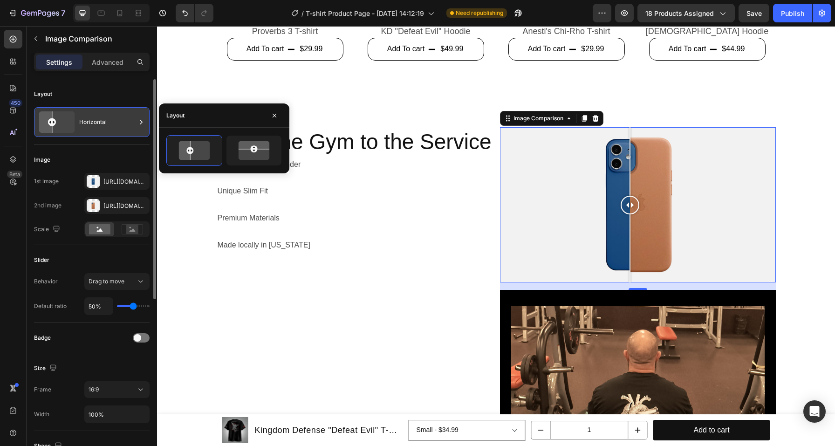
click at [93, 118] on div "Horizontal" at bounding box center [107, 121] width 57 height 21
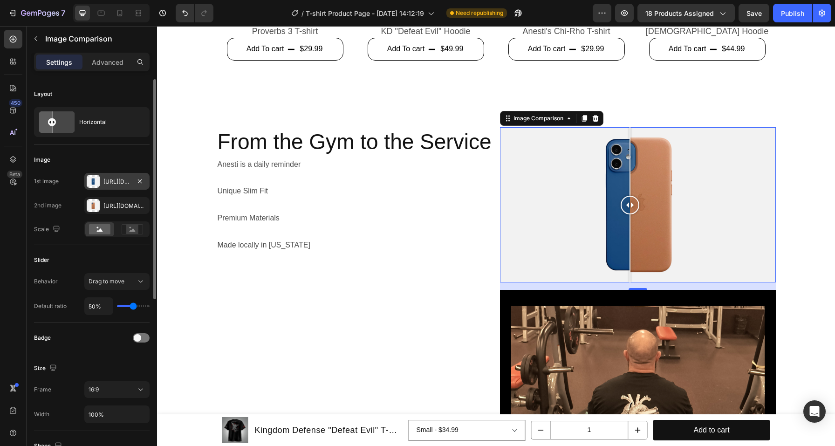
click at [95, 184] on div at bounding box center [93, 181] width 13 height 13
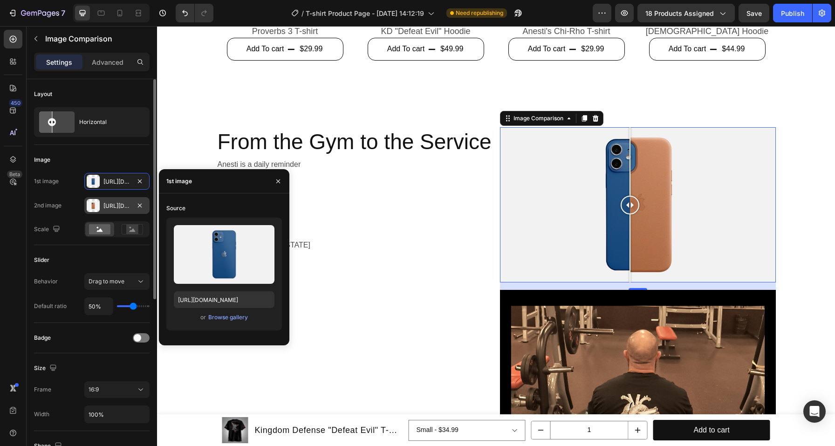
click at [93, 212] on div "Https://cdn.Shopify.Com/s/files/1/2005/9307/files/image_compare_after.Png" at bounding box center [116, 205] width 65 height 17
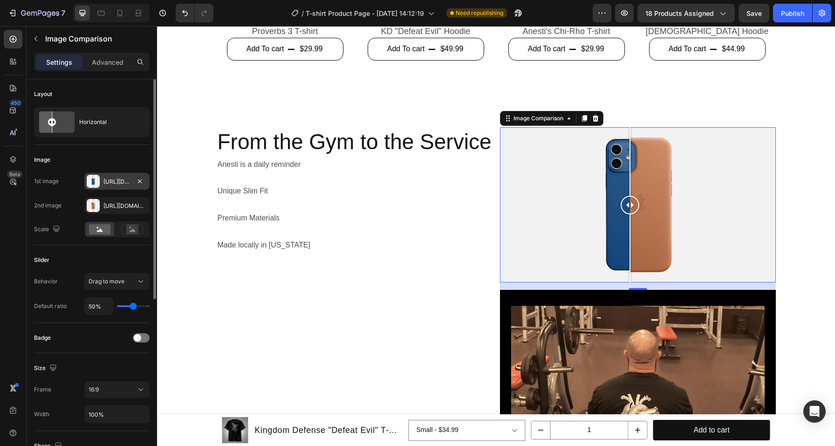
click at [93, 180] on div at bounding box center [93, 181] width 13 height 13
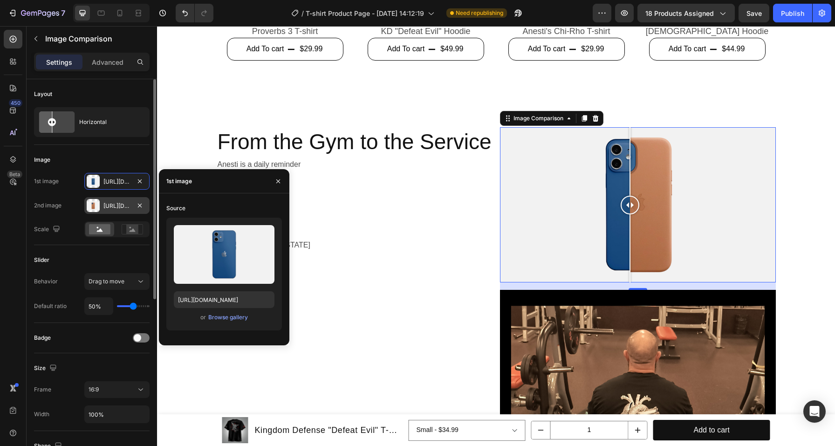
click at [91, 206] on div at bounding box center [93, 205] width 13 height 13
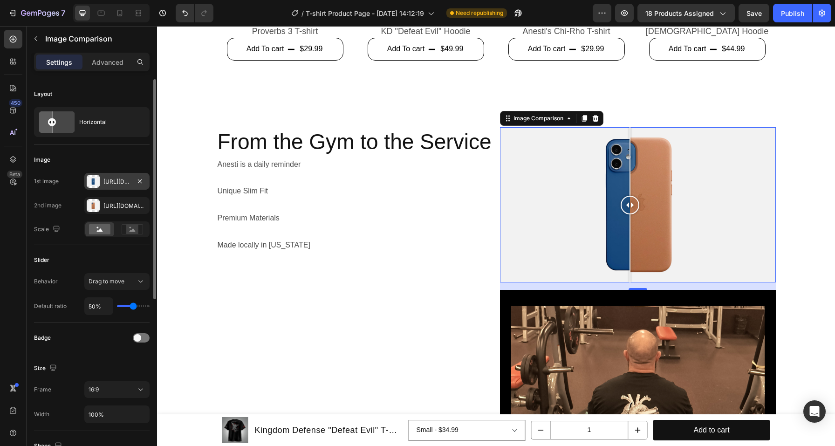
click at [95, 178] on div at bounding box center [93, 181] width 13 height 13
click at [94, 202] on div at bounding box center [93, 205] width 13 height 13
click at [94, 179] on div at bounding box center [93, 181] width 13 height 13
click at [92, 202] on div at bounding box center [93, 205] width 13 height 13
